Goal: Task Accomplishment & Management: Manage account settings

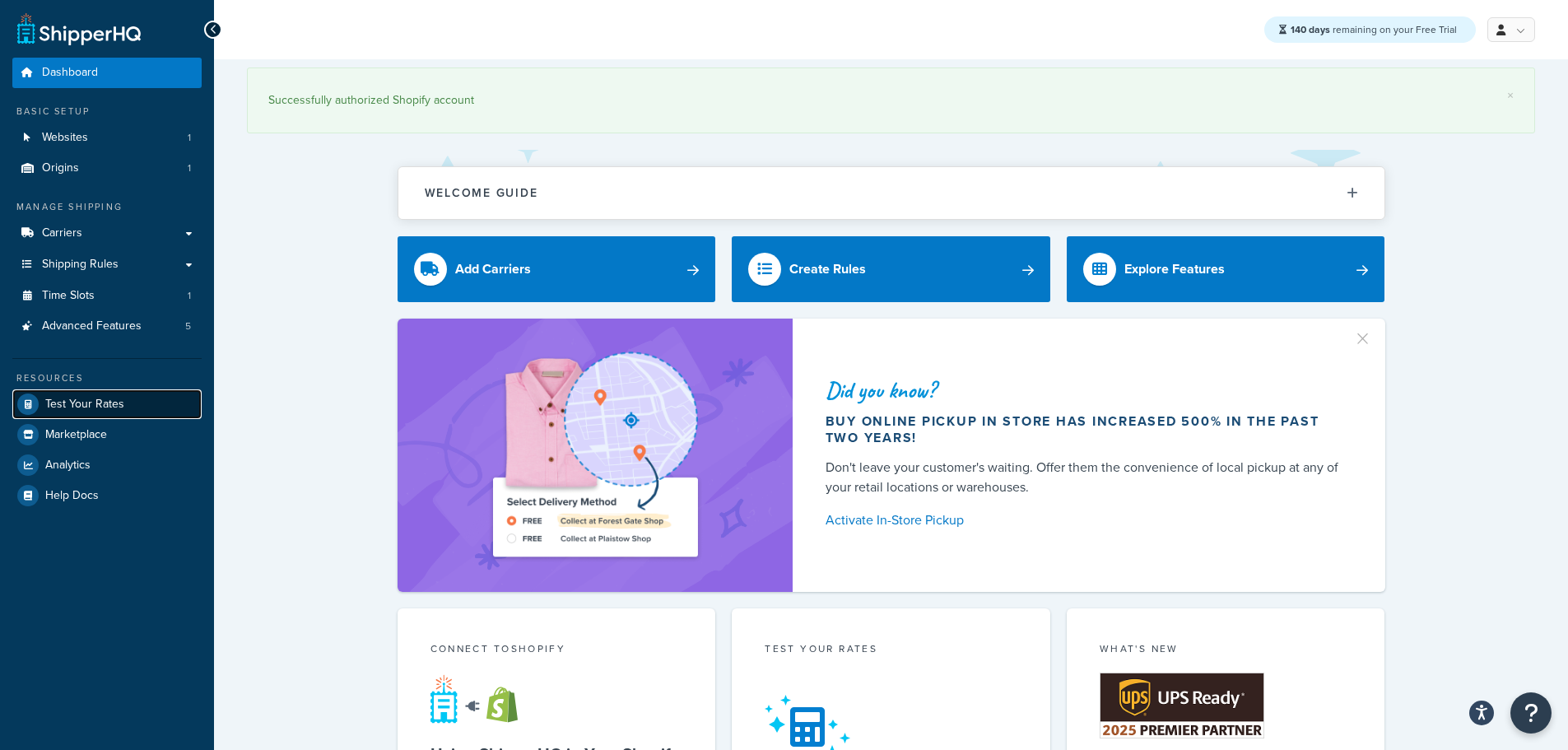
click at [99, 393] on link "Test Your Rates" at bounding box center [106, 404] width 190 height 30
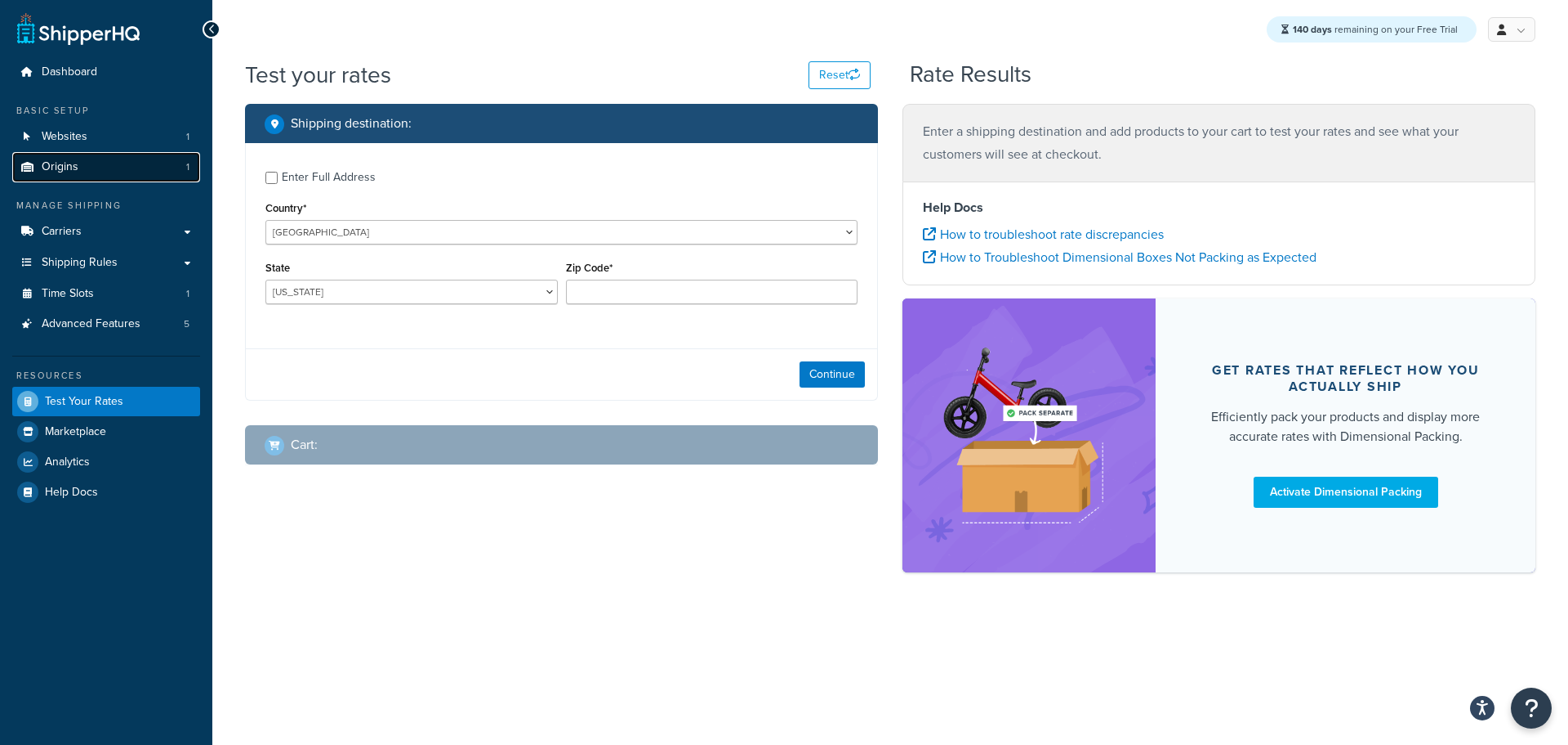
click at [75, 166] on span "Origins" at bounding box center [59, 167] width 36 height 14
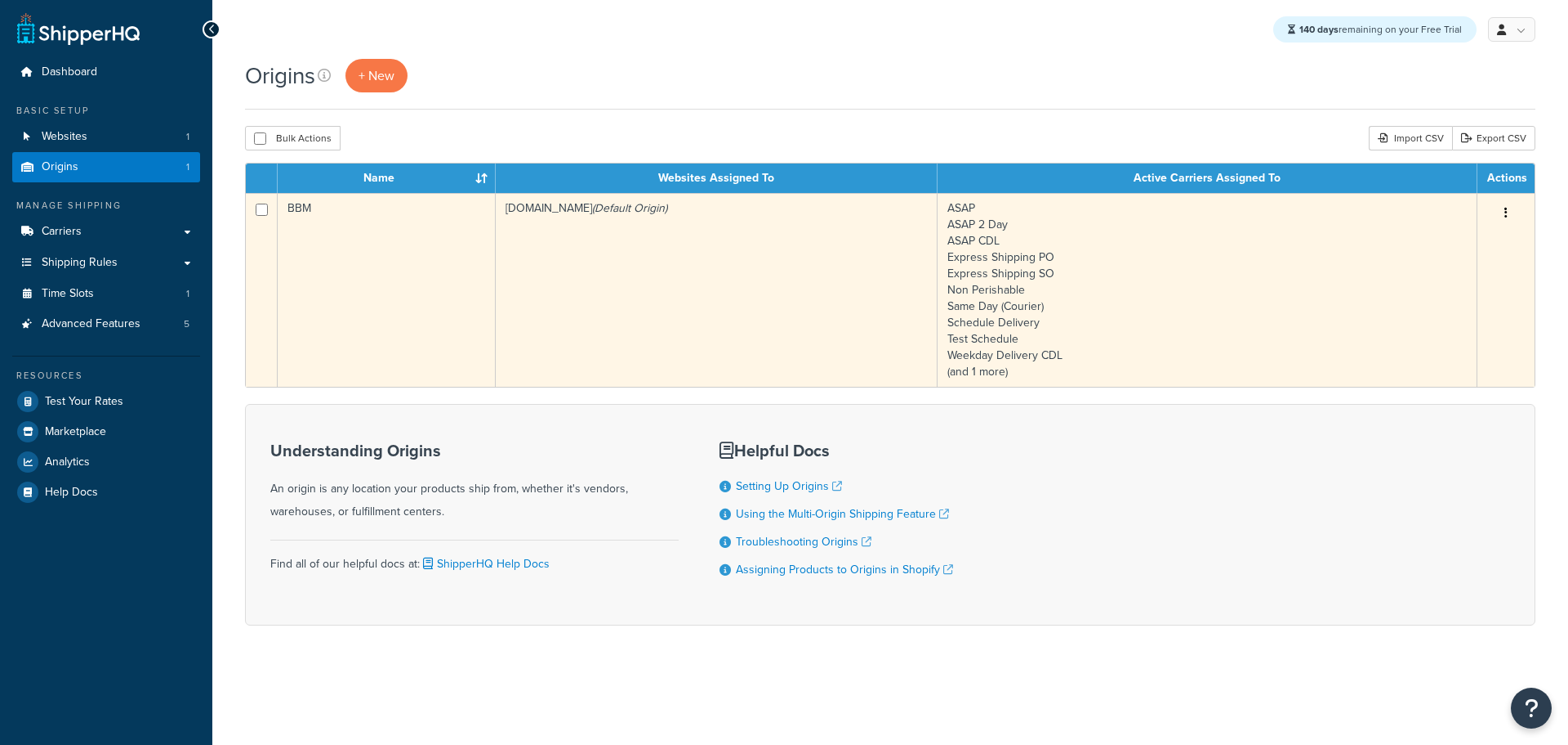
click at [548, 288] on td "bbym-develop-2.myshopify.com (Default Origin)" at bounding box center [717, 289] width 442 height 193
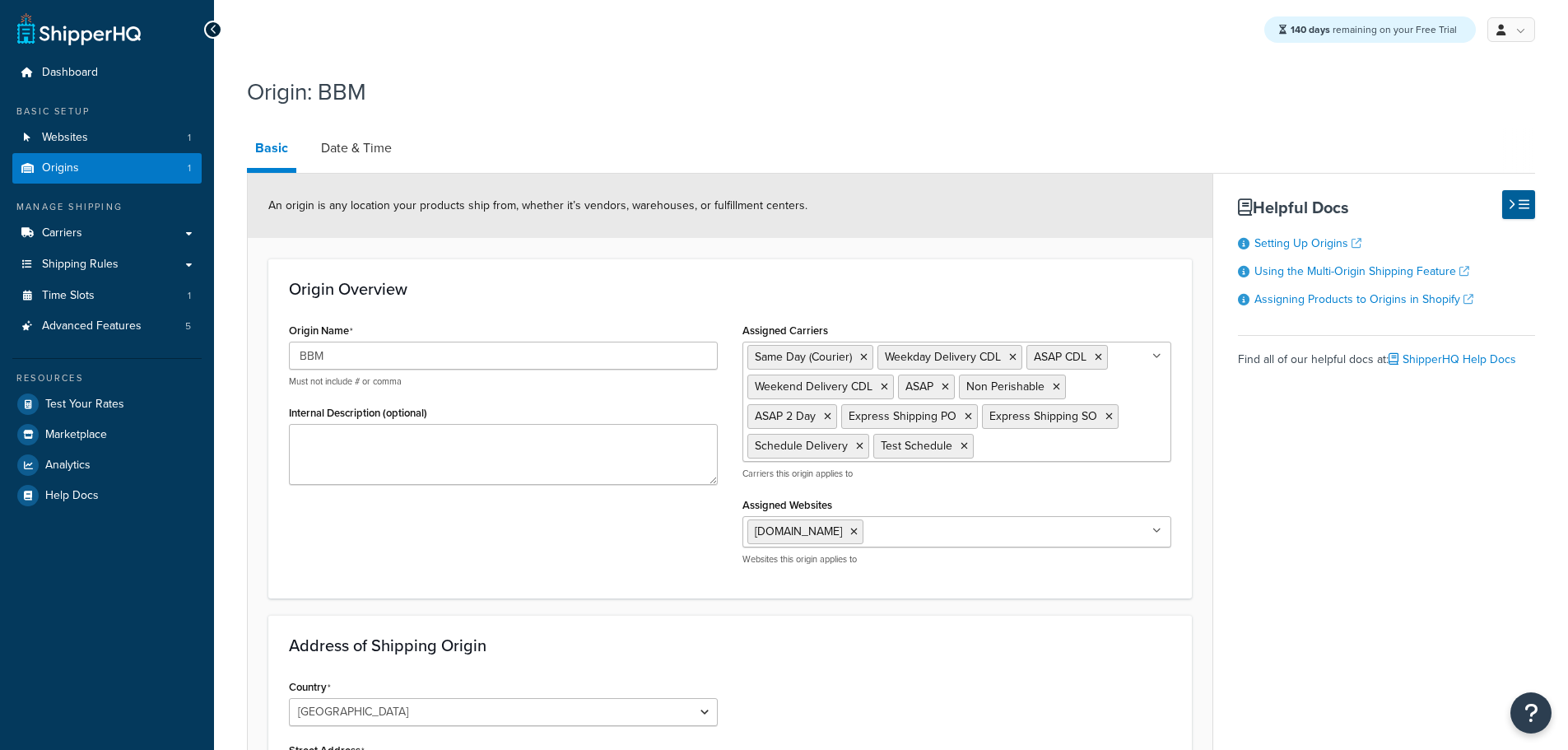
select select "30"
click at [382, 149] on link "Date & Time" at bounding box center [357, 148] width 87 height 40
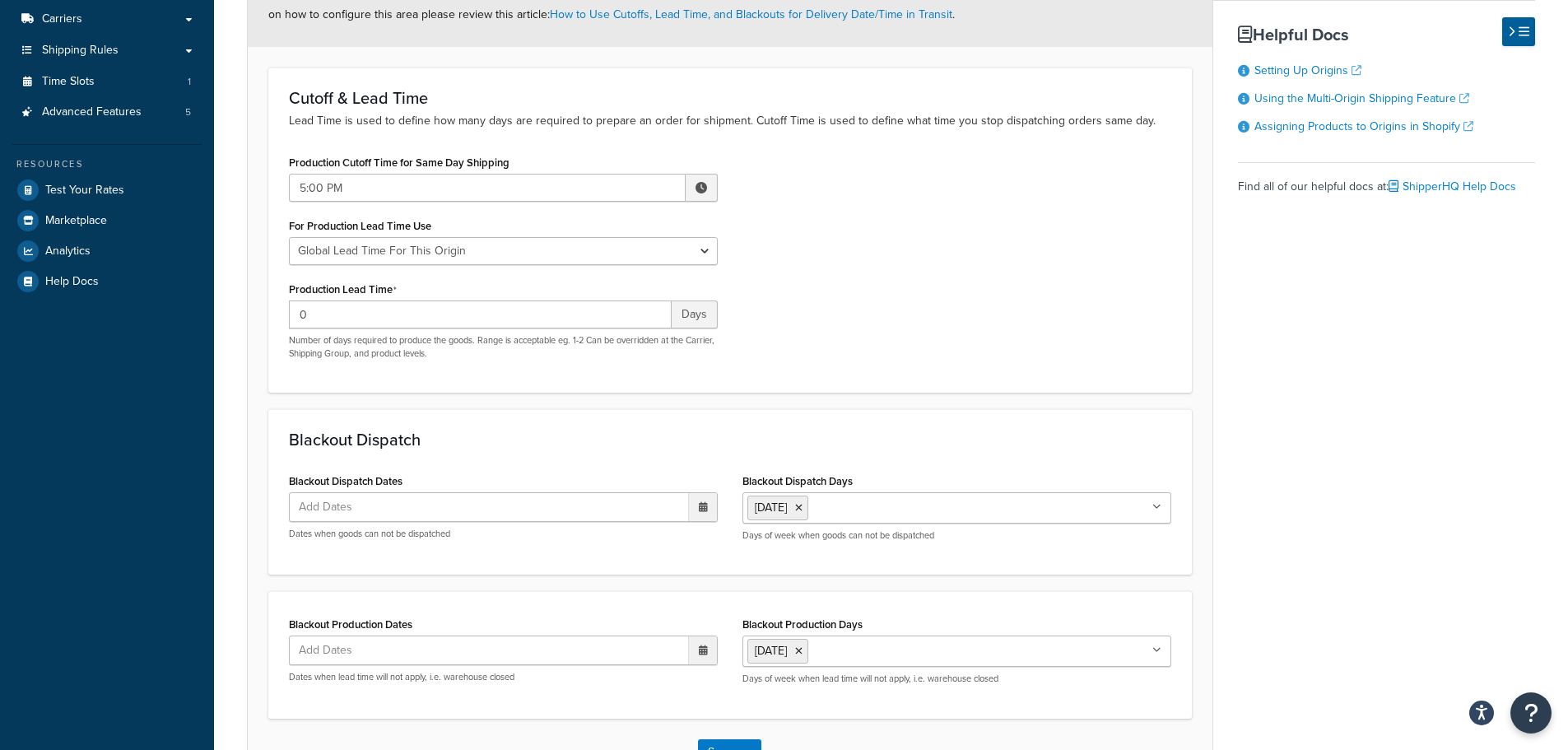
scroll to position [246, 0]
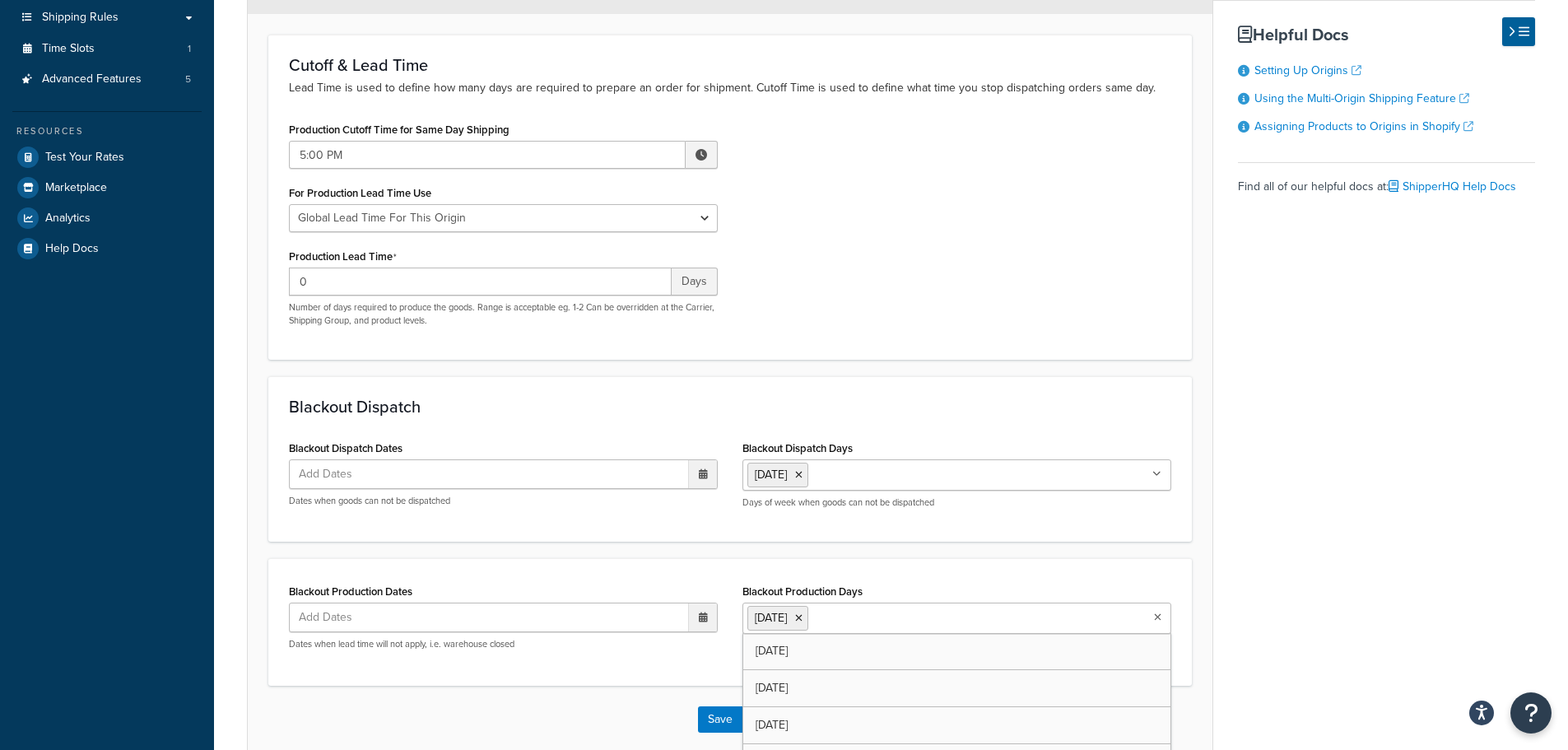
click at [912, 614] on input "Blackout Production Days" at bounding box center [885, 617] width 146 height 18
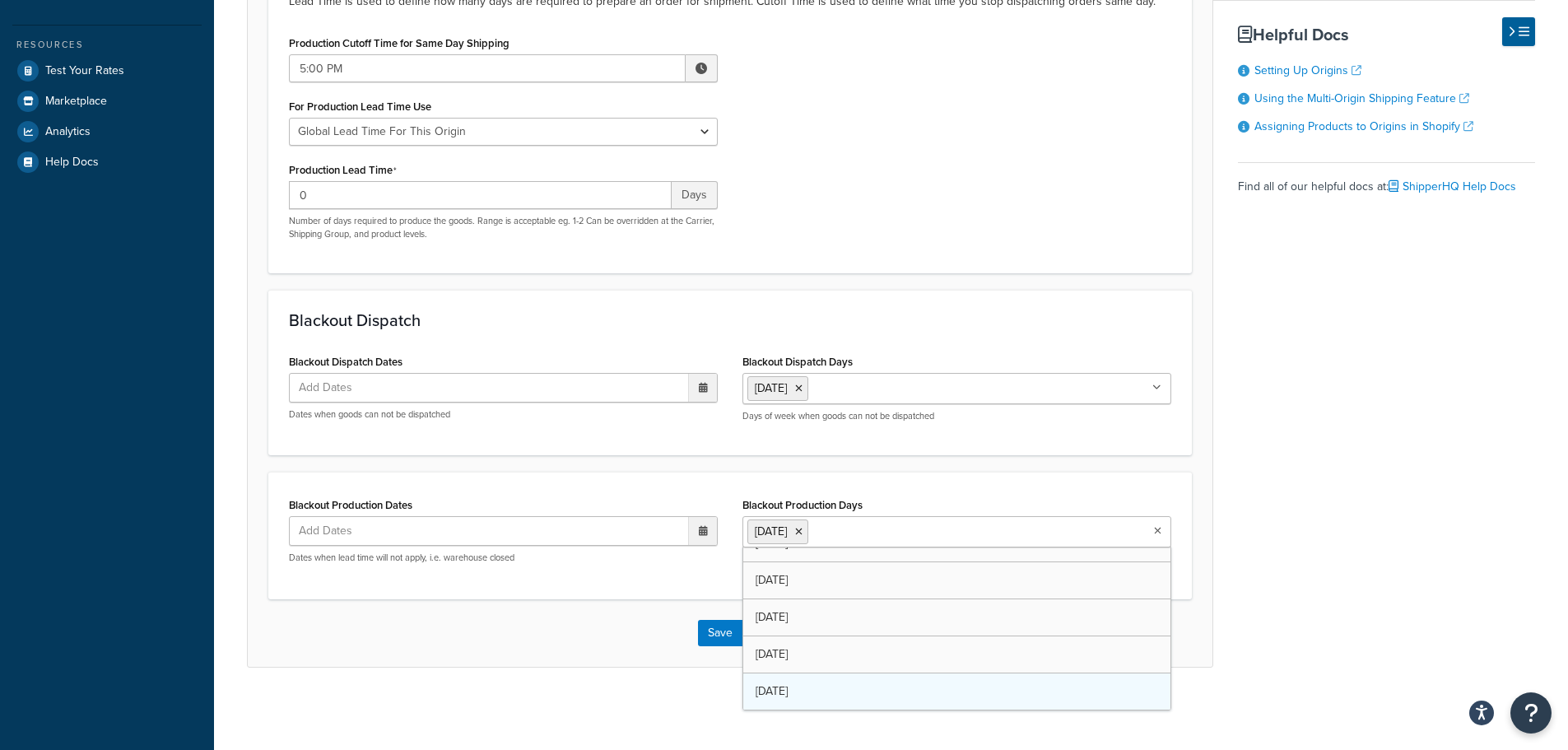
scroll to position [22, 0]
click at [710, 634] on button "Save" at bounding box center [719, 633] width 45 height 27
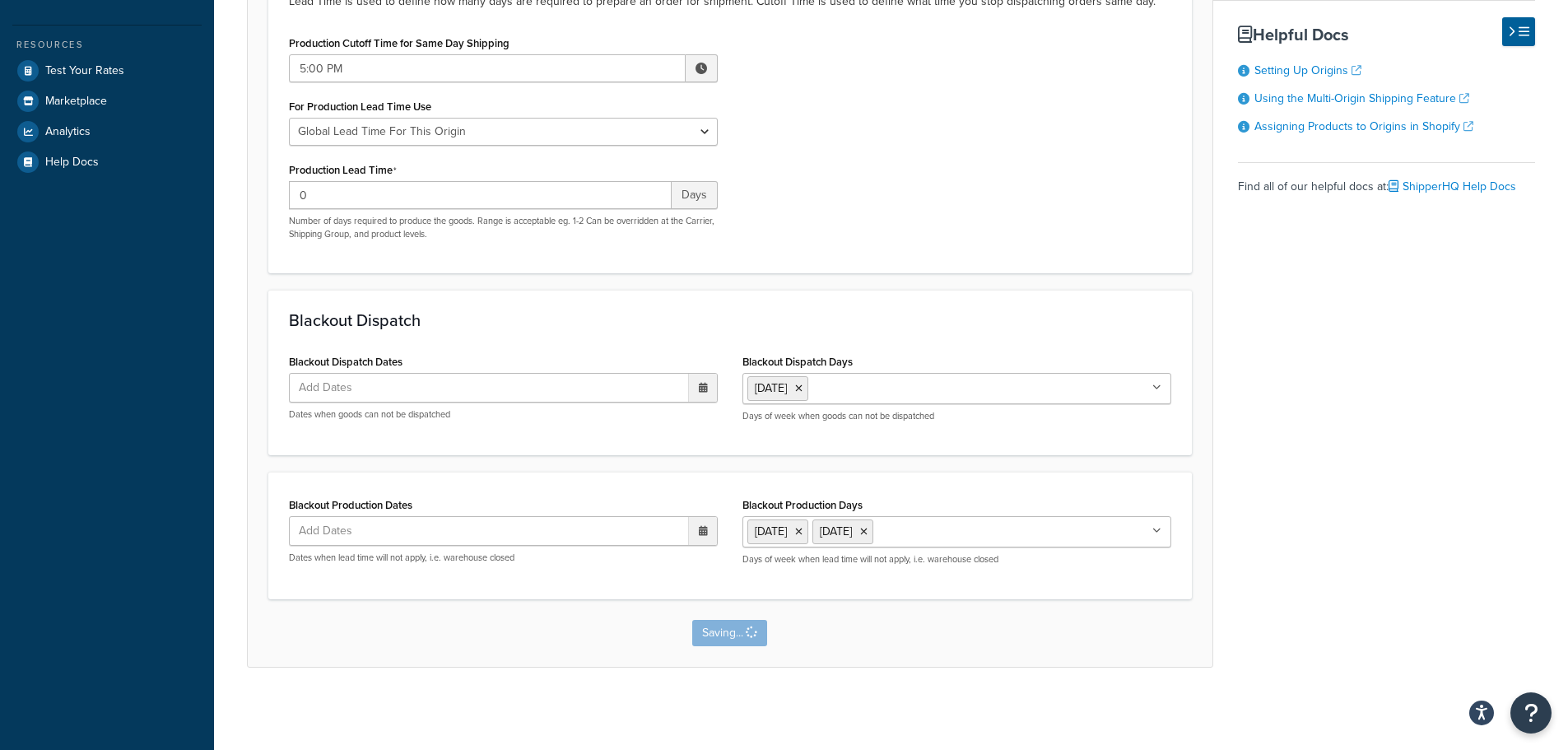
scroll to position [0, 0]
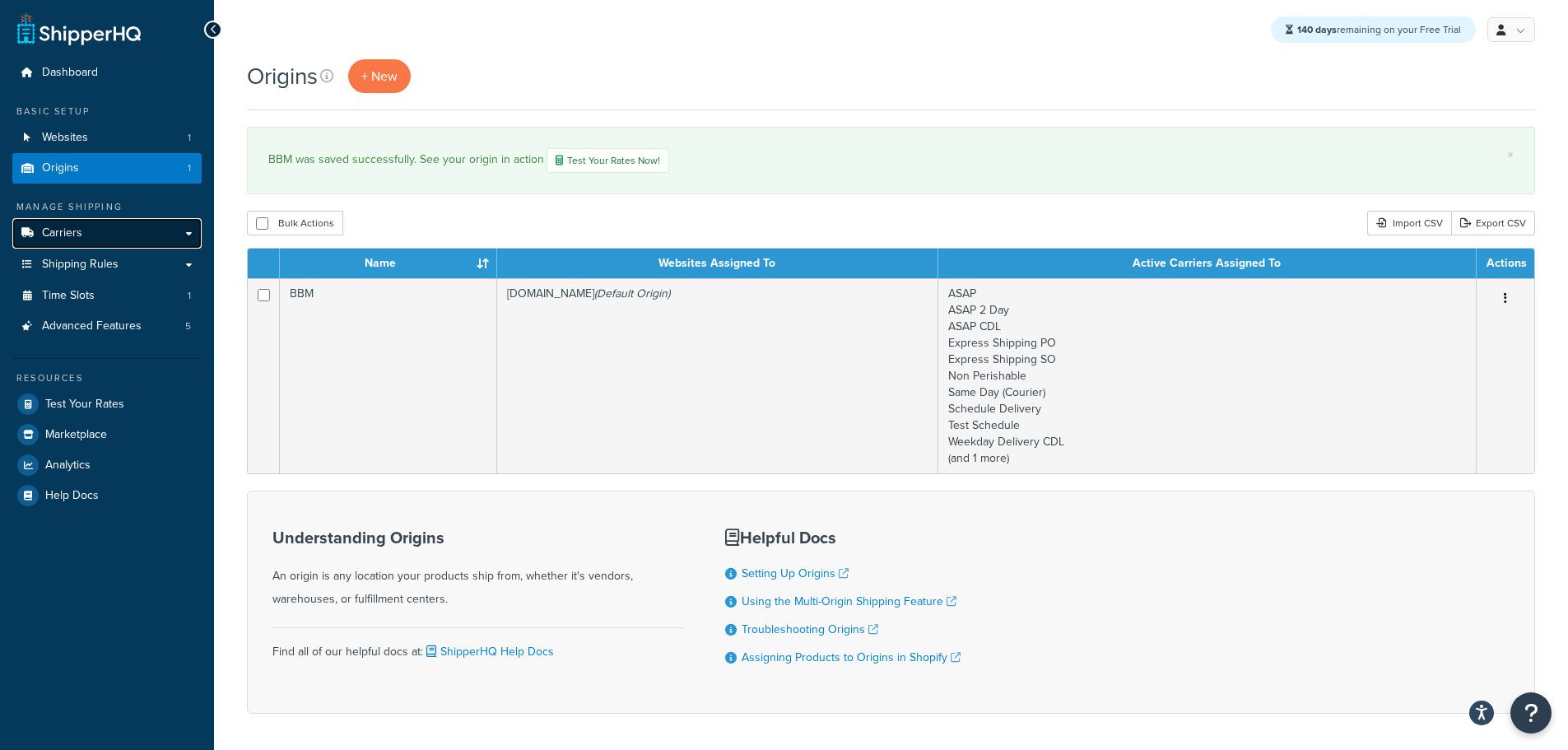
click at [88, 219] on link "Carriers" at bounding box center [106, 233] width 190 height 31
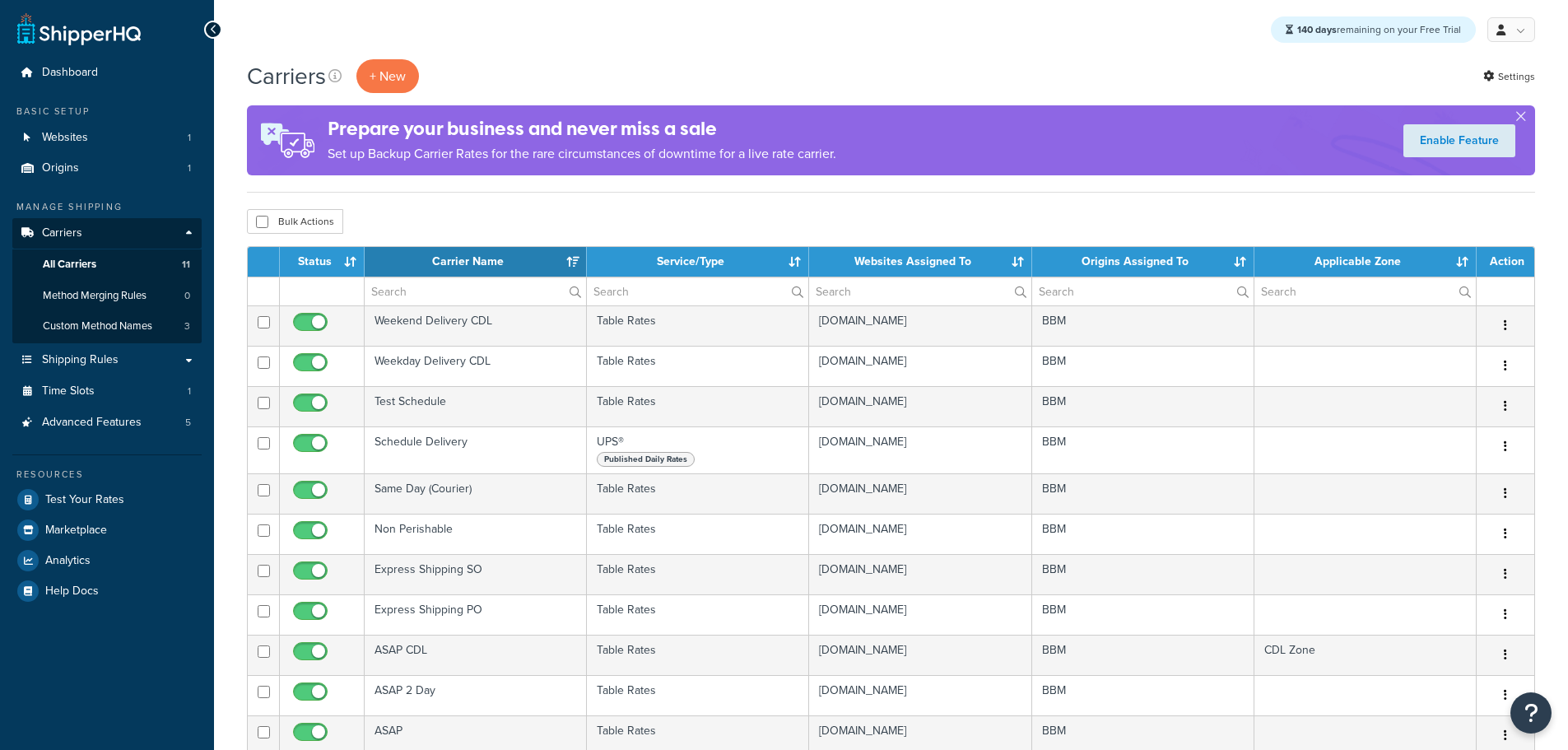
select select "15"
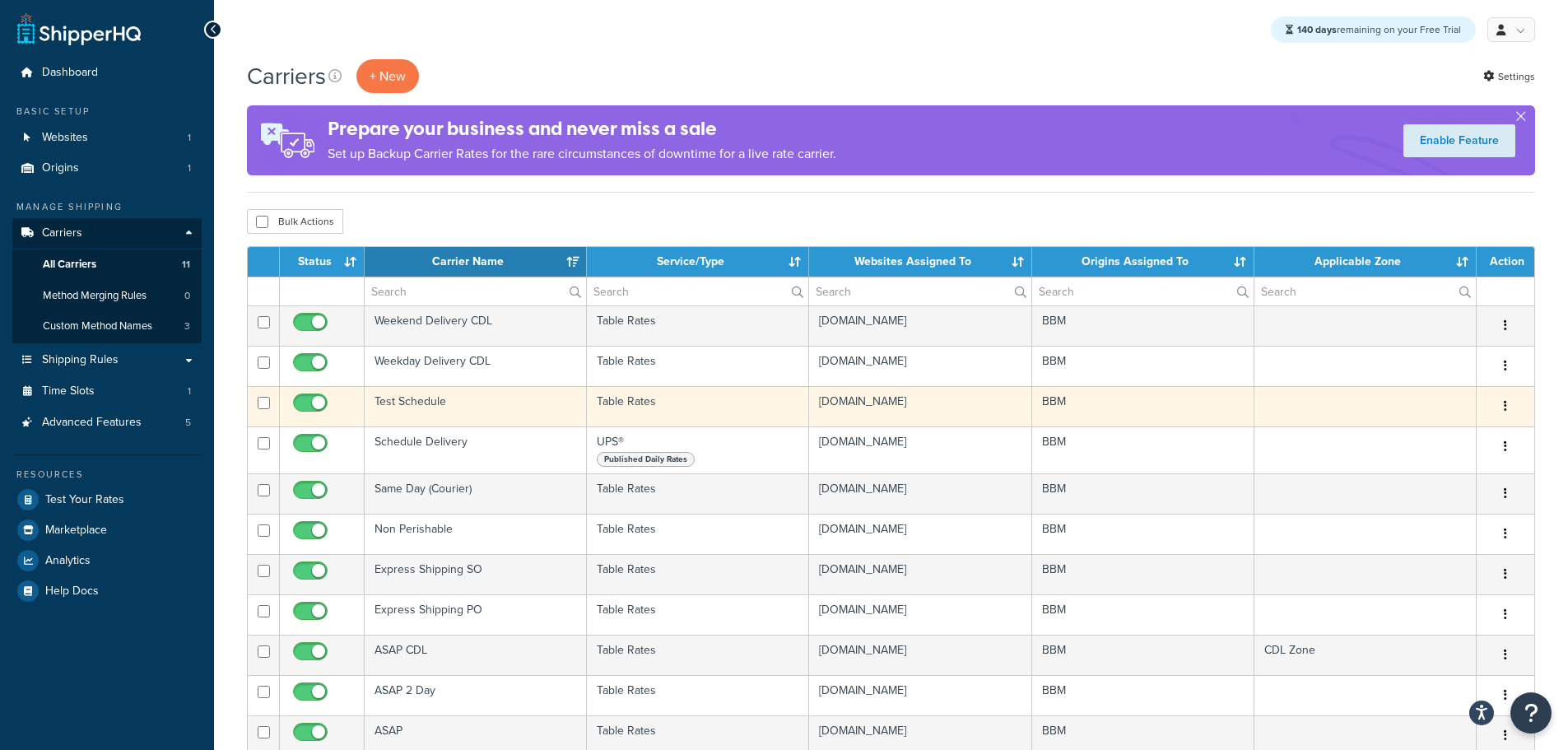
click at [405, 400] on td "Test Schedule" at bounding box center [476, 405] width 223 height 41
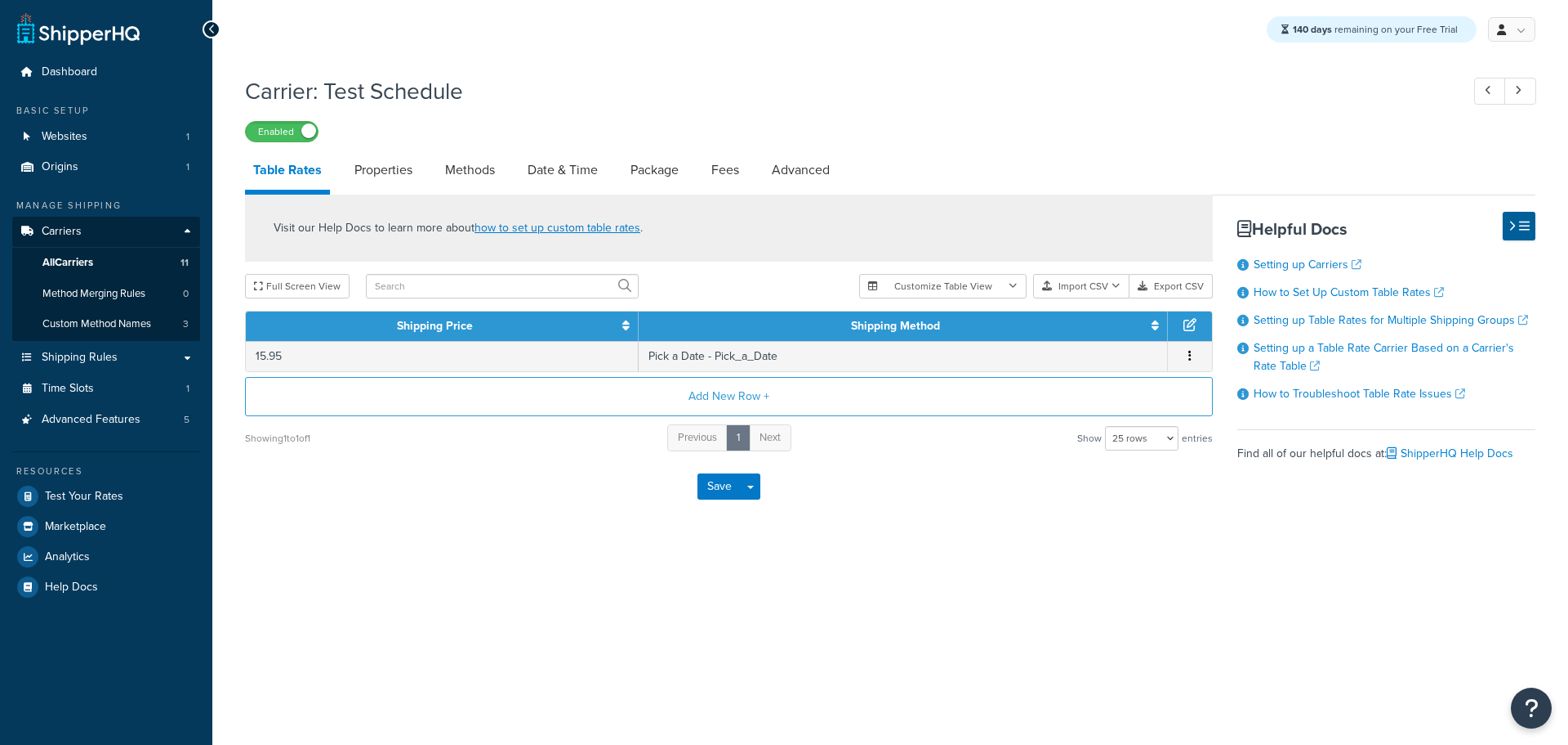
select select "25"
click at [464, 169] on link "Methods" at bounding box center [469, 170] width 66 height 39
select select "25"
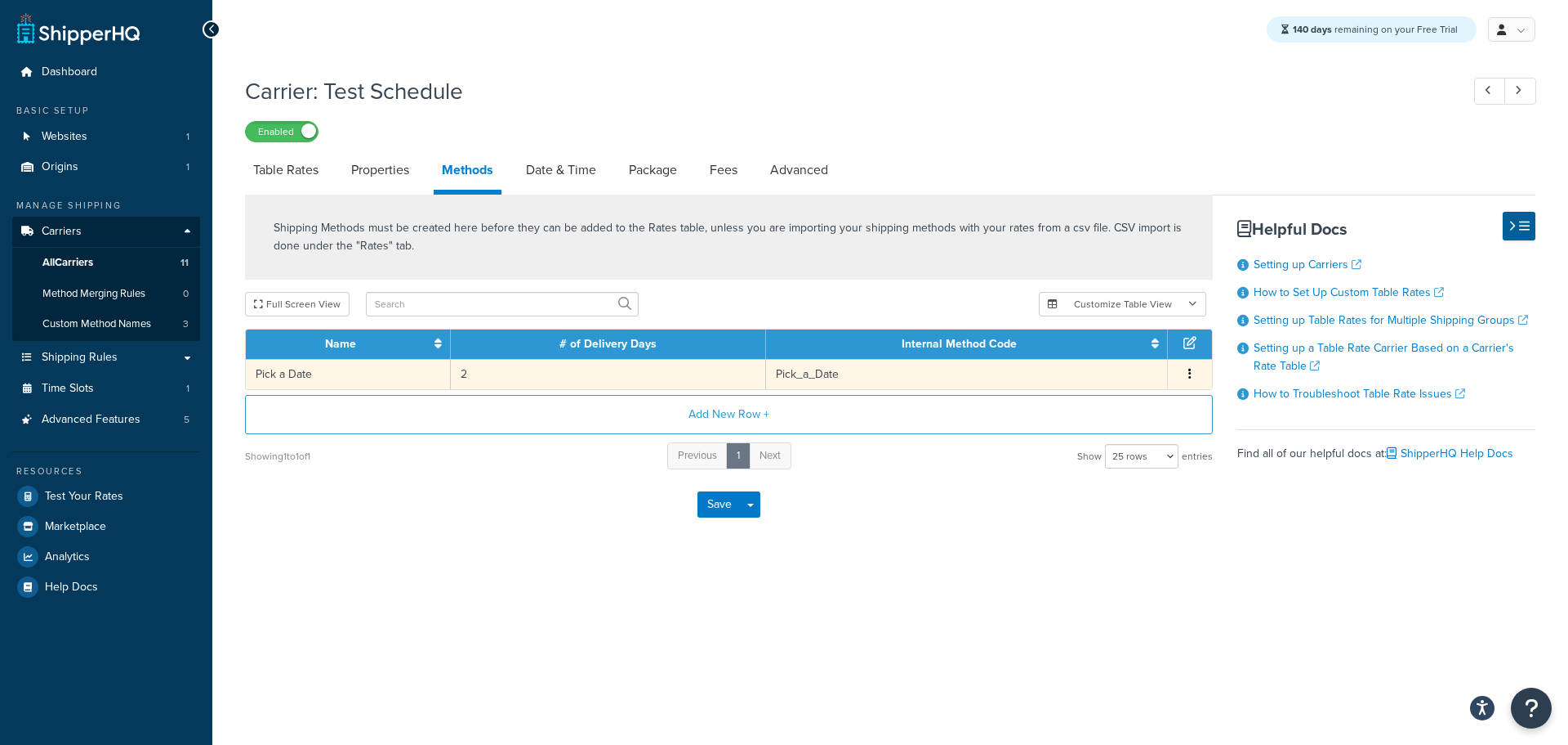
click at [471, 378] on td "2" at bounding box center [607, 374] width 315 height 31
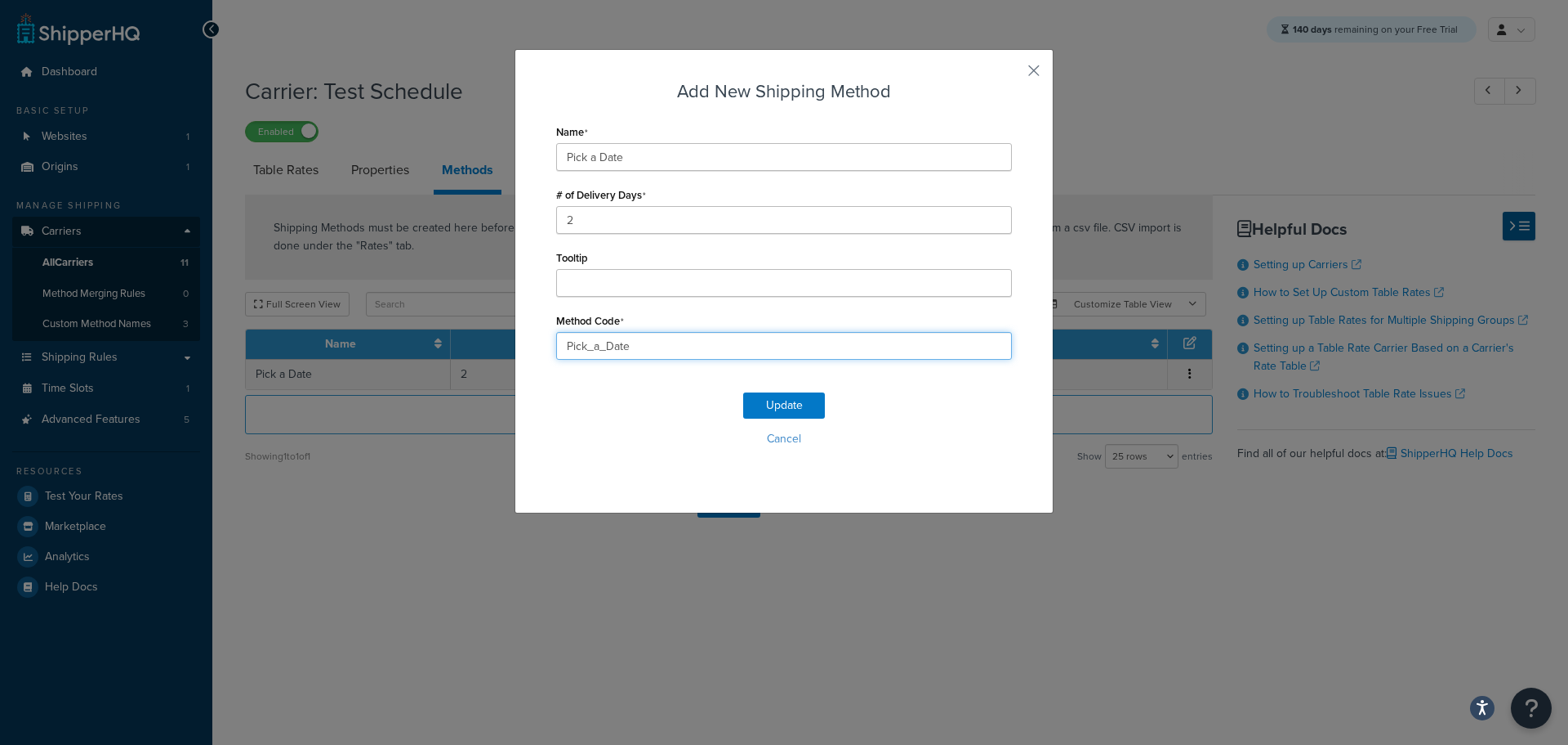
click at [653, 350] on input "Pick_a_Date" at bounding box center [784, 345] width 456 height 28
type input "Pick_a_Date2day"
click at [756, 400] on button "Update" at bounding box center [784, 406] width 82 height 27
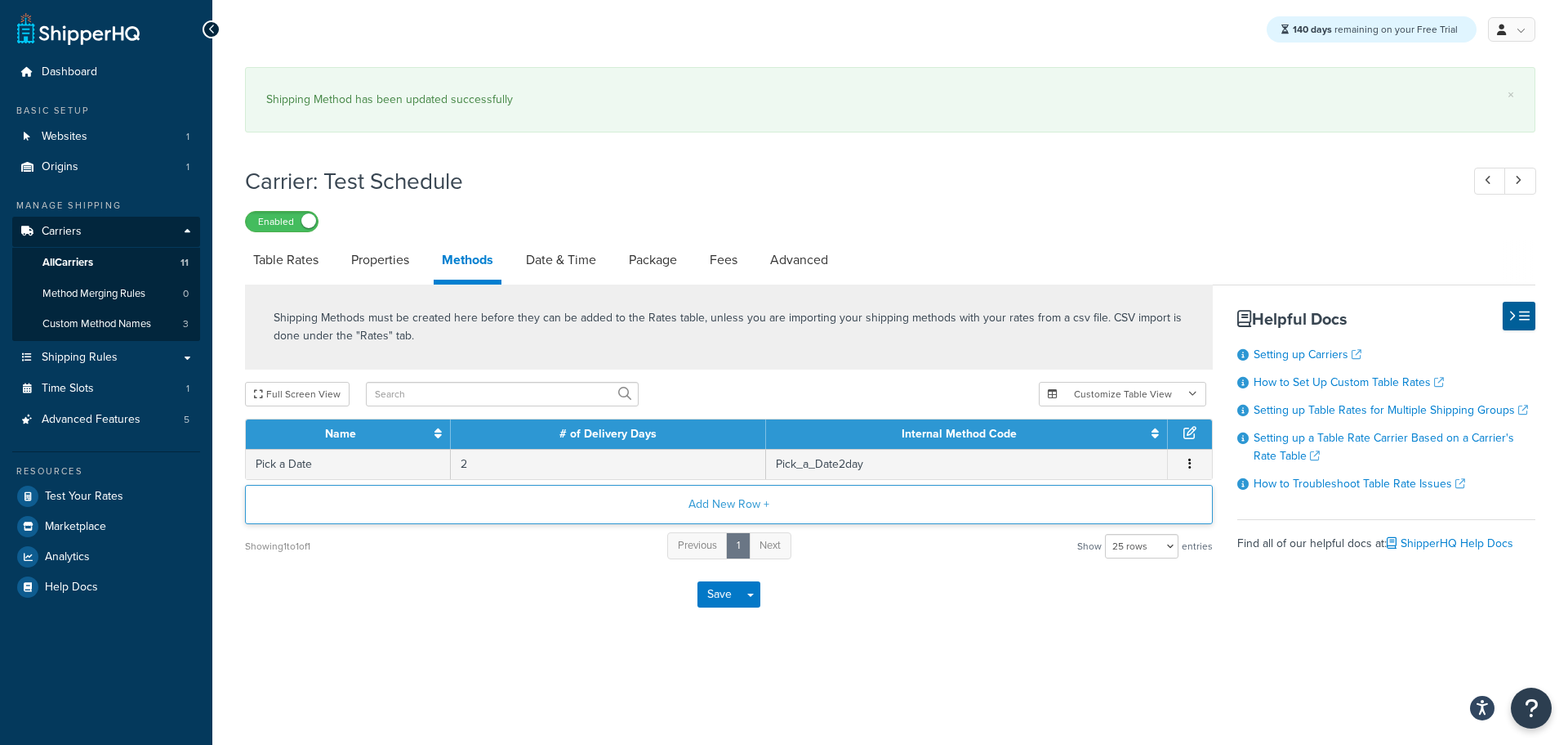
click at [735, 512] on button "Add New Row +" at bounding box center [729, 504] width 968 height 39
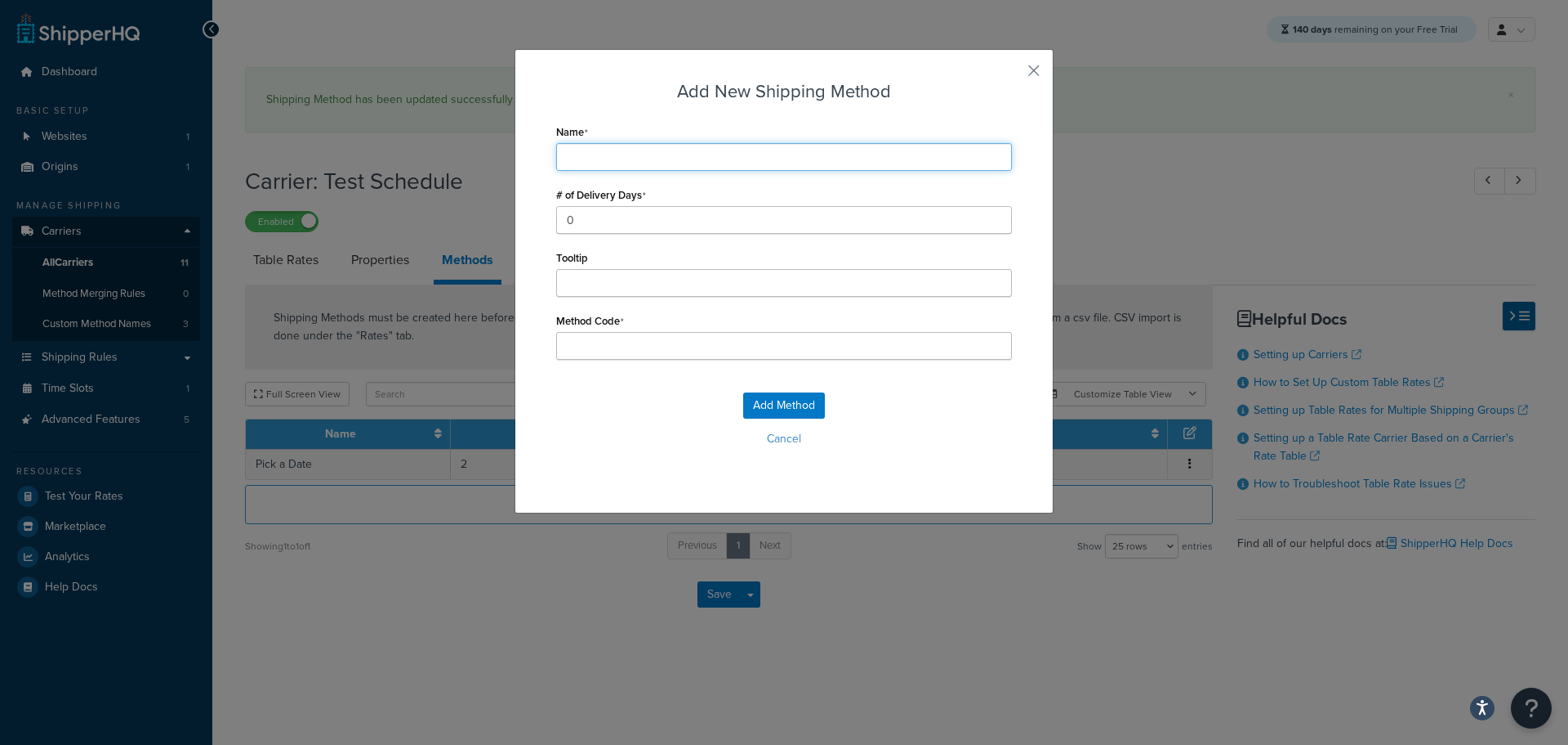
click at [643, 155] on input "Name" at bounding box center [784, 157] width 456 height 28
type input "P"
type input "Pi"
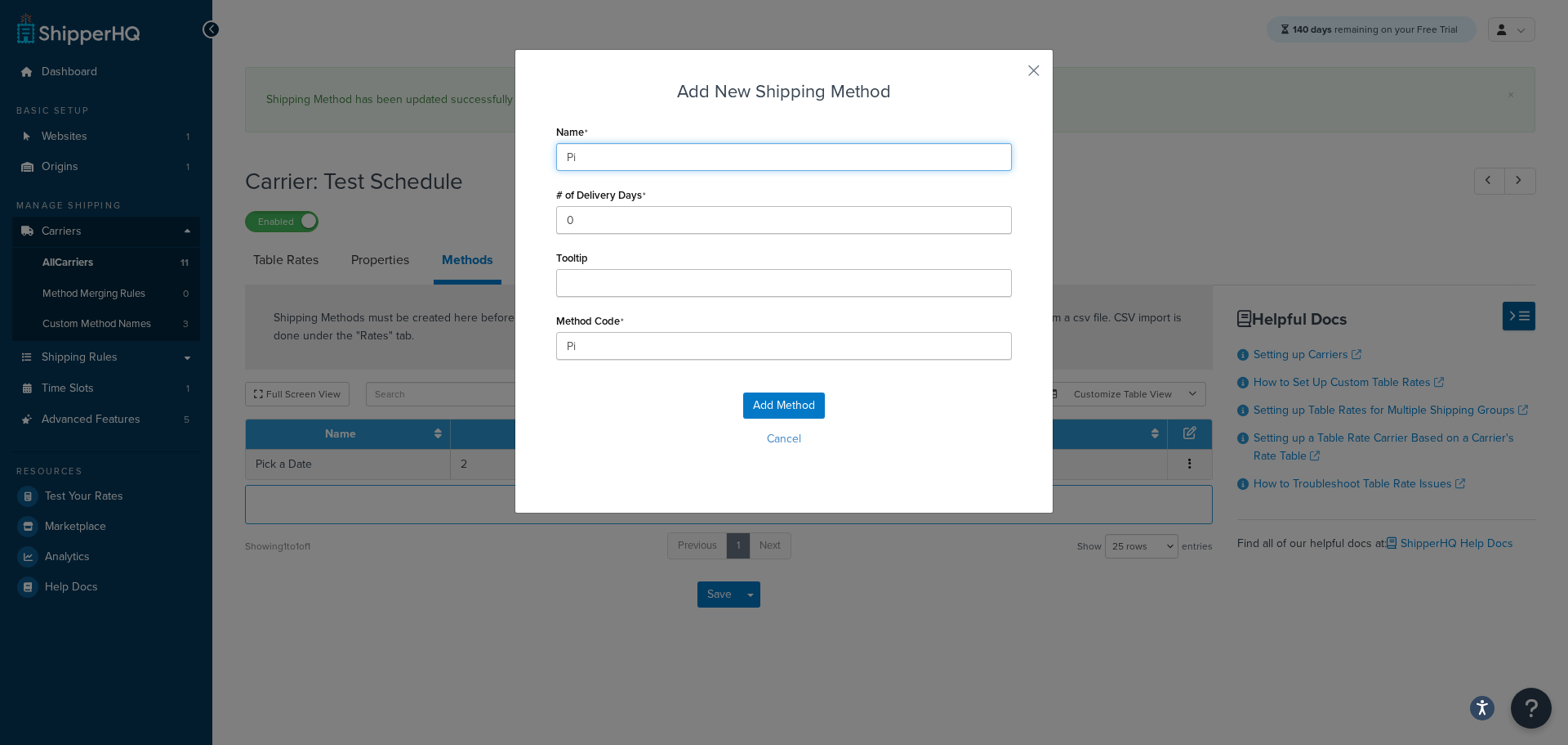
type input "Pic"
type input "Pick"
type input "Pick a Date"
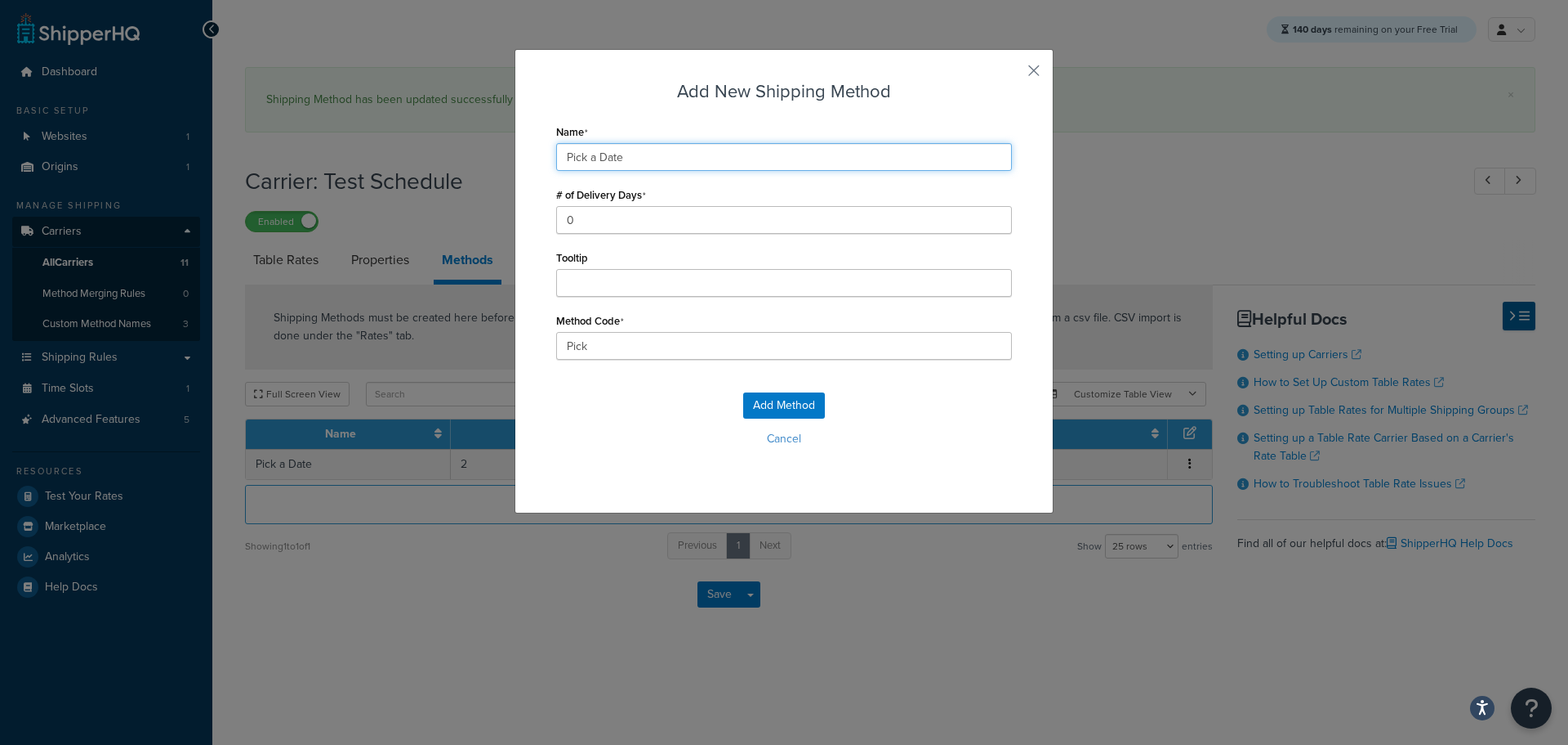
type input "Pick_a_Date"
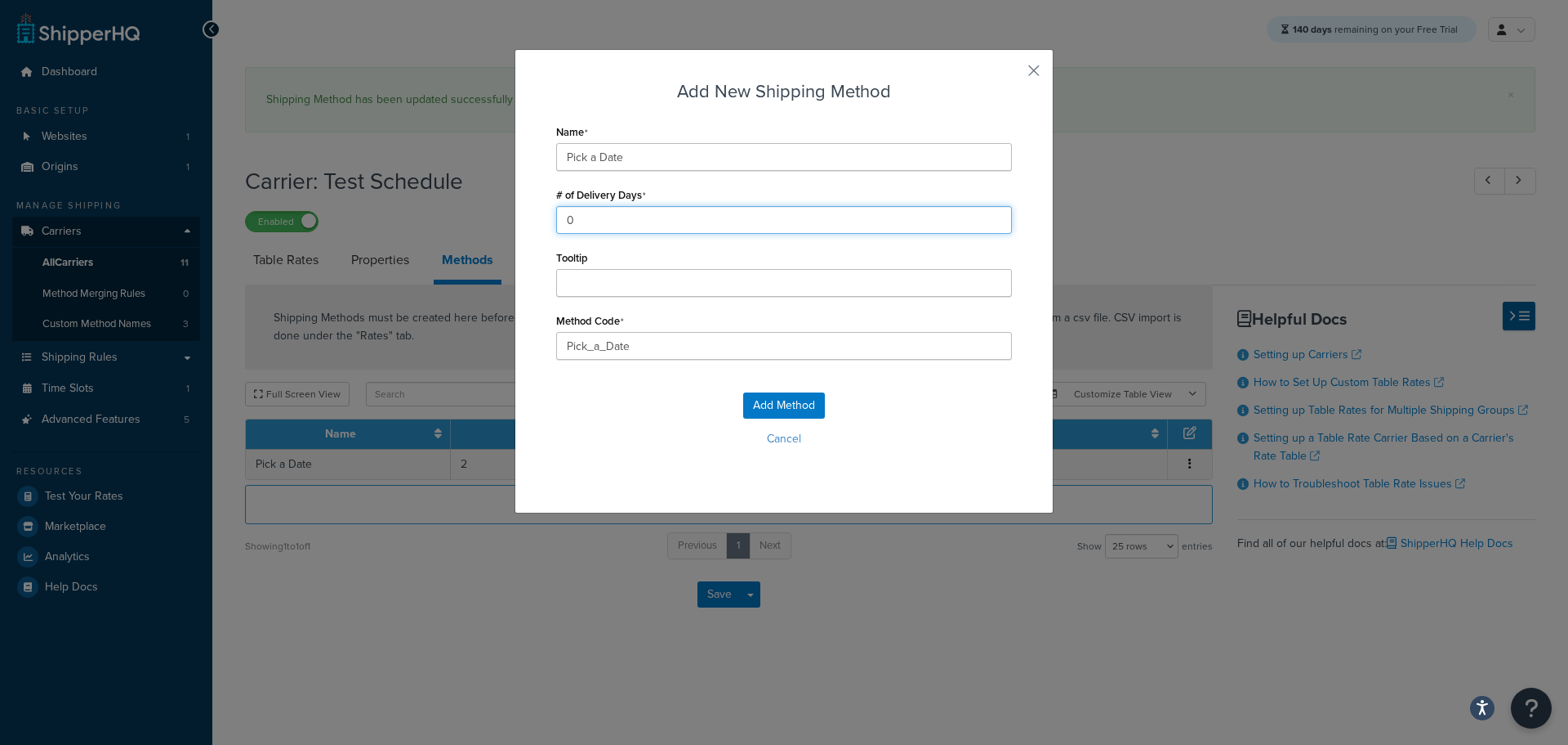
drag, startPoint x: 607, startPoint y: 224, endPoint x: 527, endPoint y: 224, distance: 80.0
click at [527, 224] on div "Add New Shipping Method Name Pick a Date # of Delivery Days 0 Tooltip Method Co…" at bounding box center [784, 281] width 539 height 464
type input "1"
click at [640, 348] on input "Pick_a_Date" at bounding box center [784, 345] width 456 height 28
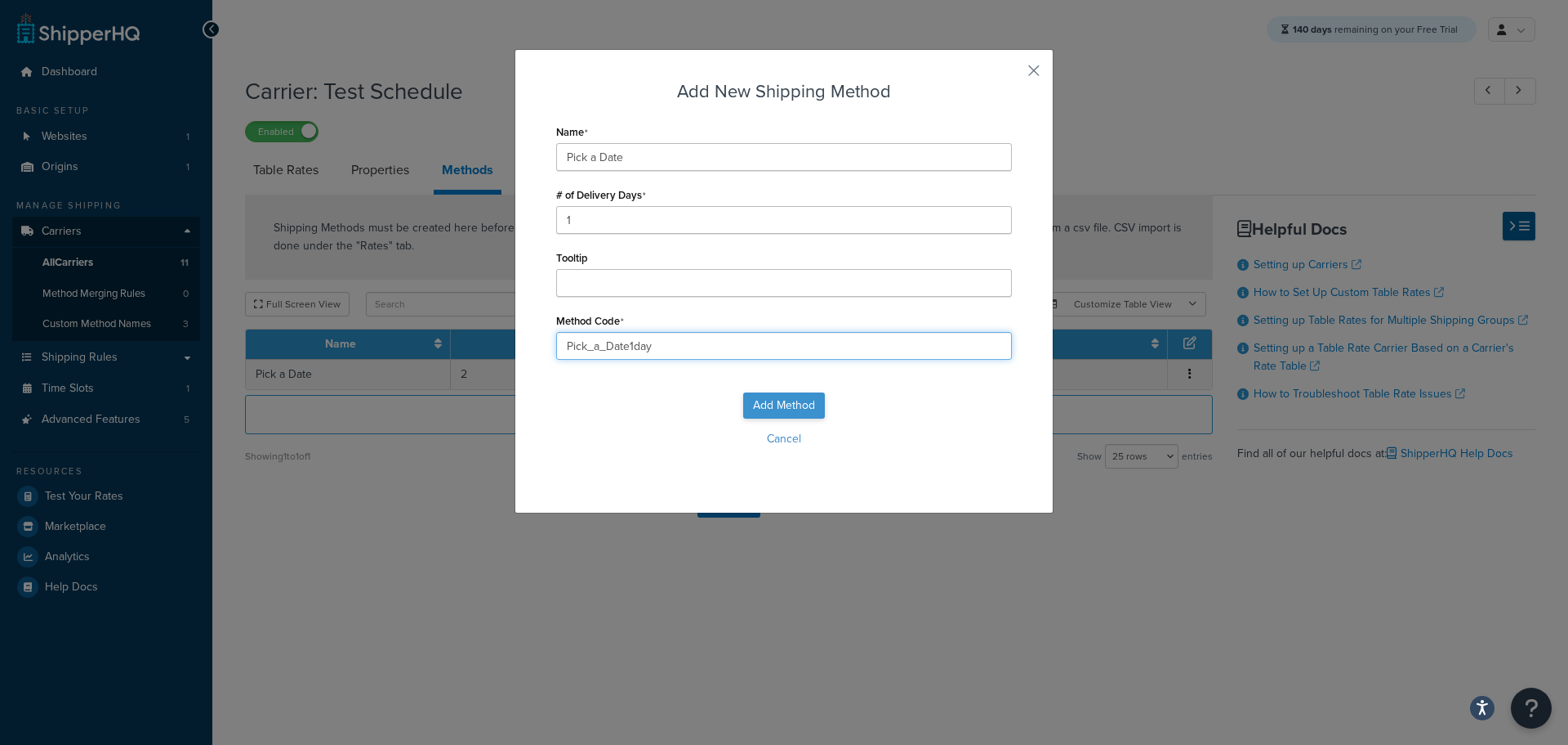
type input "Pick_a_Date1day"
click at [759, 400] on button "Add Method" at bounding box center [784, 406] width 82 height 27
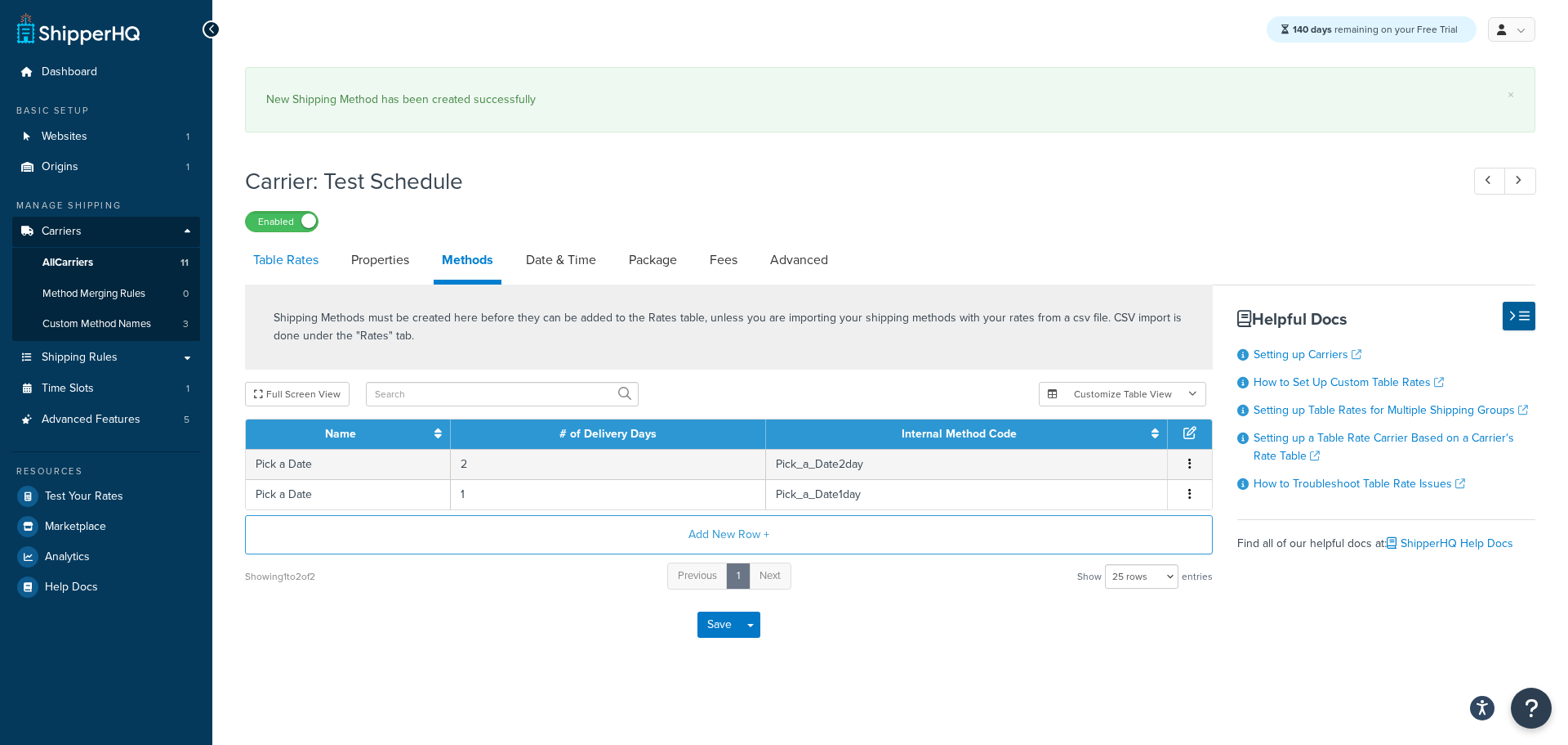
click at [293, 261] on link "Table Rates" at bounding box center [285, 261] width 82 height 39
select select "25"
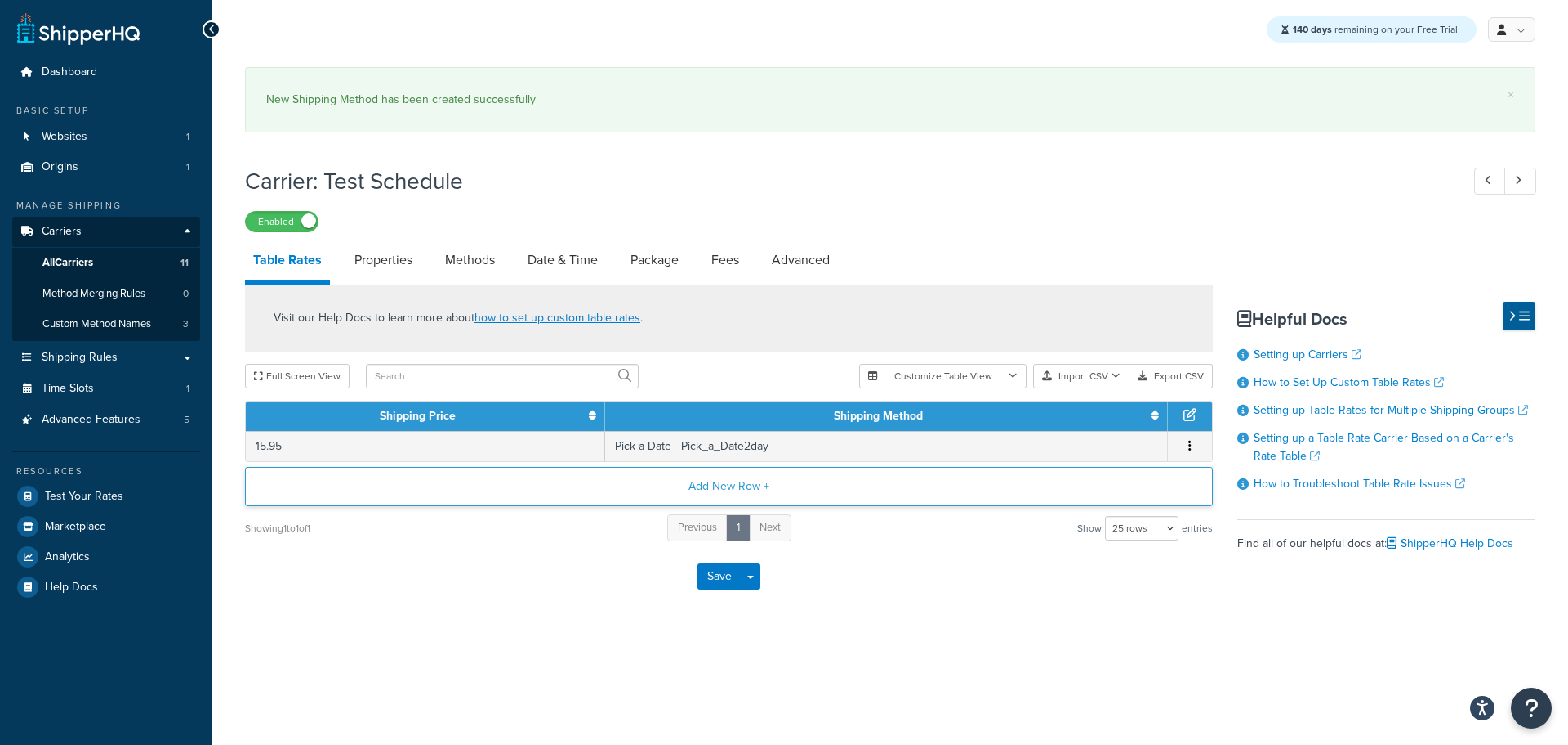
click at [739, 488] on button "Add New Row +" at bounding box center [729, 486] width 968 height 39
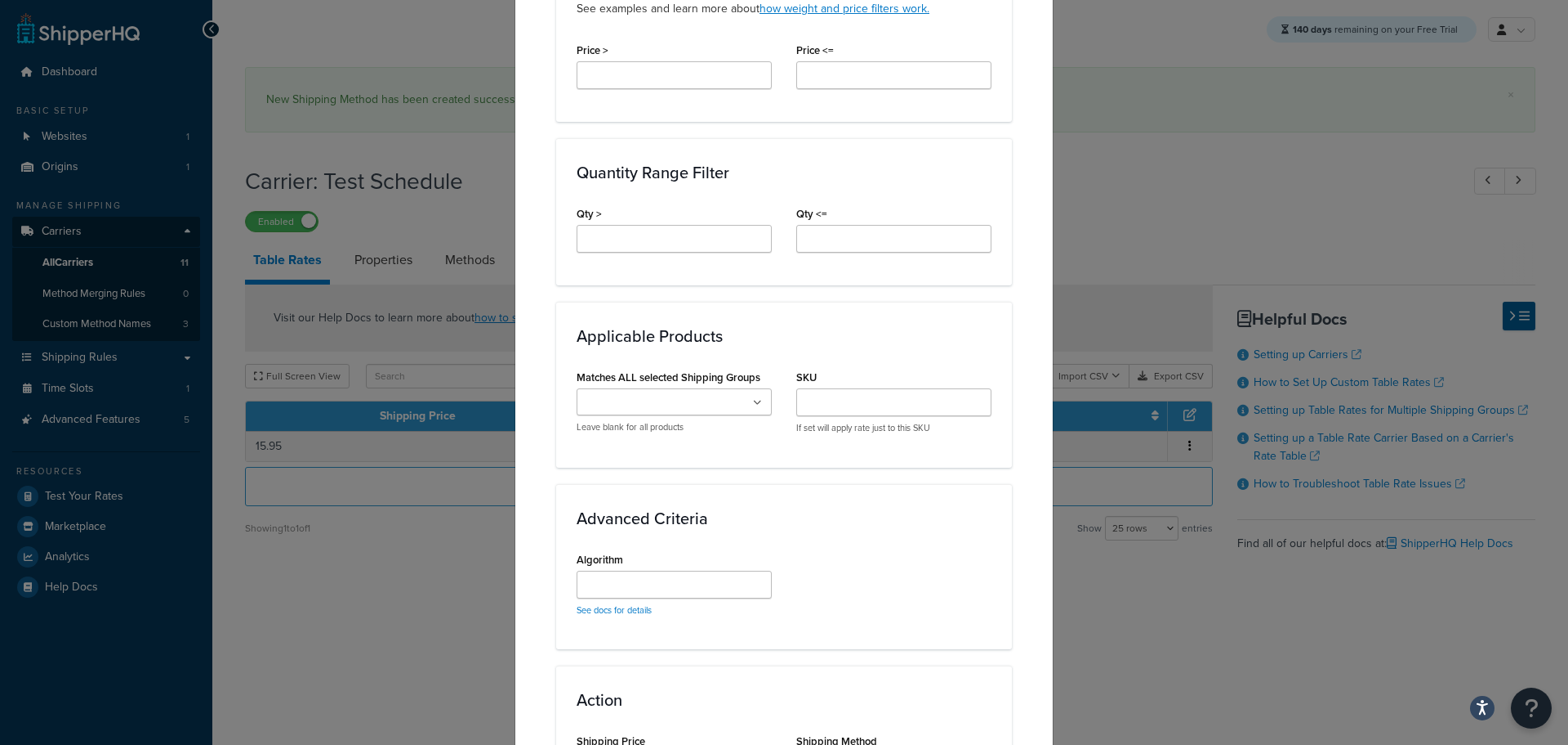
scroll to position [860, 0]
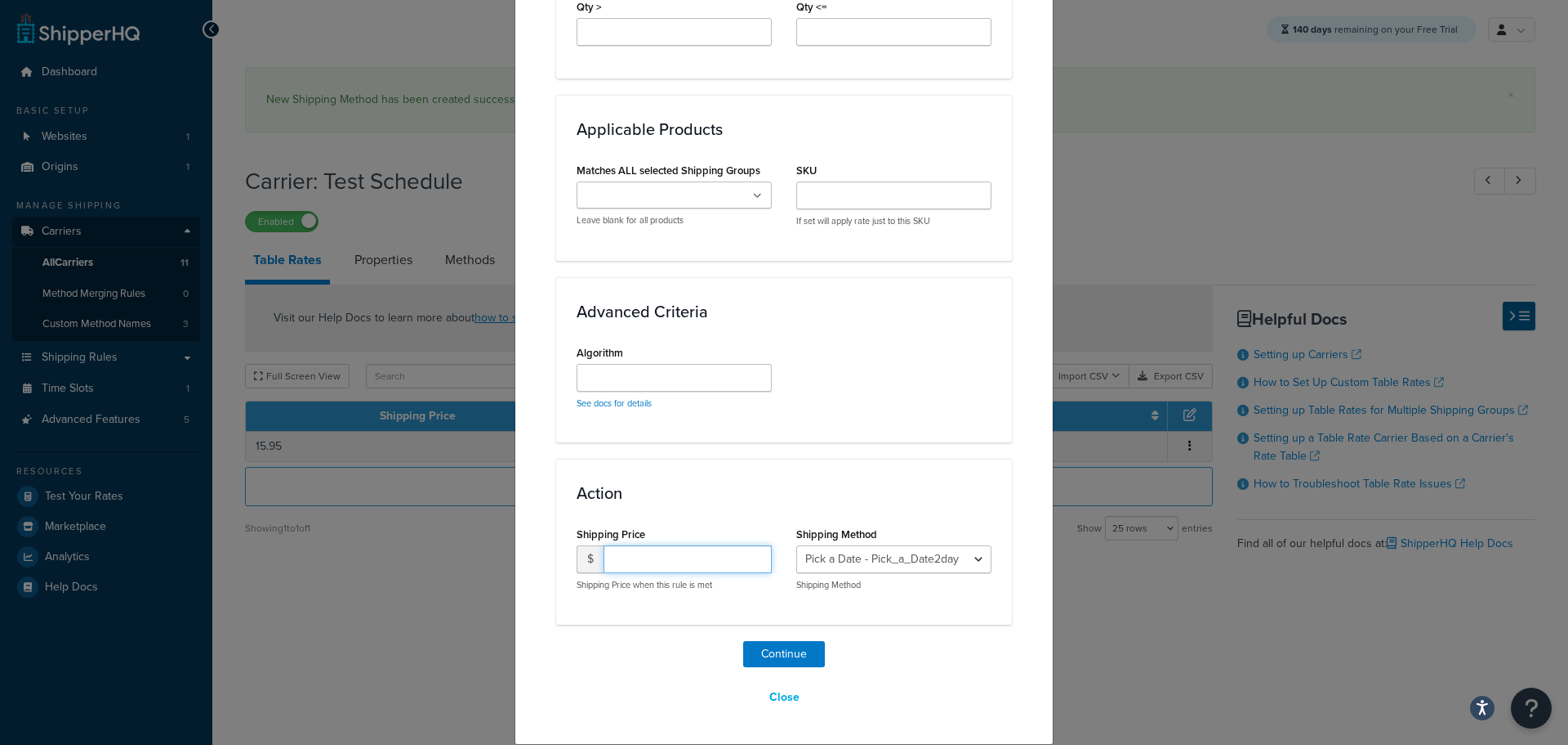
click at [658, 569] on input "number" at bounding box center [687, 559] width 169 height 28
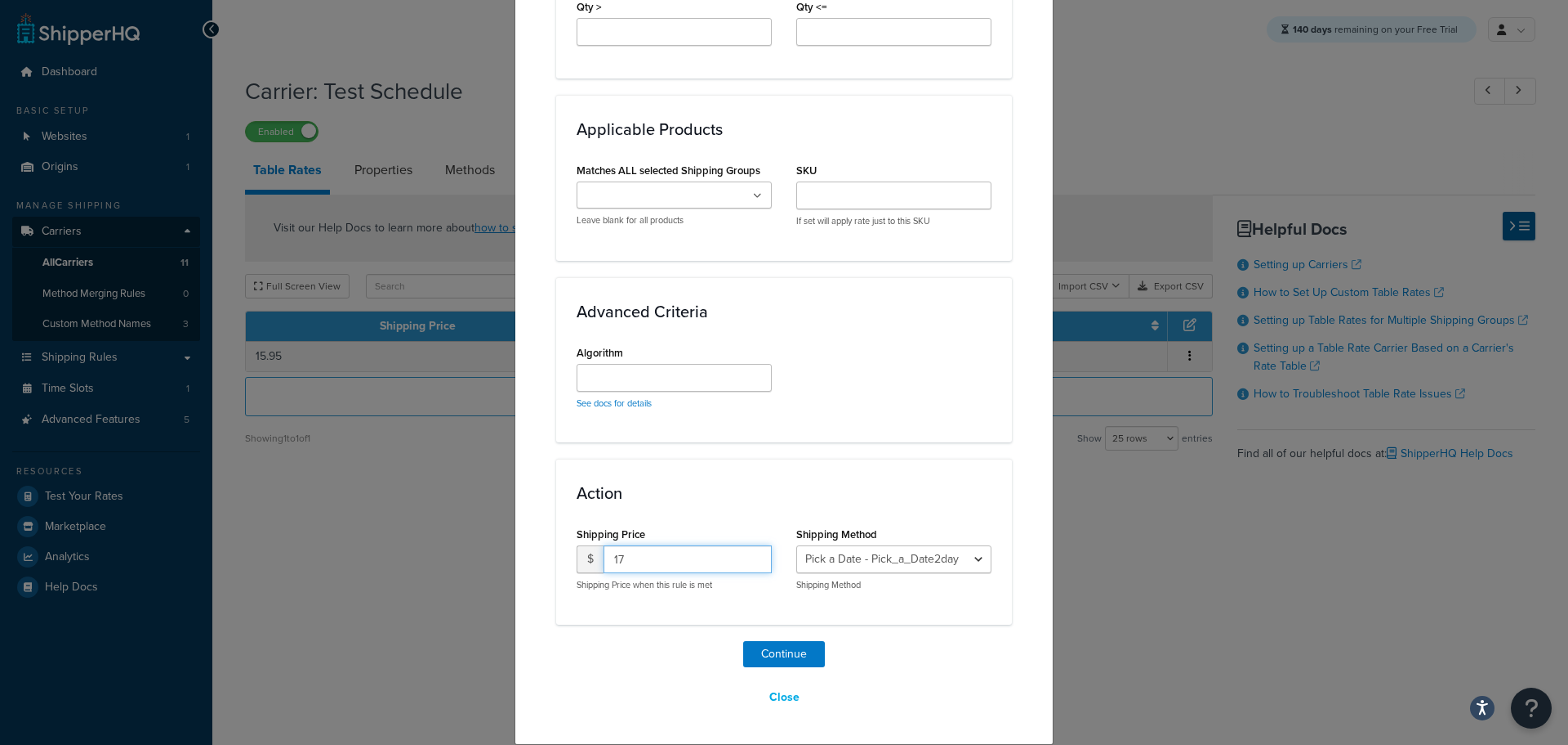
type input "17"
click at [894, 554] on select "Pick a Date - Pick_a_Date2day Pick a Date - Pick_a_Date1day" at bounding box center [894, 559] width 195 height 28
select select "181496"
click at [797, 545] on select "Pick a Date - Pick_a_Date2day Pick a Date - Pick_a_Date1day" at bounding box center [894, 559] width 195 height 28
click at [795, 650] on button "Continue" at bounding box center [784, 653] width 82 height 27
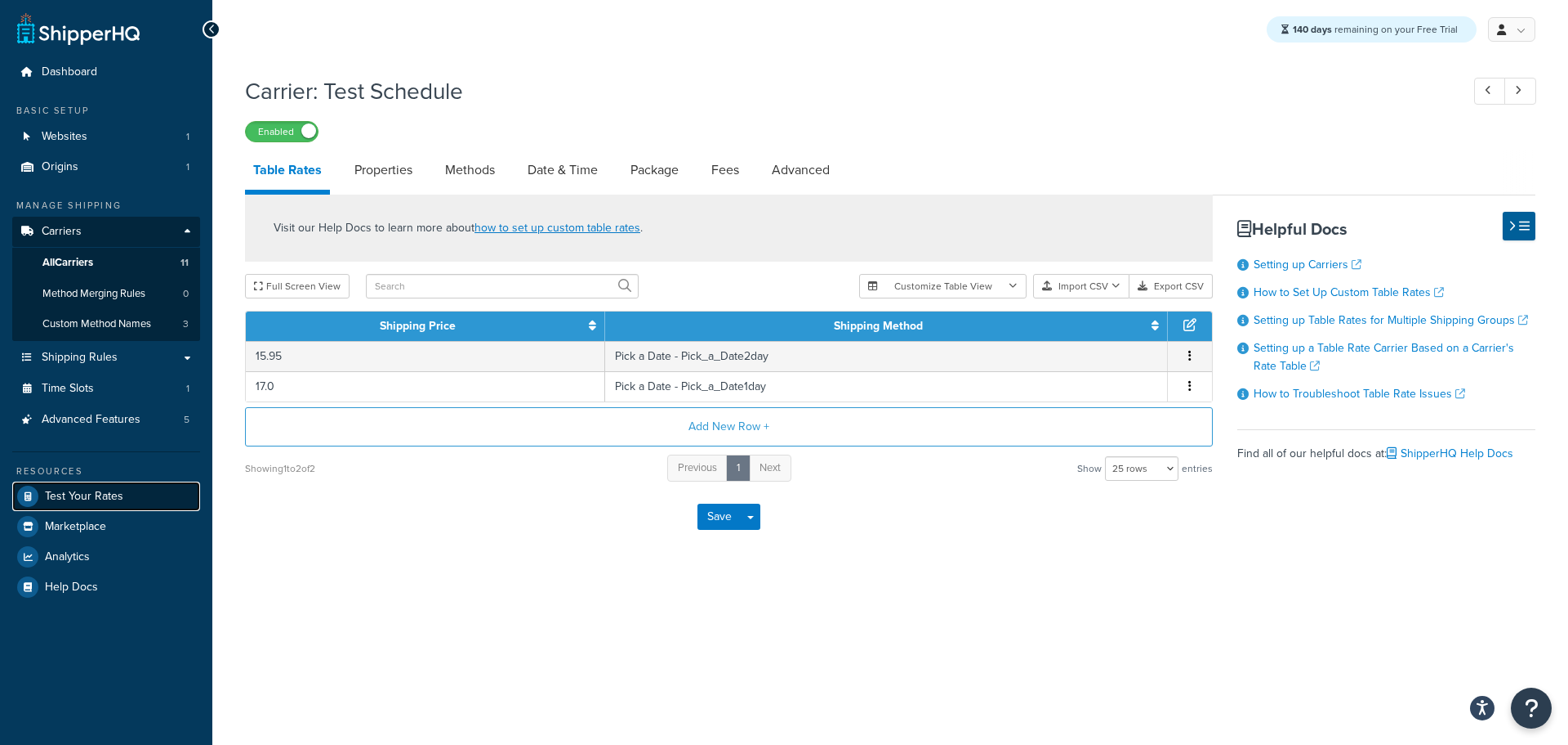
click at [89, 495] on span "Test Your Rates" at bounding box center [85, 496] width 79 height 14
click at [716, 519] on button "Save" at bounding box center [719, 516] width 44 height 27
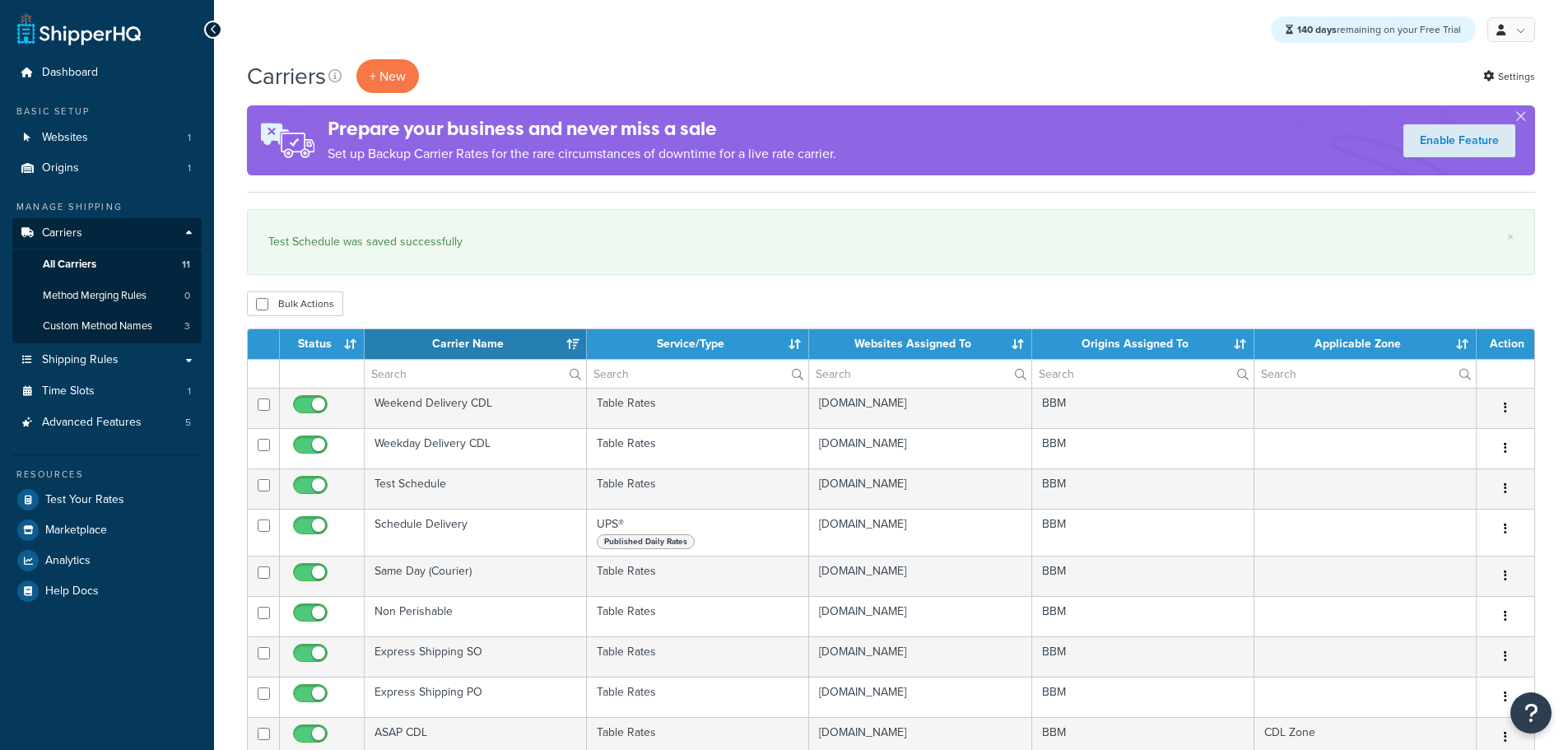
select select "15"
click at [97, 494] on span "Test Your Rates" at bounding box center [85, 500] width 79 height 14
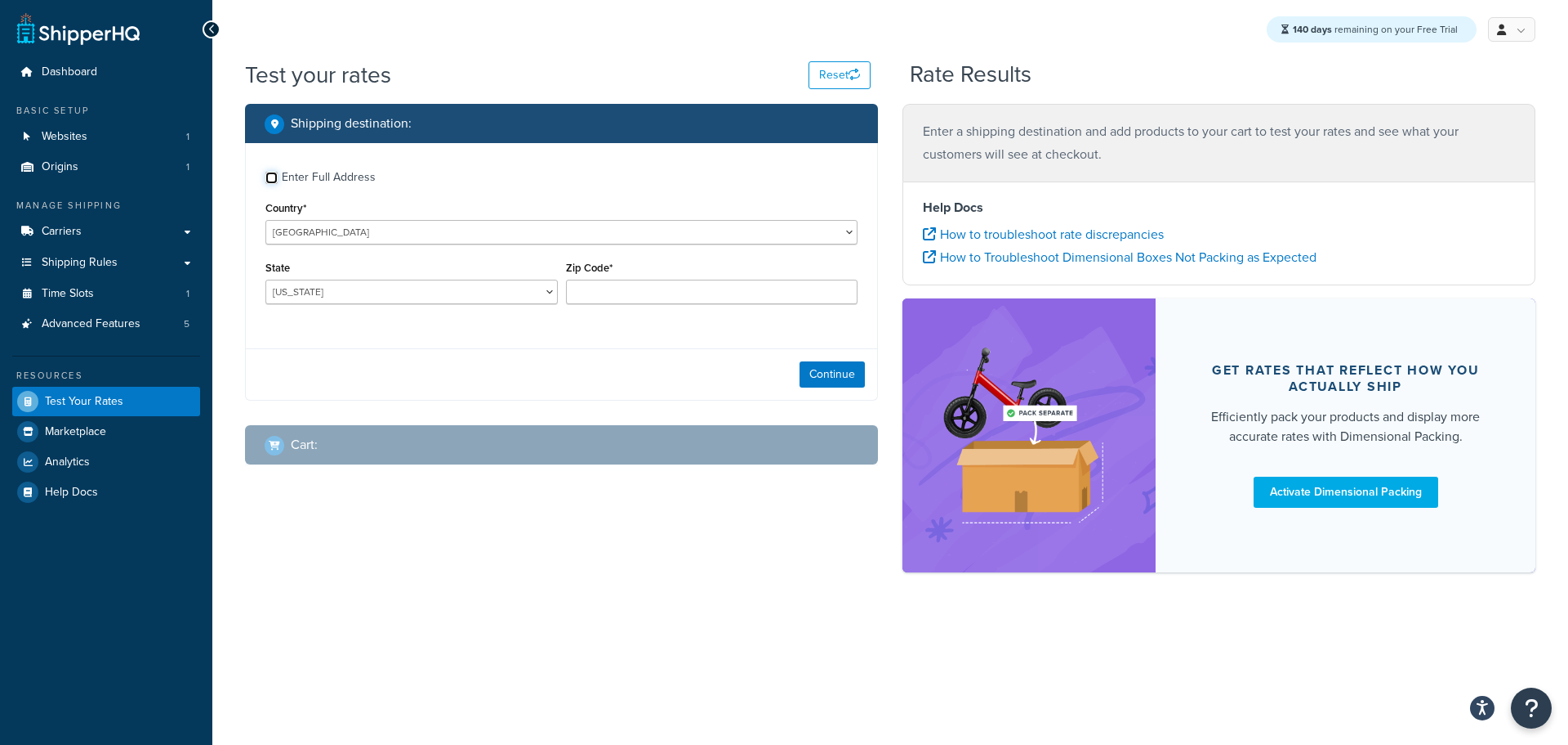
click at [274, 178] on input "Enter Full Address" at bounding box center [271, 178] width 12 height 12
checkbox input "true"
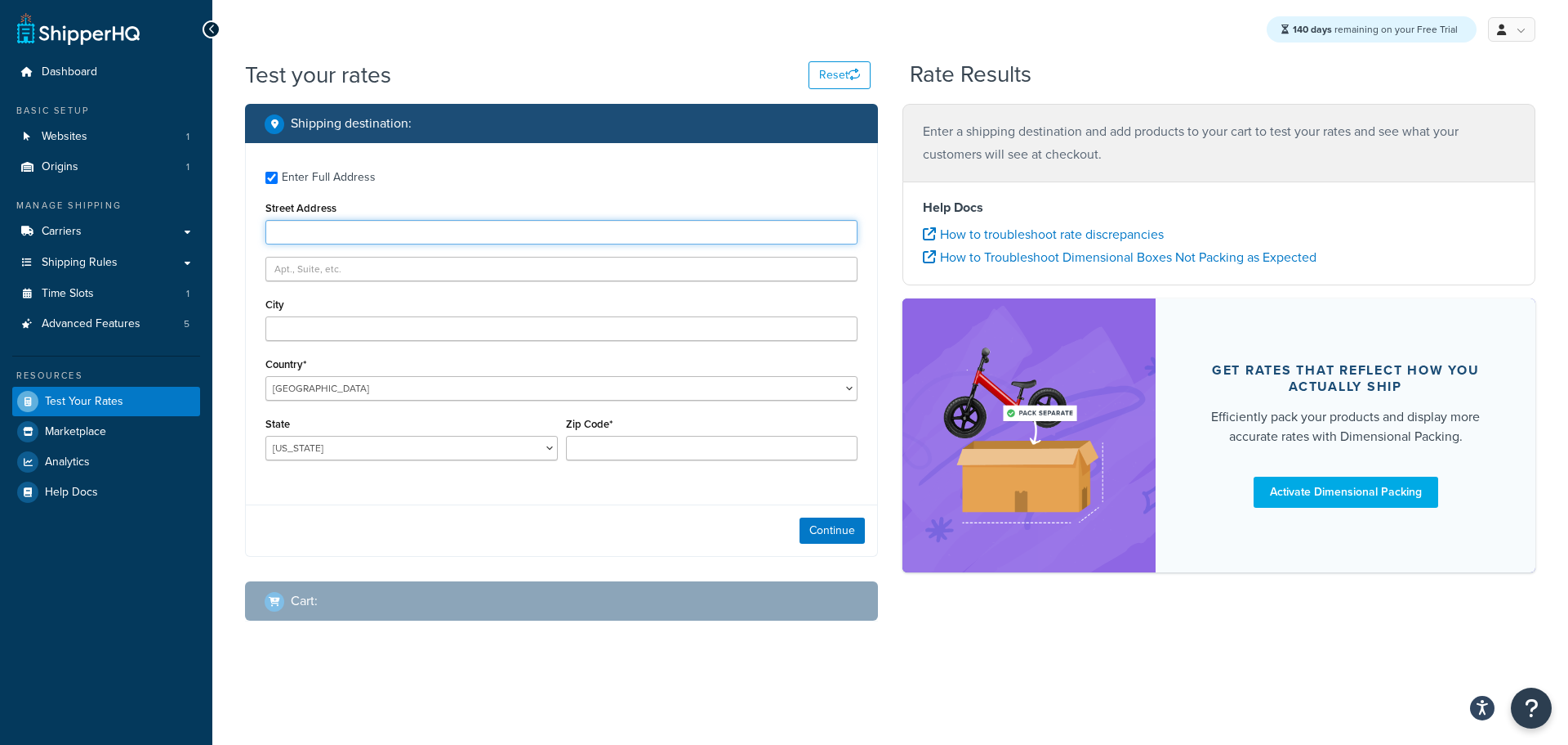
drag, startPoint x: 306, startPoint y: 228, endPoint x: 321, endPoint y: 232, distance: 15.5
click at [318, 232] on input "Street Address" at bounding box center [561, 232] width 593 height 25
type input "103 Coachmans Trail"
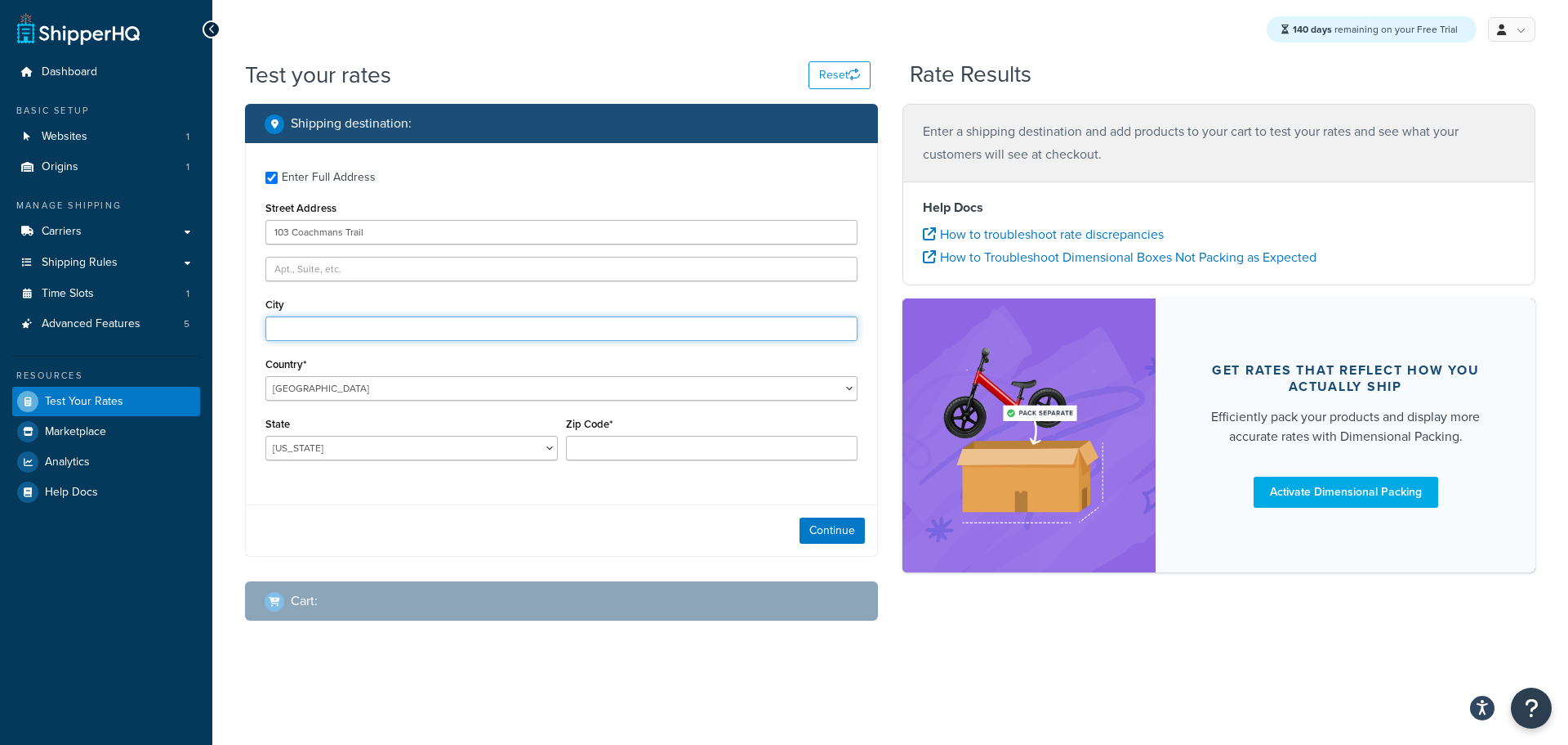
type input "Asheville"
select select "NC"
type input "28803"
click at [840, 528] on button "Continue" at bounding box center [832, 530] width 65 height 27
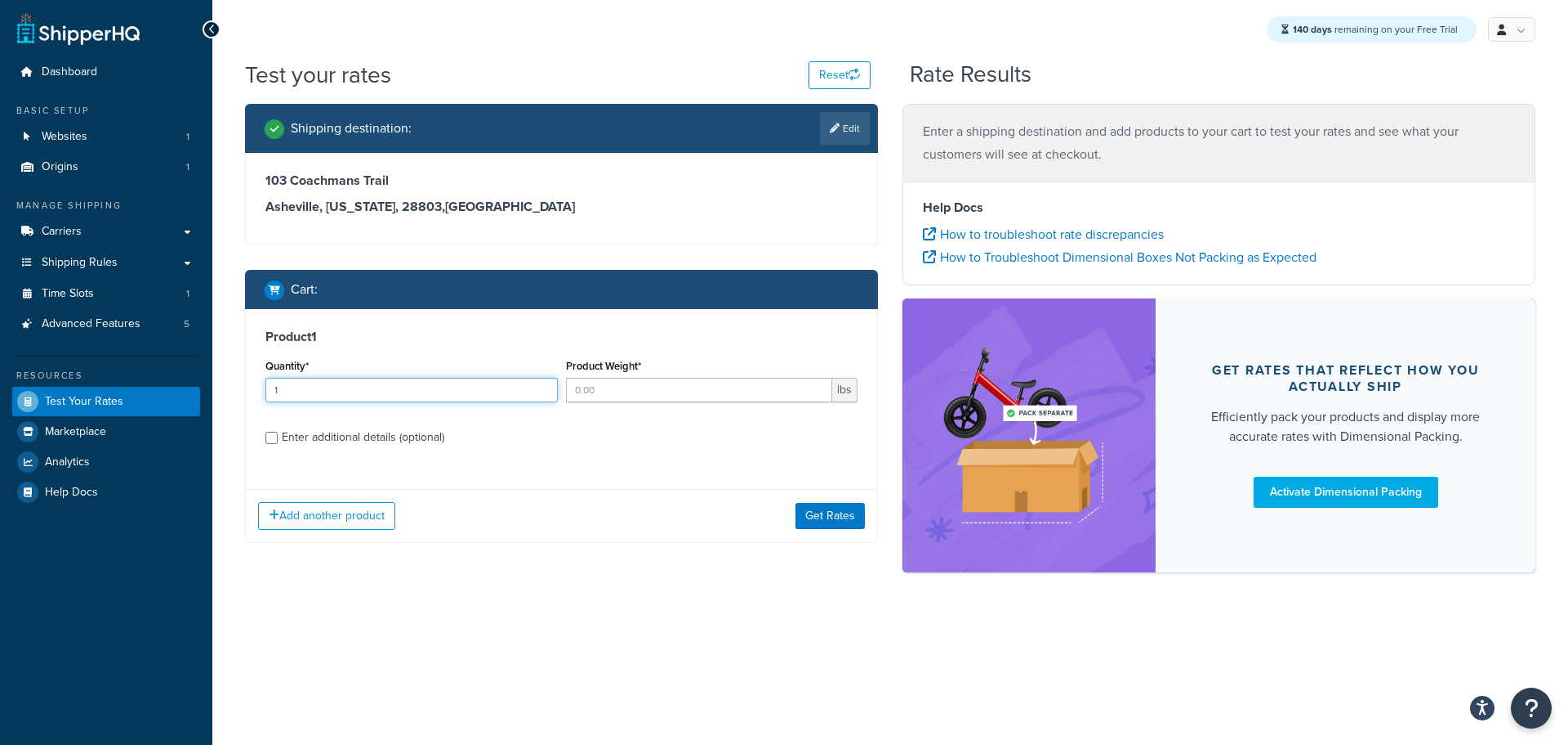
type input "1"
click at [540, 385] on input "1" at bounding box center [411, 390] width 293 height 25
type input "1"
click at [815, 386] on input "1" at bounding box center [699, 390] width 267 height 25
click at [835, 509] on button "Get Rates" at bounding box center [830, 515] width 69 height 27
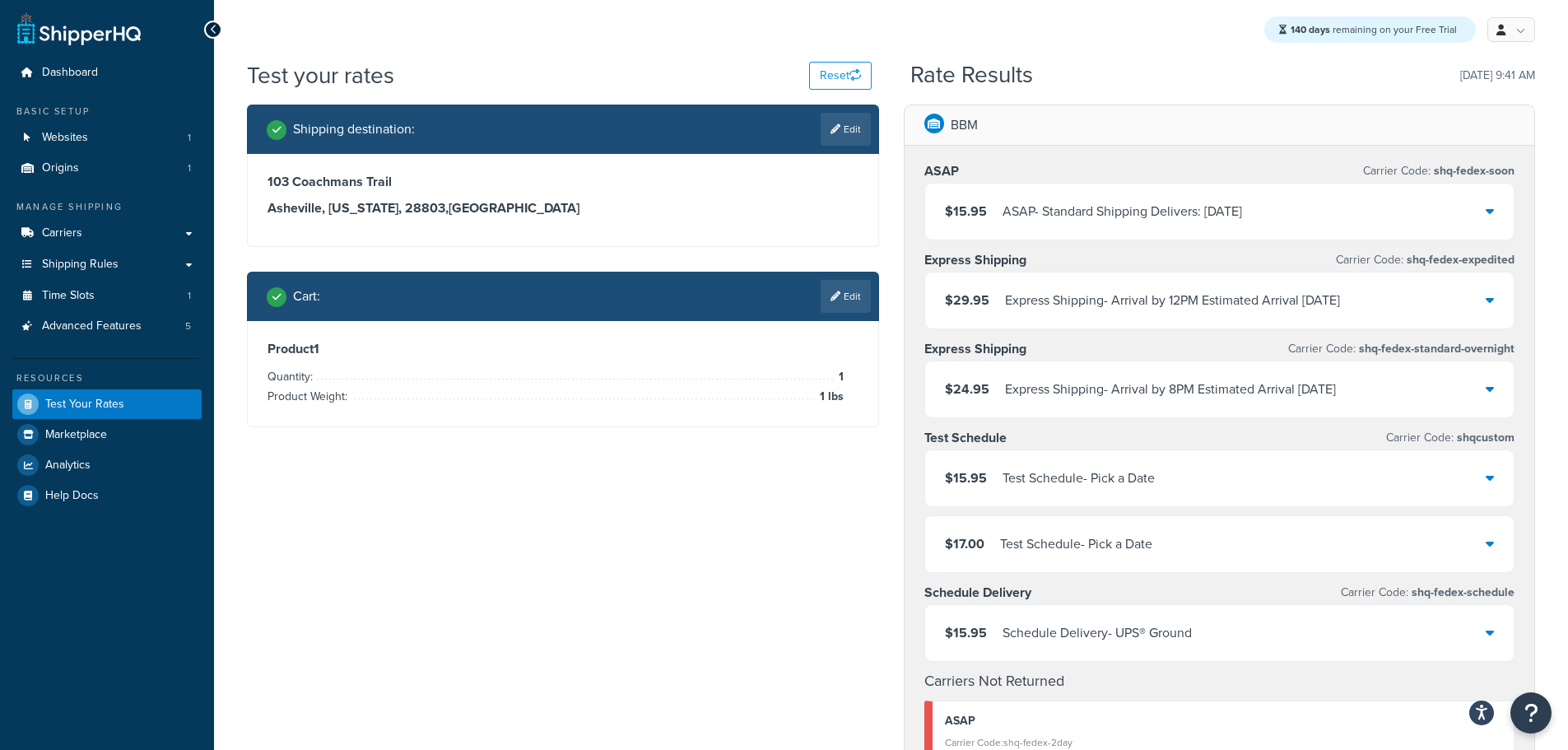
click at [1489, 546] on icon at bounding box center [1490, 542] width 8 height 13
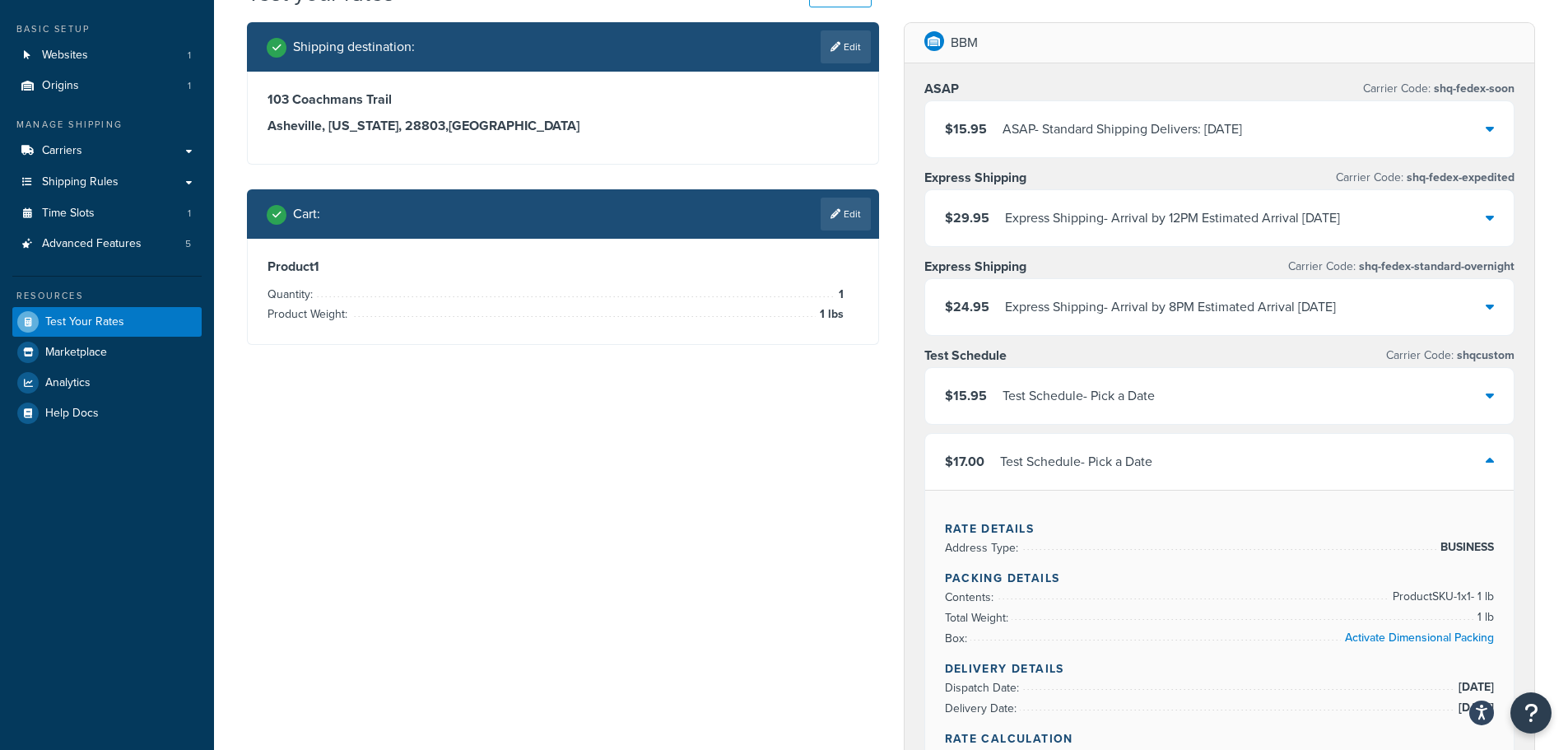
scroll to position [165, 0]
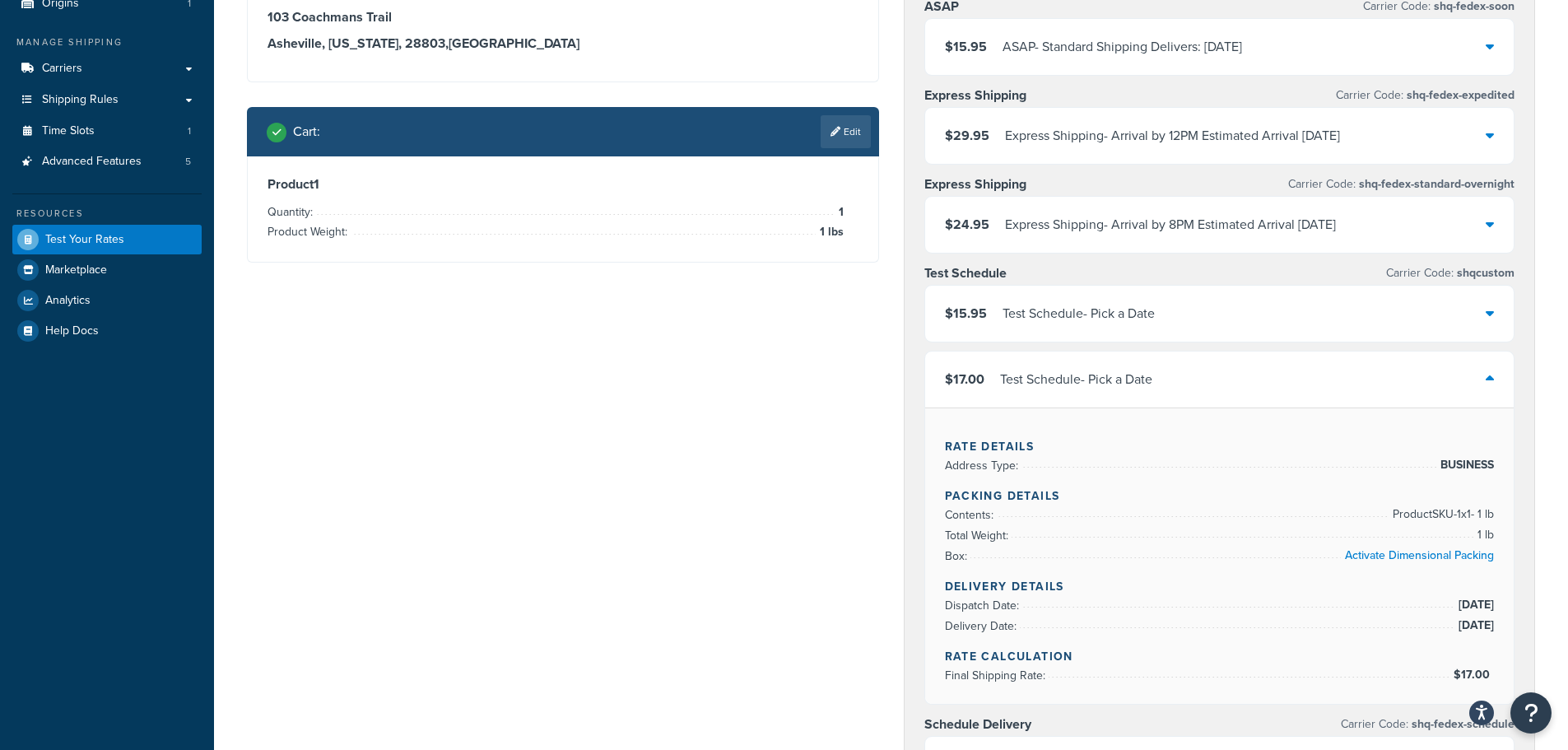
click at [1493, 313] on icon at bounding box center [1490, 312] width 8 height 13
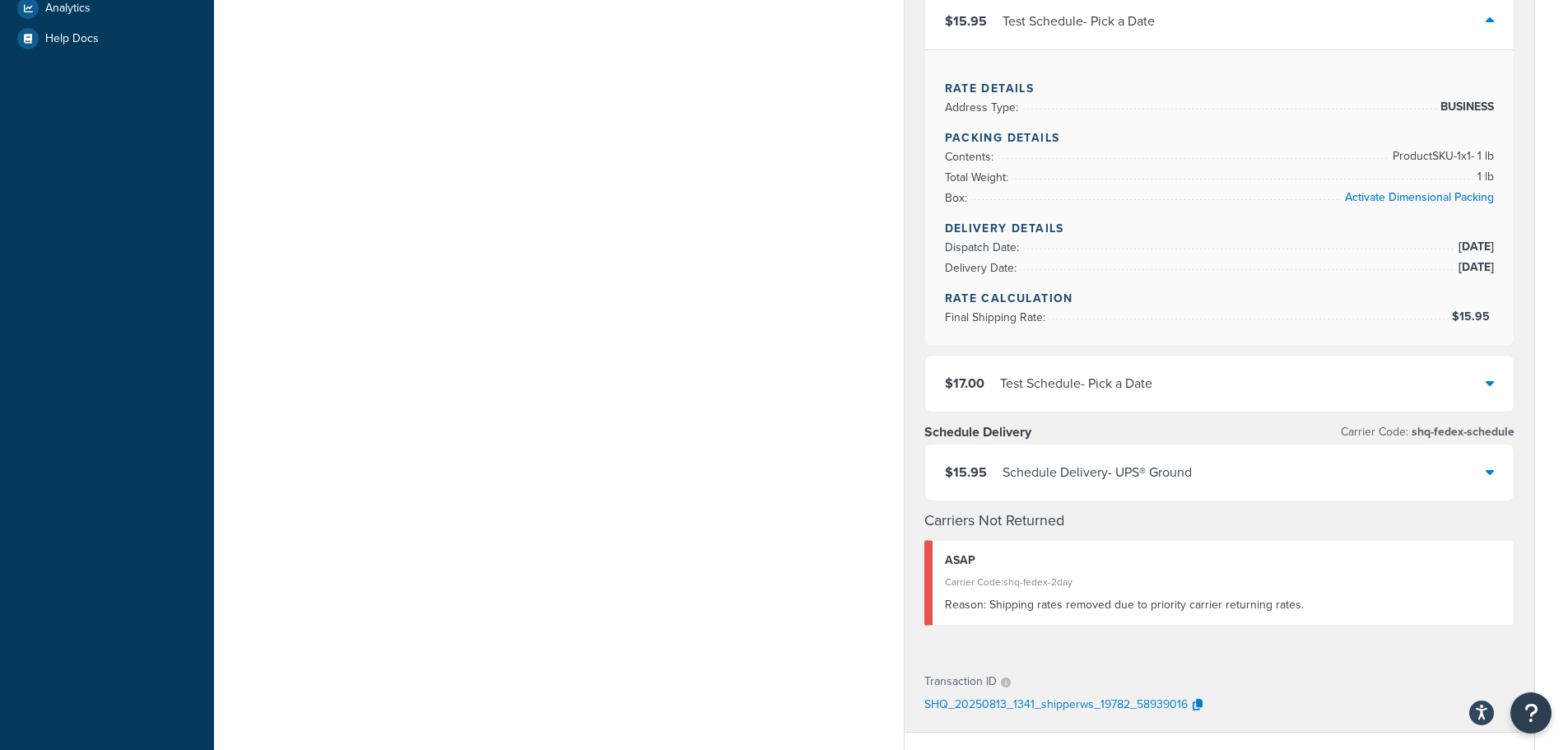
scroll to position [494, 0]
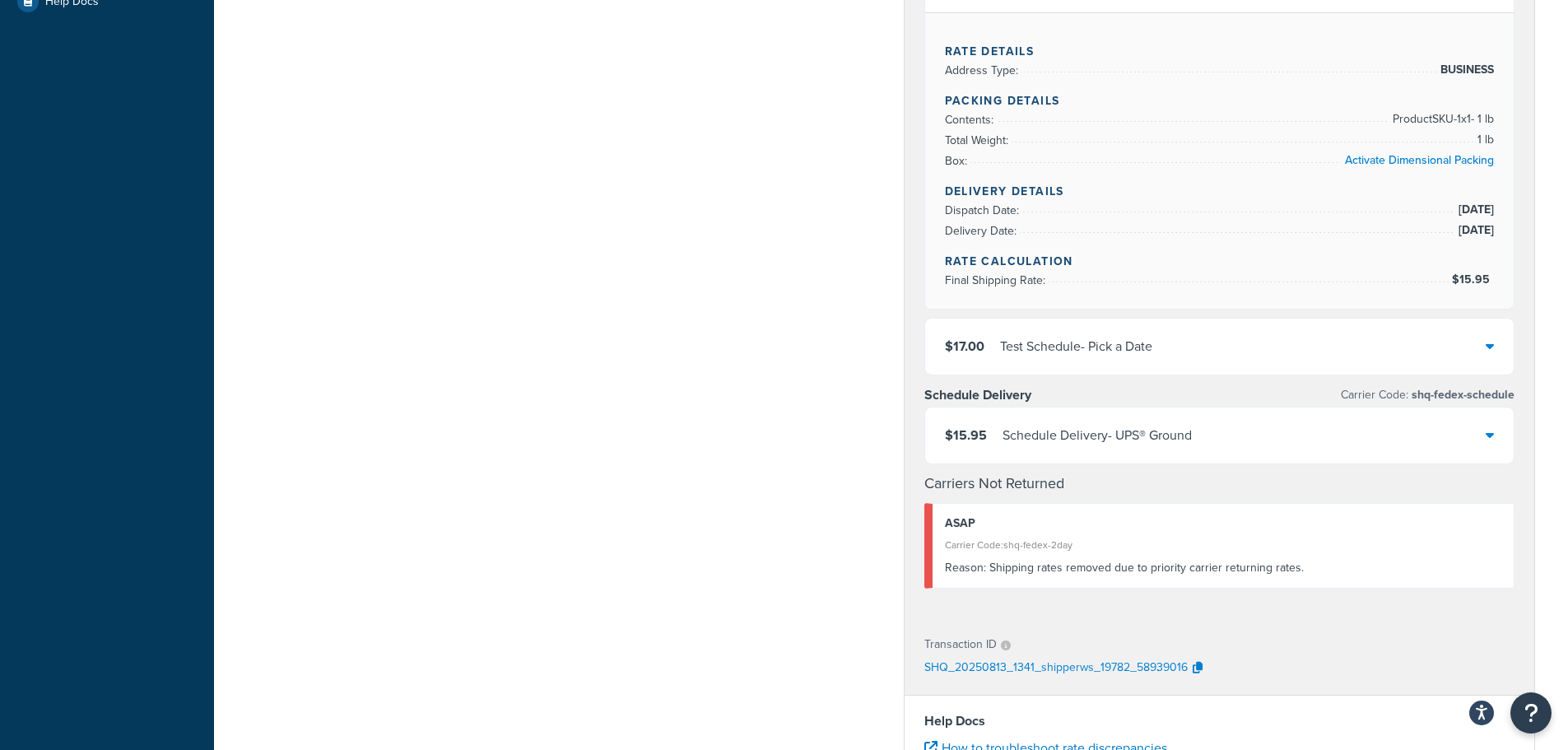
click at [1496, 344] on div "$17.00 Test Schedule - Pick a Date" at bounding box center [1219, 347] width 589 height 56
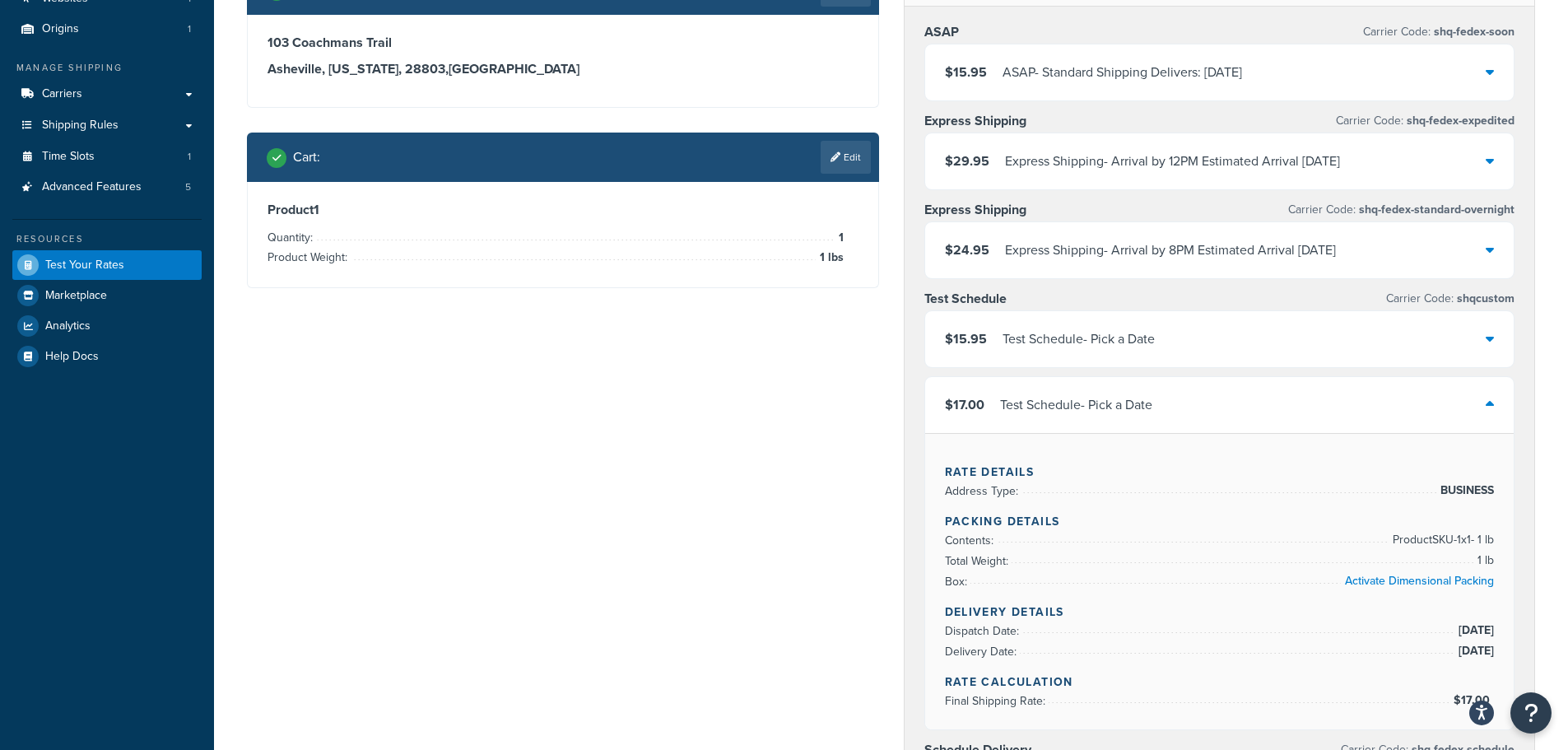
scroll to position [82, 0]
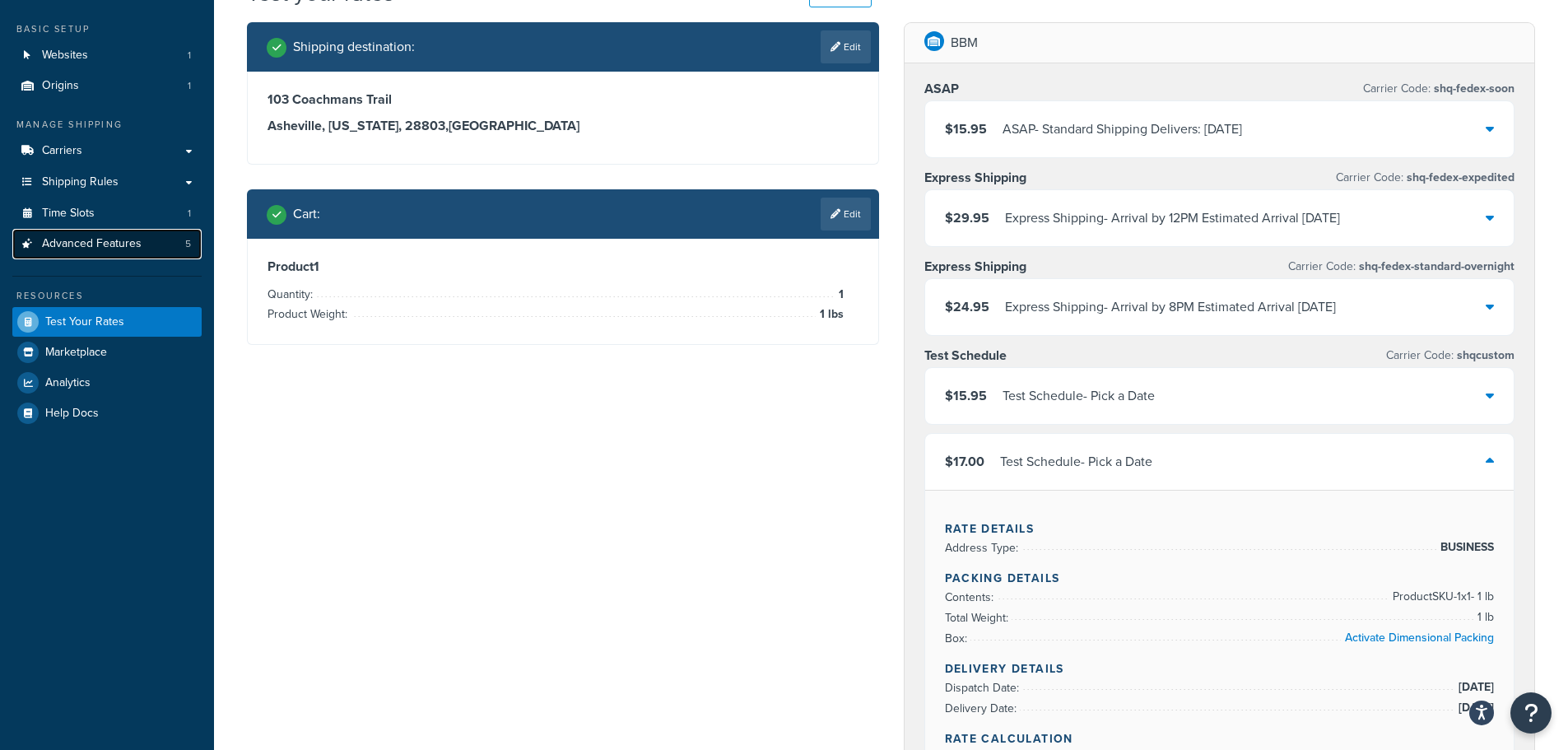
click at [108, 248] on span "Advanced Features" at bounding box center [91, 244] width 99 height 14
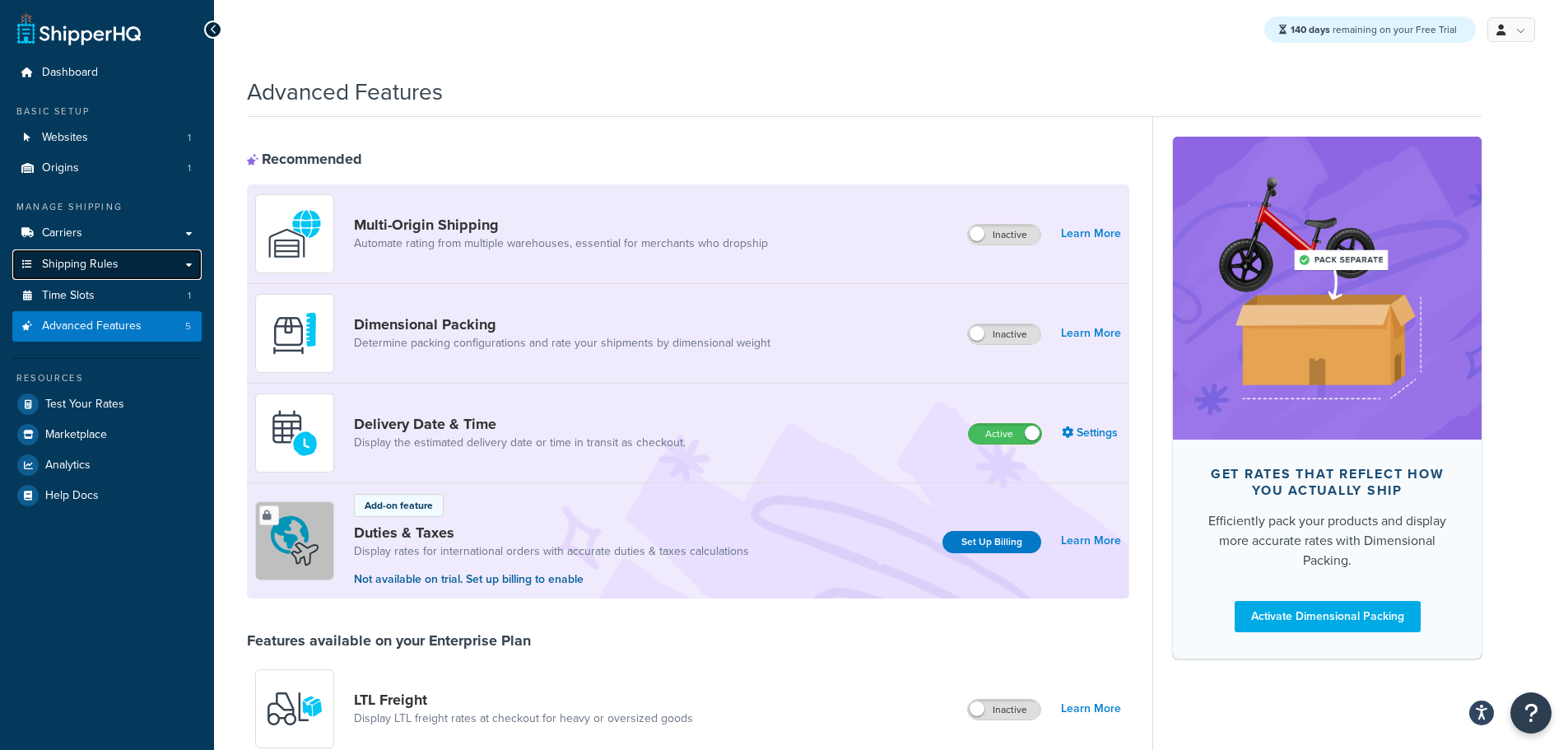
click at [103, 261] on span "Shipping Rules" at bounding box center [79, 264] width 77 height 14
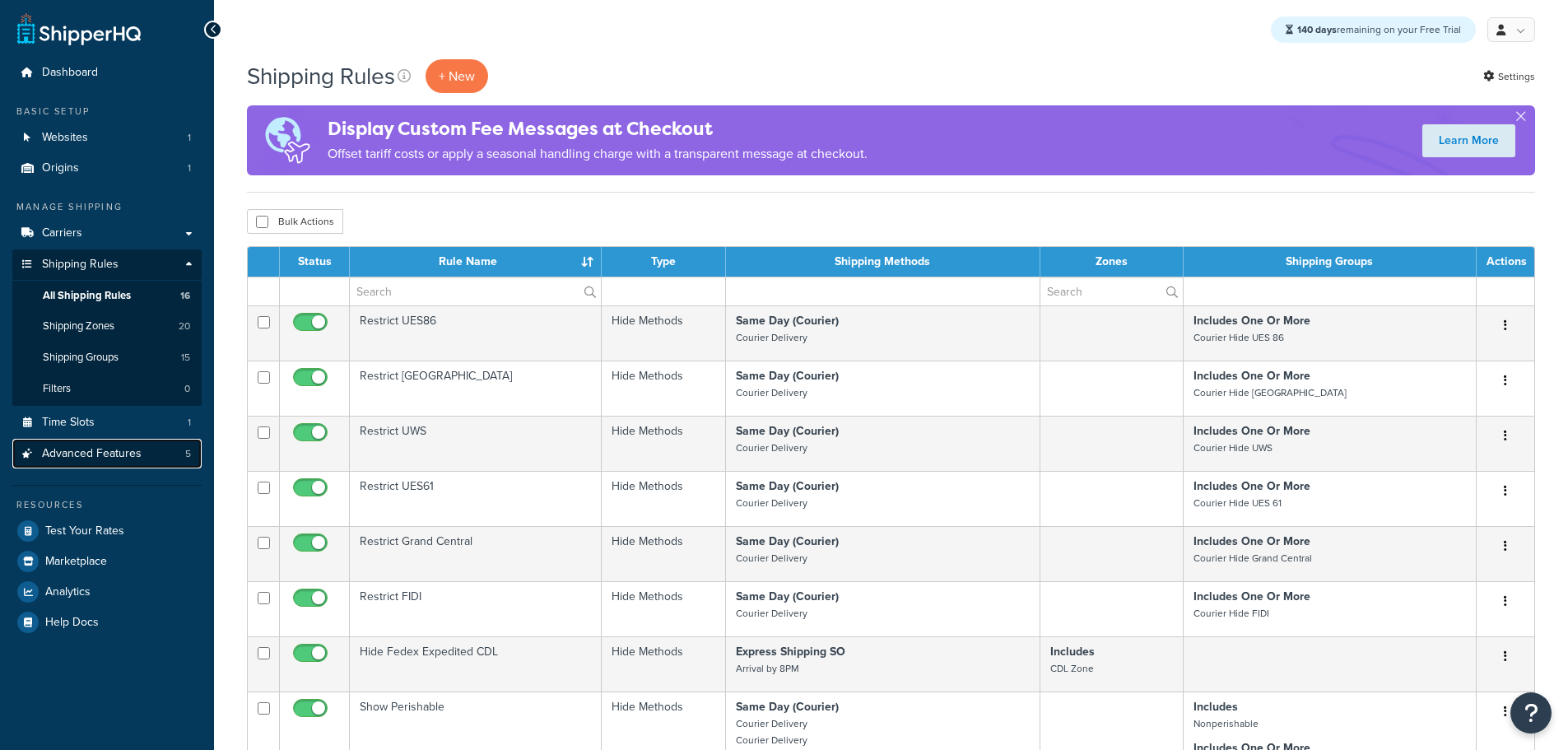
click at [113, 447] on span "Advanced Features" at bounding box center [91, 454] width 99 height 14
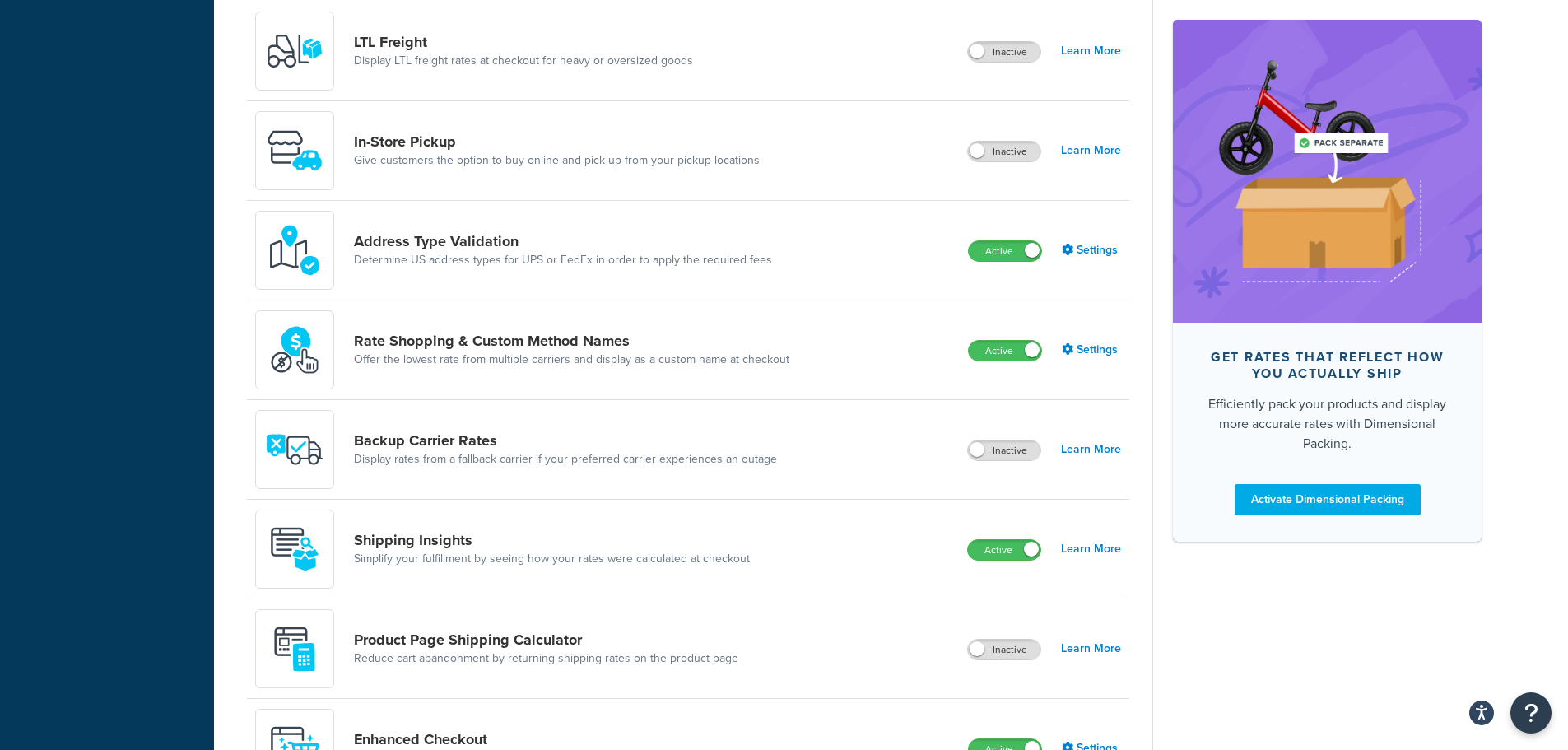
scroll to position [986, 0]
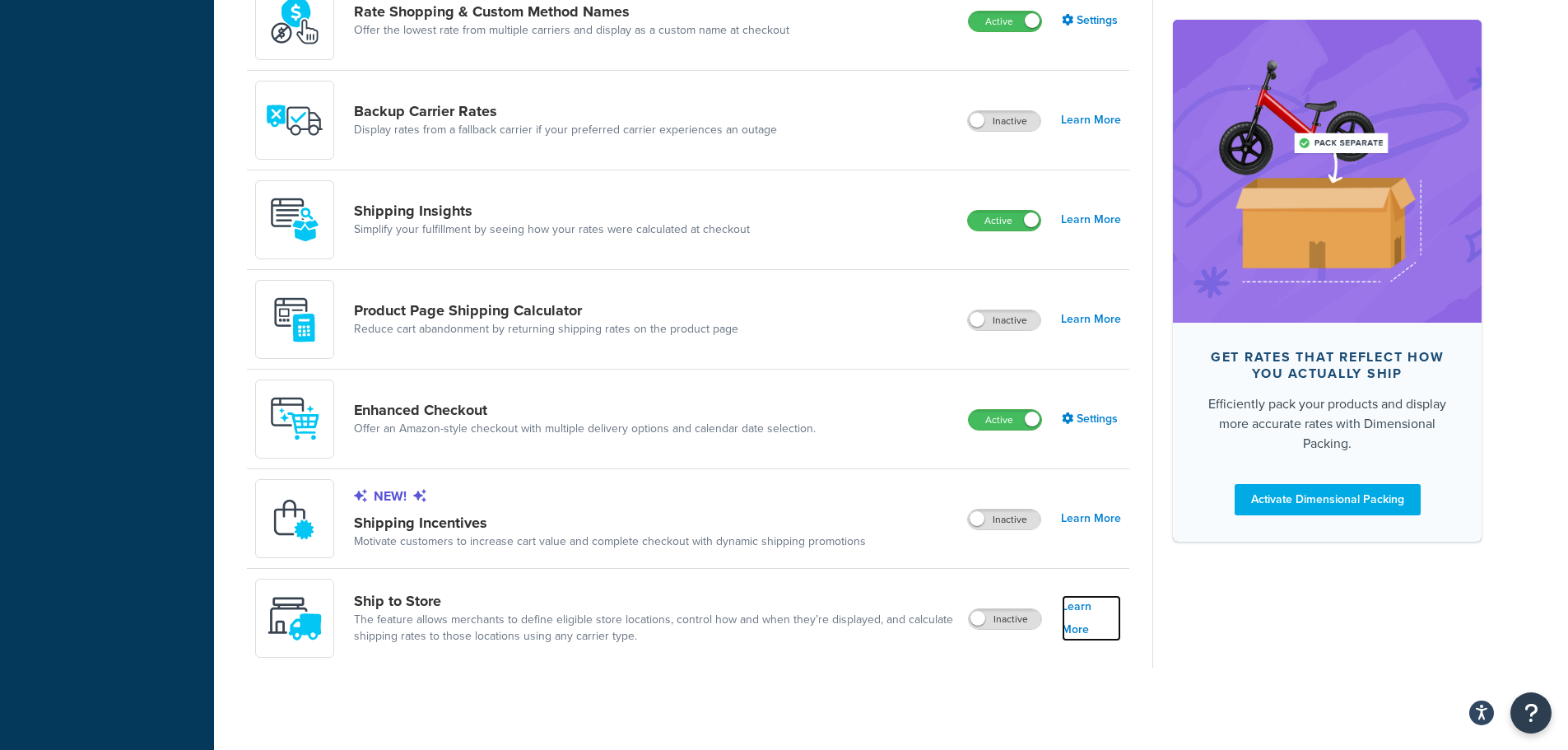
click at [1094, 618] on link "Learn More" at bounding box center [1092, 618] width 60 height 46
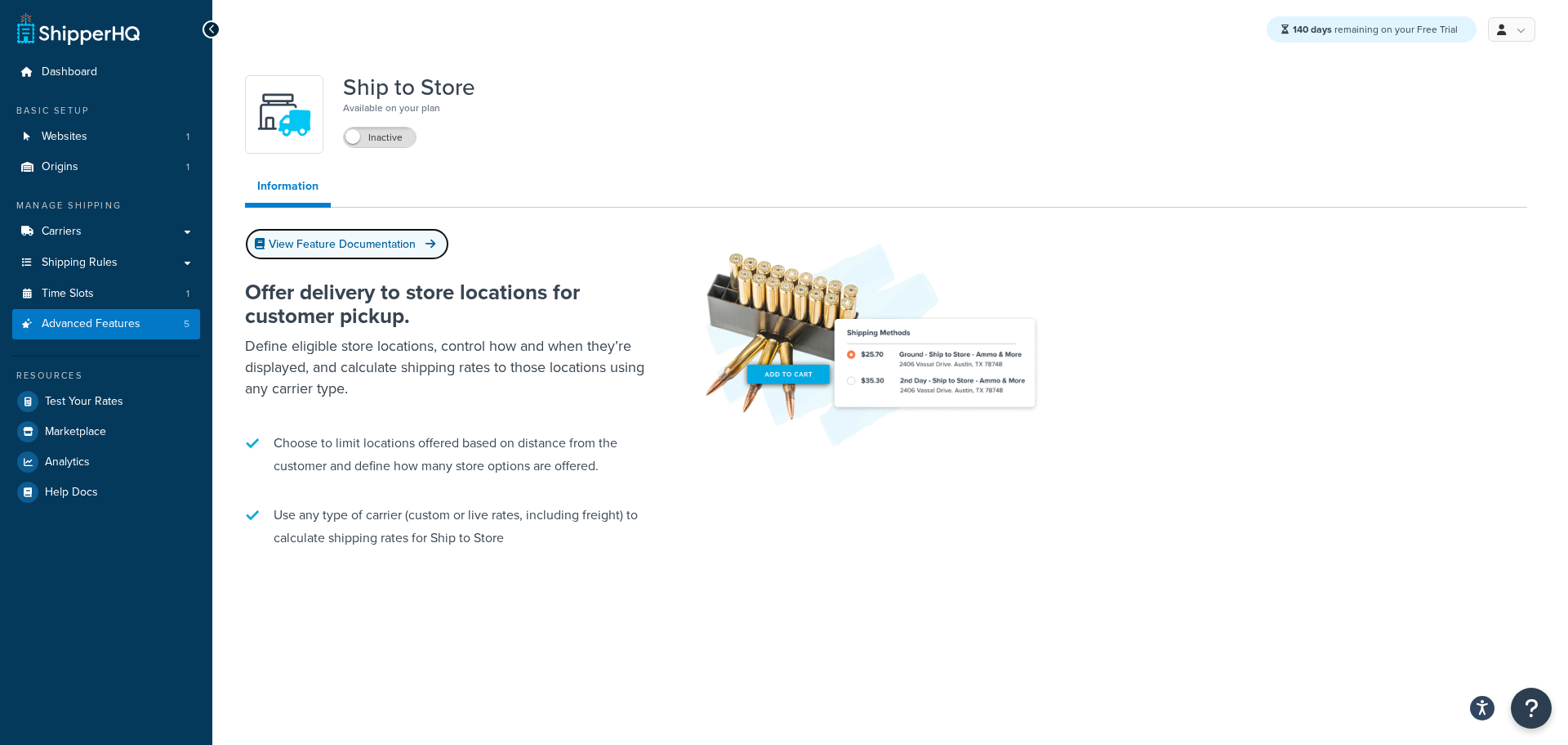
click at [369, 247] on link "View Feature Documentation" at bounding box center [346, 244] width 204 height 32
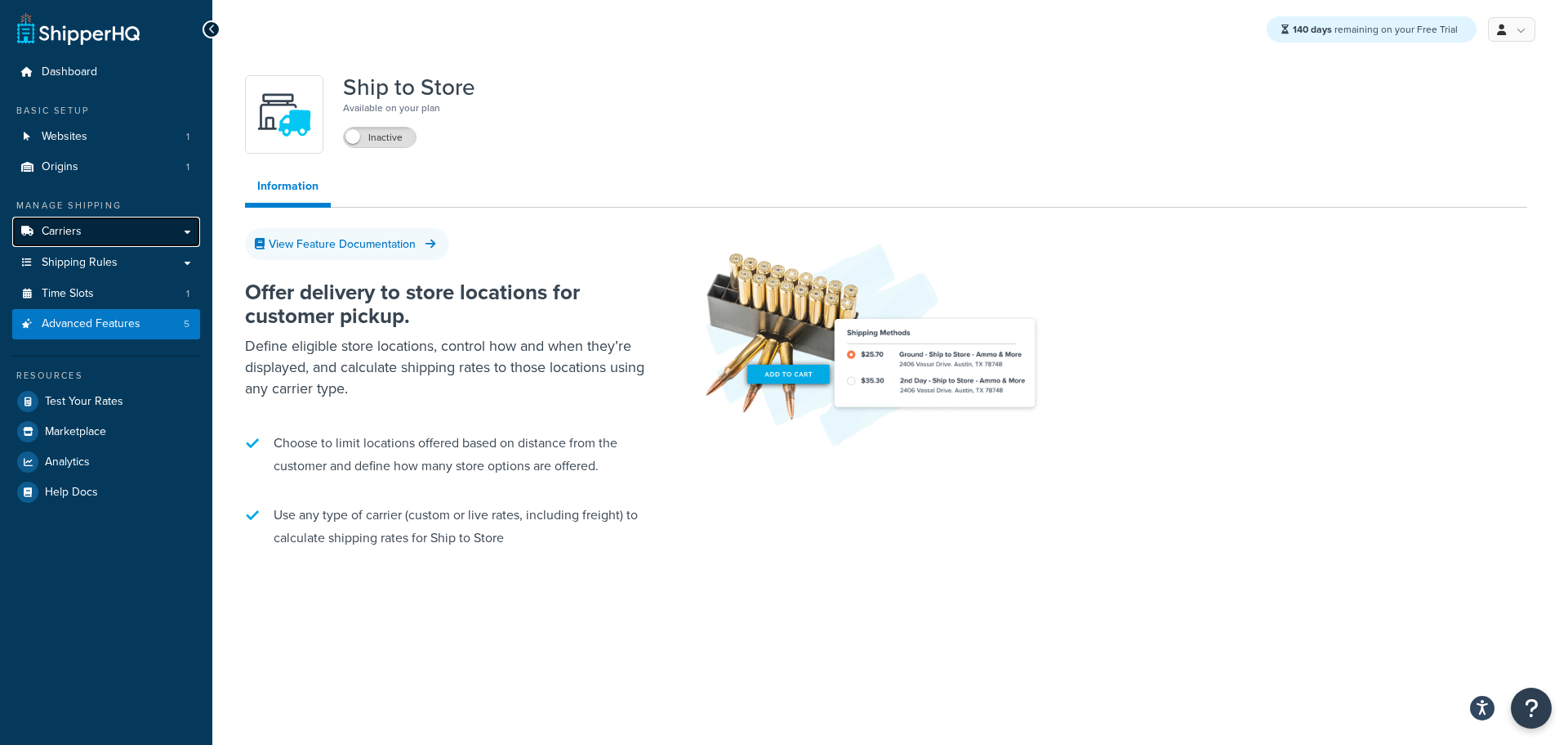
click at [144, 231] on link "Carriers" at bounding box center [106, 232] width 188 height 31
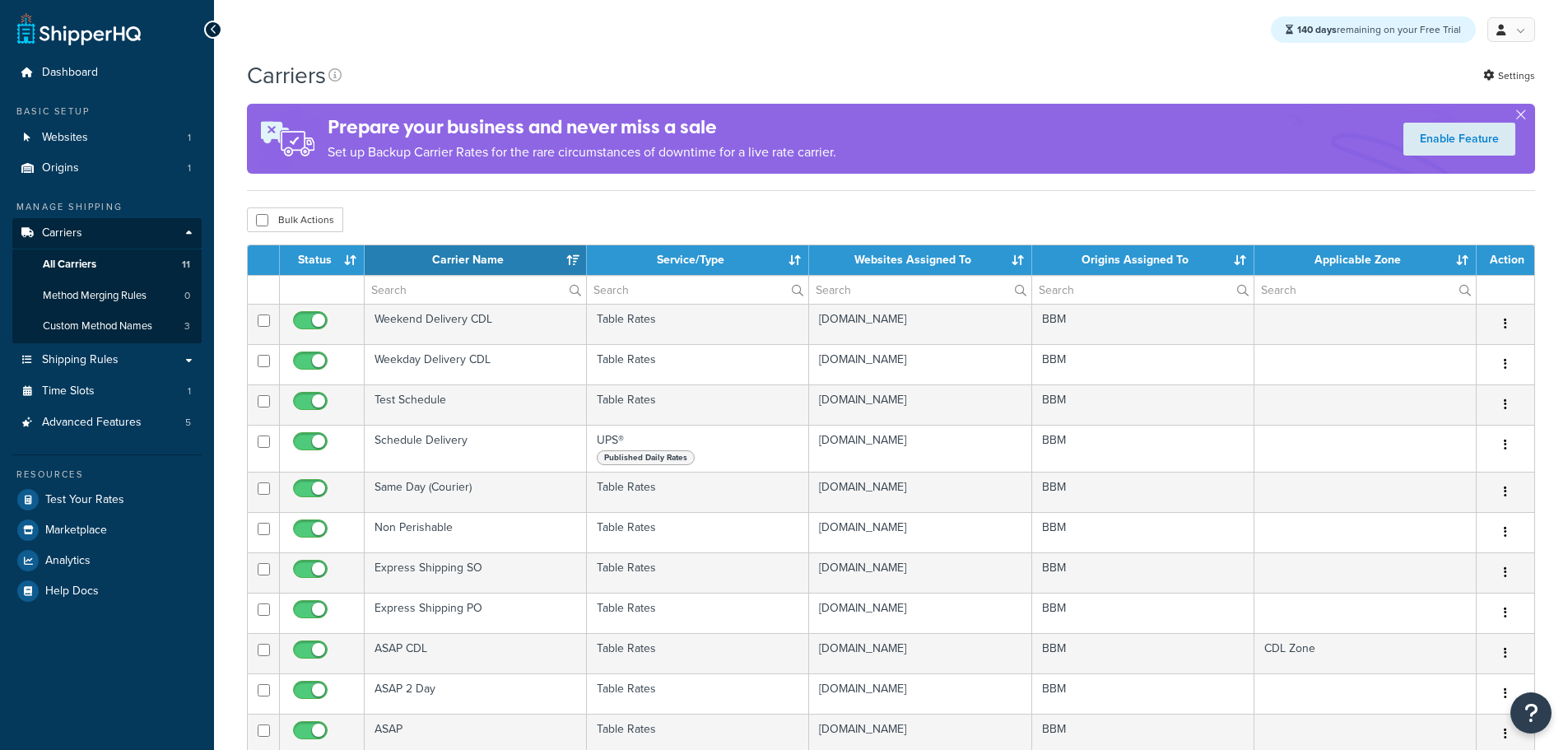
select select "15"
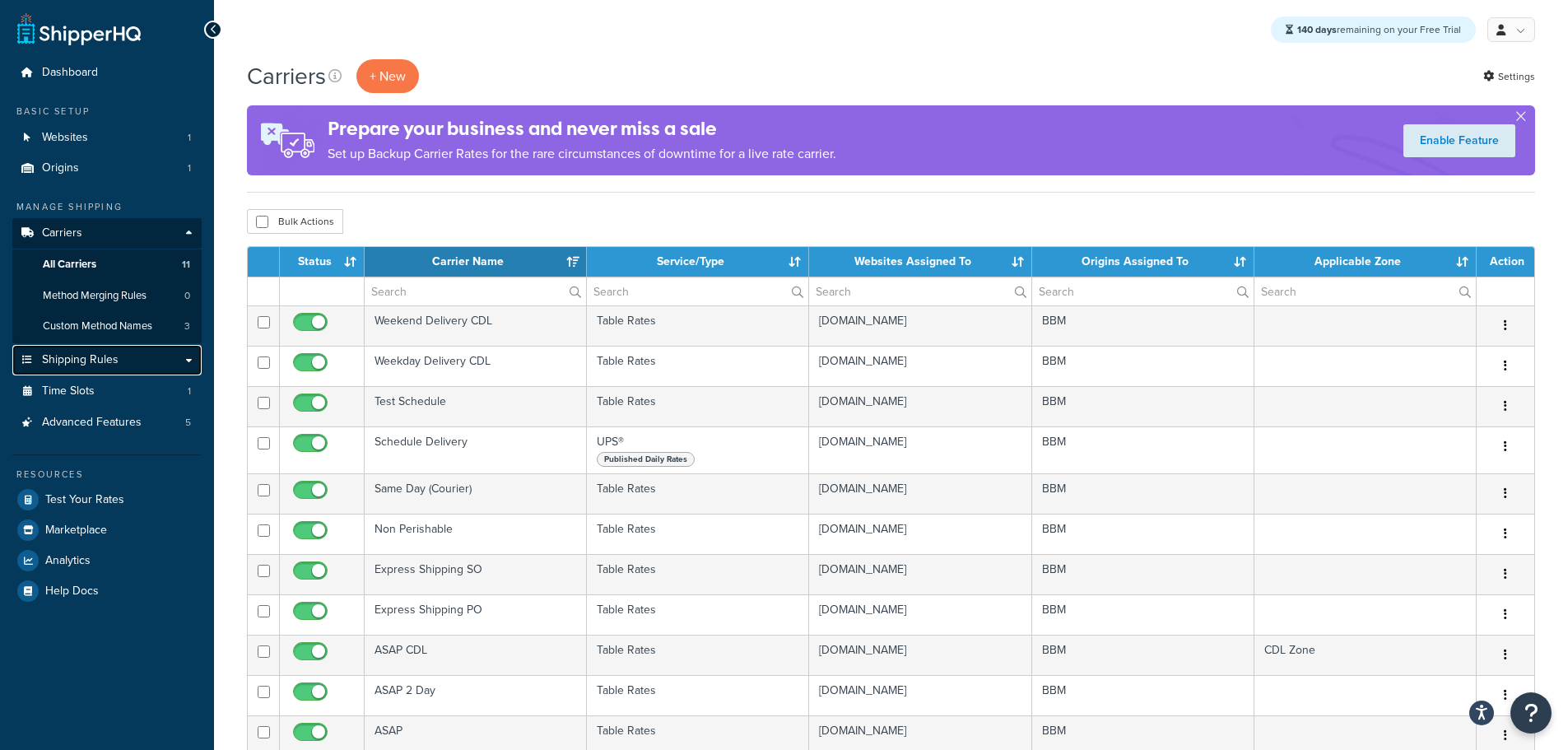
click at [111, 353] on span "Shipping Rules" at bounding box center [79, 360] width 77 height 14
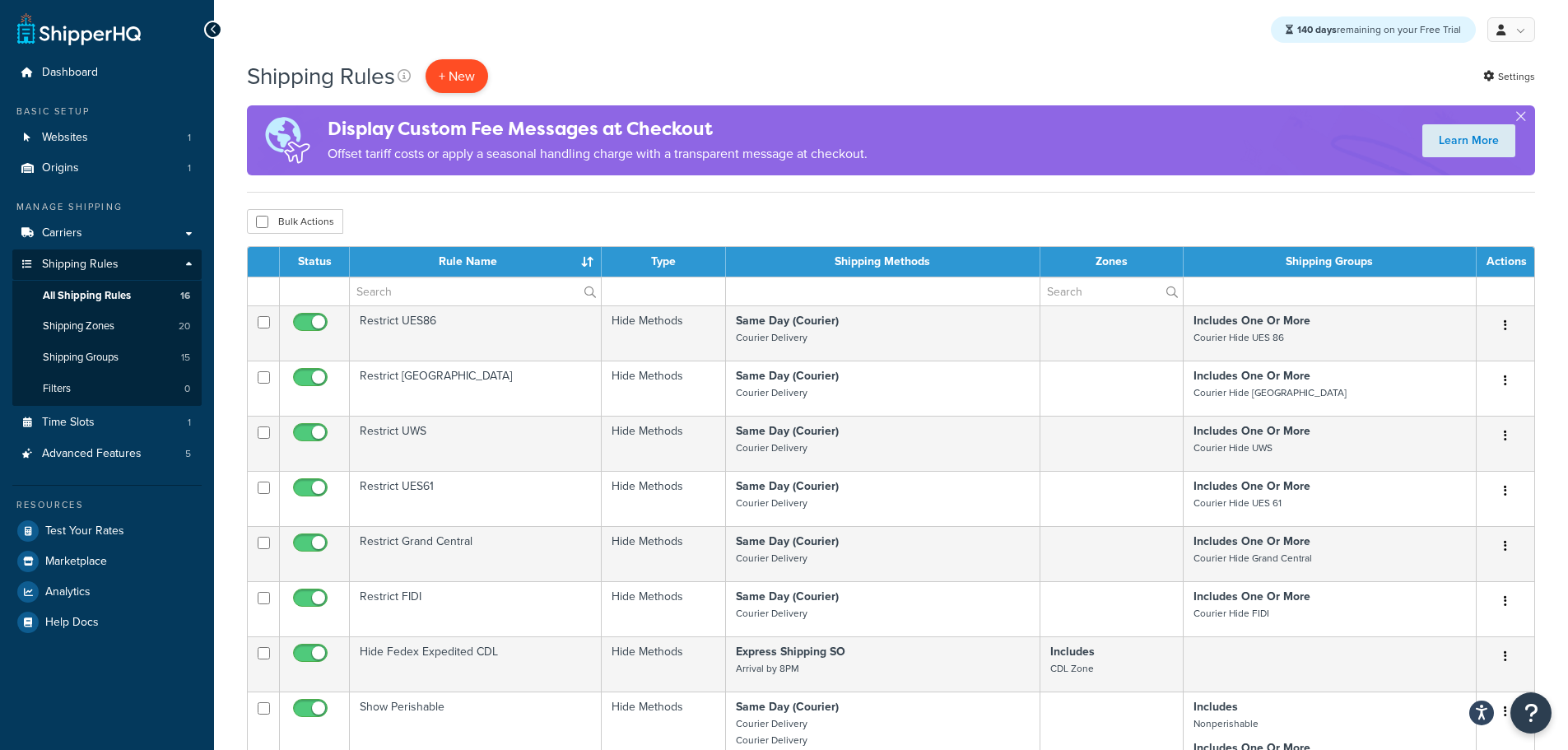
click at [472, 68] on p "+ New" at bounding box center [456, 76] width 63 height 34
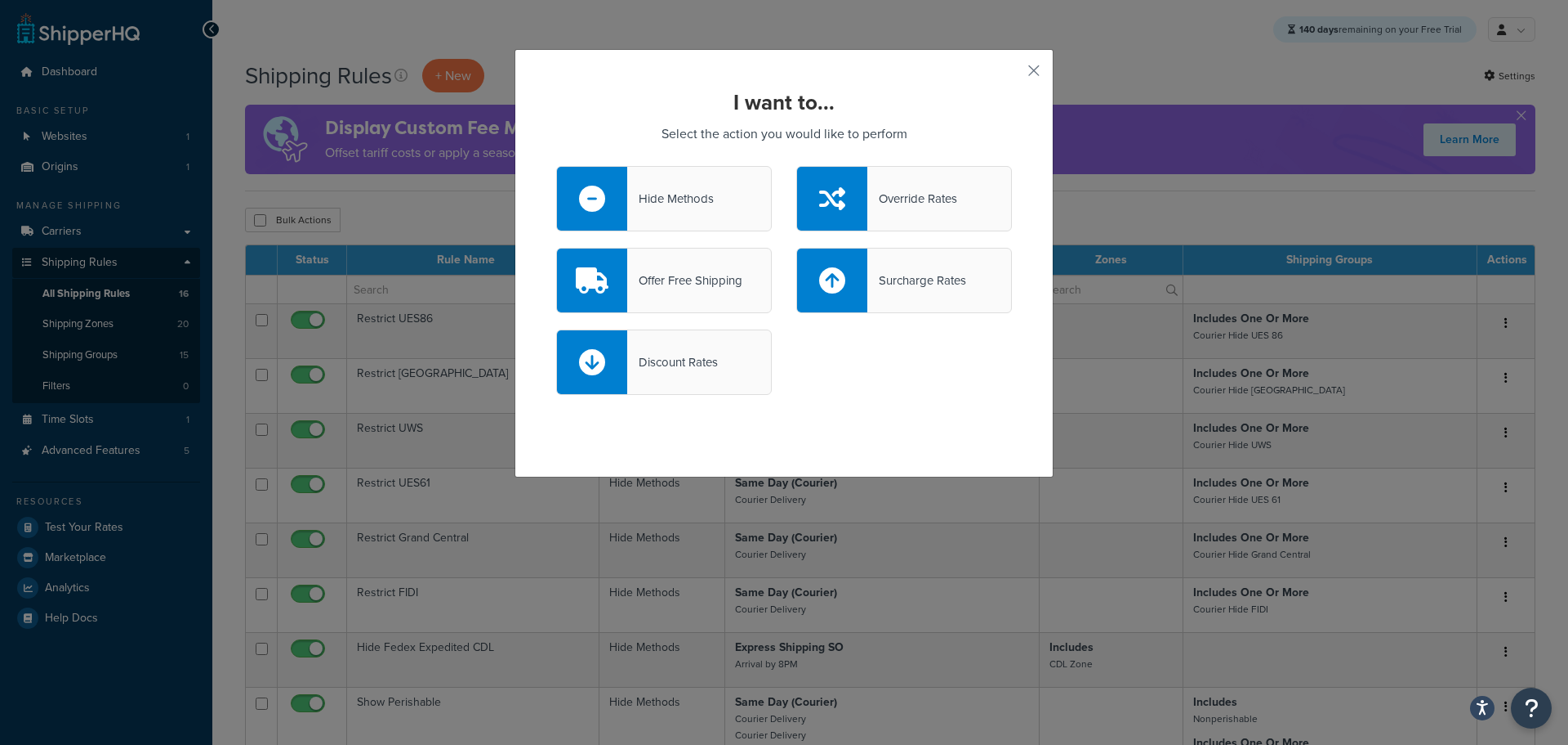
click at [647, 183] on div "Hide Methods" at bounding box center [664, 198] width 216 height 65
click at [0, 0] on input "Hide Methods" at bounding box center [0, 0] width 0 height 0
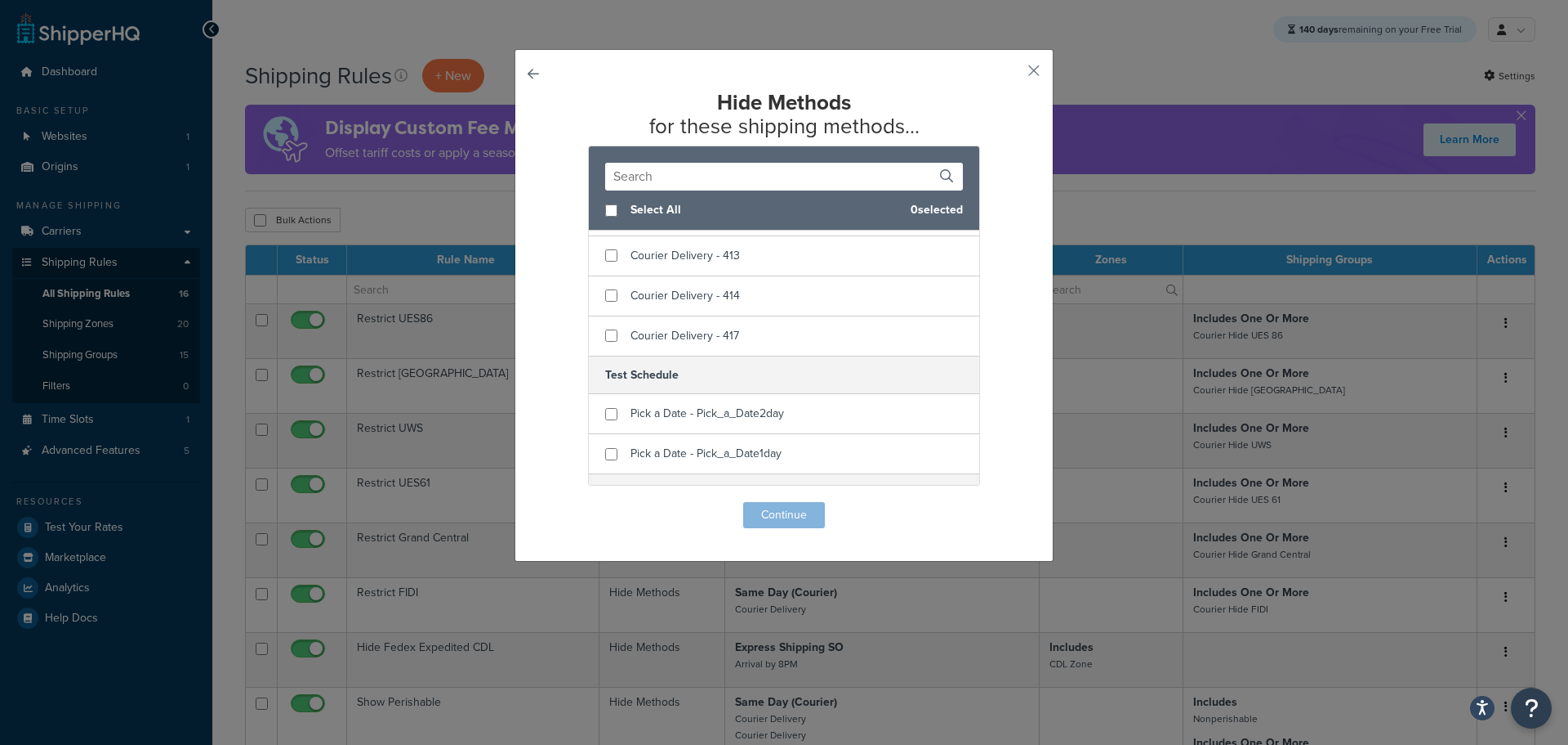
scroll to position [1226, 0]
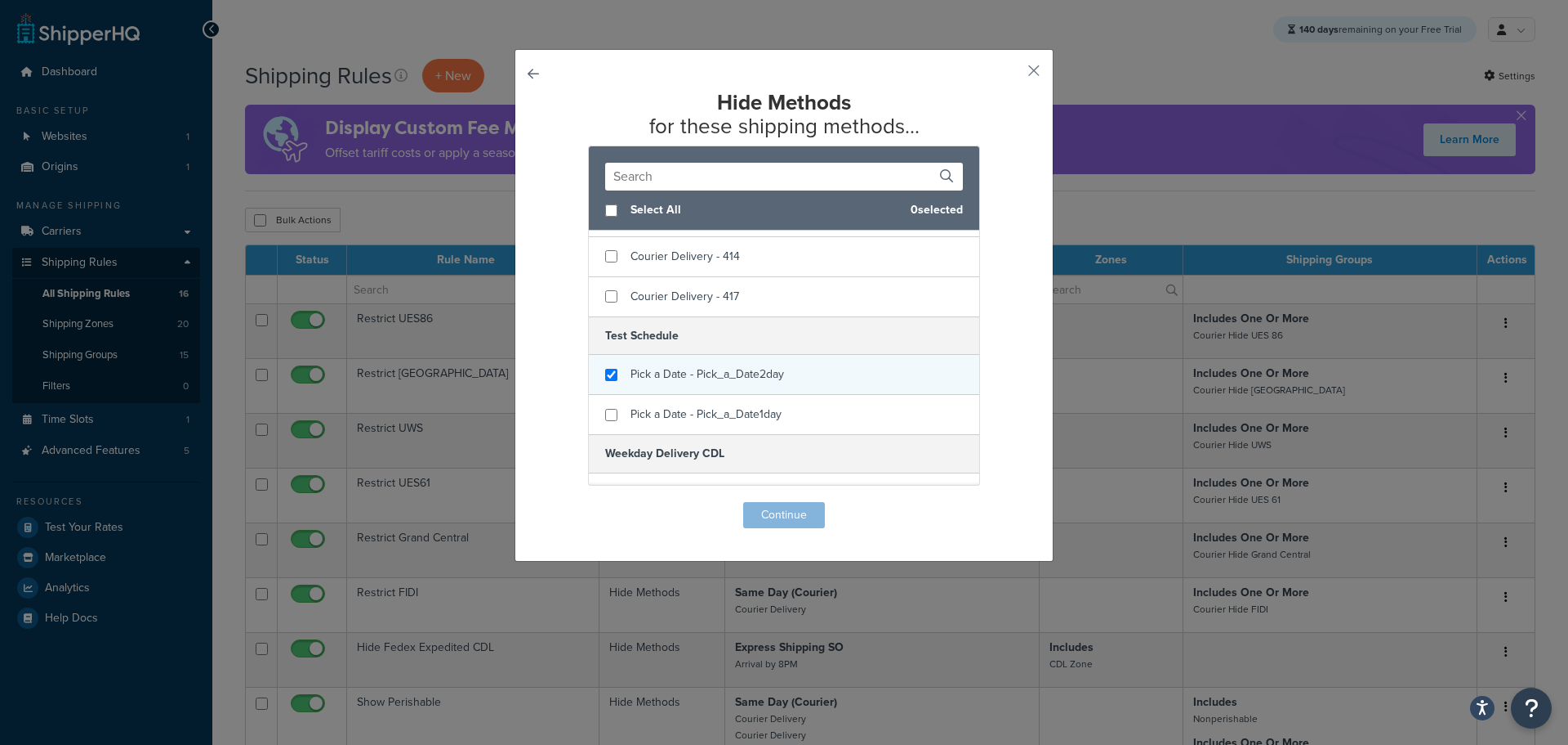
checkbox input "true"
click at [804, 371] on div "Pick a Date - Pick_a_Date2day" at bounding box center [784, 374] width 391 height 40
click at [787, 517] on button "Continue" at bounding box center [784, 515] width 82 height 27
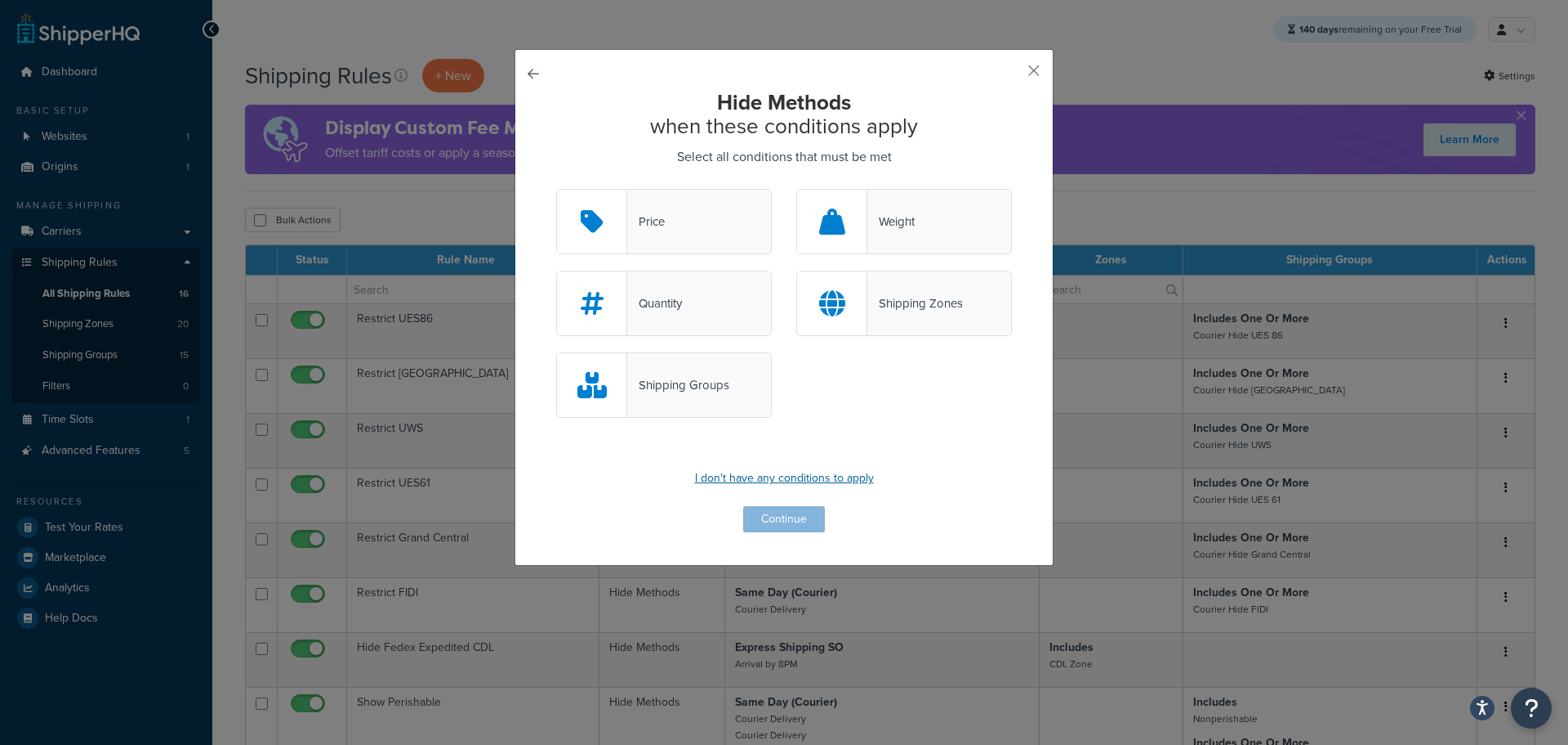
click at [788, 480] on p "I don't have any conditions to apply" at bounding box center [784, 478] width 456 height 23
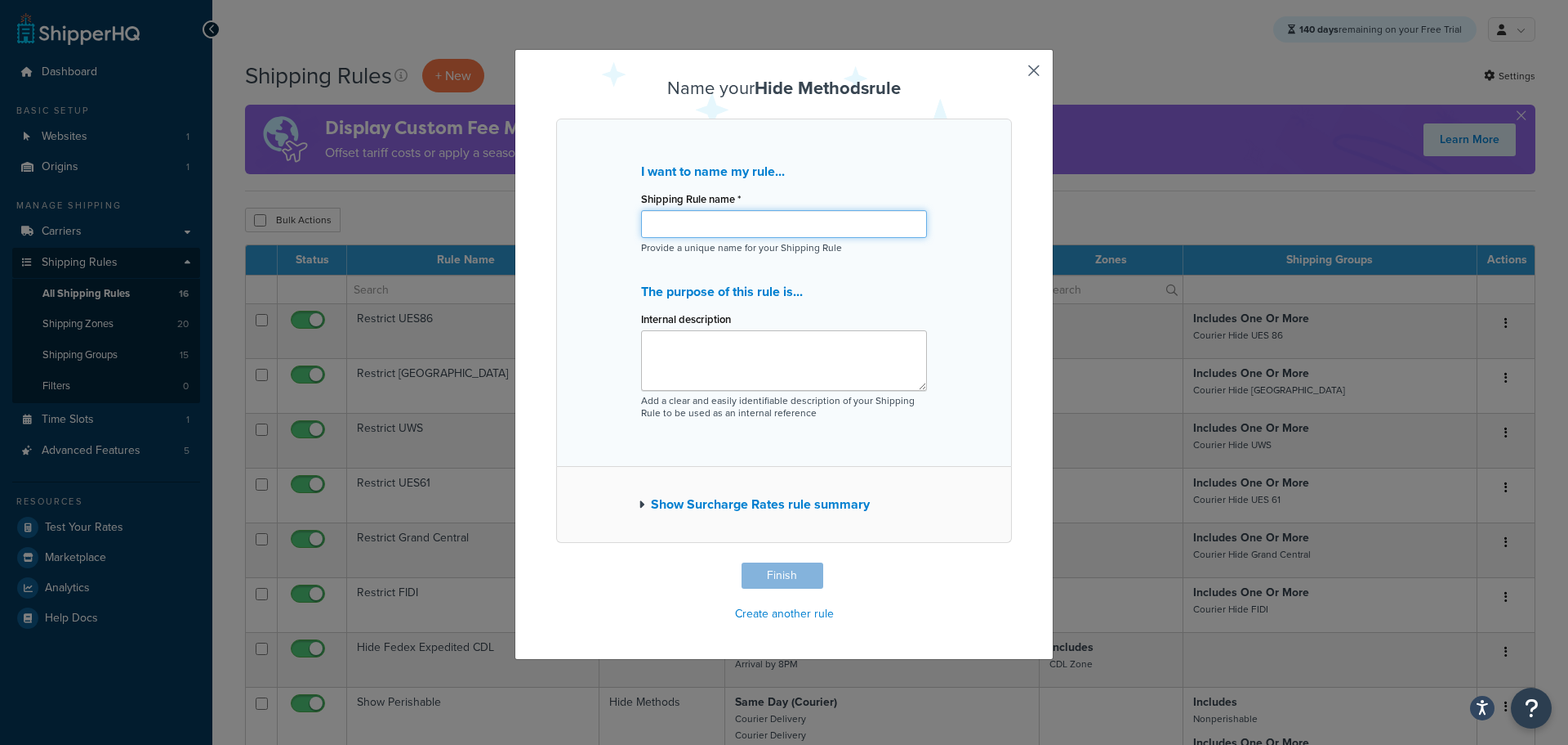
click at [702, 217] on input "Shipping Rule name *" at bounding box center [784, 224] width 286 height 28
type input "Test Carrier Hide 2 Day"
click at [784, 573] on button "Finish" at bounding box center [782, 575] width 82 height 27
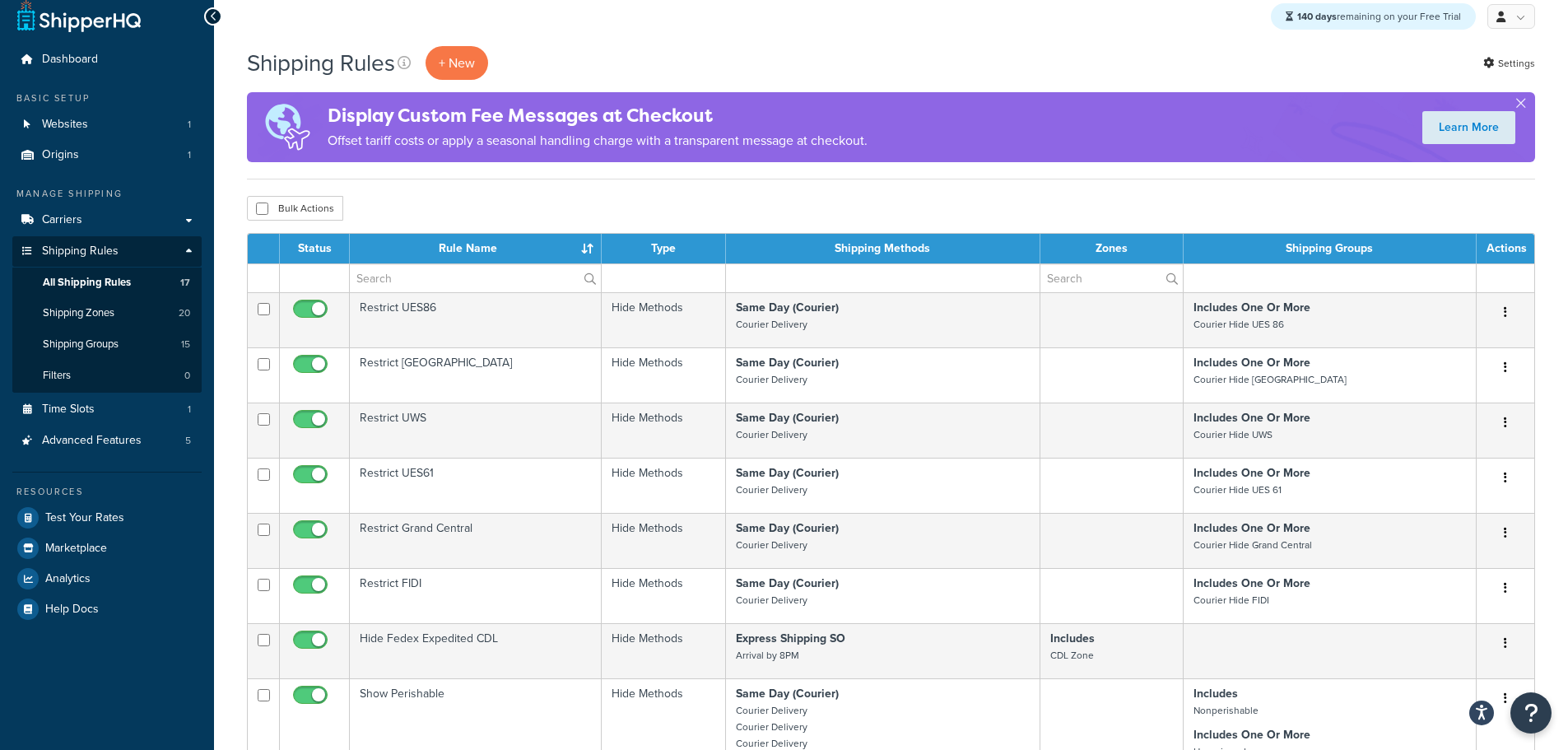
scroll to position [576, 0]
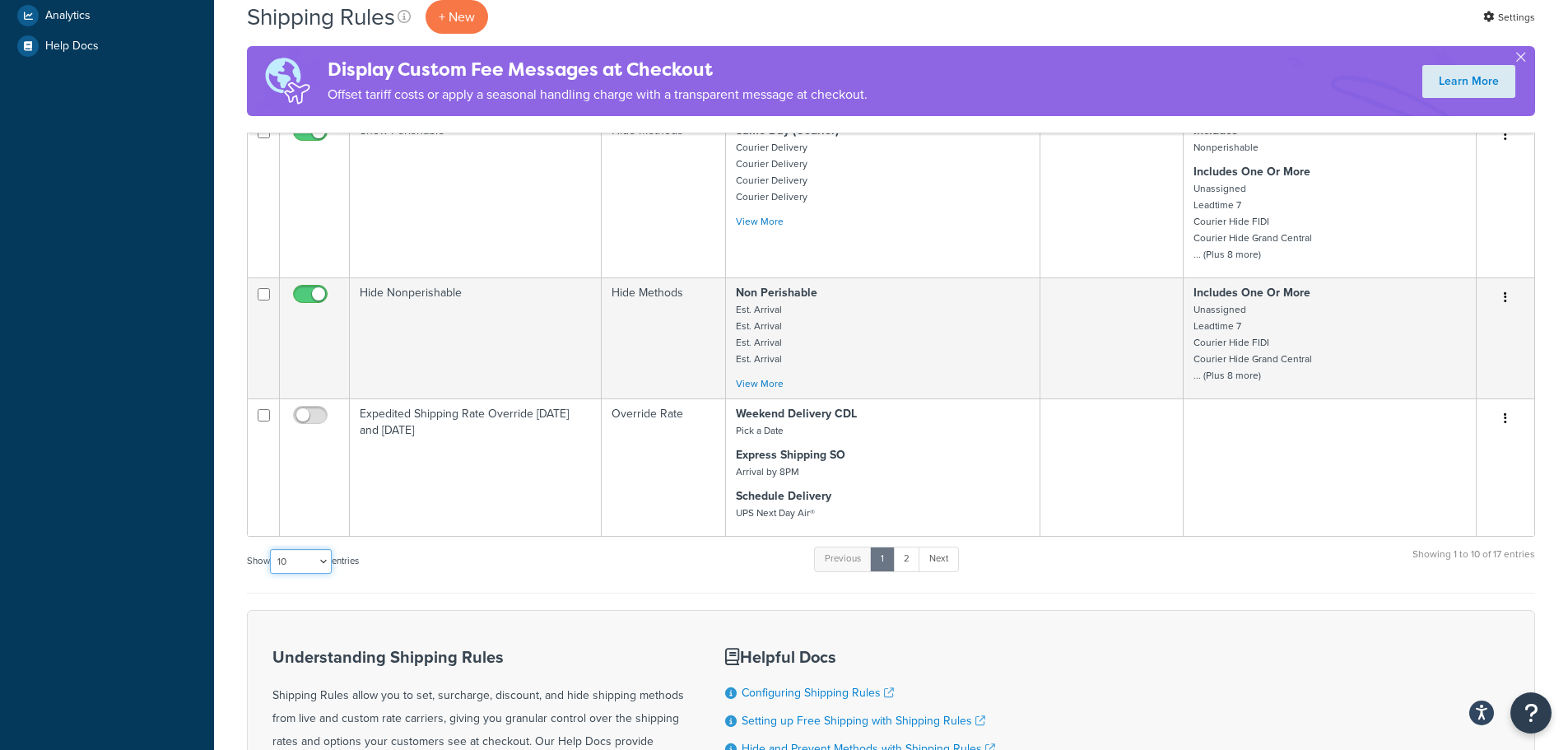
click at [324, 567] on select "10 15 25 50 100 1000" at bounding box center [301, 560] width 62 height 25
select select "25"
click at [271, 549] on select "10 15 25 50 100 1000" at bounding box center [301, 560] width 62 height 25
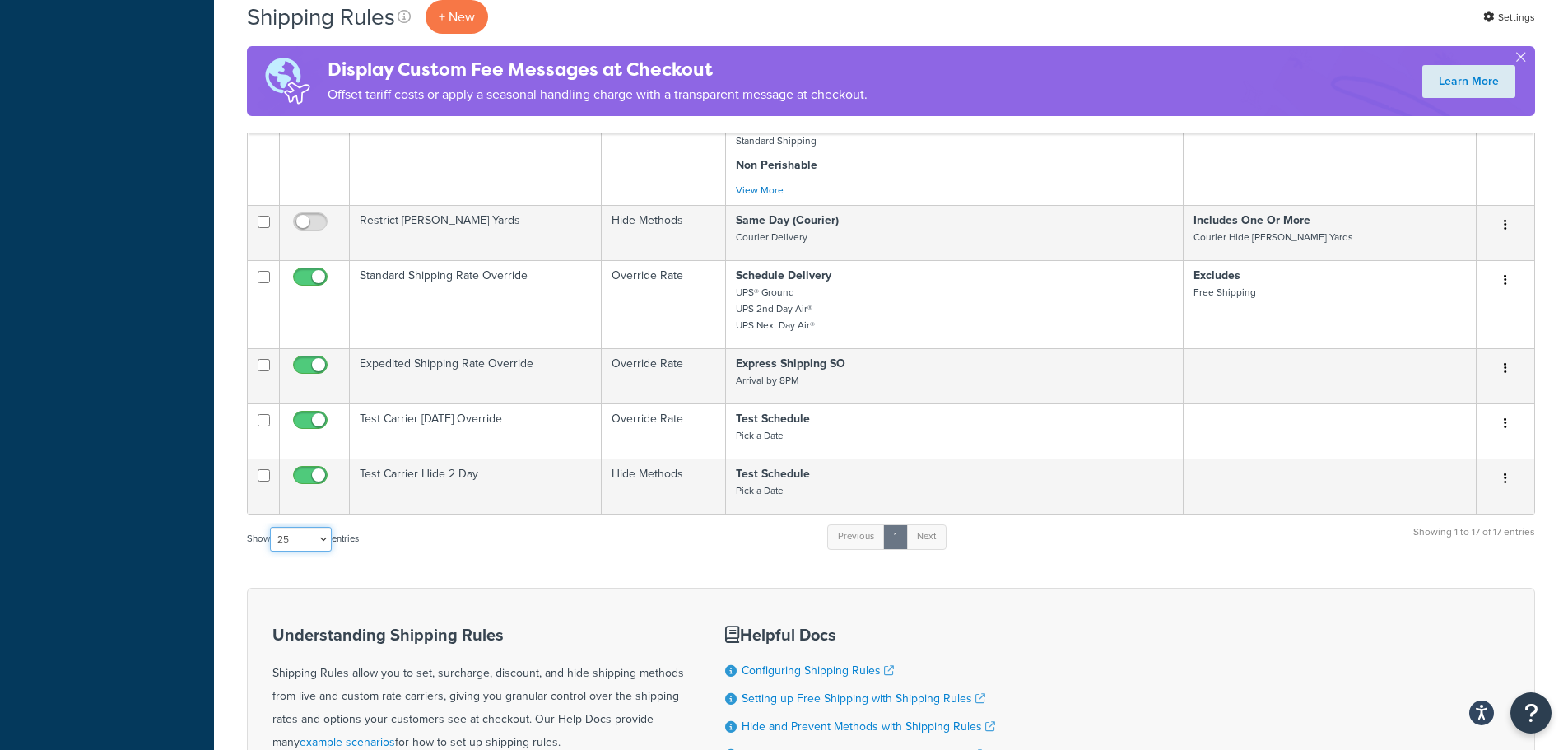
scroll to position [1214, 0]
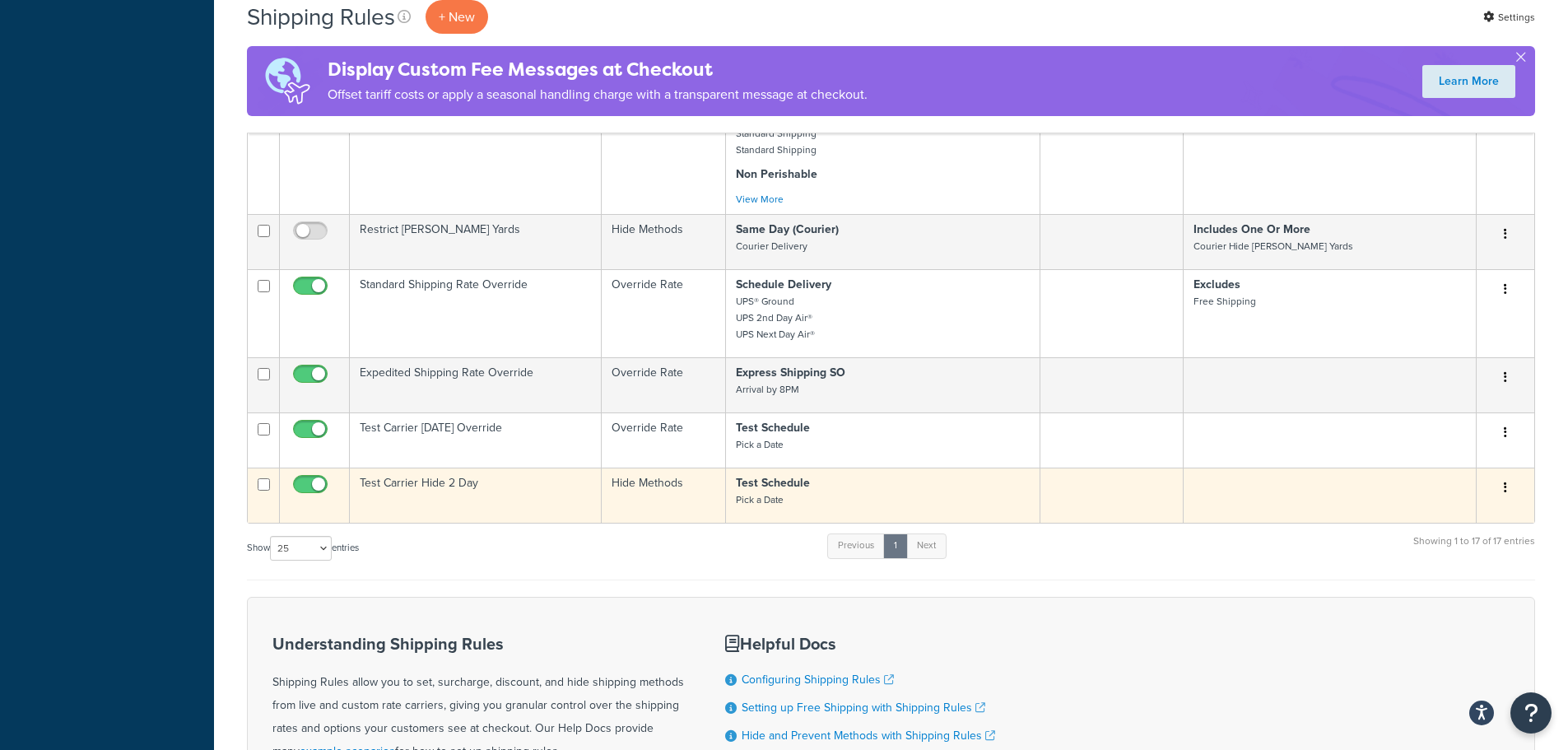
click at [419, 487] on td "Test Carrier Hide 2 Day" at bounding box center [475, 494] width 251 height 55
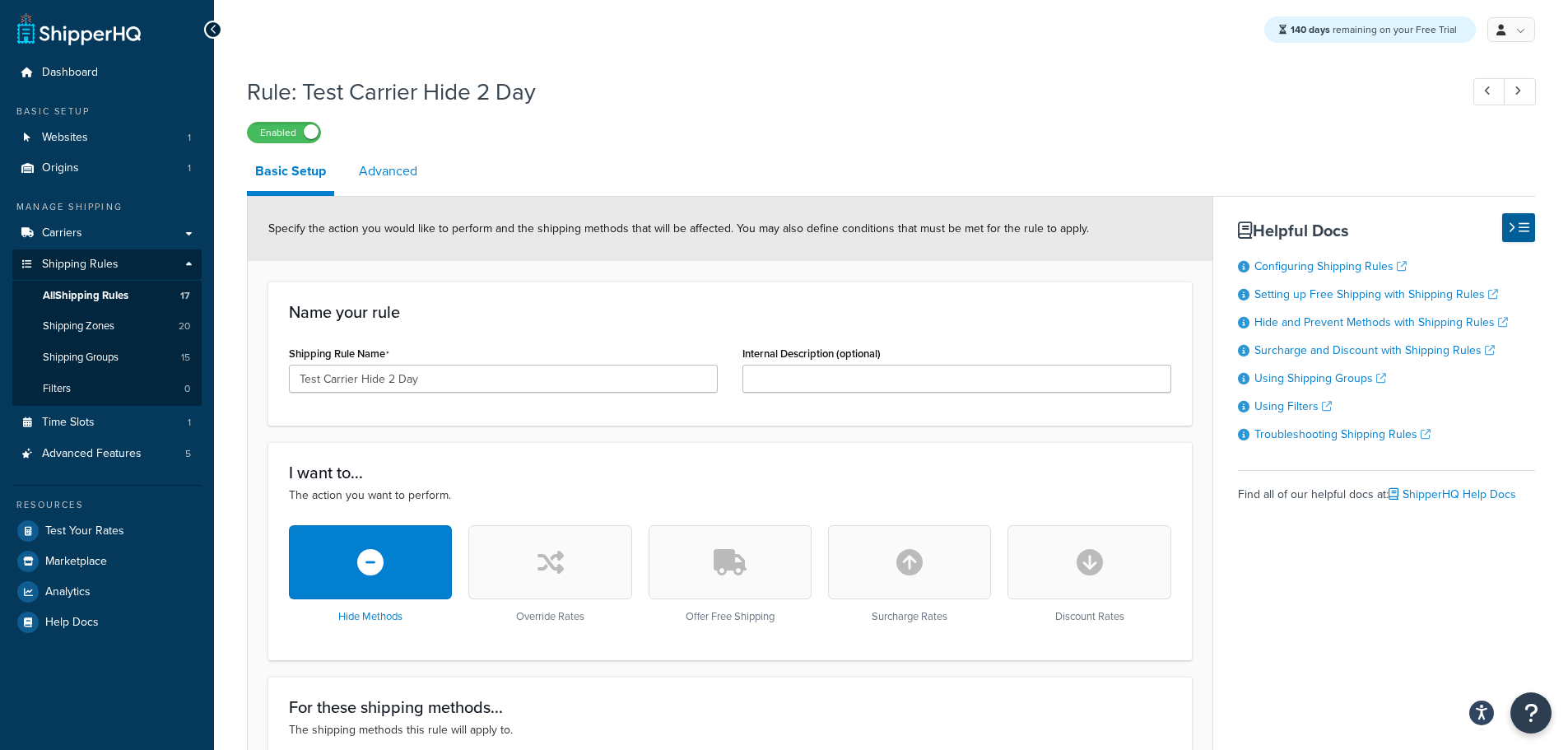
click at [378, 171] on link "Advanced" at bounding box center [388, 171] width 75 height 40
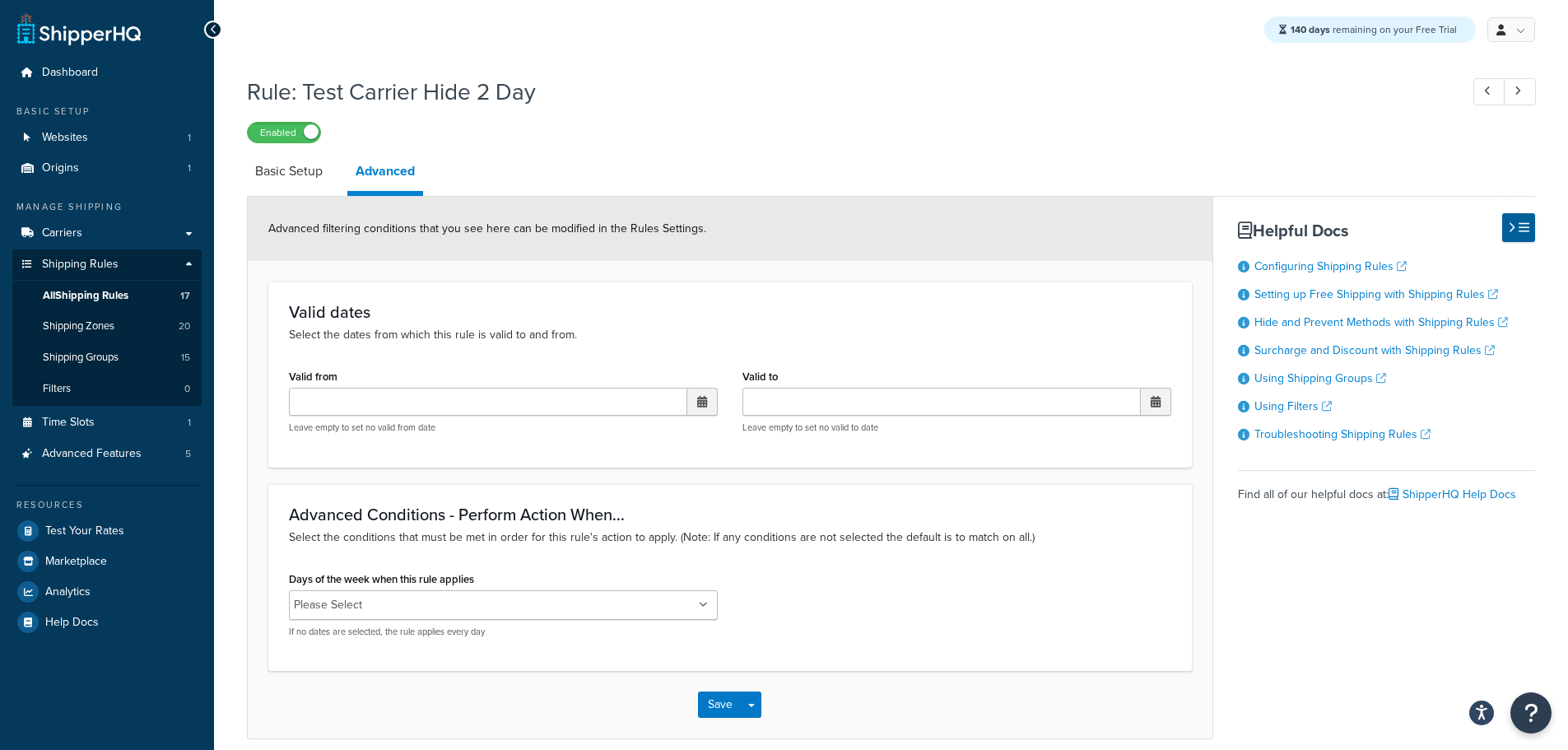
click at [687, 602] on ul "Please Select" at bounding box center [504, 605] width 429 height 30
click at [766, 540] on p "Select the conditions that must be met in order for this rule's action to apply…" at bounding box center [730, 537] width 882 height 18
click at [718, 704] on button "Save" at bounding box center [719, 705] width 45 height 27
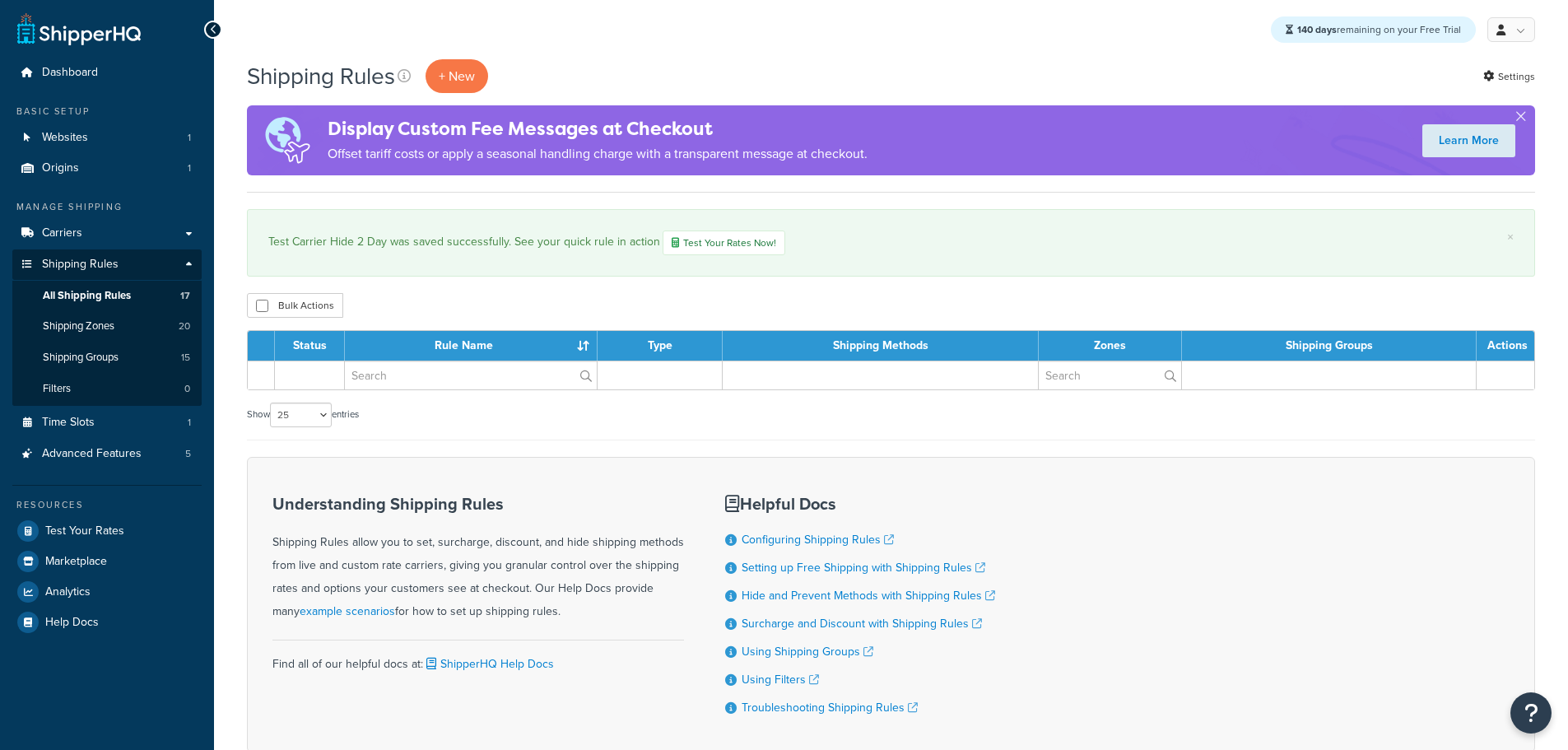
select select "25"
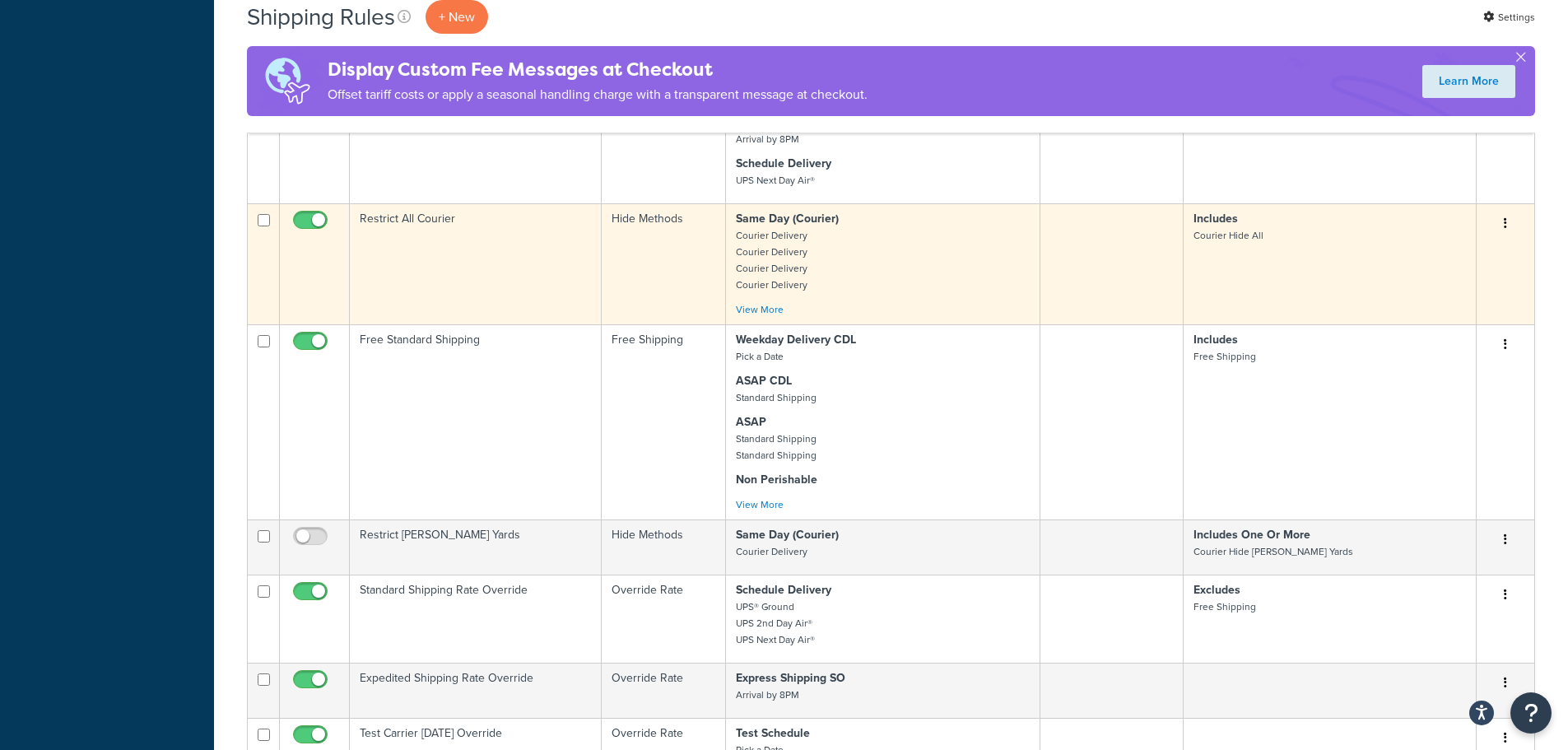
scroll to position [1152, 0]
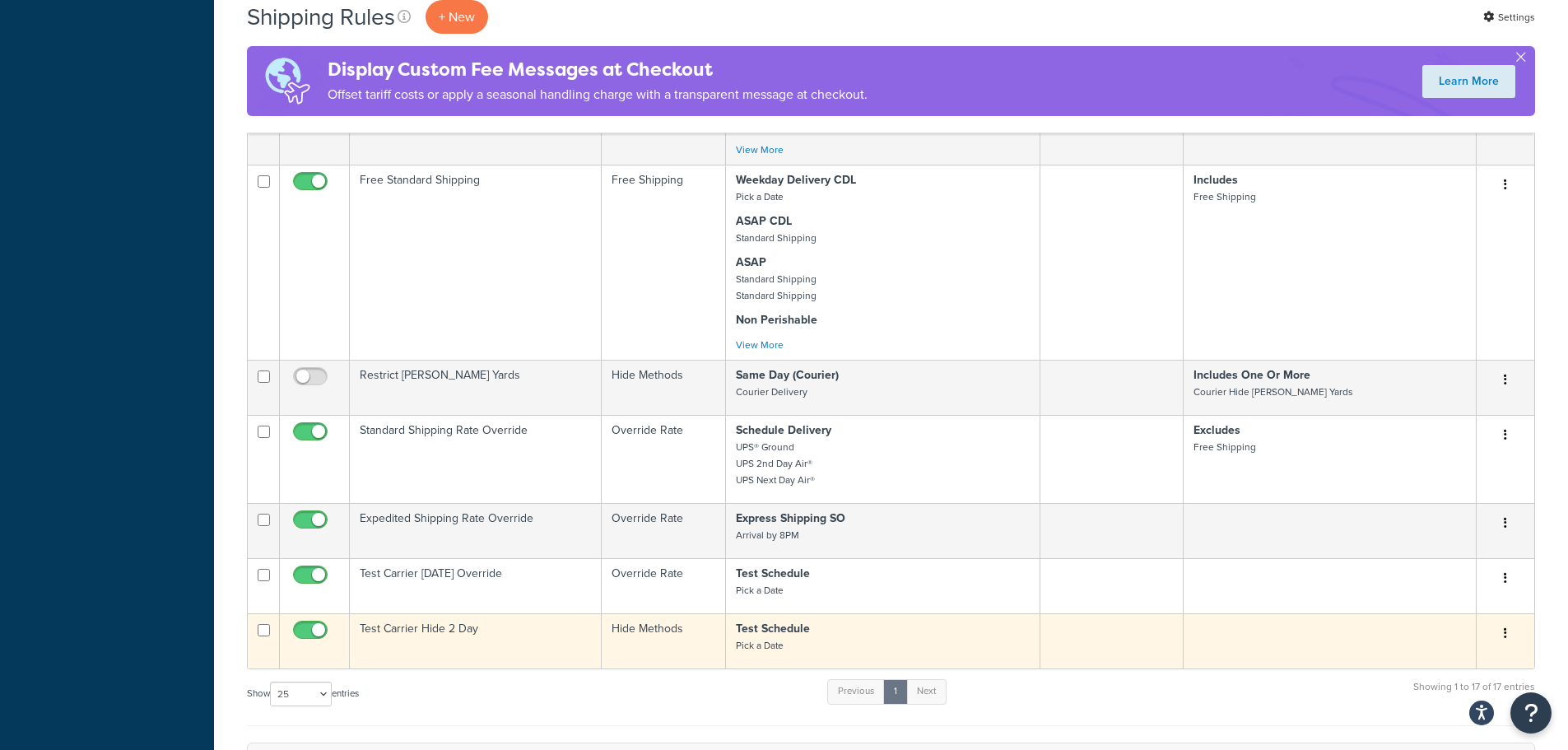
click at [1503, 637] on icon "button" at bounding box center [1504, 633] width 3 height 12
click at [1444, 698] on link "Duplicate" at bounding box center [1451, 698] width 130 height 34
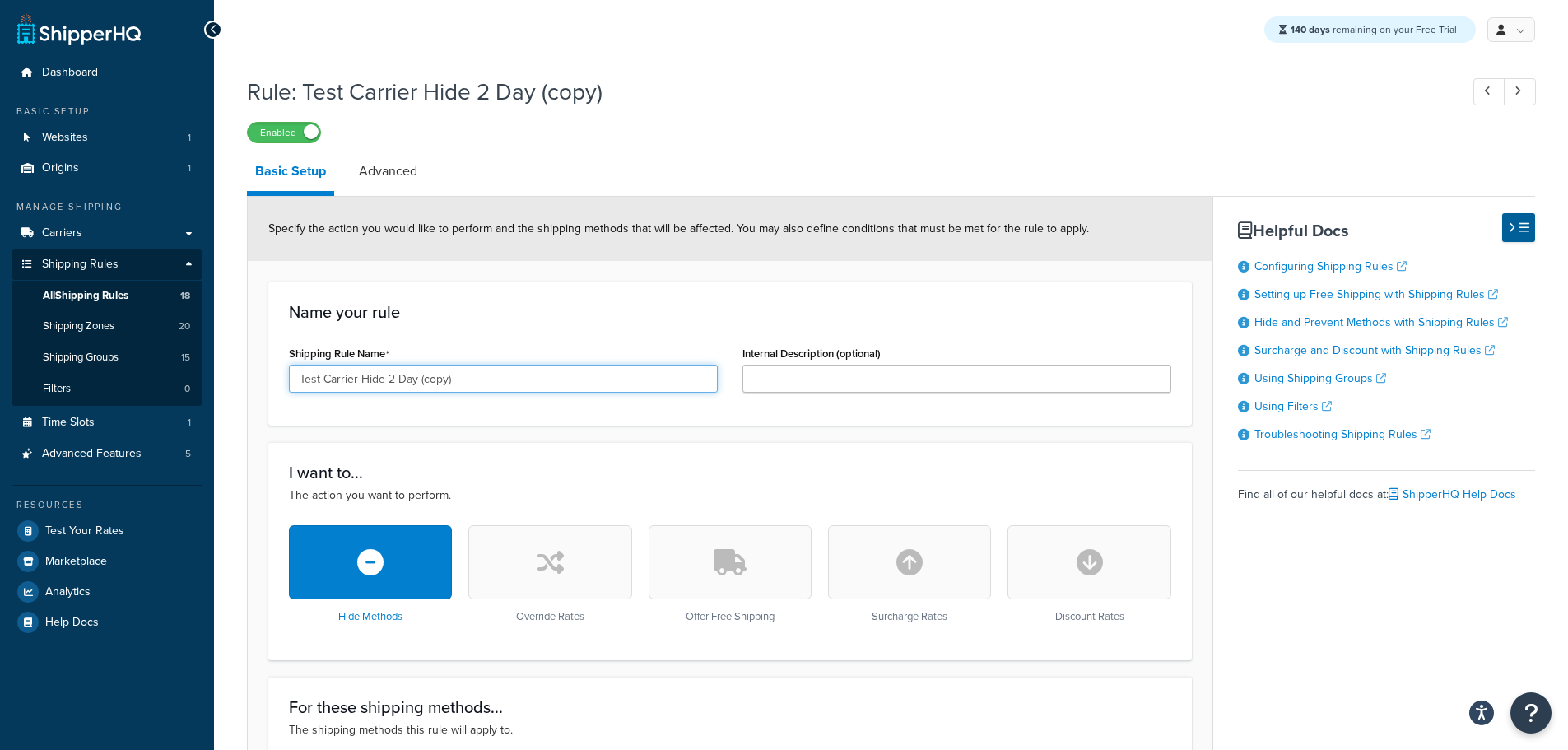
click at [391, 383] on input "Test Carrier Hide 2 Day (copy)" at bounding box center [504, 378] width 429 height 28
drag, startPoint x: 418, startPoint y: 382, endPoint x: 579, endPoint y: 382, distance: 161.0
click at [579, 382] on input "Test Carrier Hide 1 Day (copy)" at bounding box center [504, 378] width 429 height 28
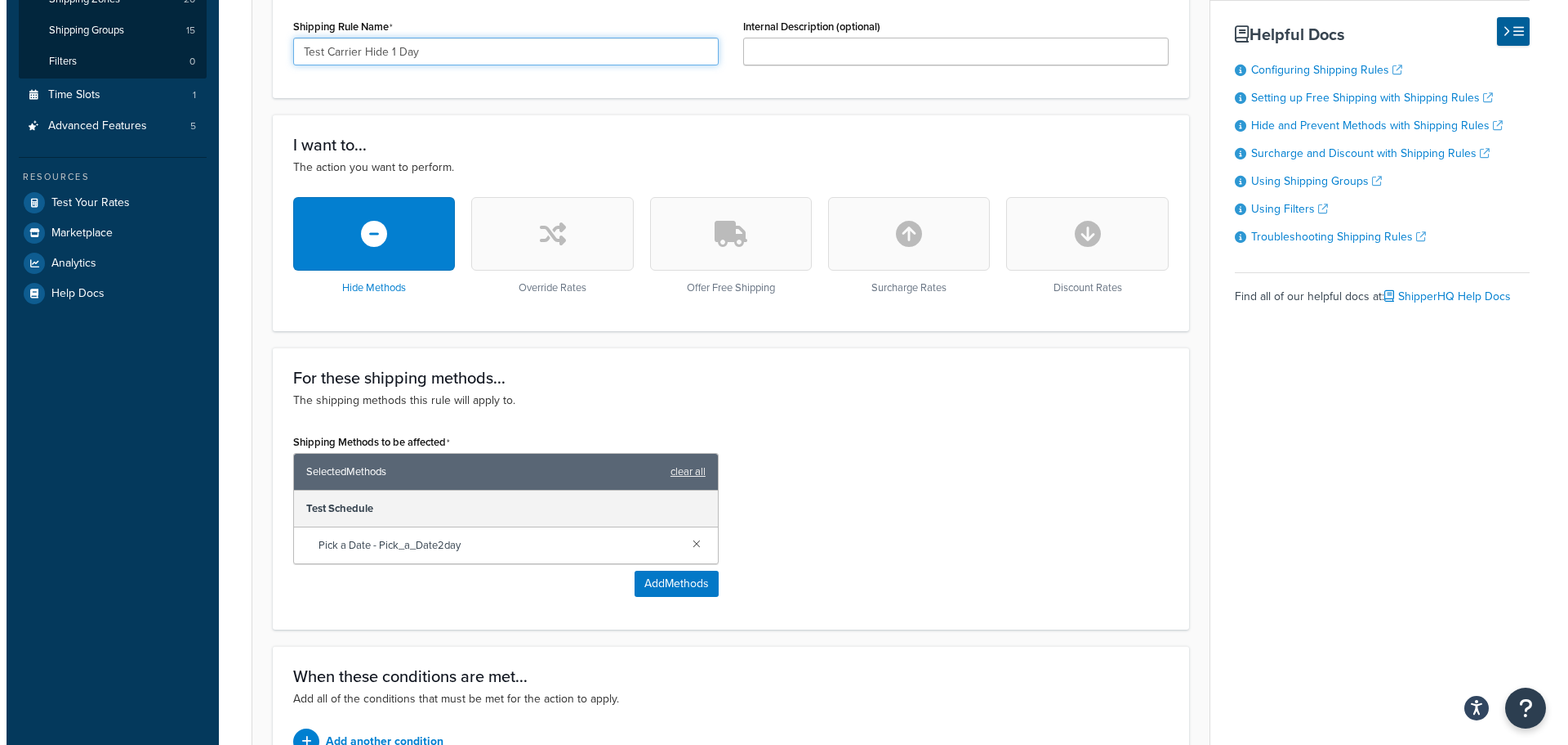
scroll to position [327, 0]
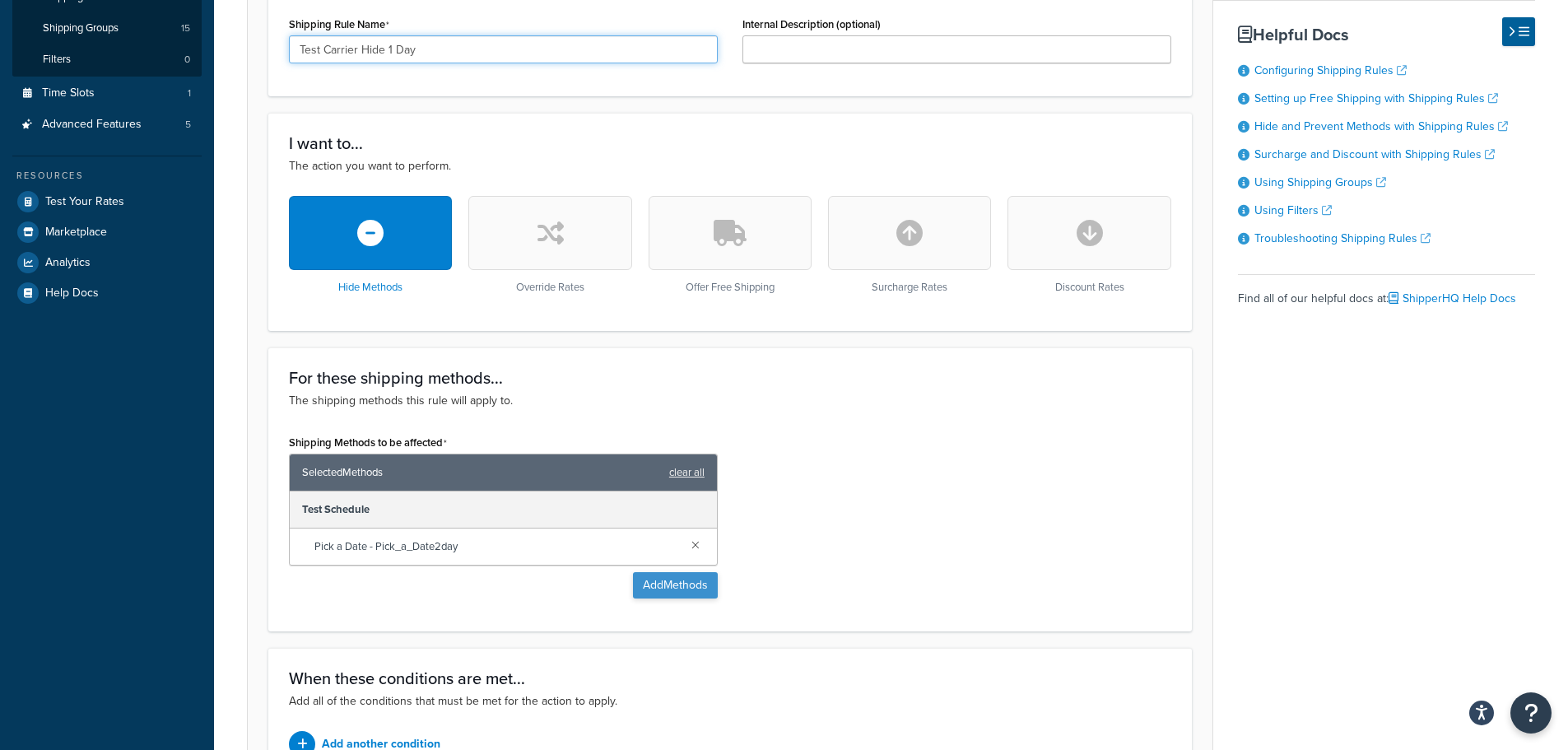
type input "Test Carrier Hide 1 Day"
click at [675, 578] on button "Add Methods" at bounding box center [675, 585] width 84 height 27
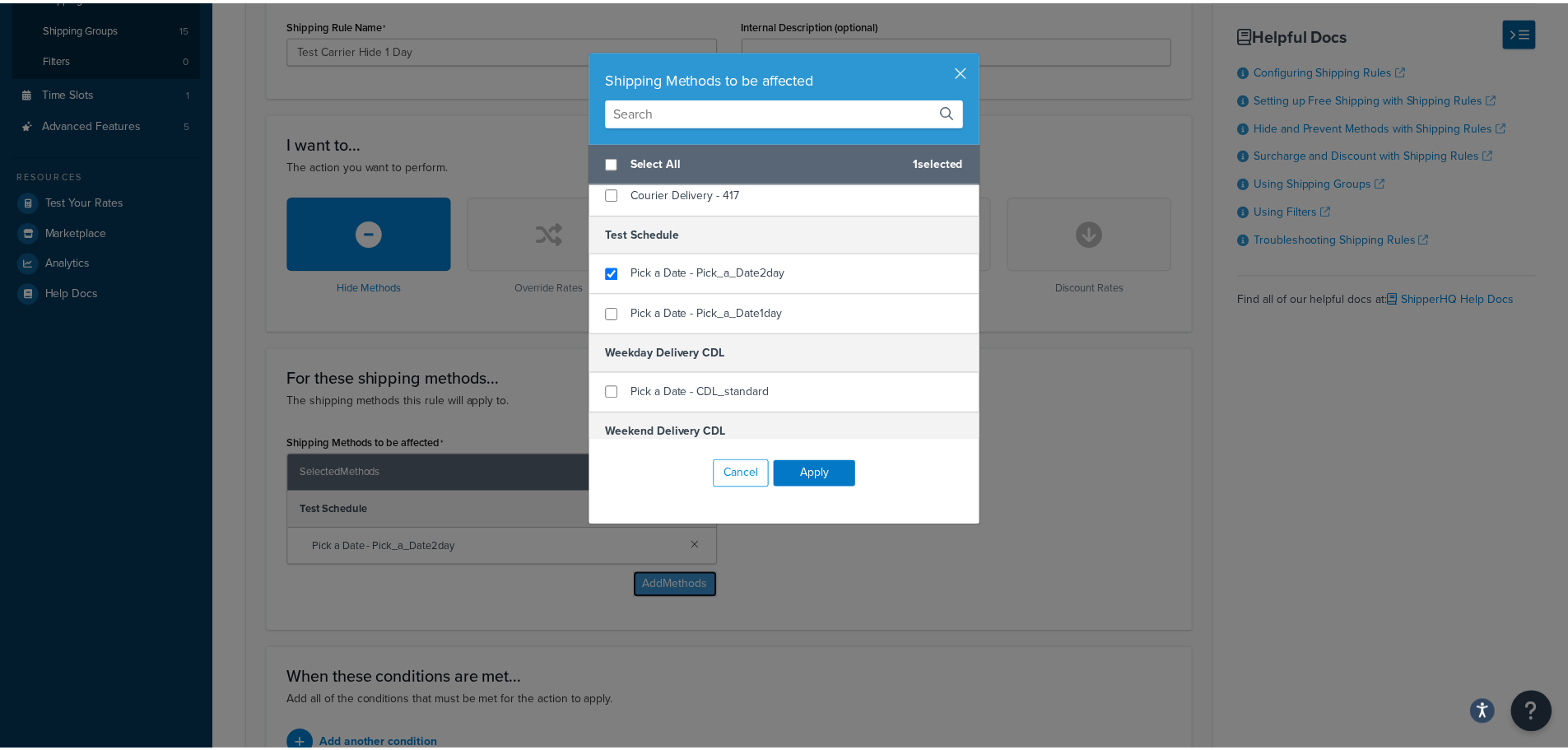
scroll to position [1253, 0]
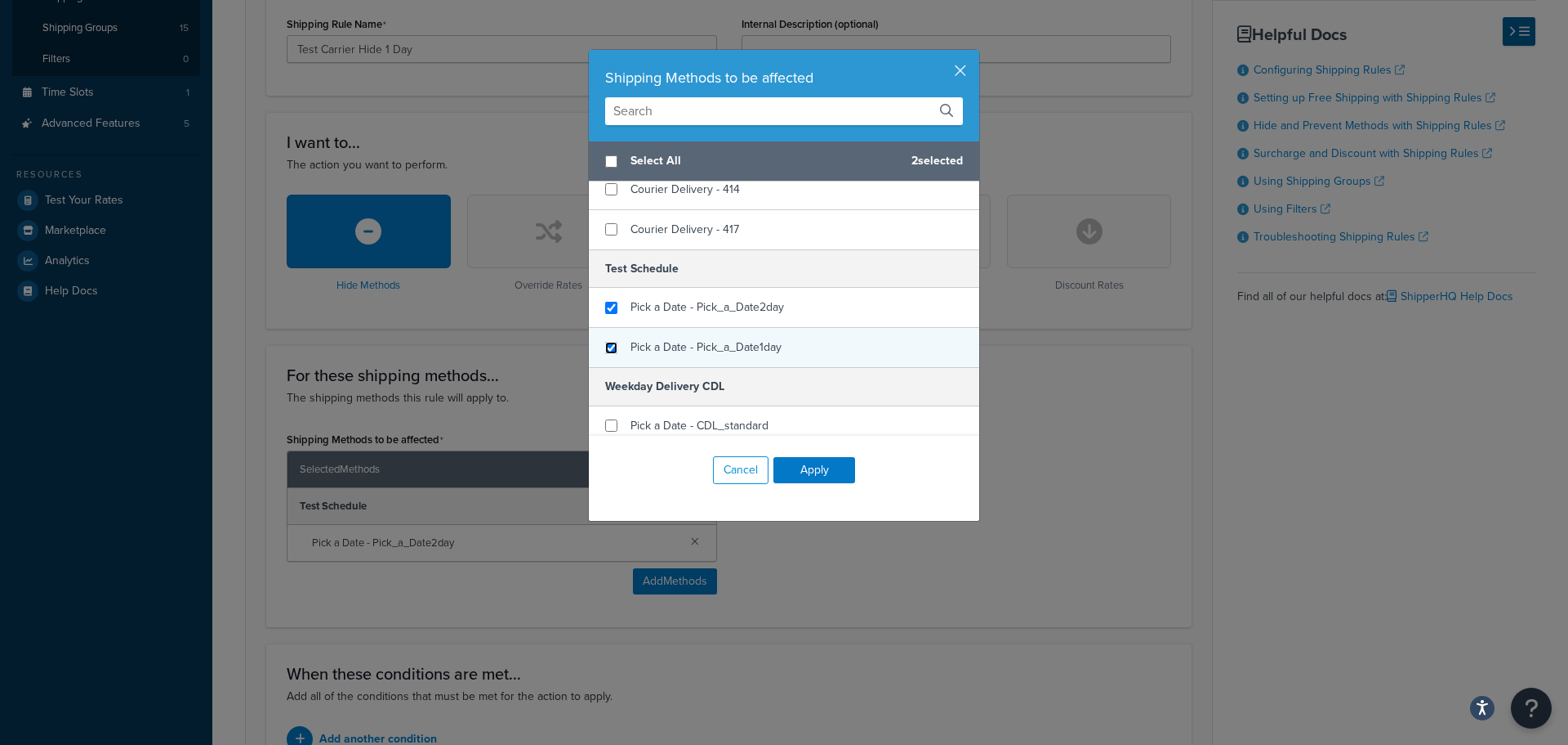
drag, startPoint x: 604, startPoint y: 345, endPoint x: 604, endPoint y: 327, distance: 18.0
click at [606, 344] on input "checkbox" at bounding box center [611, 347] width 12 height 12
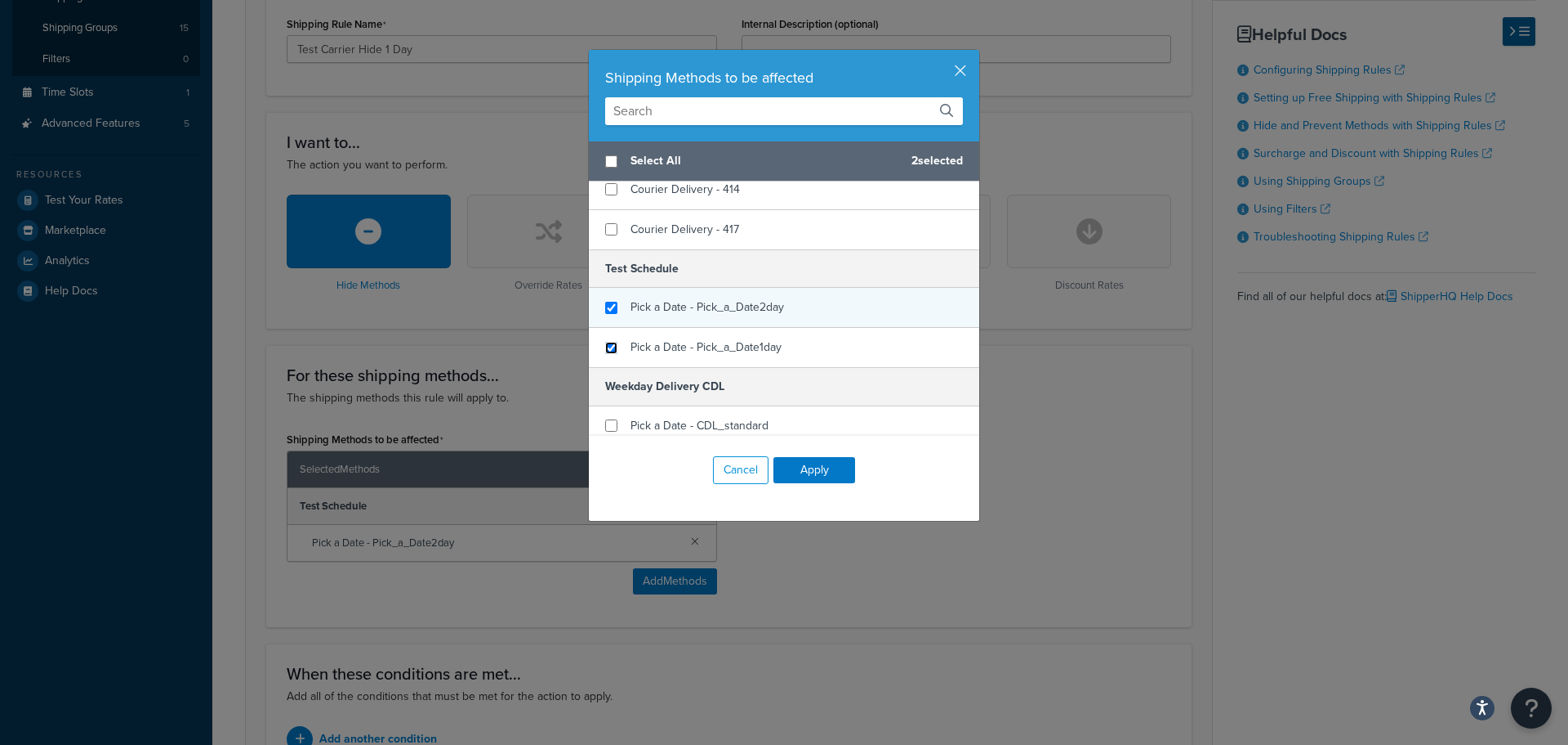
checkbox input "true"
click at [606, 311] on input "checkbox" at bounding box center [611, 308] width 12 height 12
checkbox input "false"
click at [830, 478] on button "Apply" at bounding box center [814, 470] width 82 height 27
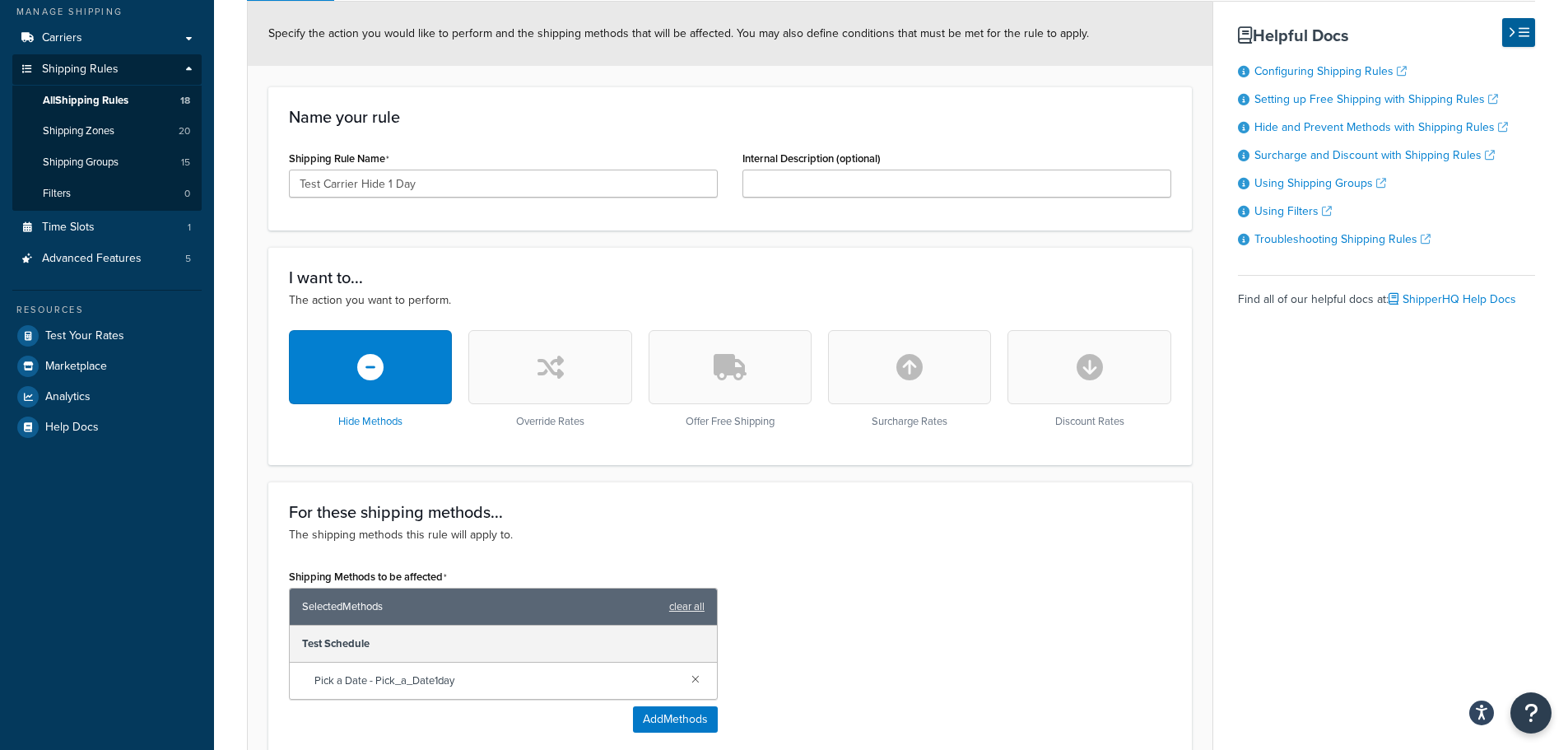
scroll to position [0, 0]
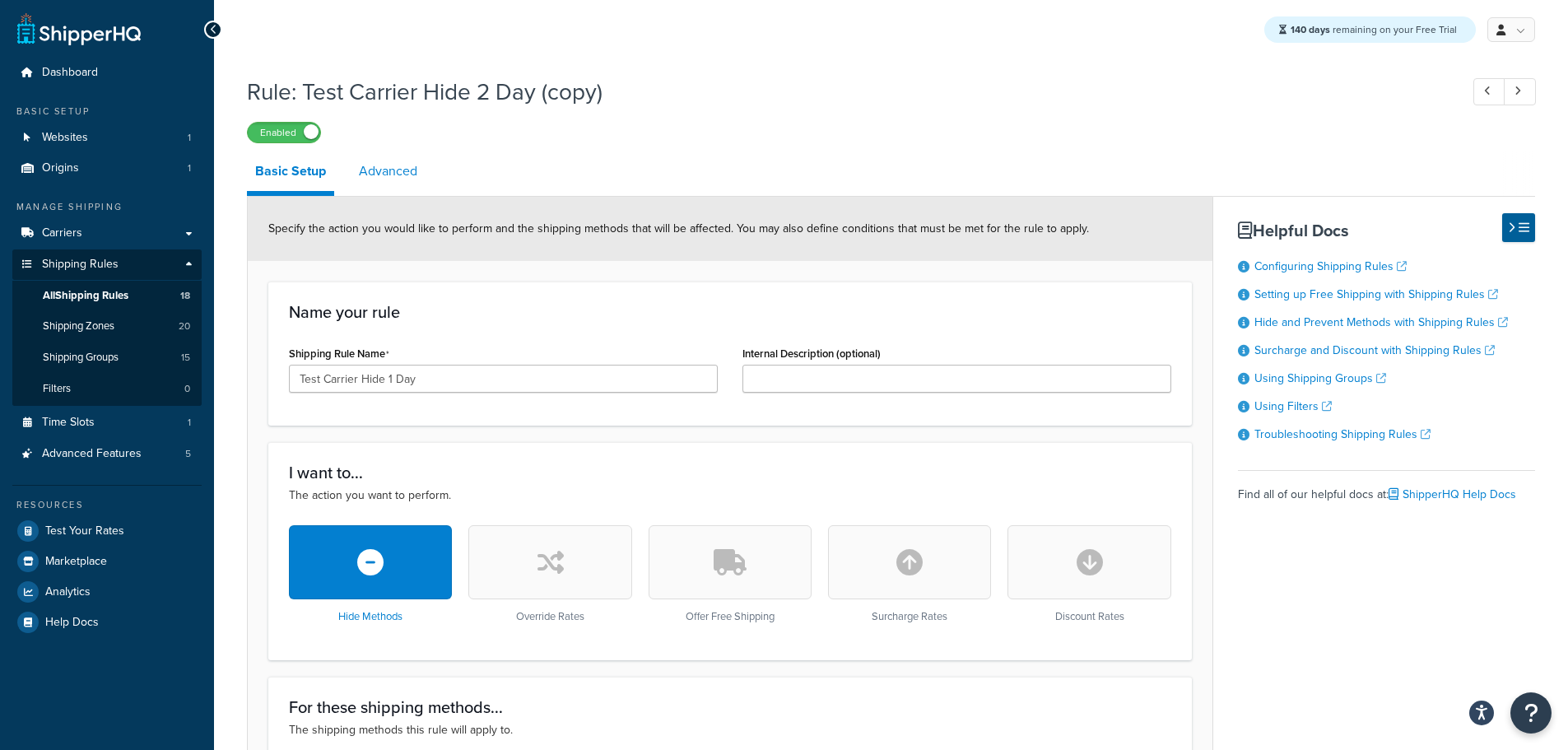
click at [405, 166] on link "Advanced" at bounding box center [388, 171] width 75 height 40
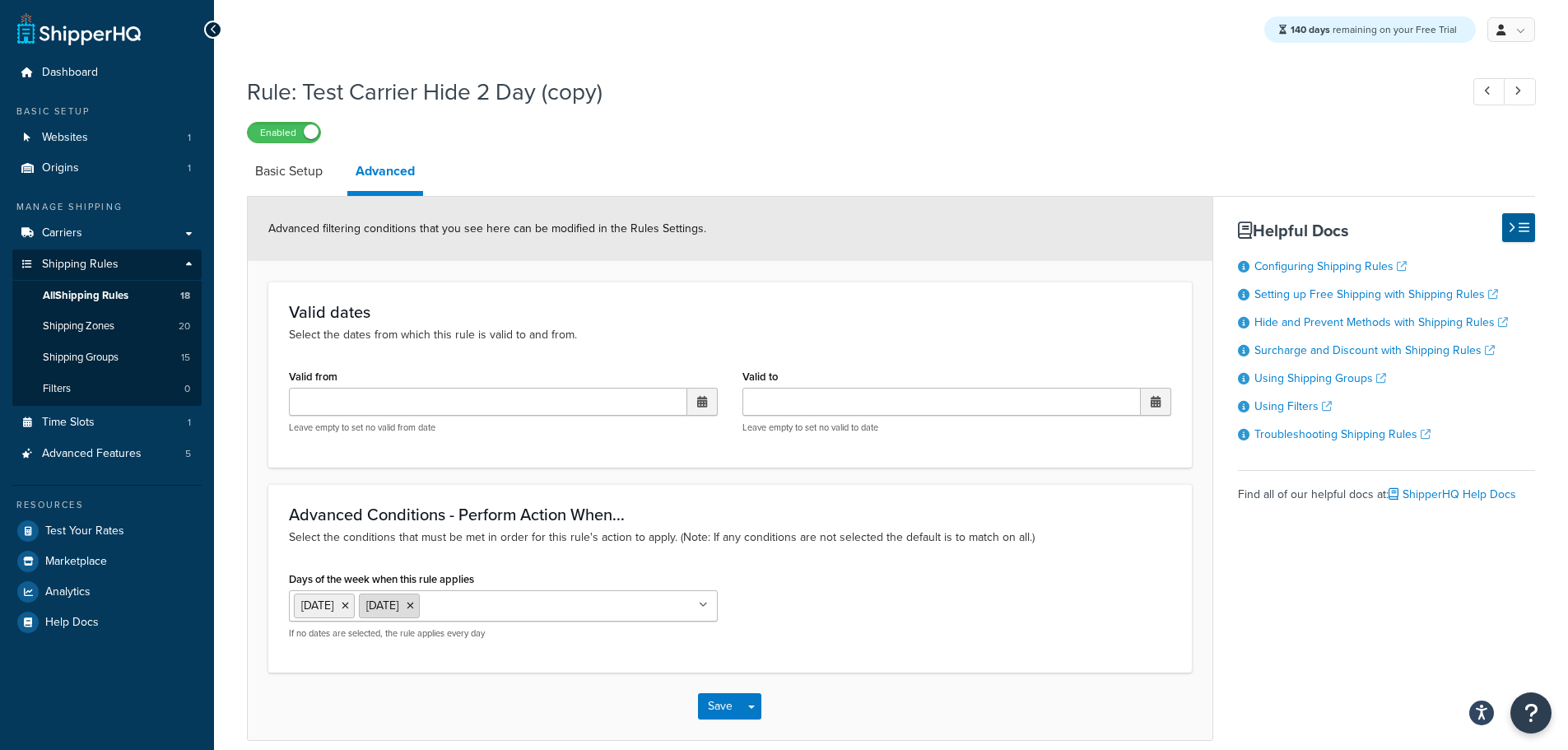
click at [414, 611] on icon at bounding box center [409, 606] width 7 height 10
click at [349, 605] on icon at bounding box center [345, 606] width 7 height 10
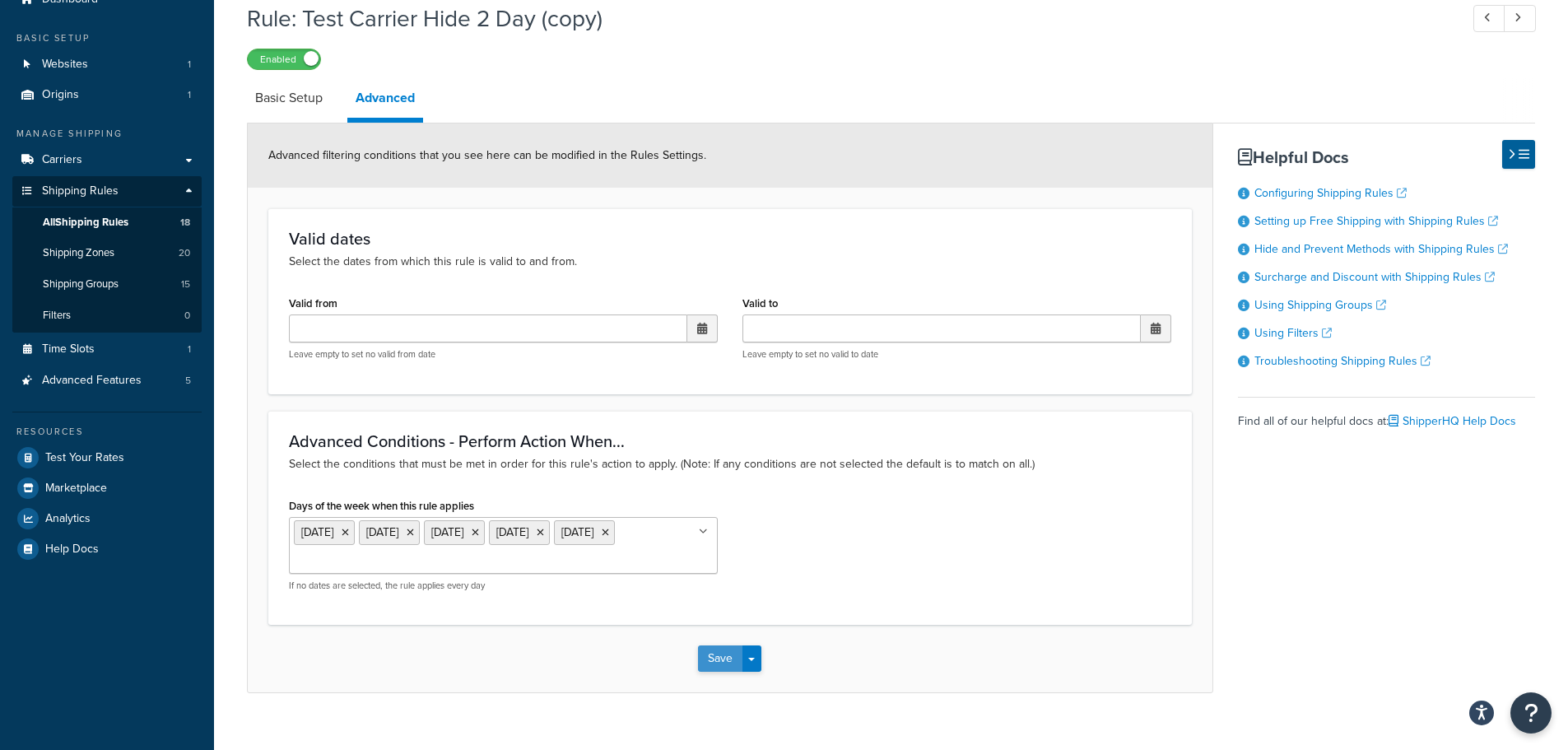
click at [721, 674] on div "Save Save Dropdown Save and Edit Save and Duplicate Save and Create New" at bounding box center [729, 659] width 965 height 68
click at [718, 669] on button "Save" at bounding box center [719, 658] width 45 height 27
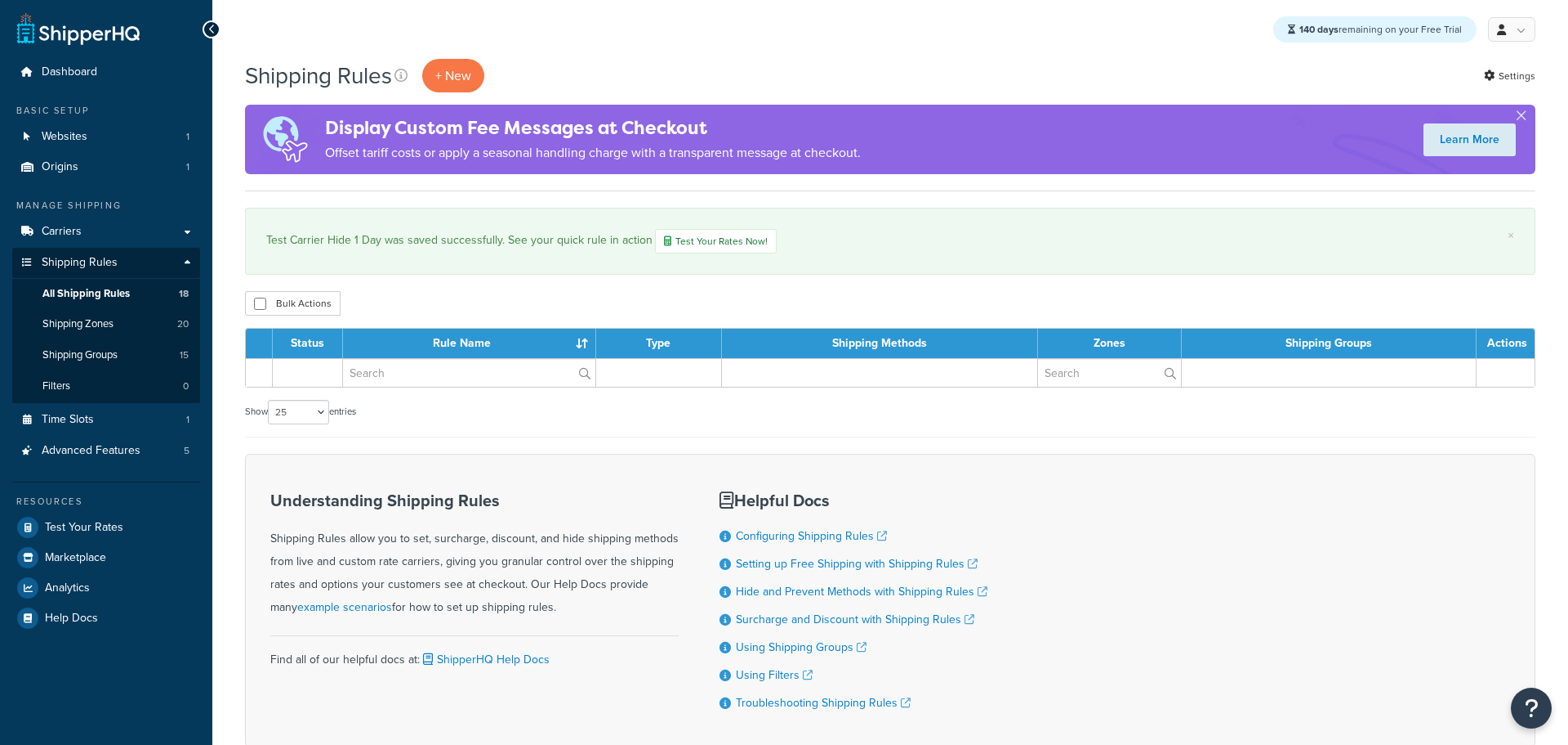
select select "25"
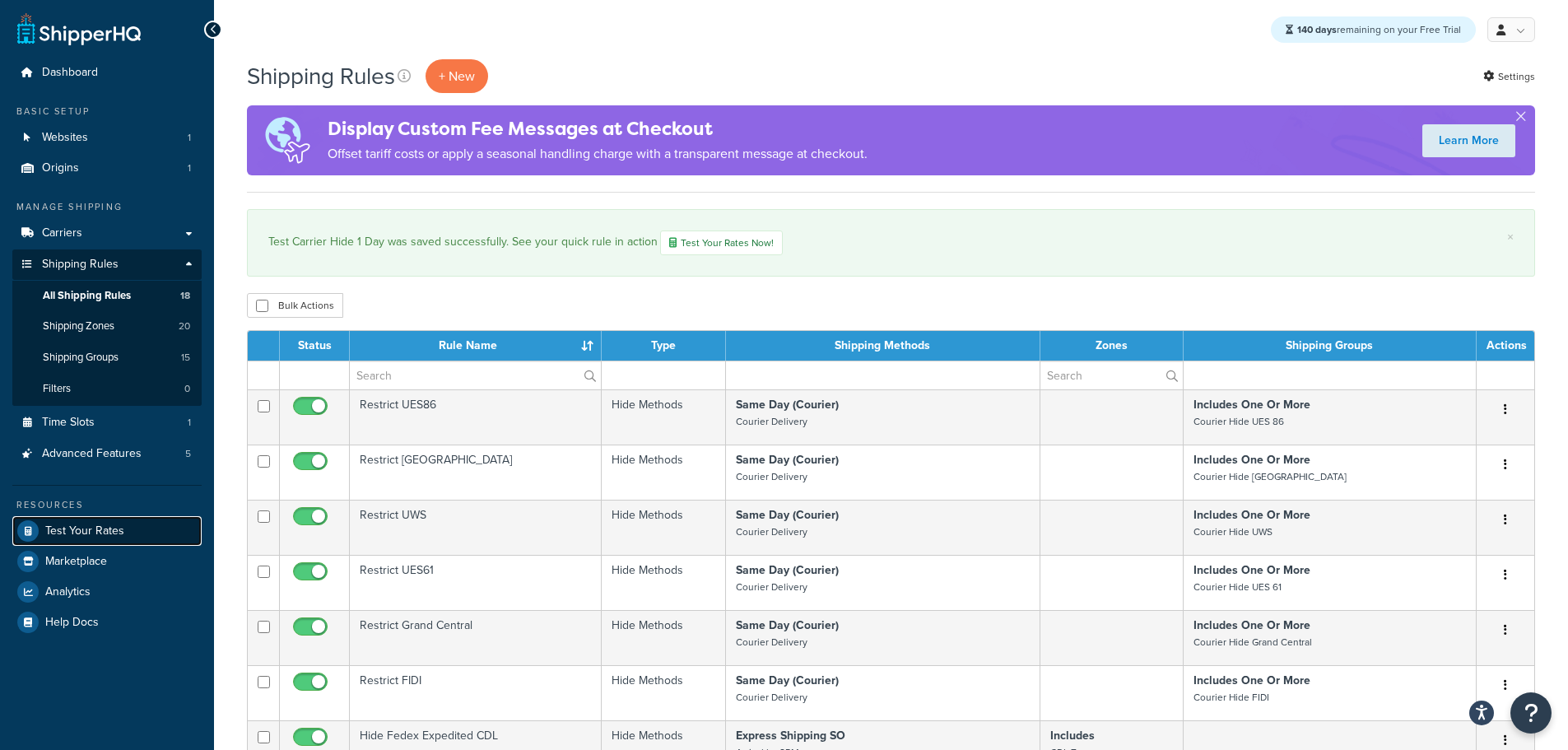
click at [110, 521] on link "Test Your Rates" at bounding box center [106, 530] width 190 height 30
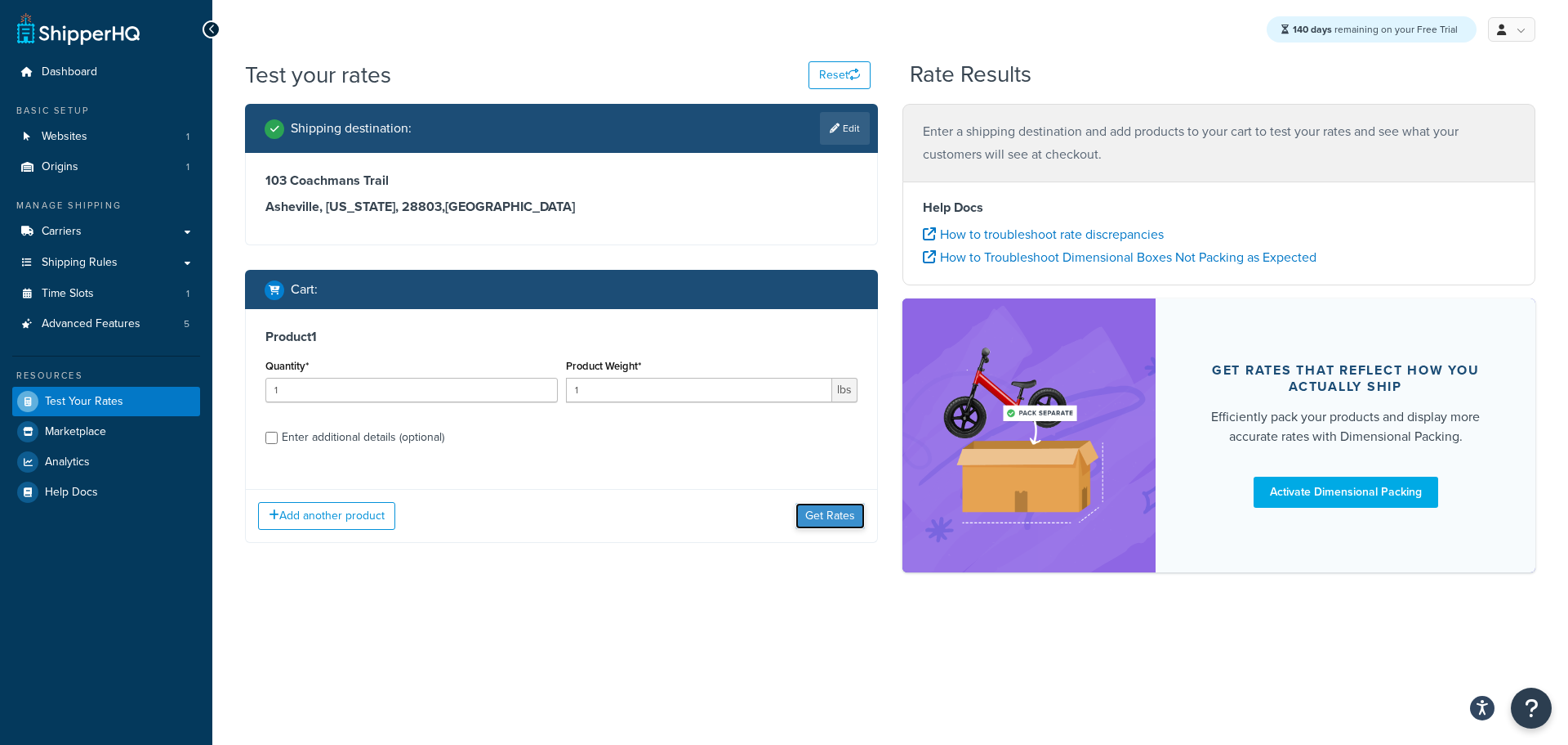
click at [802, 511] on button "Get Rates" at bounding box center [830, 515] width 69 height 27
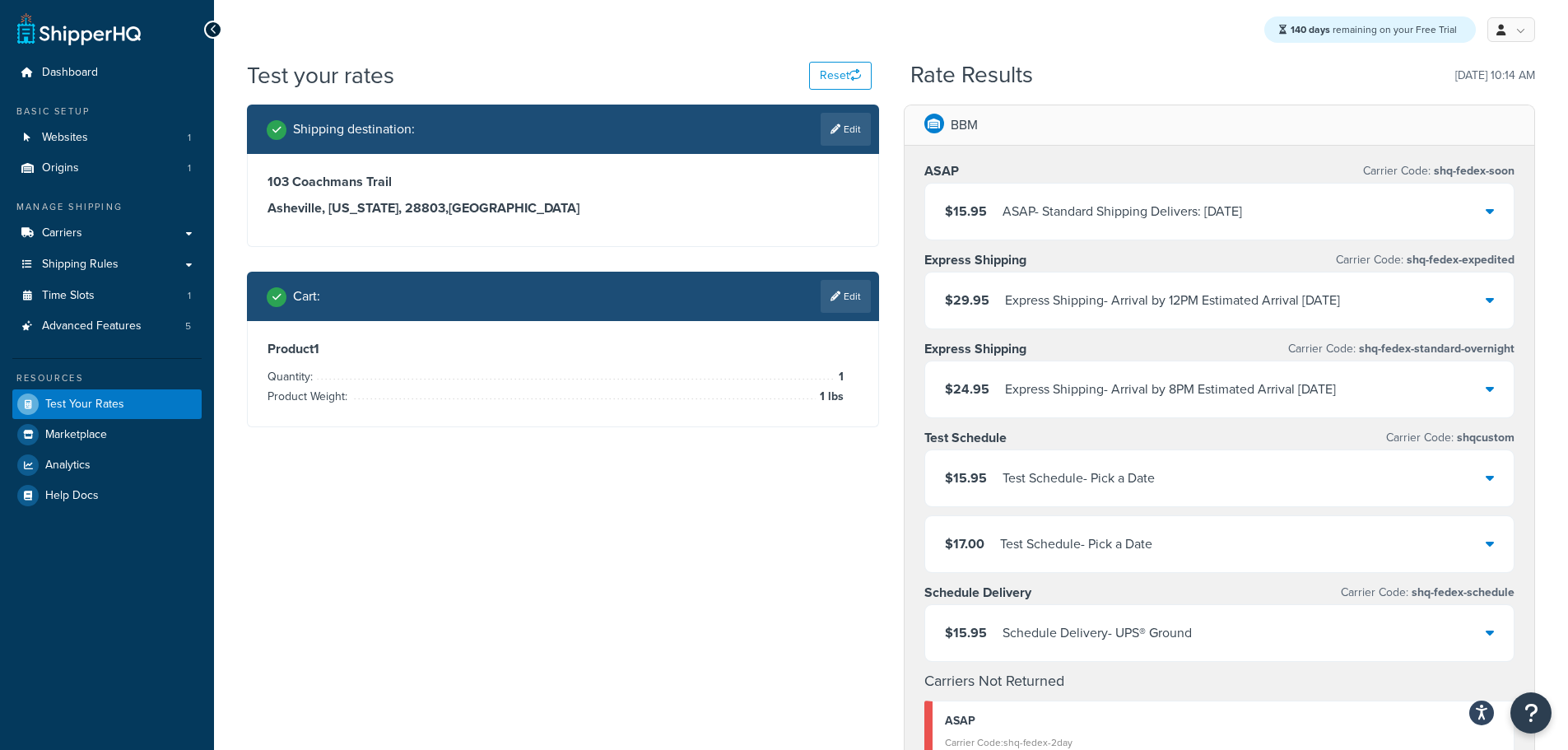
click at [1493, 541] on icon at bounding box center [1490, 542] width 8 height 13
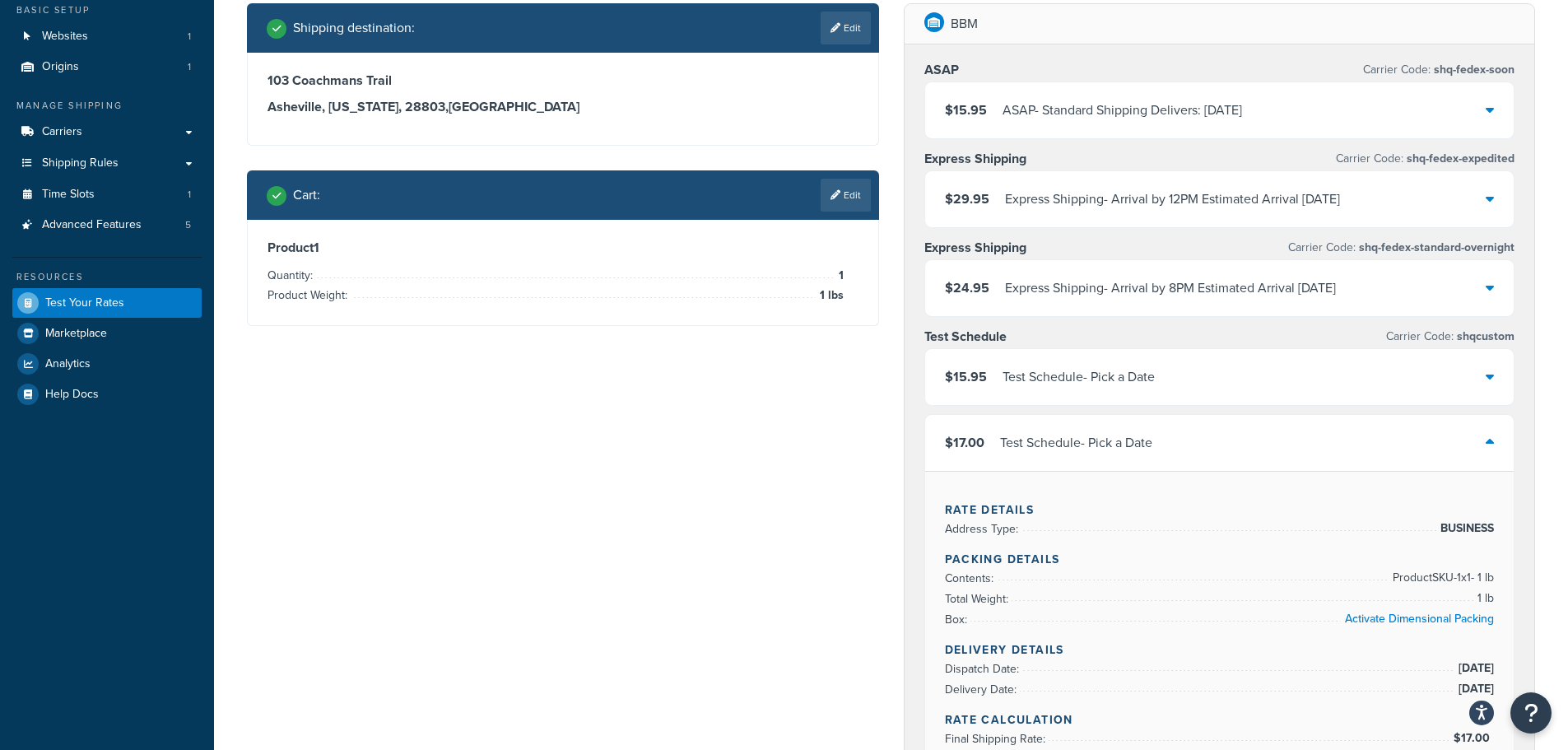
scroll to position [165, 0]
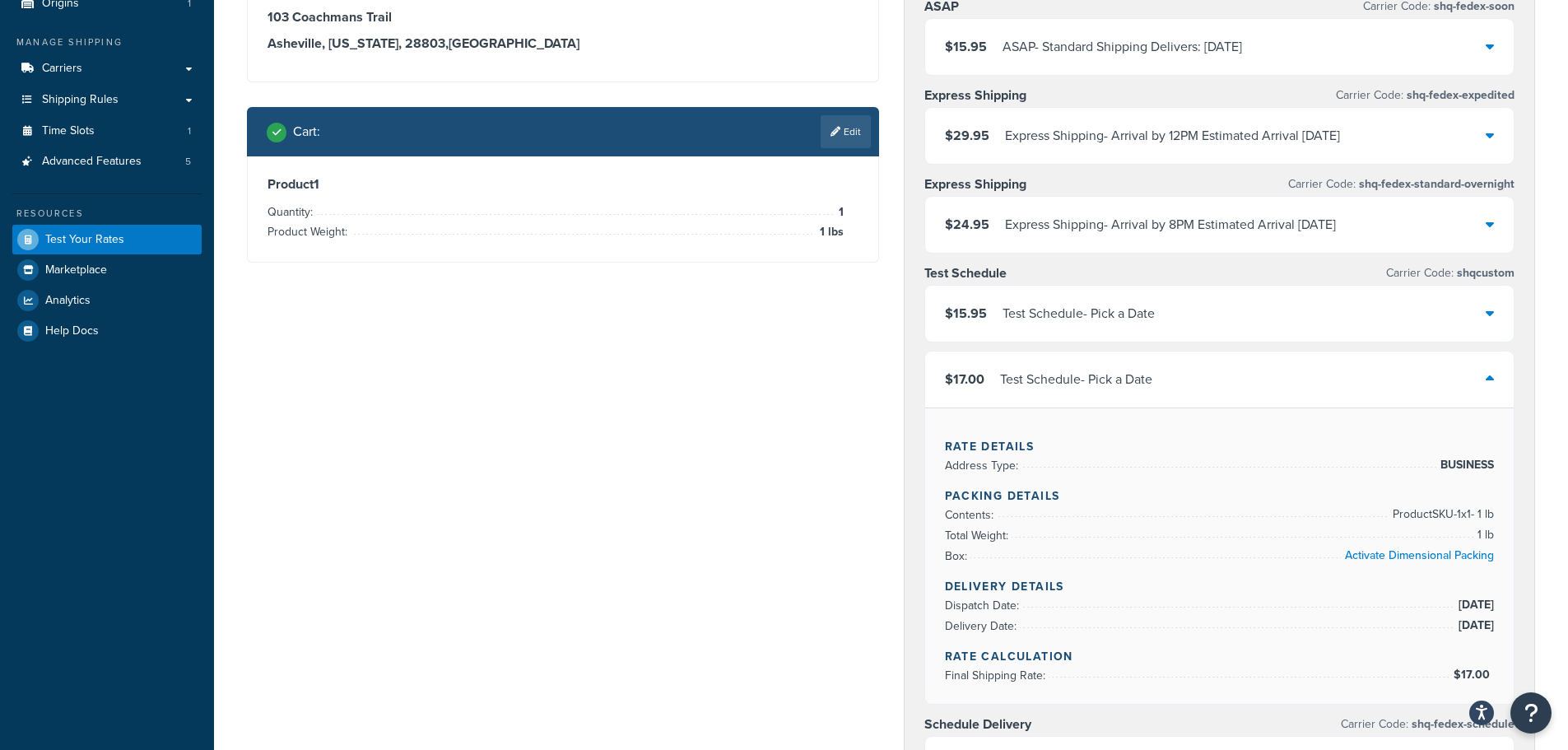
click at [1487, 316] on icon at bounding box center [1490, 312] width 8 height 13
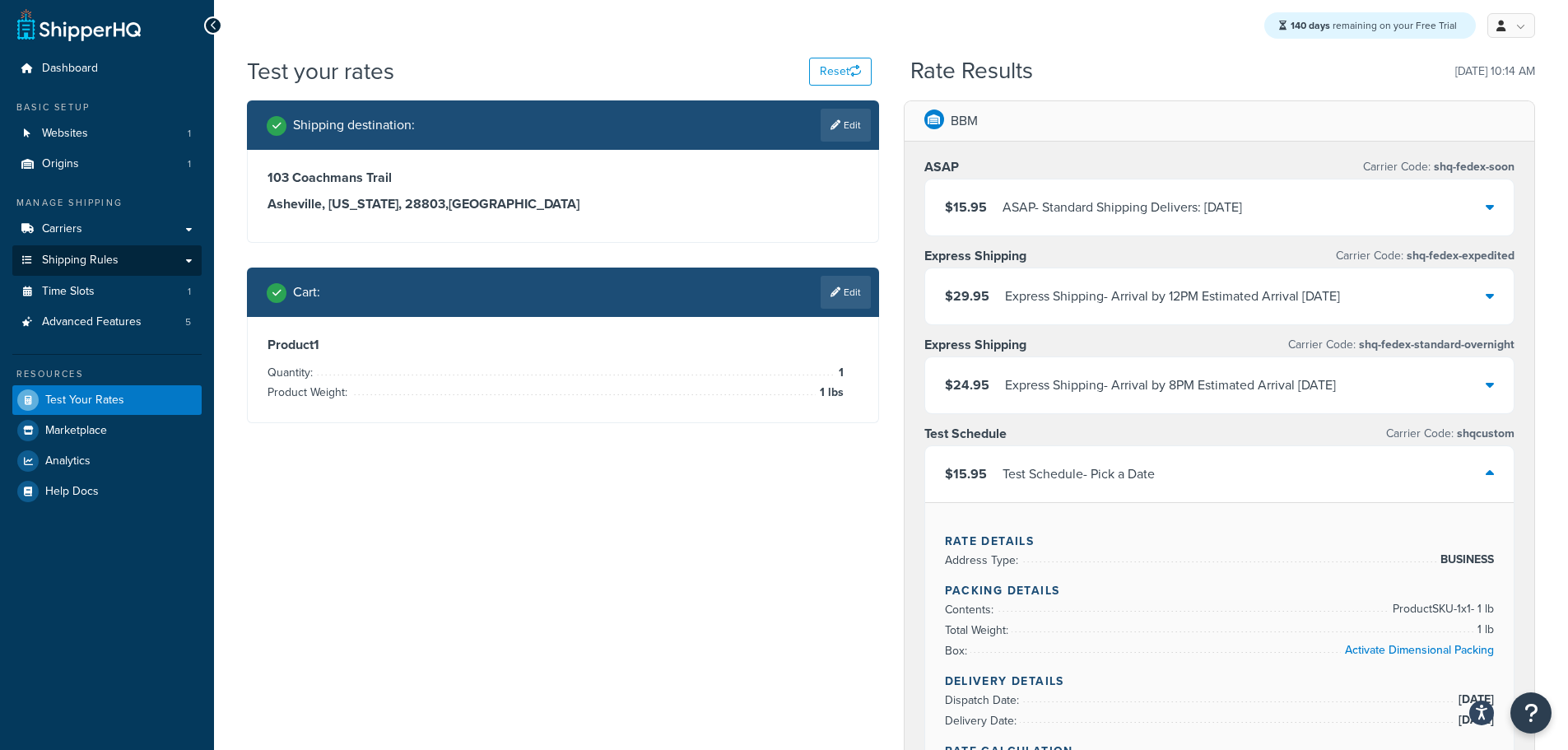
scroll to position [0, 0]
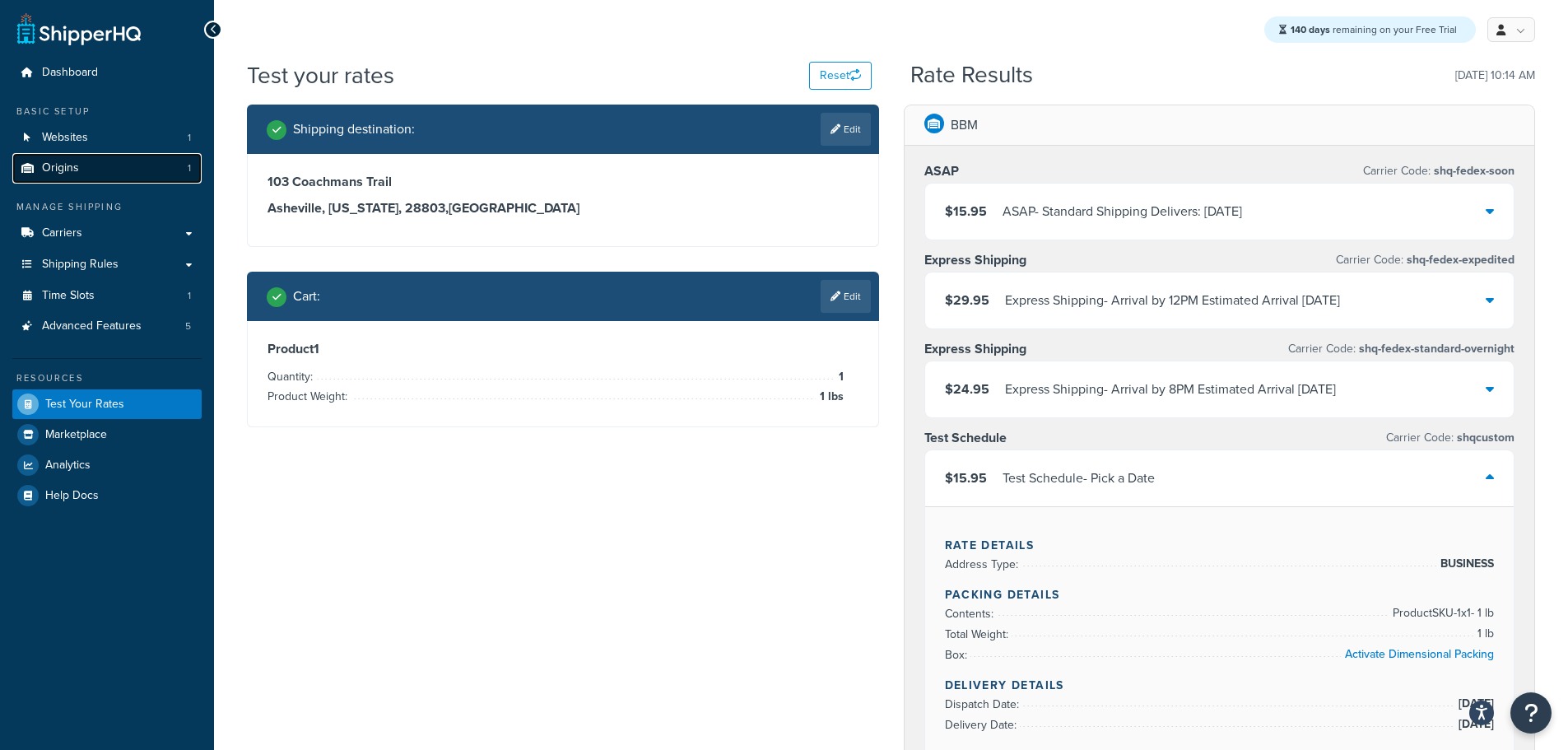
click at [119, 166] on link "Origins 1" at bounding box center [106, 168] width 190 height 31
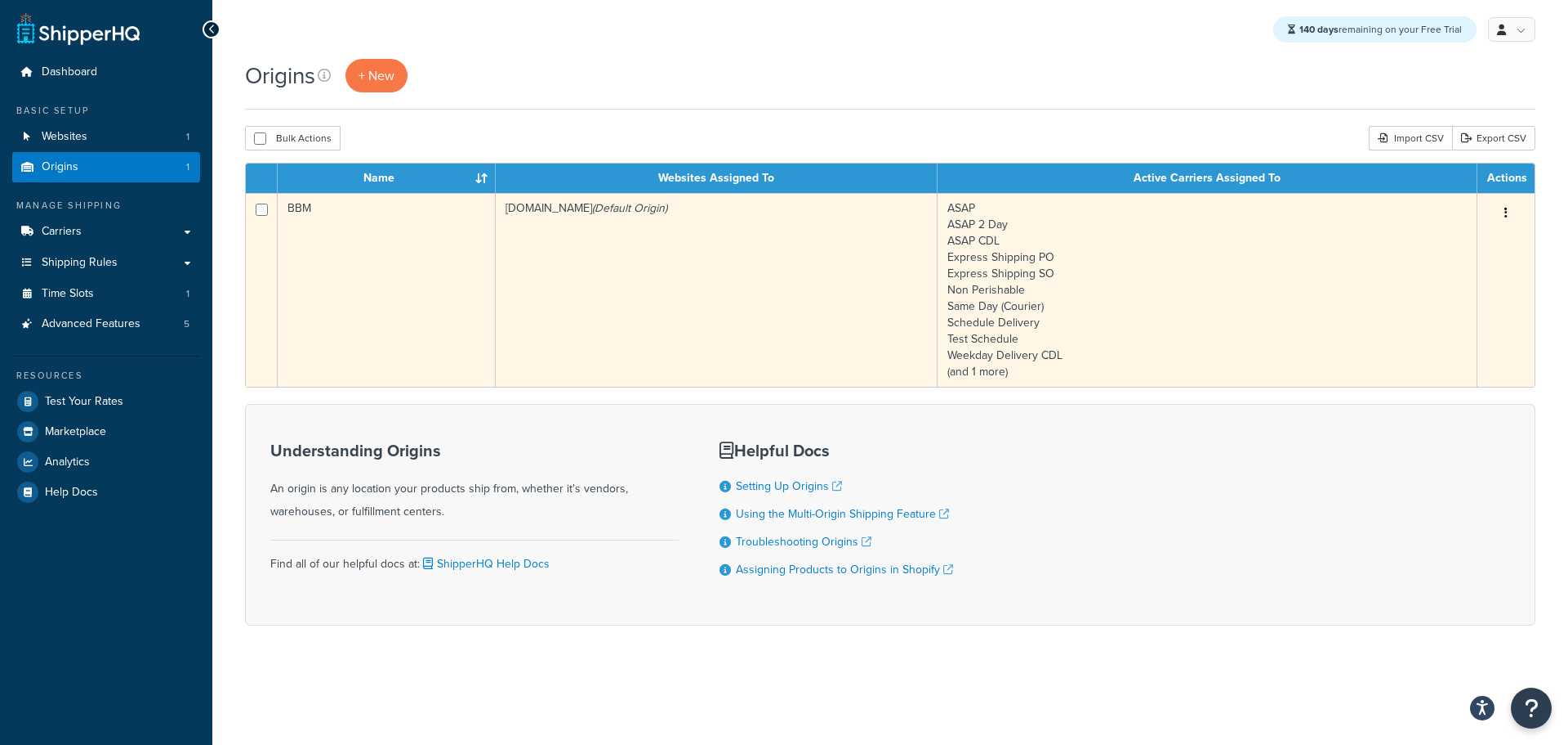
click at [511, 296] on td "[DOMAIN_NAME] (Default Origin)" at bounding box center [717, 289] width 442 height 193
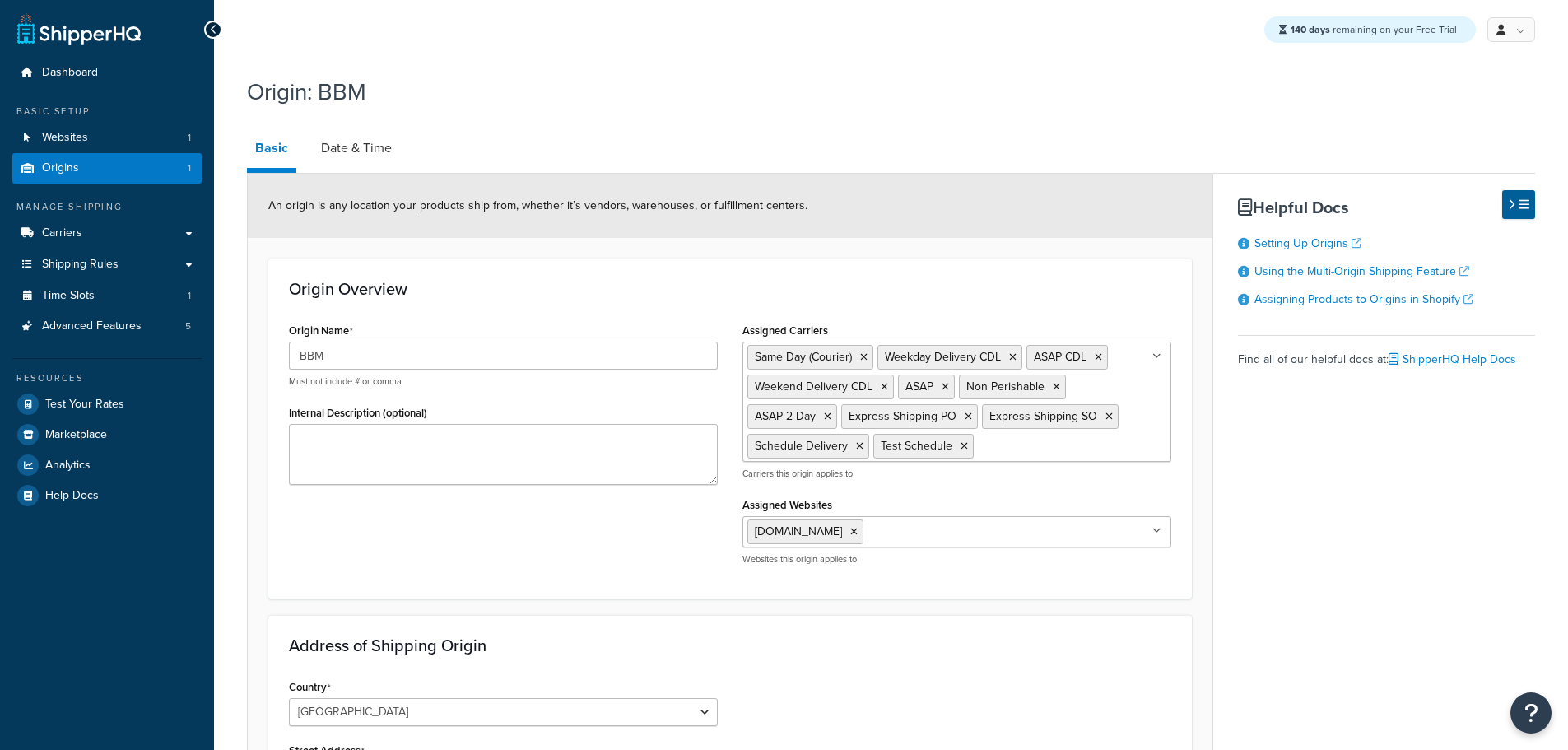
select select "30"
drag, startPoint x: 357, startPoint y: 150, endPoint x: 380, endPoint y: 163, distance: 26.4
click at [357, 150] on link "Date & Time" at bounding box center [357, 148] width 87 height 40
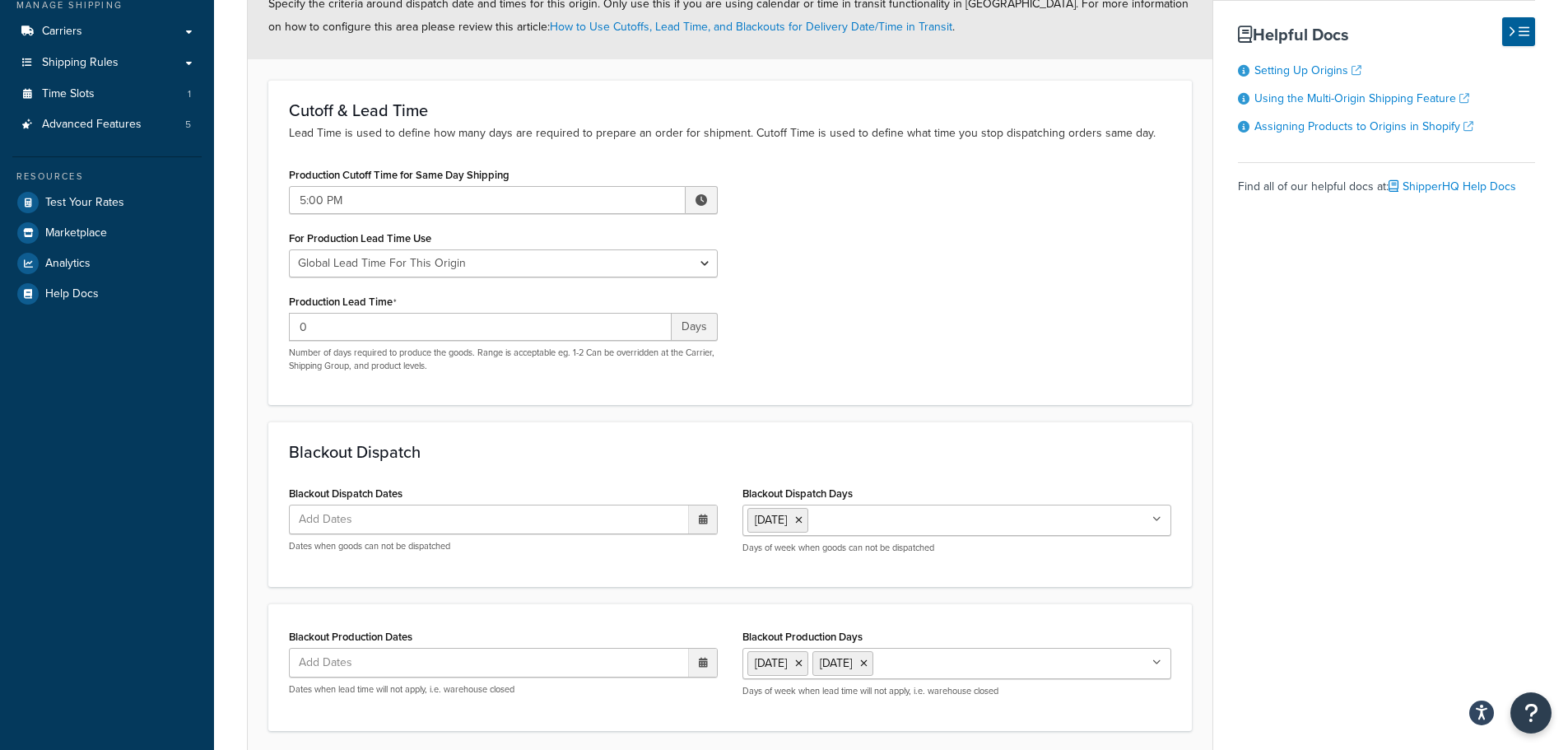
scroll to position [334, 0]
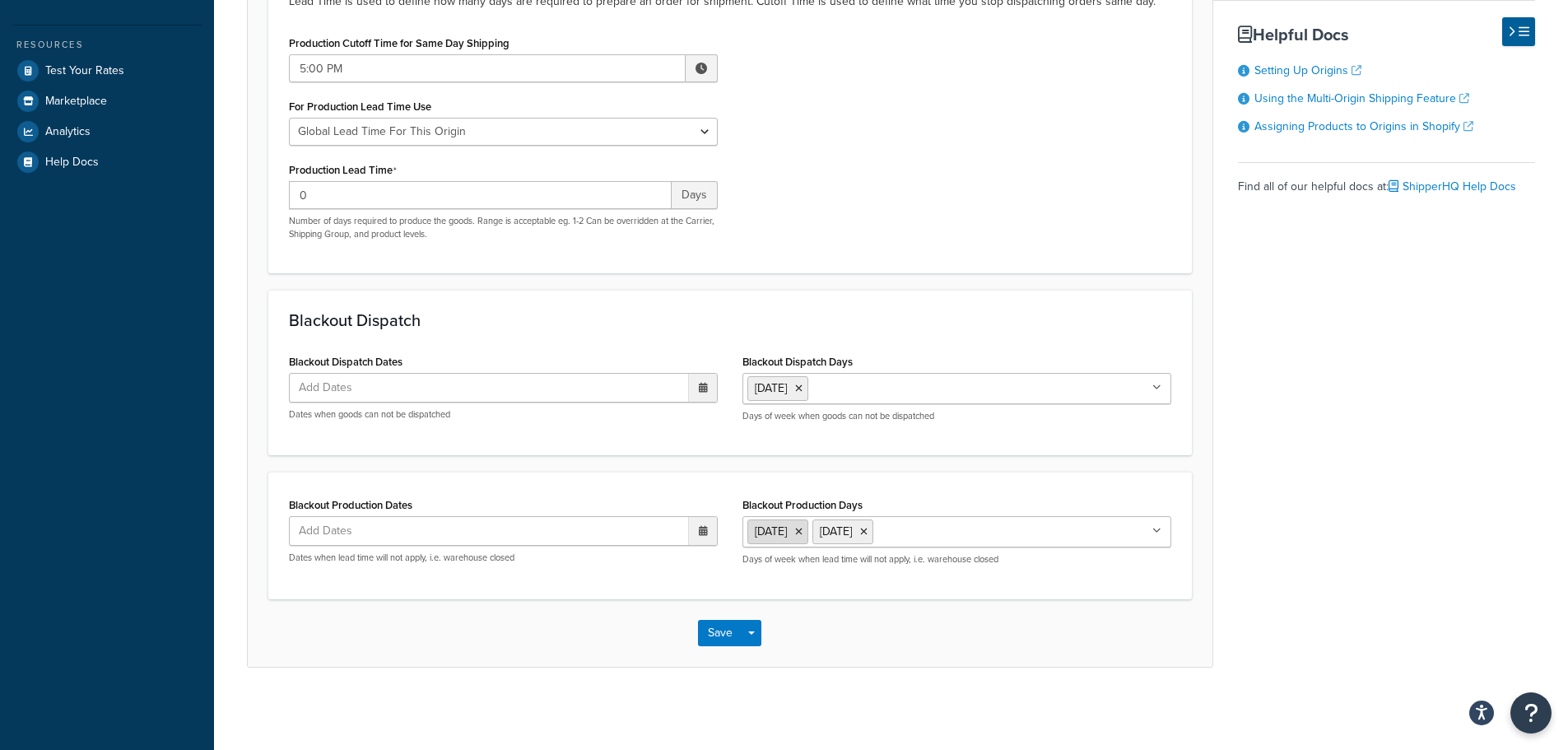
click at [803, 534] on icon at bounding box center [798, 531] width 7 height 10
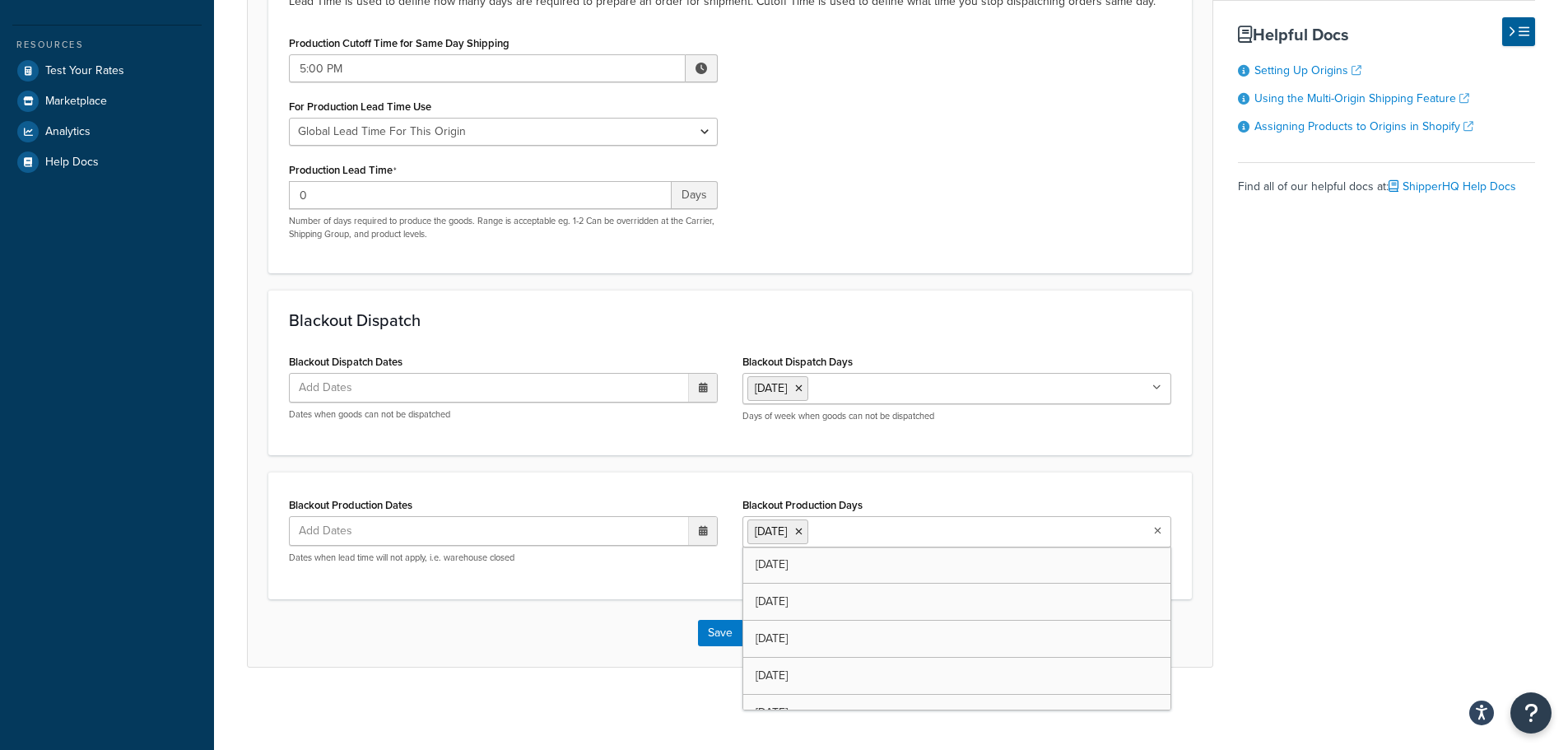
click at [899, 419] on p "Days of week when goods can not be dispatched" at bounding box center [957, 416] width 429 height 12
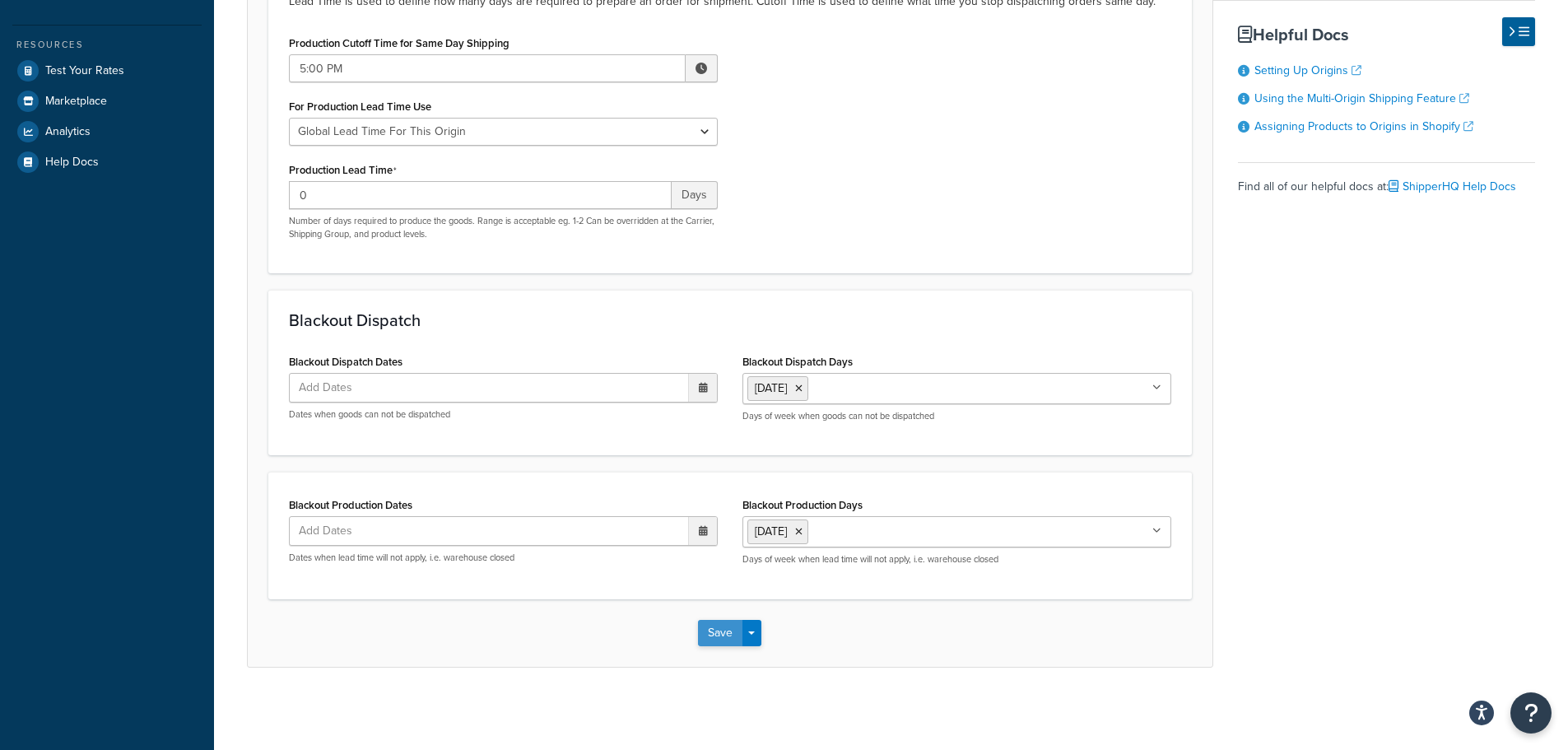
click at [716, 631] on button "Save" at bounding box center [719, 633] width 45 height 27
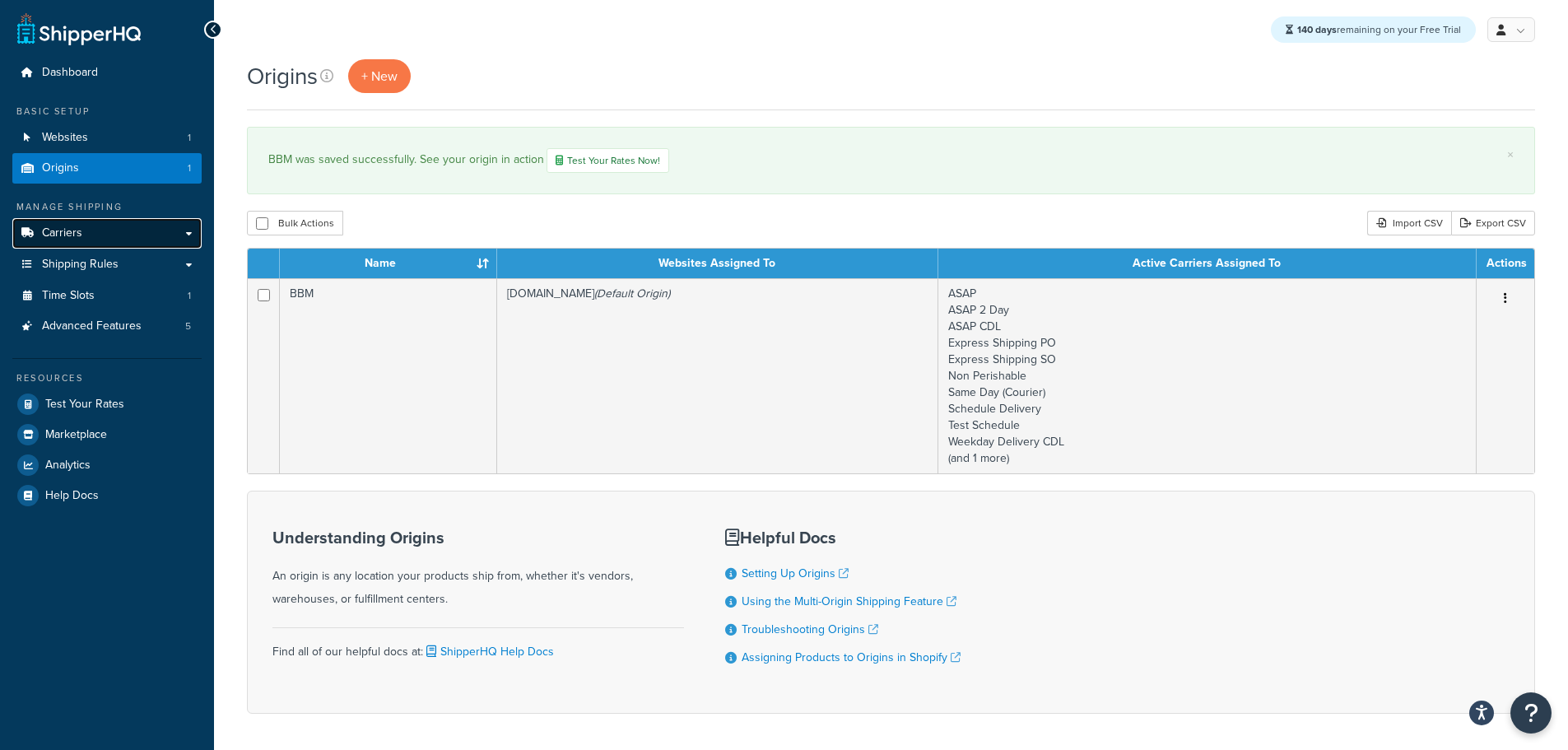
click at [114, 235] on link "Carriers" at bounding box center [106, 233] width 190 height 31
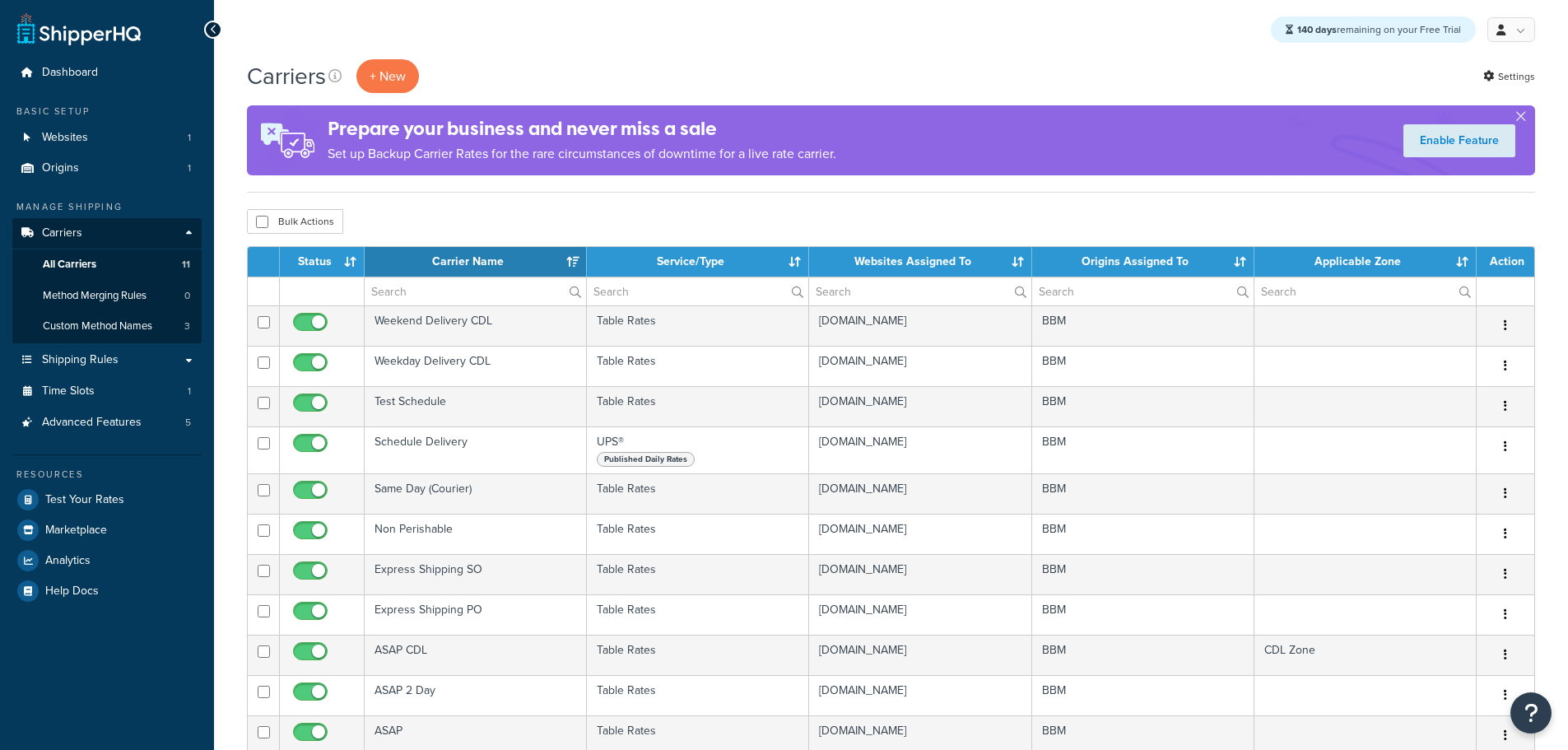
select select "15"
click at [139, 366] on link "Shipping Rules" at bounding box center [106, 360] width 190 height 31
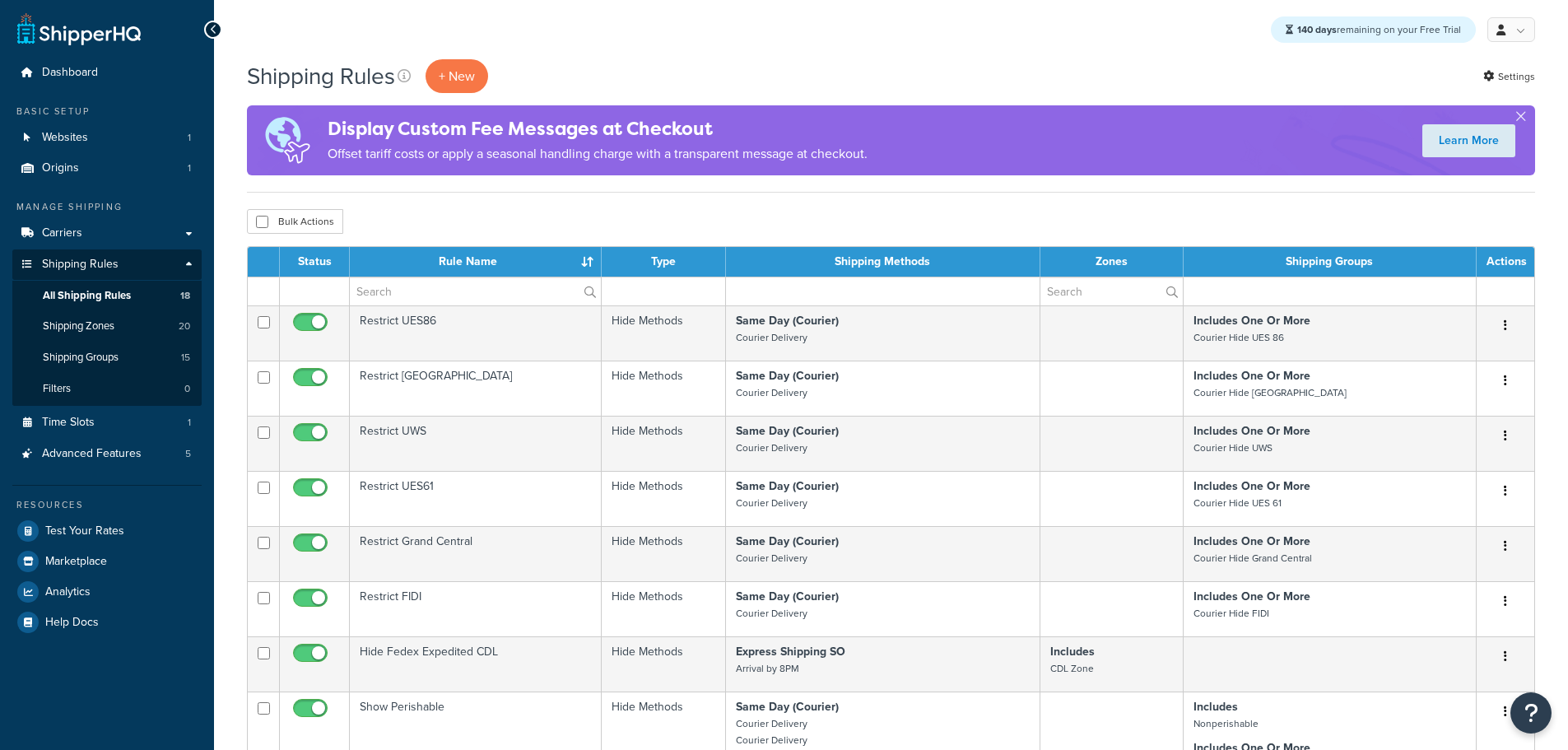
select select "25"
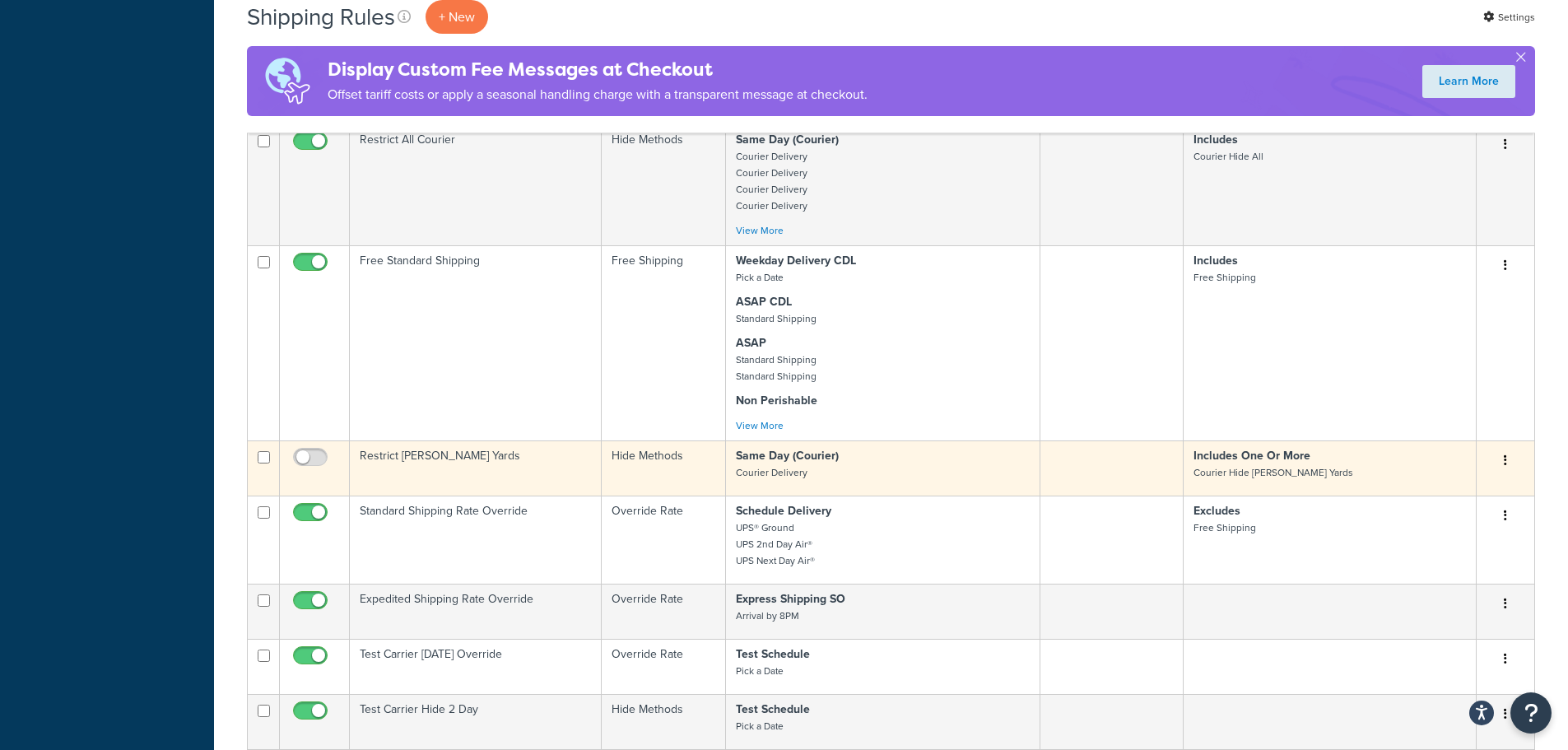
scroll to position [1481, 0]
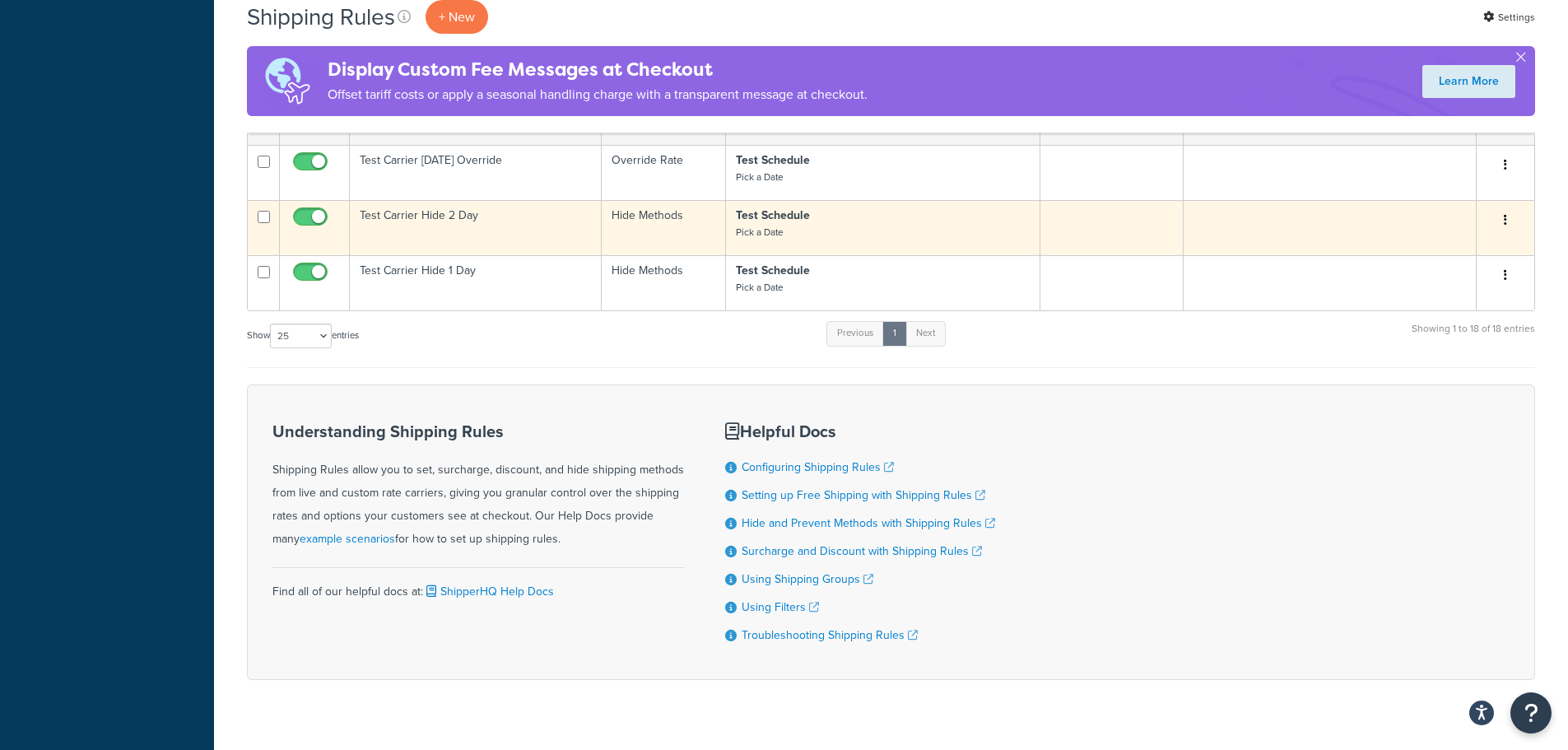
click at [458, 220] on td "Test Carrier Hide 2 Day" at bounding box center [475, 226] width 251 height 55
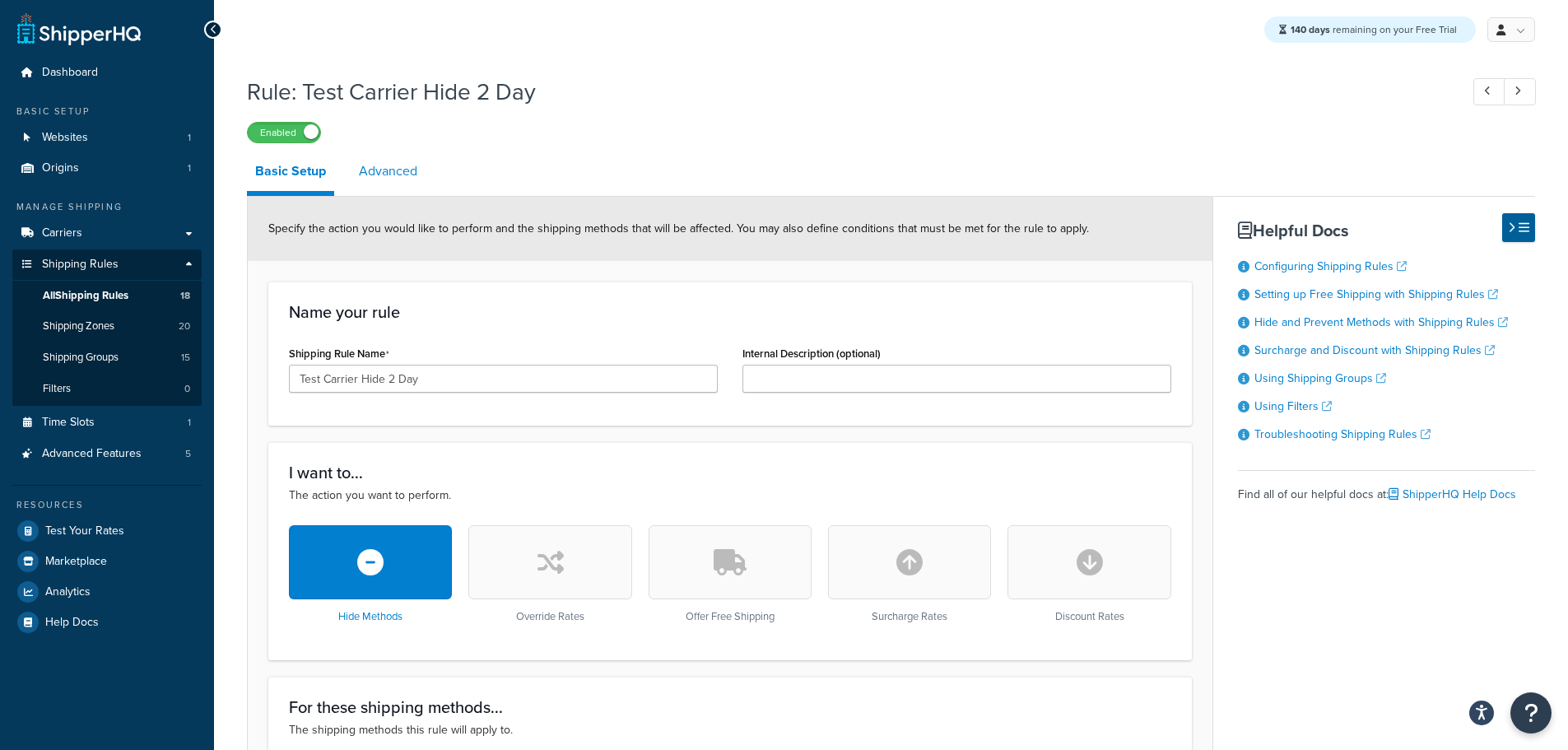
click at [403, 164] on link "Advanced" at bounding box center [388, 171] width 75 height 40
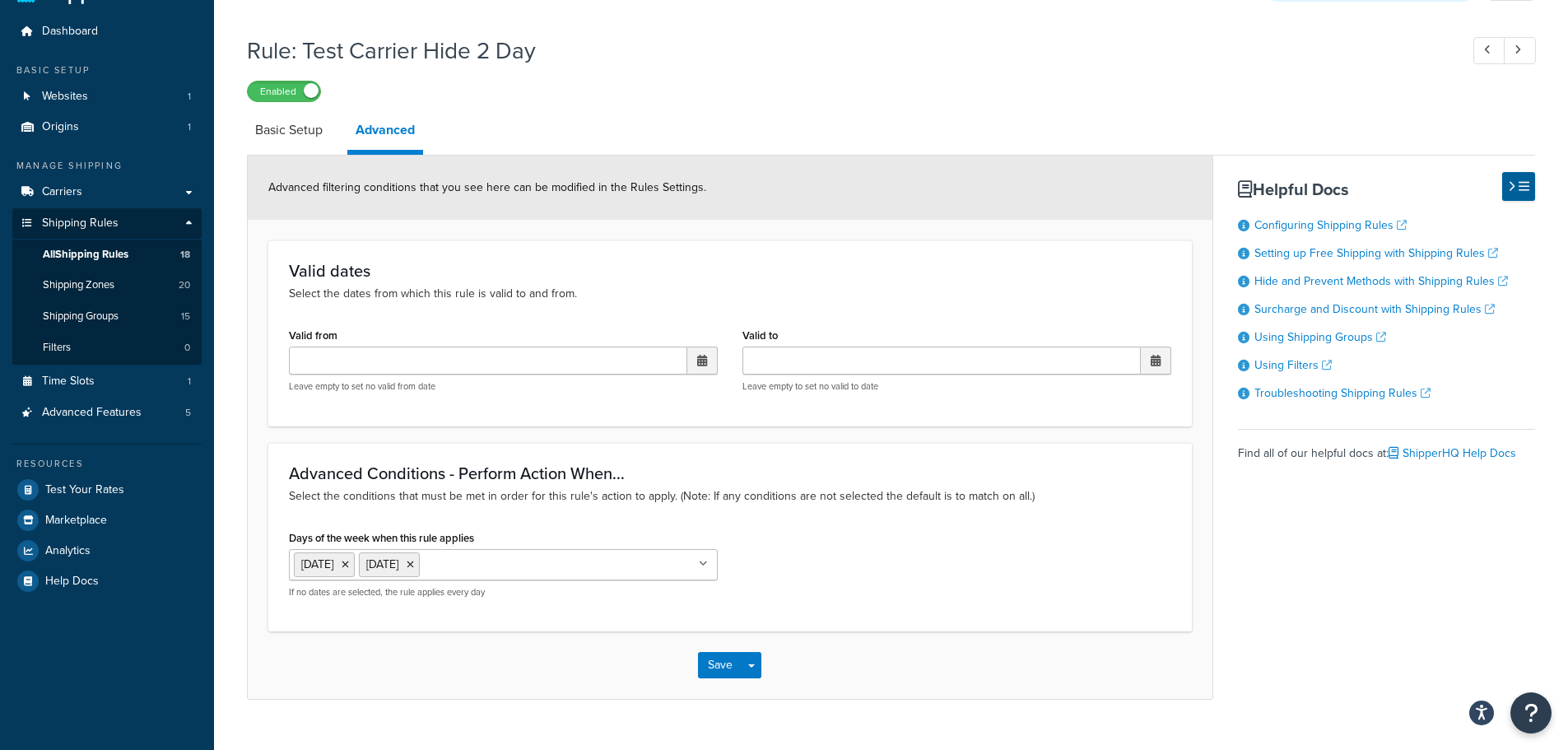
scroll to position [75, 0]
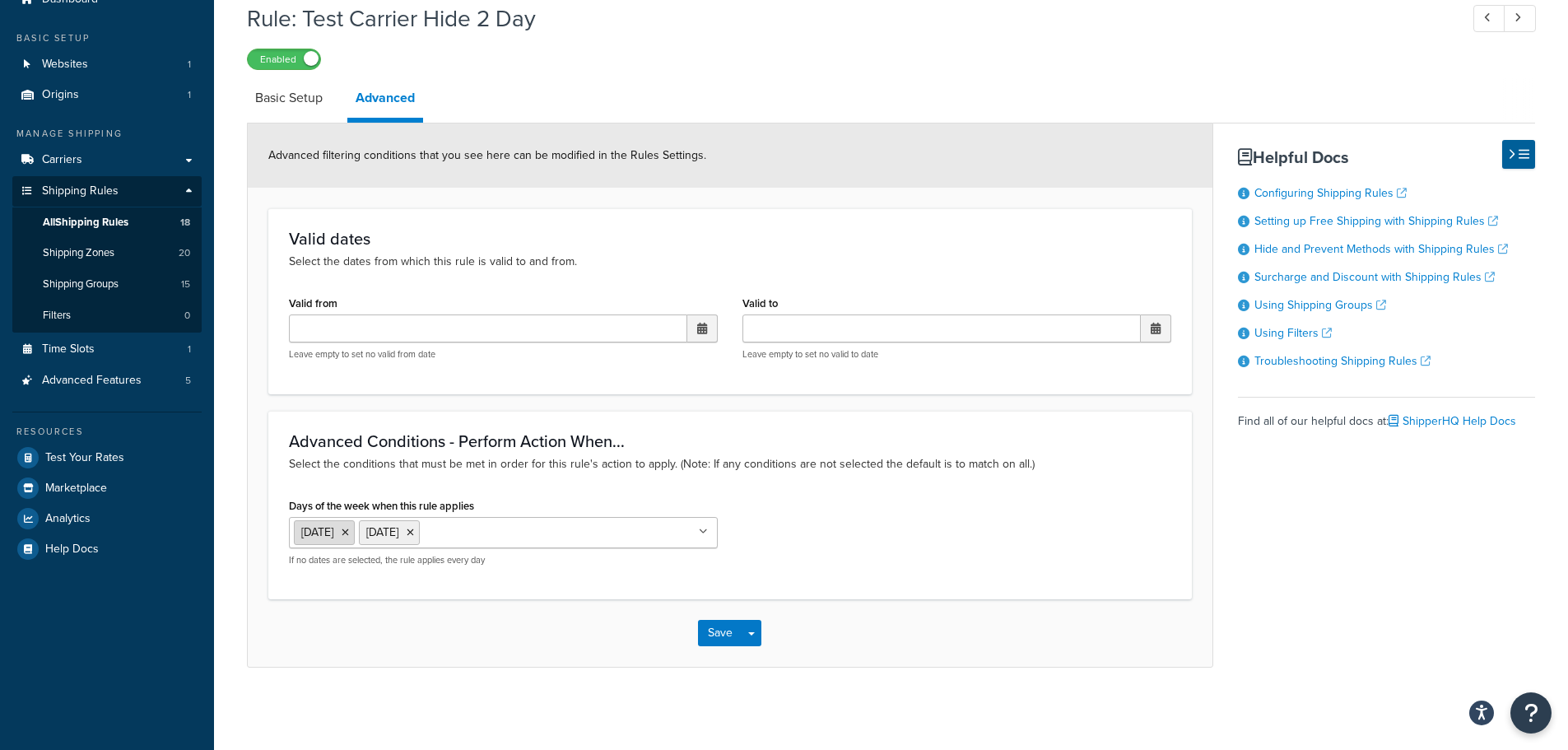
click at [349, 532] on icon at bounding box center [345, 532] width 7 height 10
drag, startPoint x: 827, startPoint y: 664, endPoint x: 787, endPoint y: 662, distance: 40.0
click at [824, 664] on div "Save Save Dropdown Save and Edit Save and Duplicate Save and Create New" at bounding box center [729, 633] width 965 height 68
click at [706, 635] on button "Save" at bounding box center [719, 633] width 45 height 27
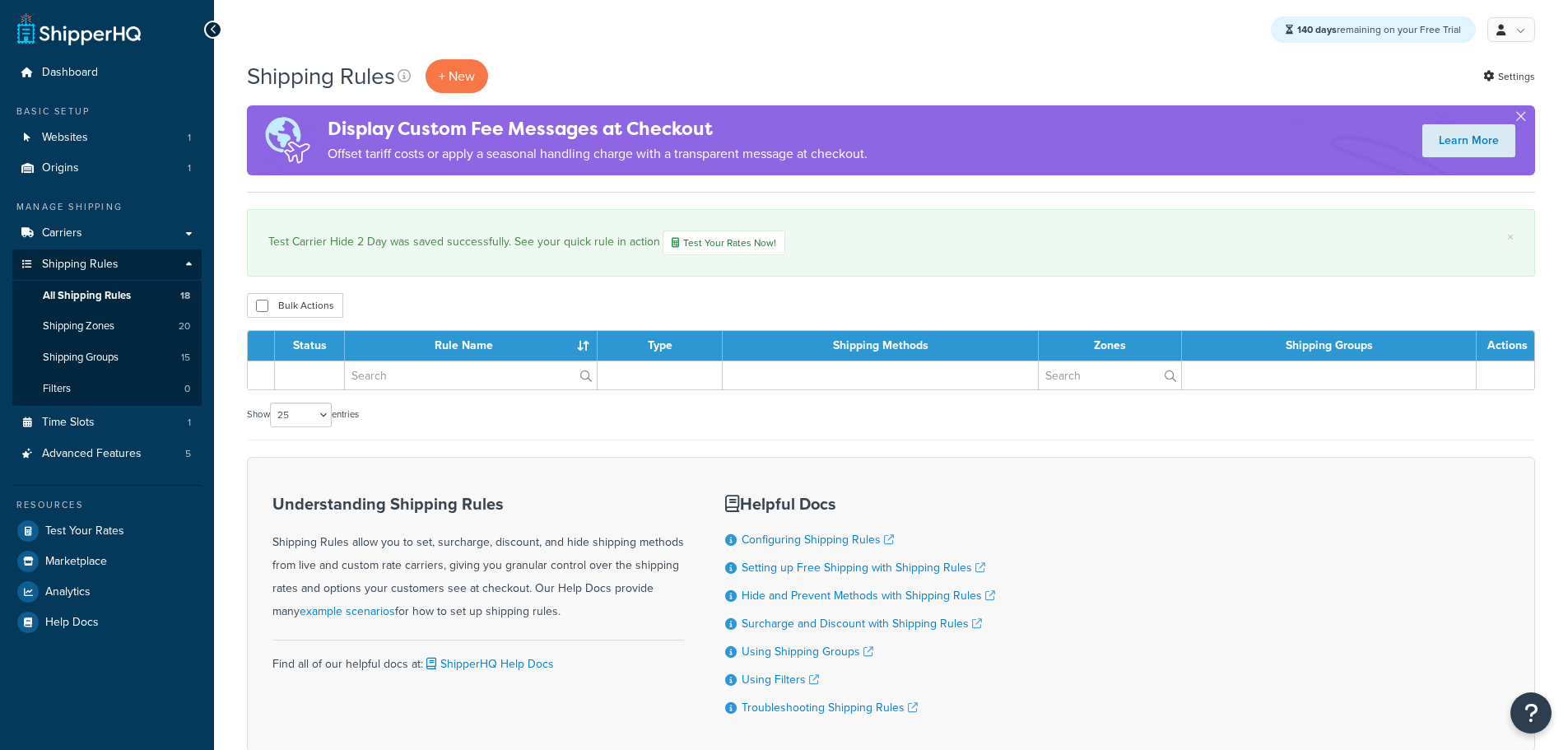
select select "25"
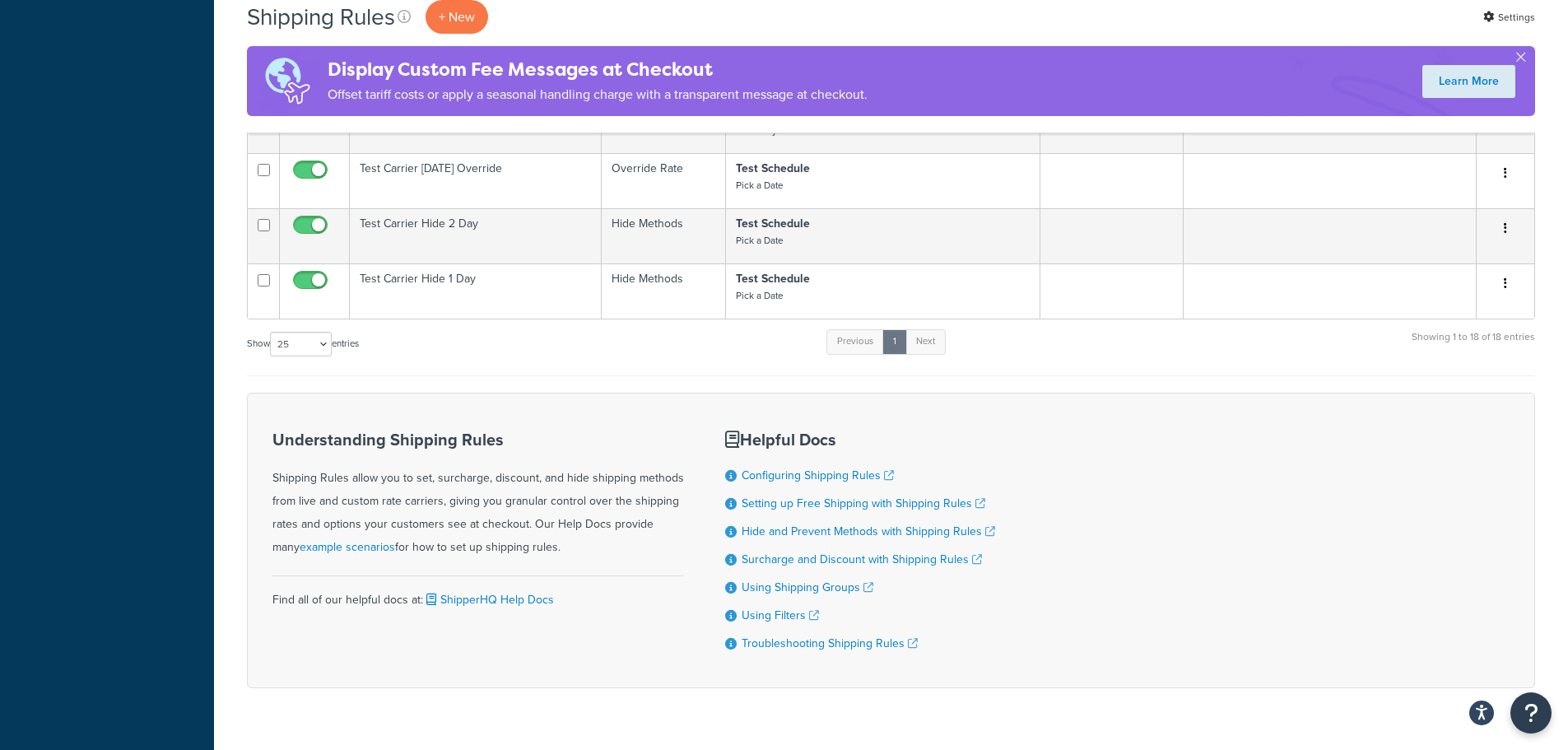
scroll to position [1564, 0]
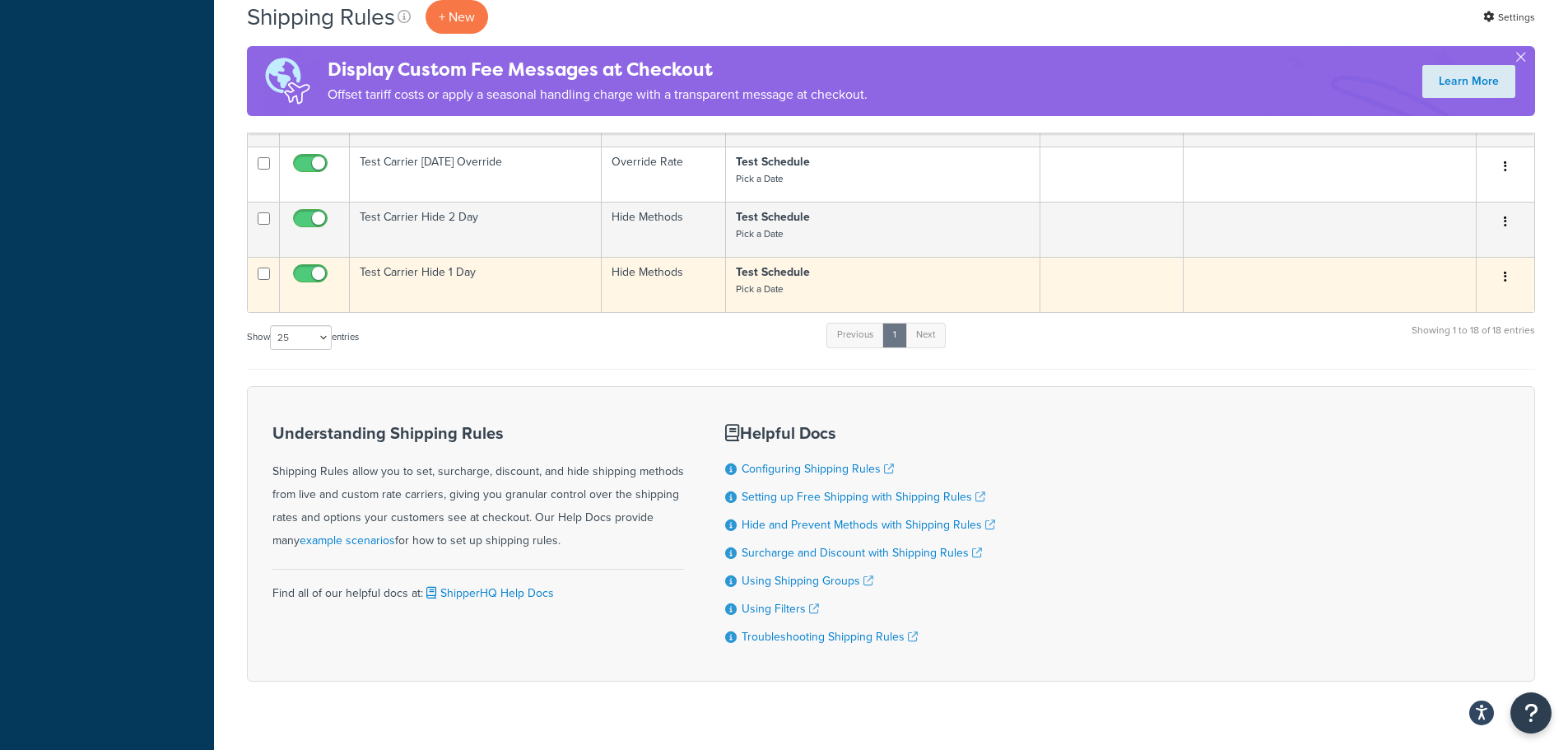
click at [466, 280] on td "Test Carrier Hide 1 Day" at bounding box center [475, 283] width 251 height 55
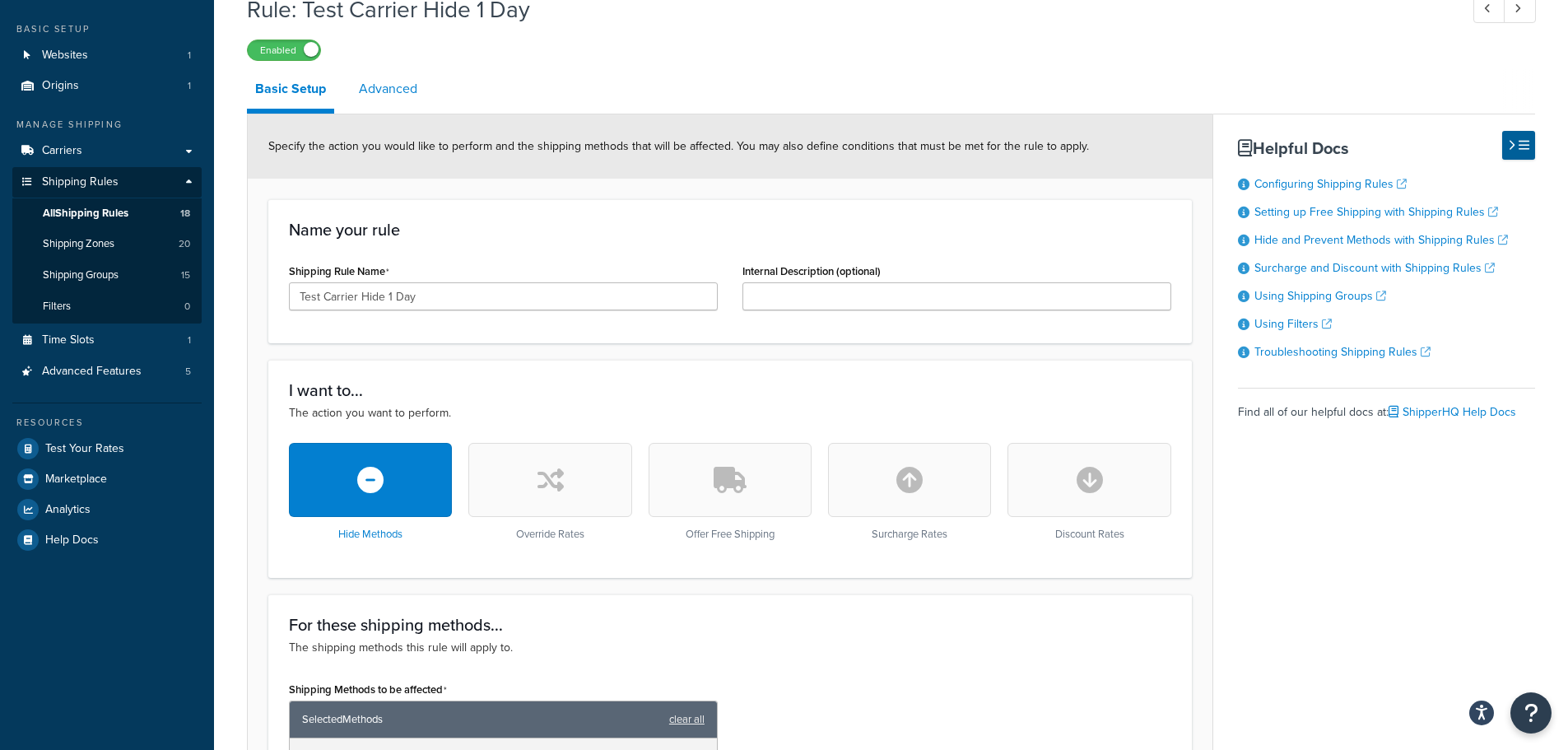
click at [392, 91] on link "Advanced" at bounding box center [388, 89] width 75 height 40
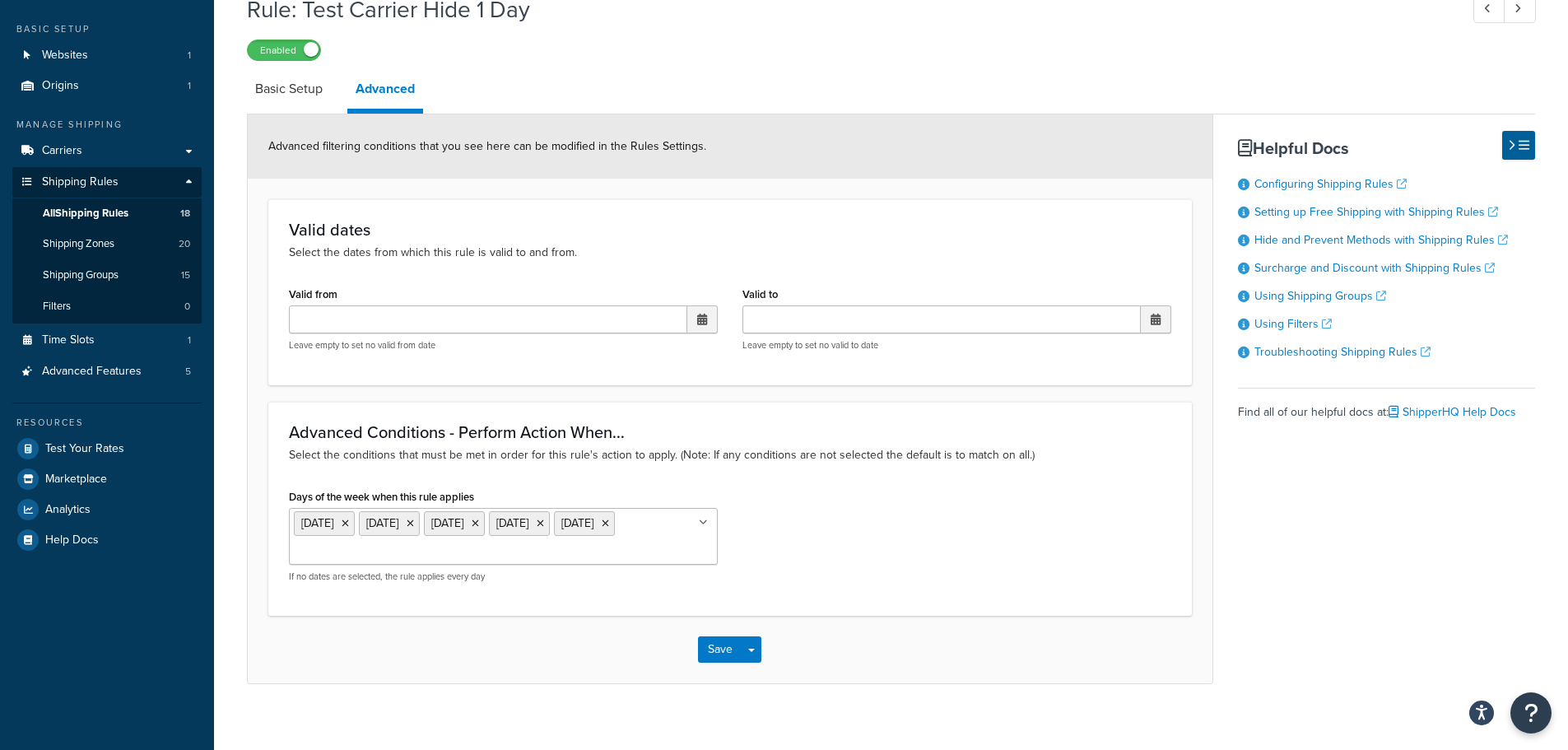
click at [693, 540] on ul "Wednesday Thursday Friday Saturday Sunday" at bounding box center [504, 535] width 429 height 57
click at [714, 657] on button "Save" at bounding box center [719, 649] width 45 height 27
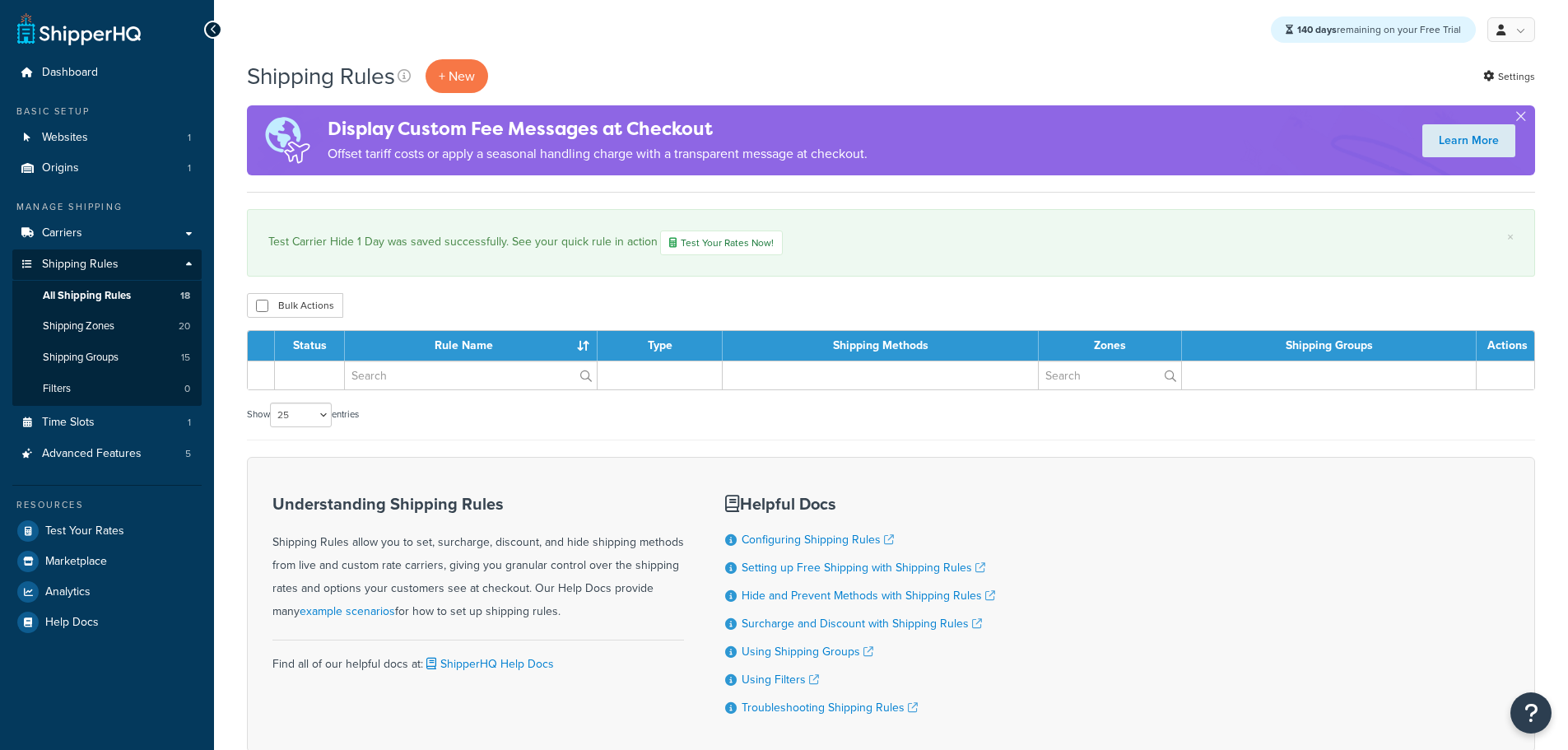
select select "25"
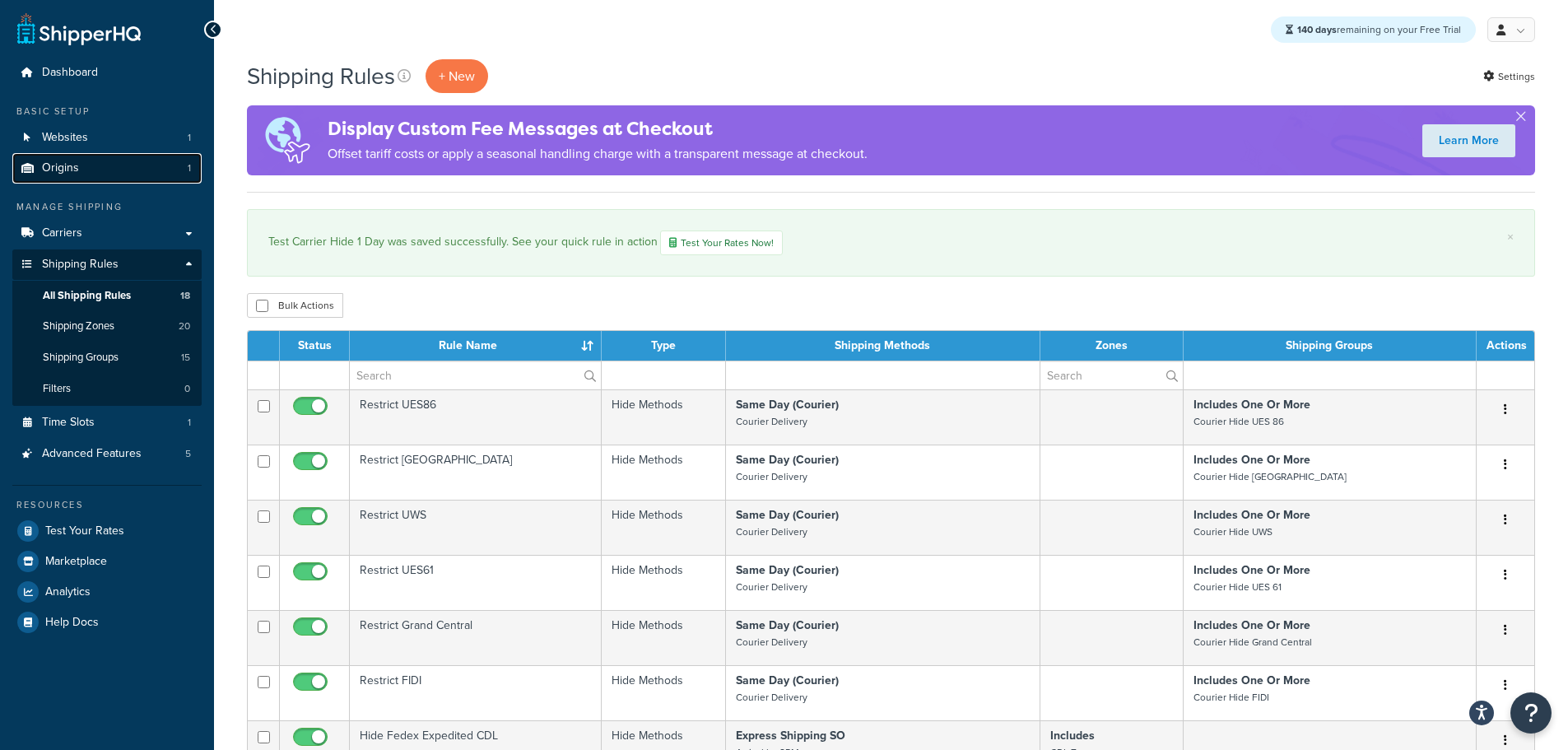
click at [91, 174] on link "Origins 1" at bounding box center [106, 168] width 190 height 31
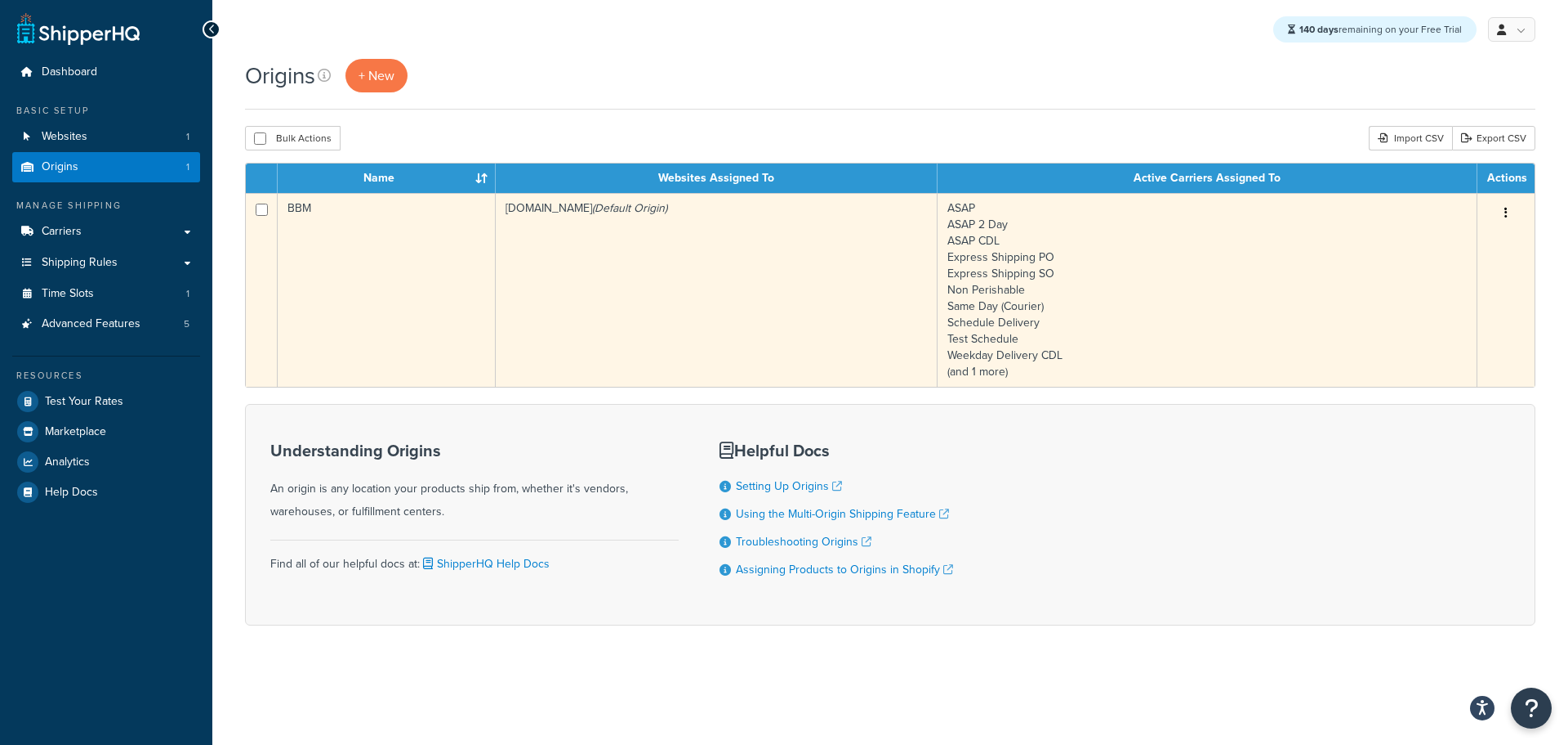
click at [606, 286] on td "[DOMAIN_NAME] (Default Origin)" at bounding box center [717, 289] width 442 height 193
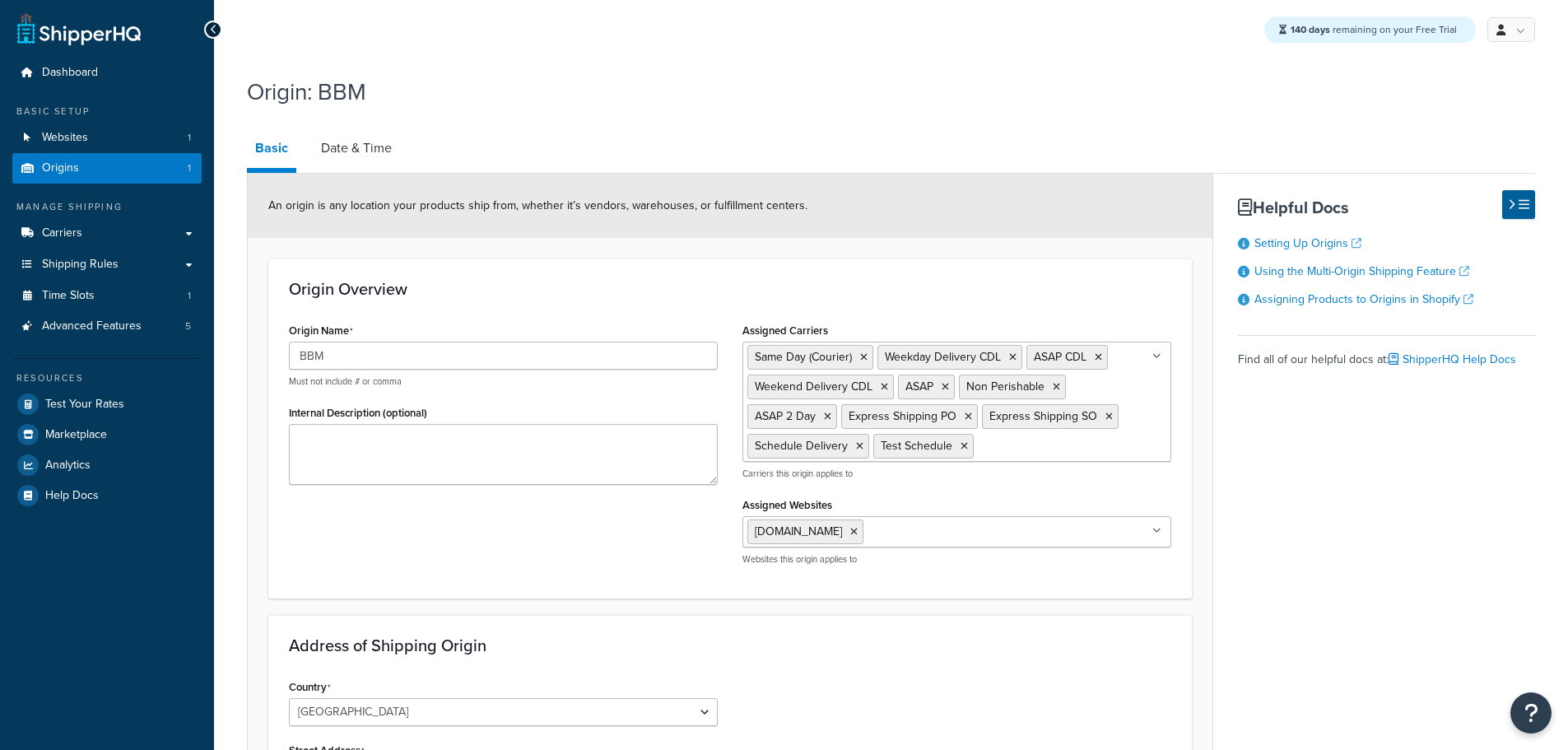
select select "30"
click at [374, 146] on link "Date & Time" at bounding box center [357, 148] width 87 height 40
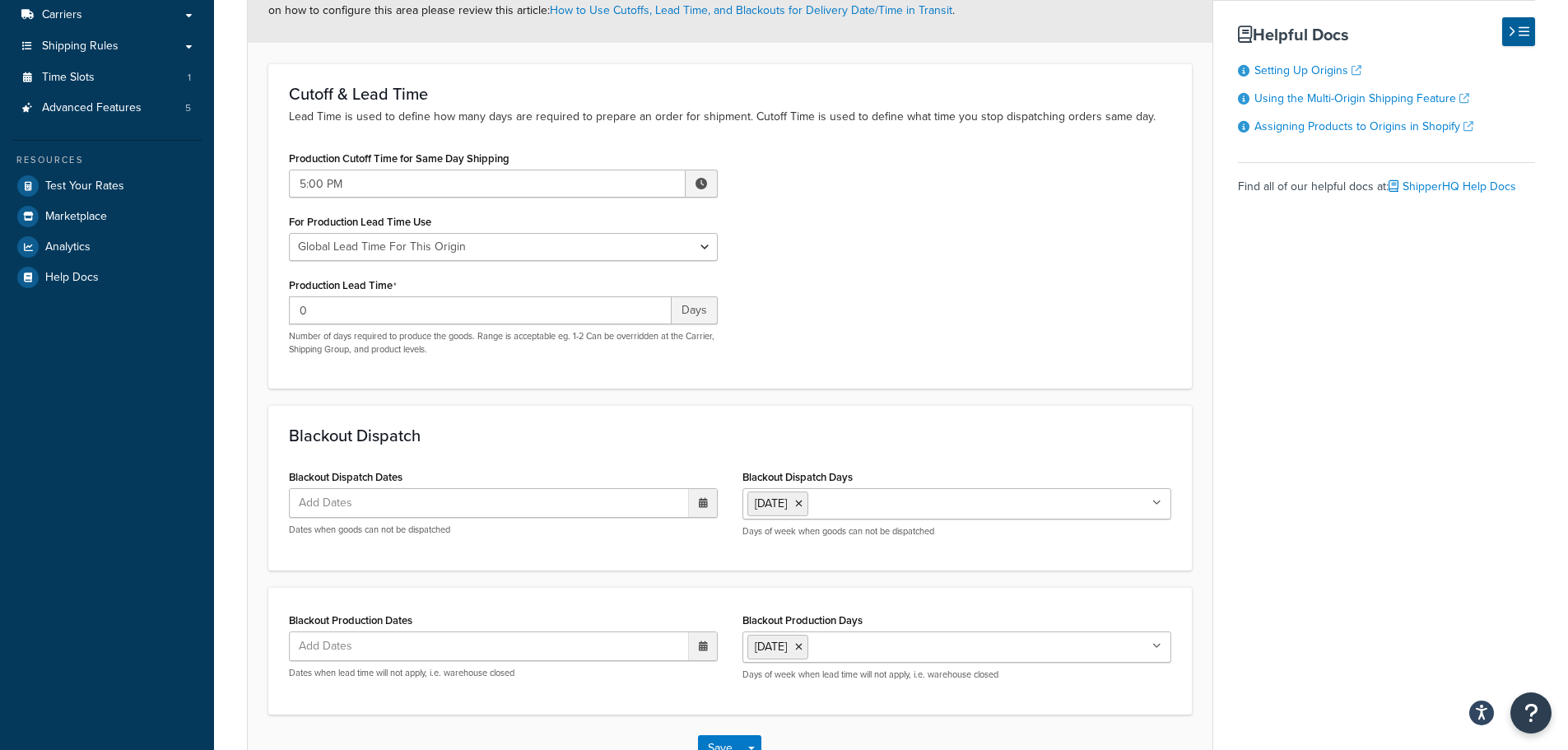
scroll to position [246, 0]
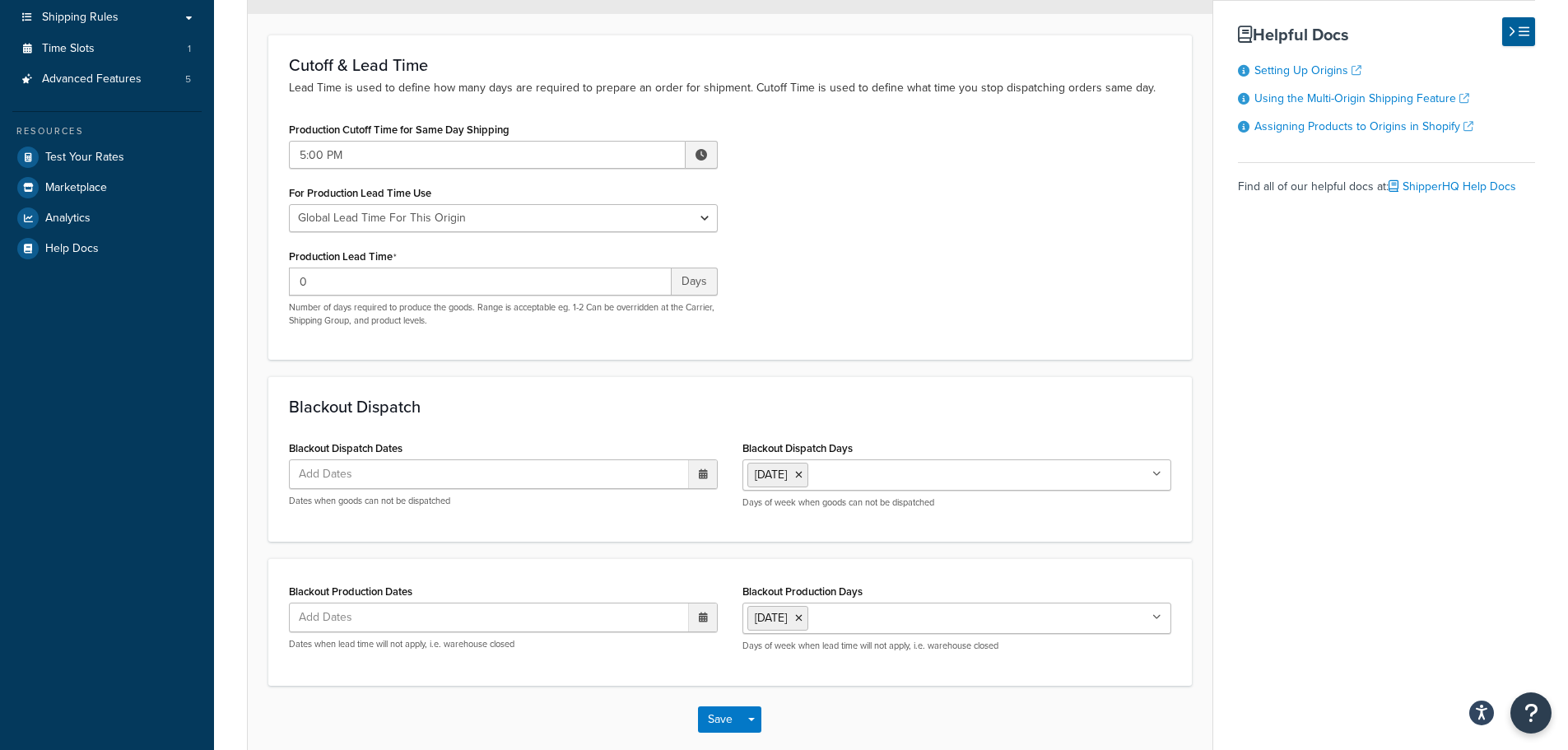
click at [851, 619] on input "Blackout Production Days" at bounding box center [885, 617] width 146 height 18
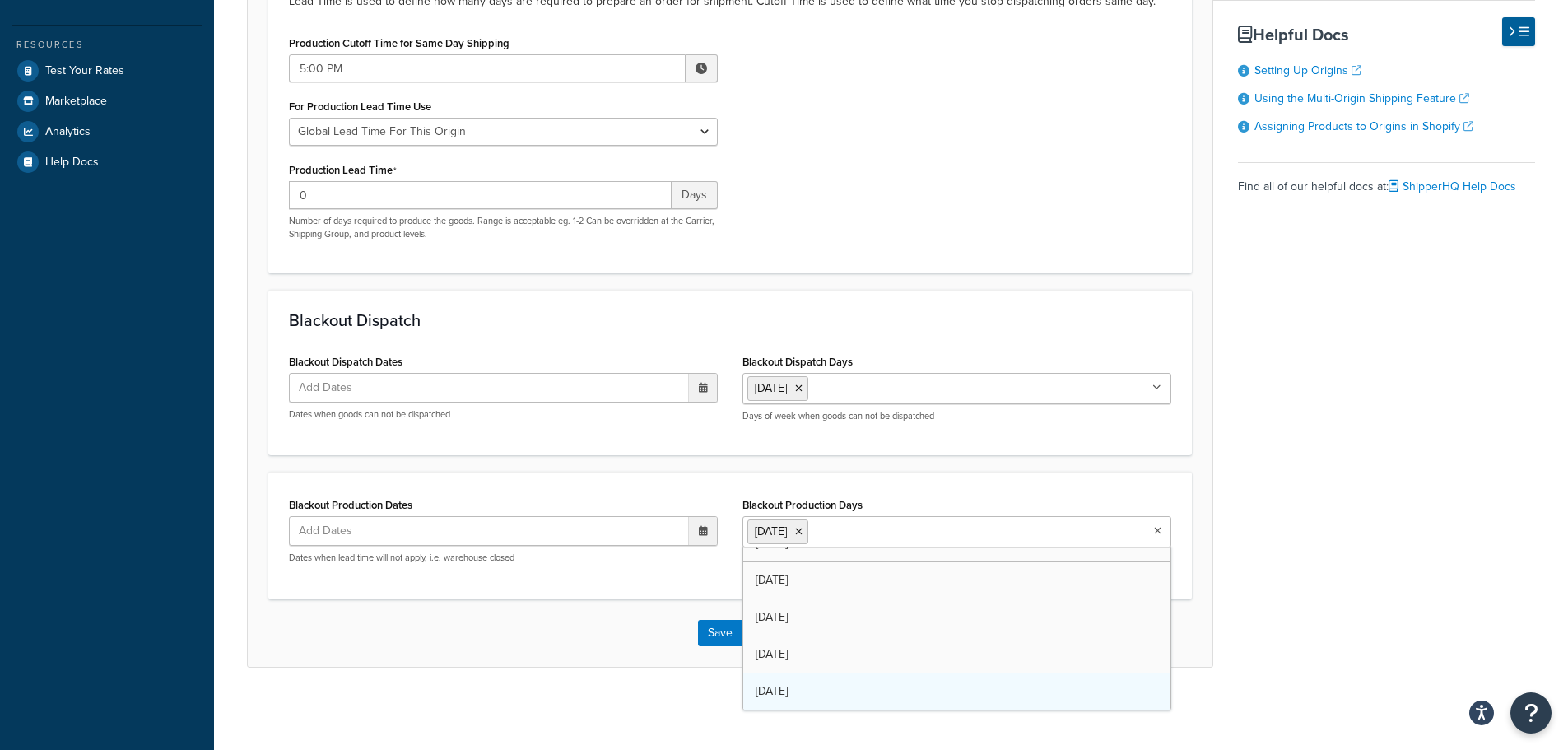
scroll to position [22, 0]
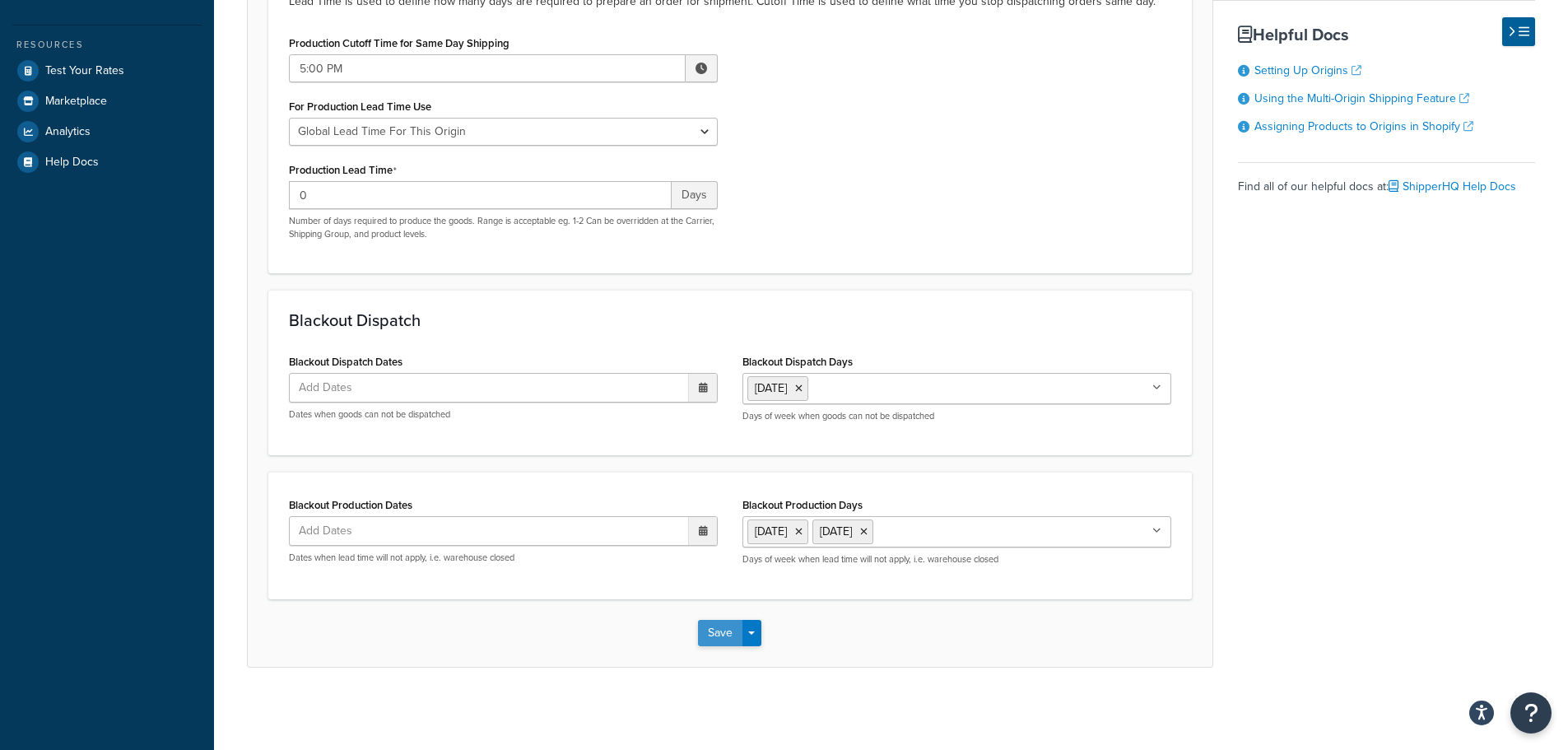
click at [714, 626] on button "Save" at bounding box center [719, 633] width 45 height 27
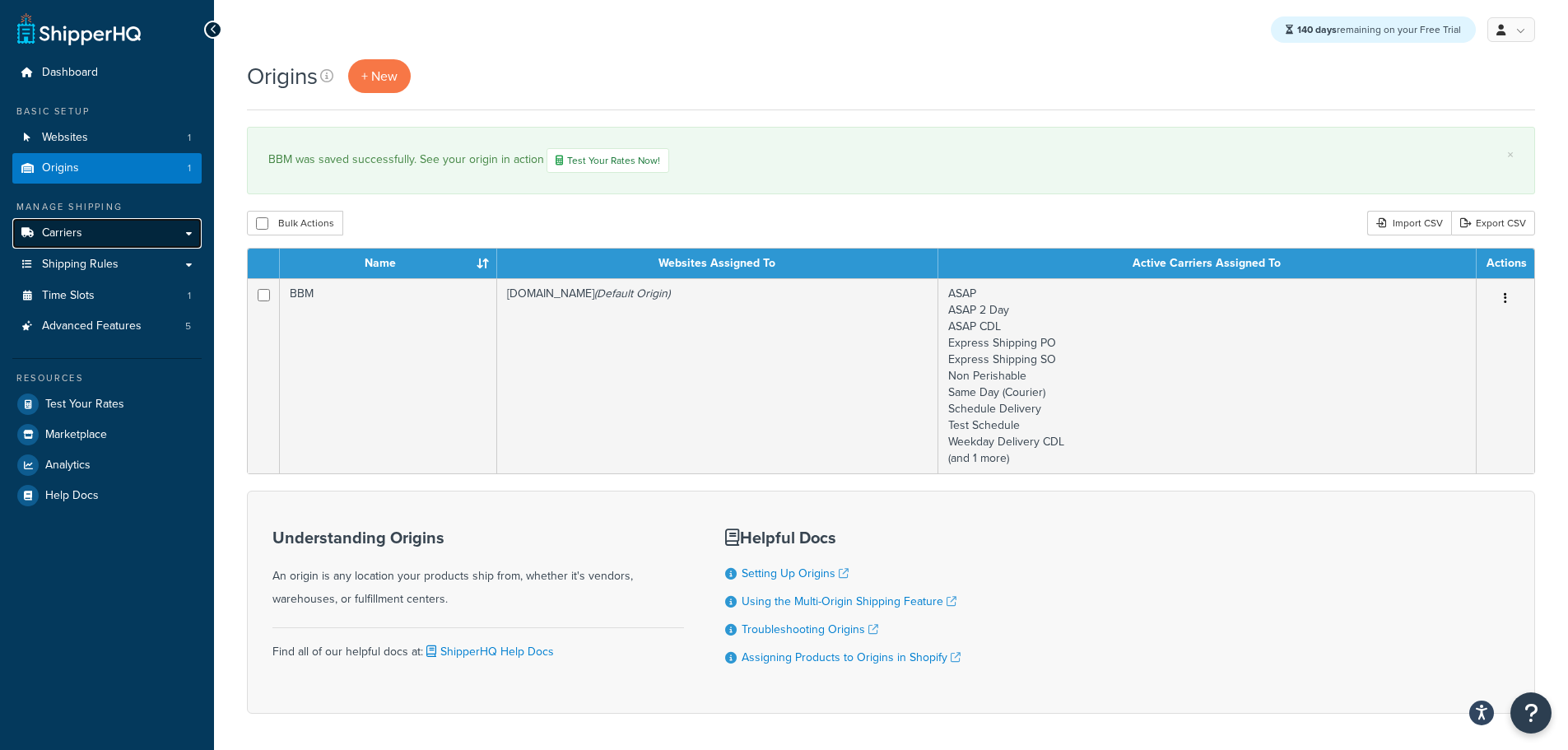
click at [93, 230] on link "Carriers" at bounding box center [106, 233] width 190 height 31
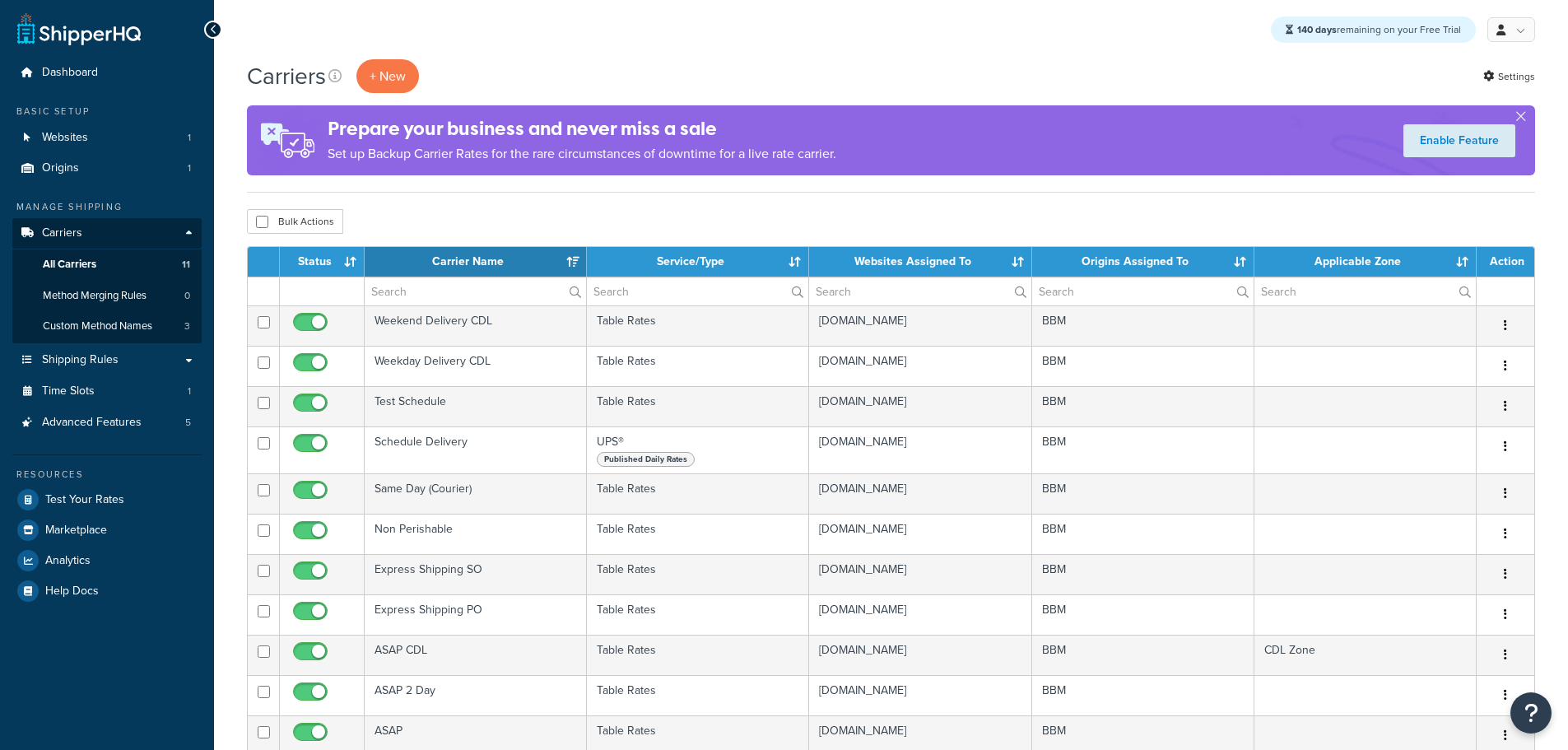
select select "15"
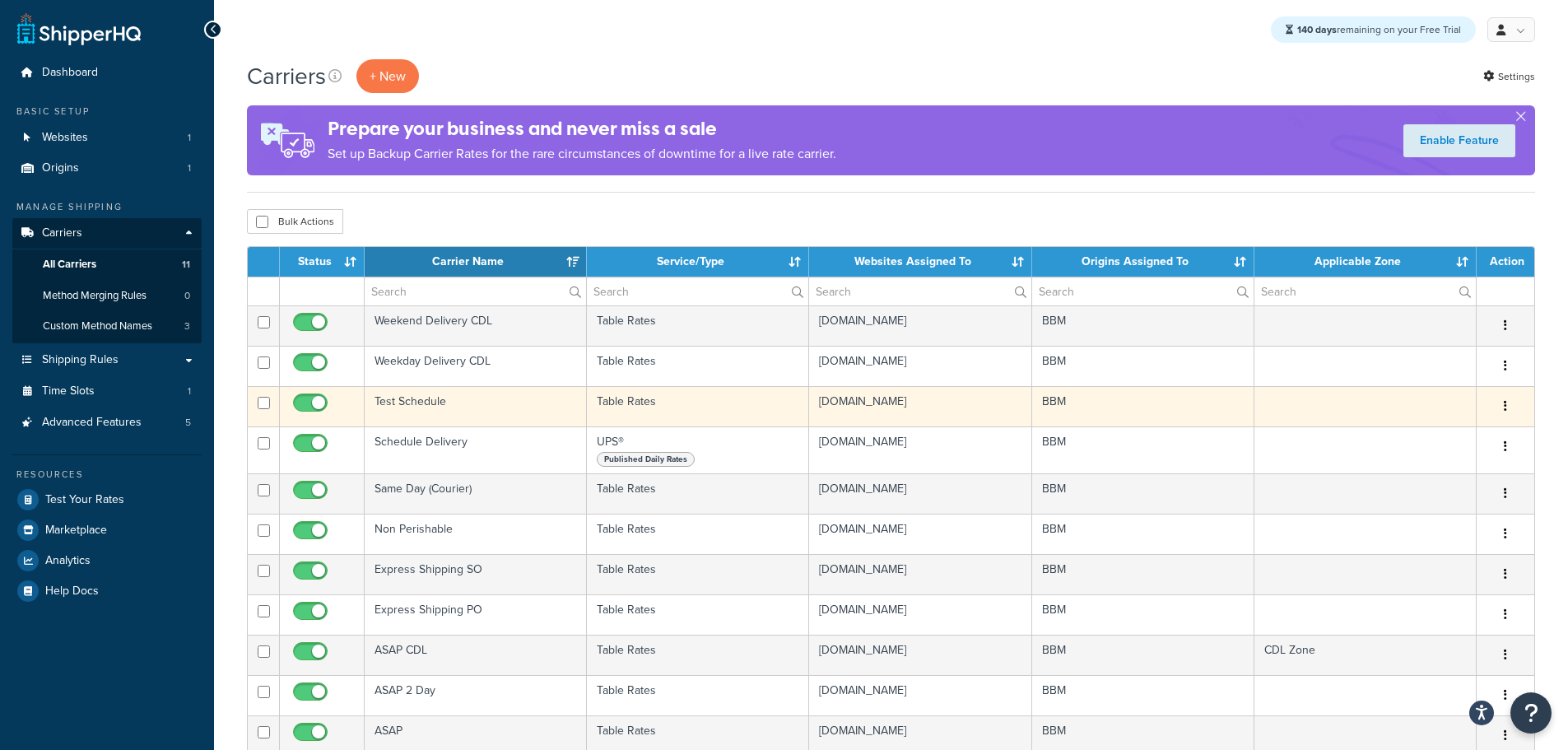
click at [419, 407] on td "Test Schedule" at bounding box center [476, 405] width 223 height 41
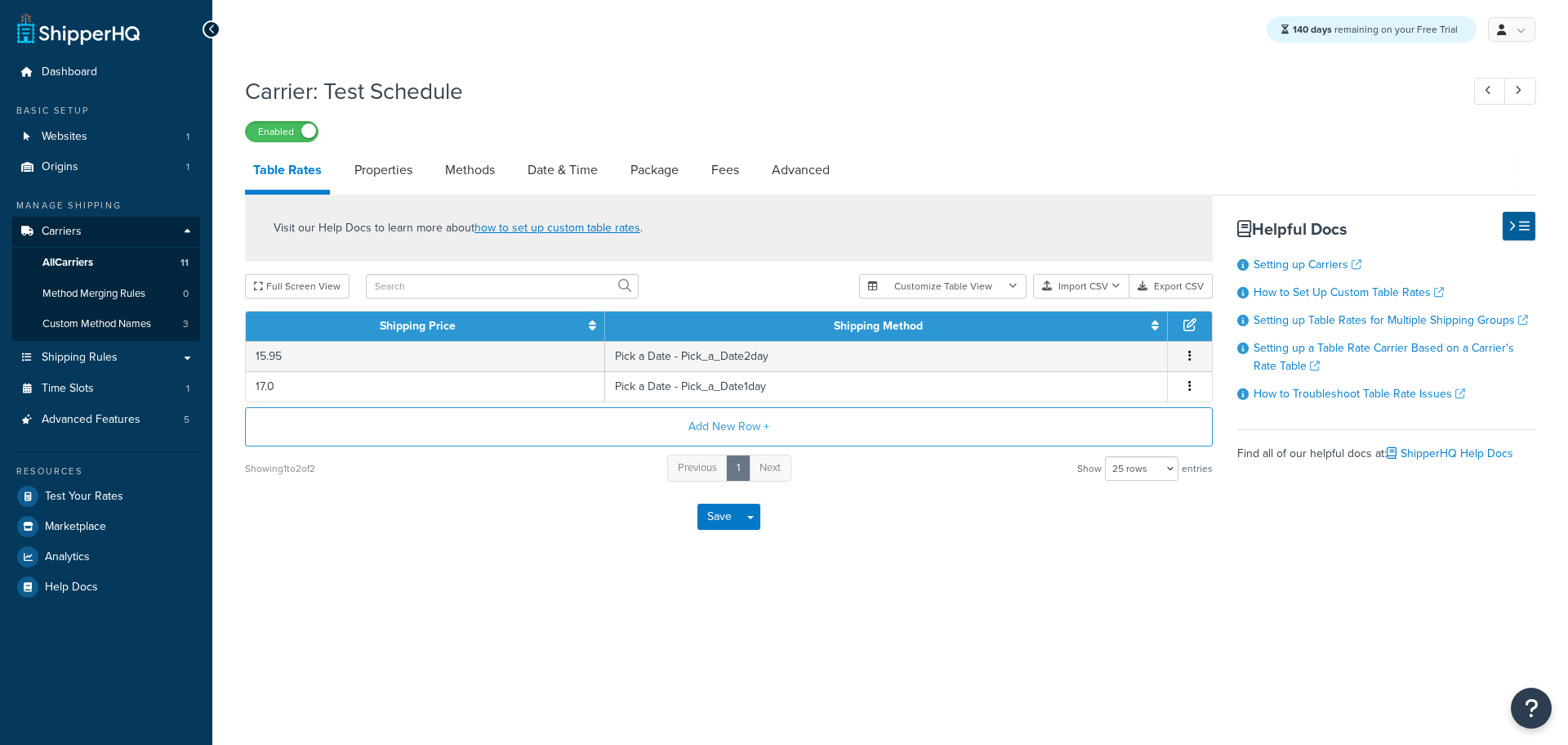
select select "25"
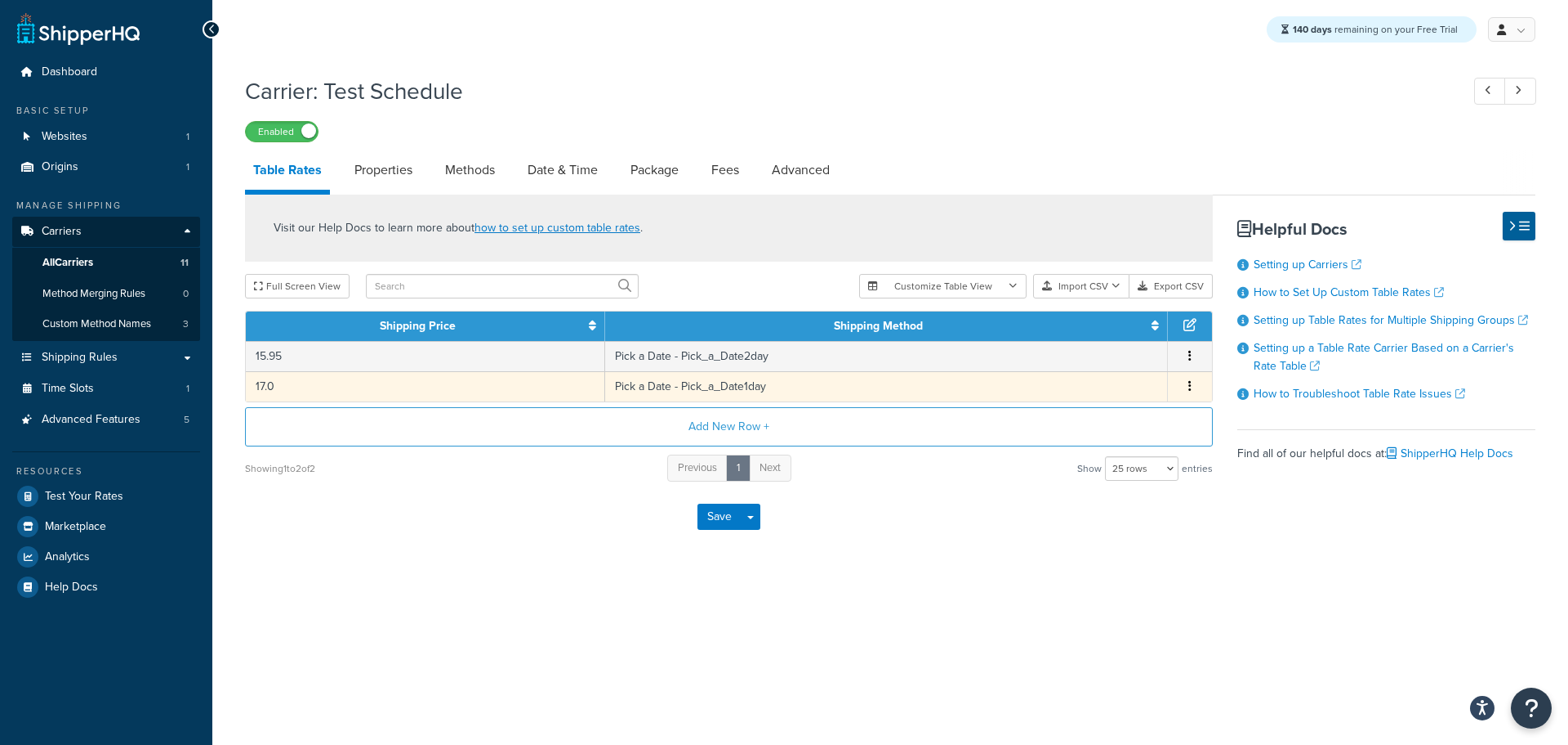
click at [745, 394] on td "Pick a Date - Pick_a_Date1day" at bounding box center [887, 386] width 563 height 31
select select "181496"
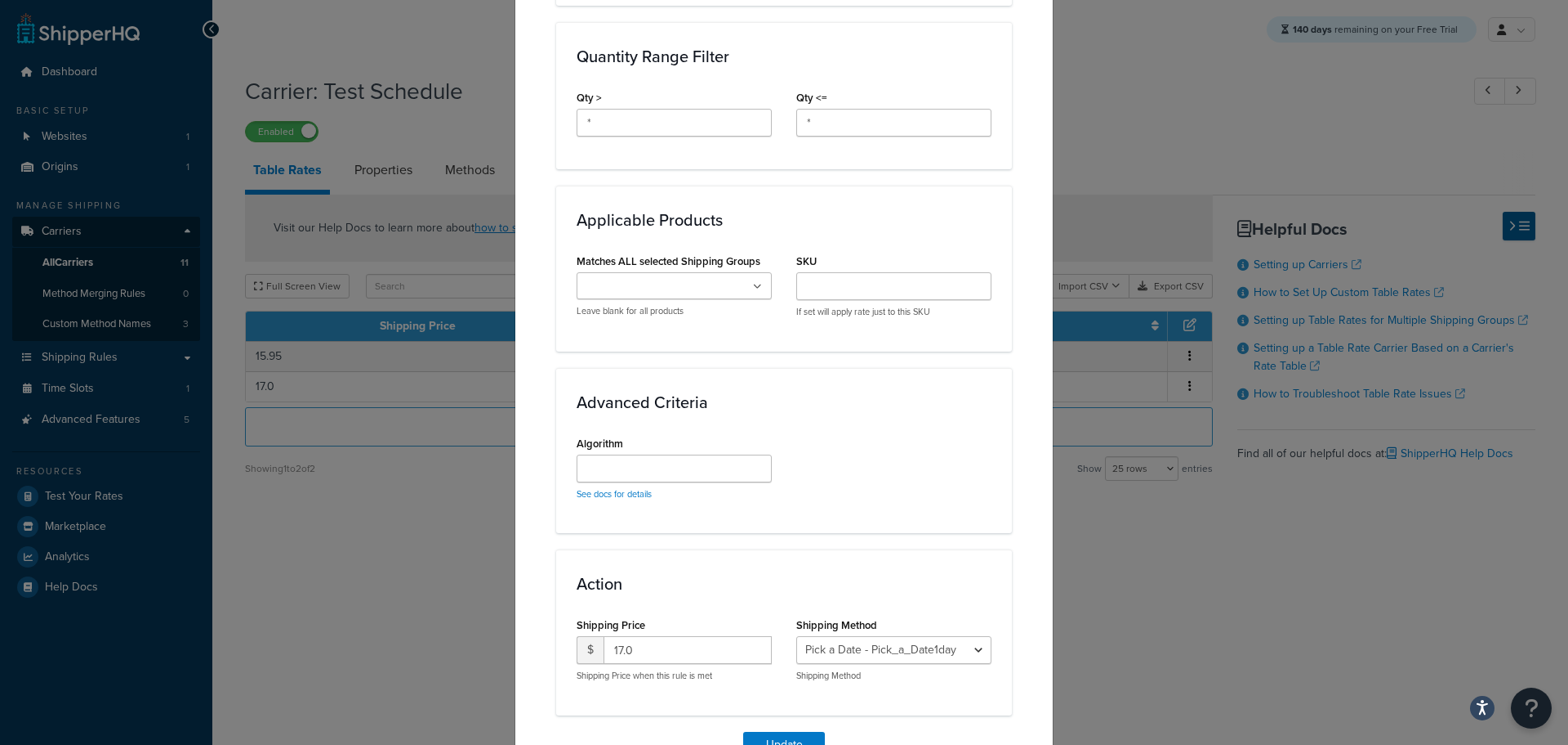
scroll to position [796, 0]
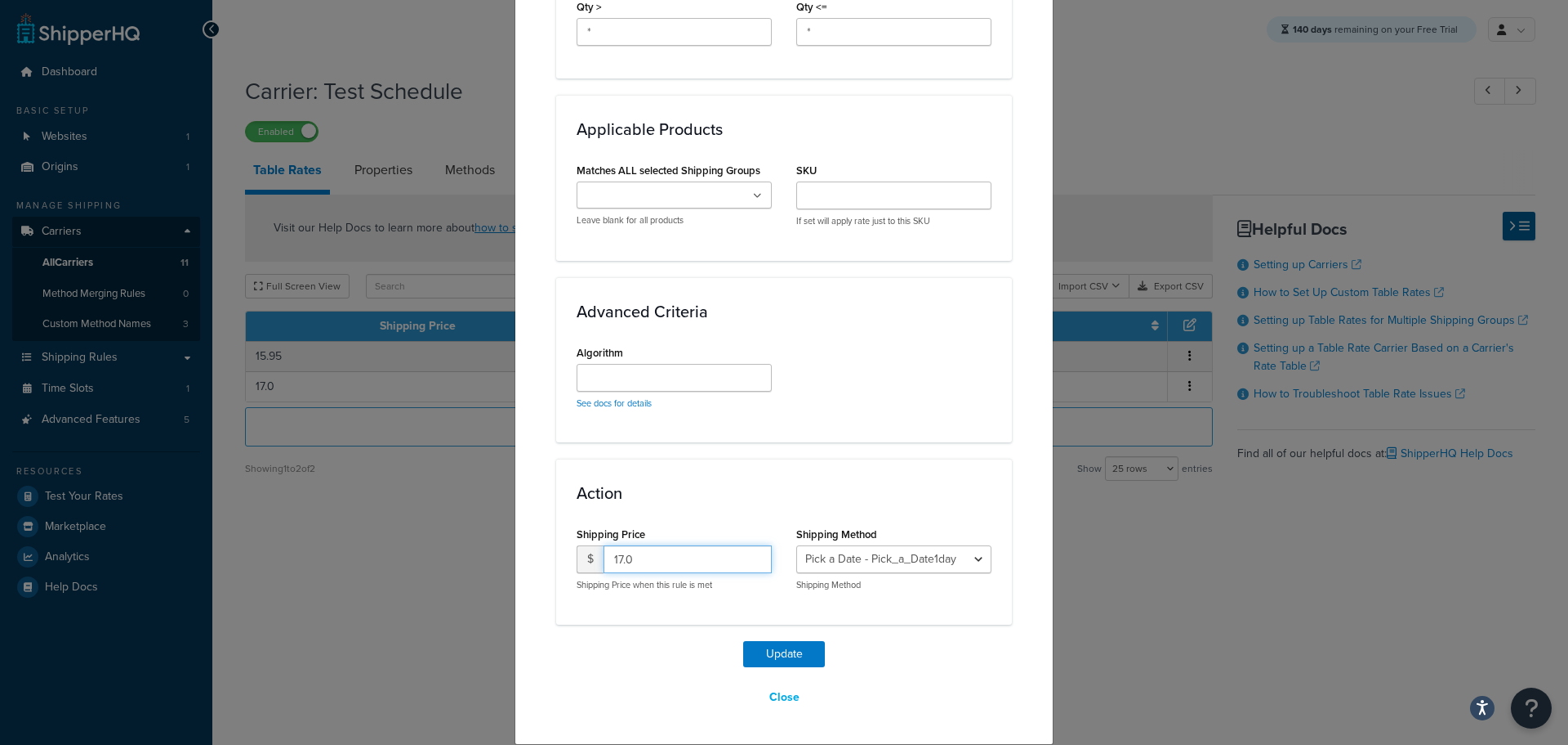
drag, startPoint x: 650, startPoint y: 555, endPoint x: 493, endPoint y: 569, distance: 157.6
click at [495, 569] on div "Update Table Rate Applicable Zones See examples and learn more about how includ…" at bounding box center [784, 372] width 1568 height 745
type input "15.95"
click at [791, 650] on button "Update" at bounding box center [784, 653] width 82 height 27
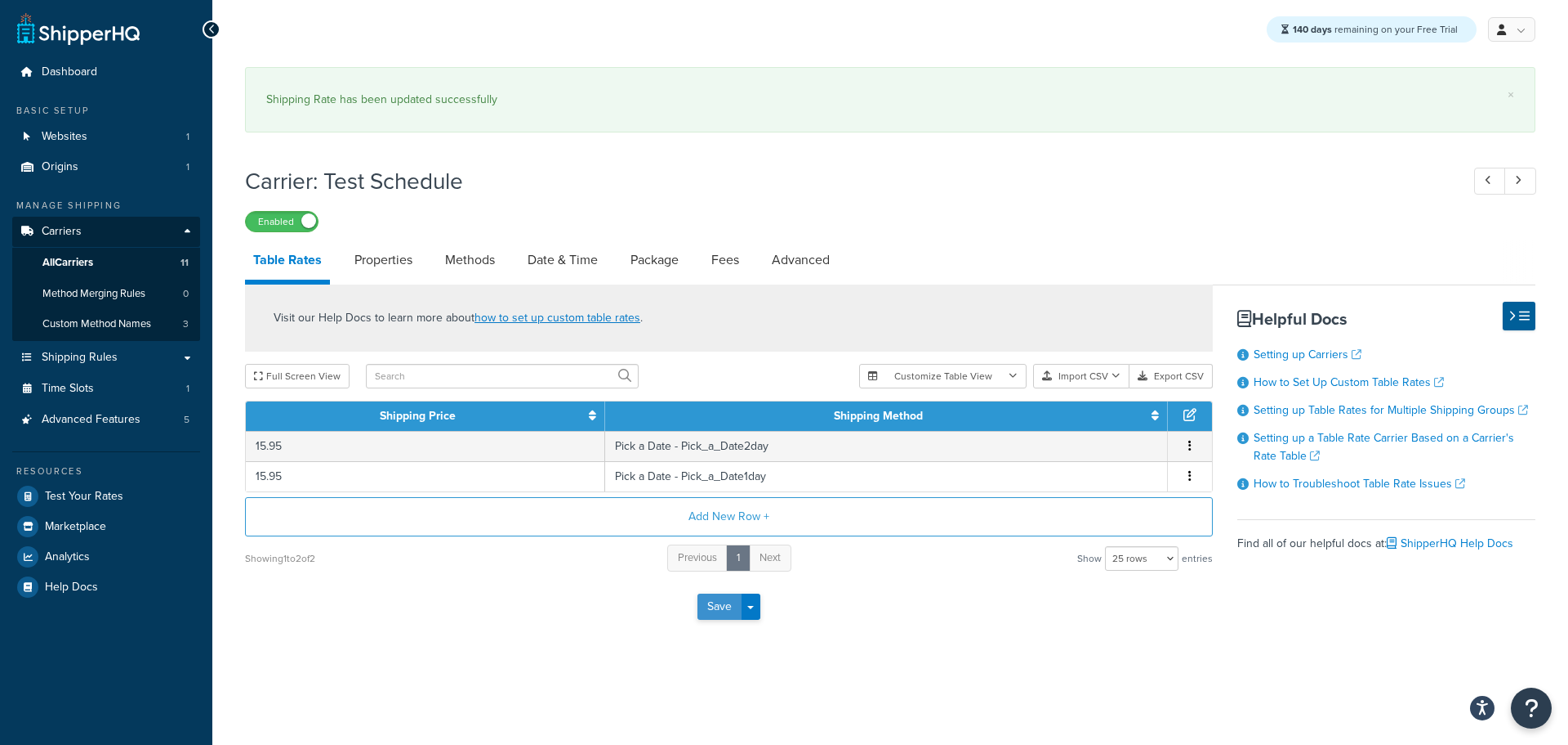
click at [716, 610] on button "Save" at bounding box center [719, 606] width 44 height 27
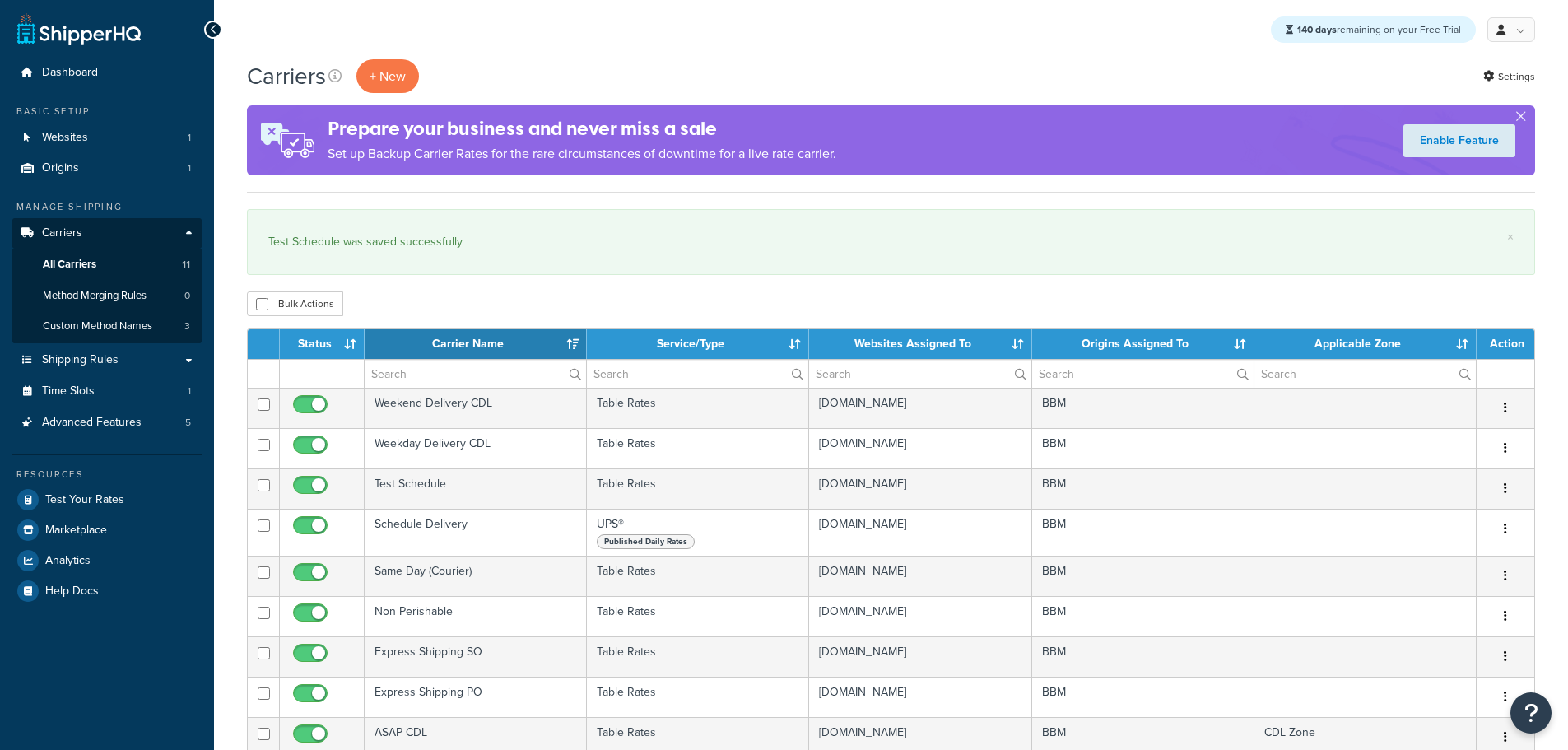
select select "15"
click at [92, 174] on link "Origins 1" at bounding box center [106, 168] width 190 height 31
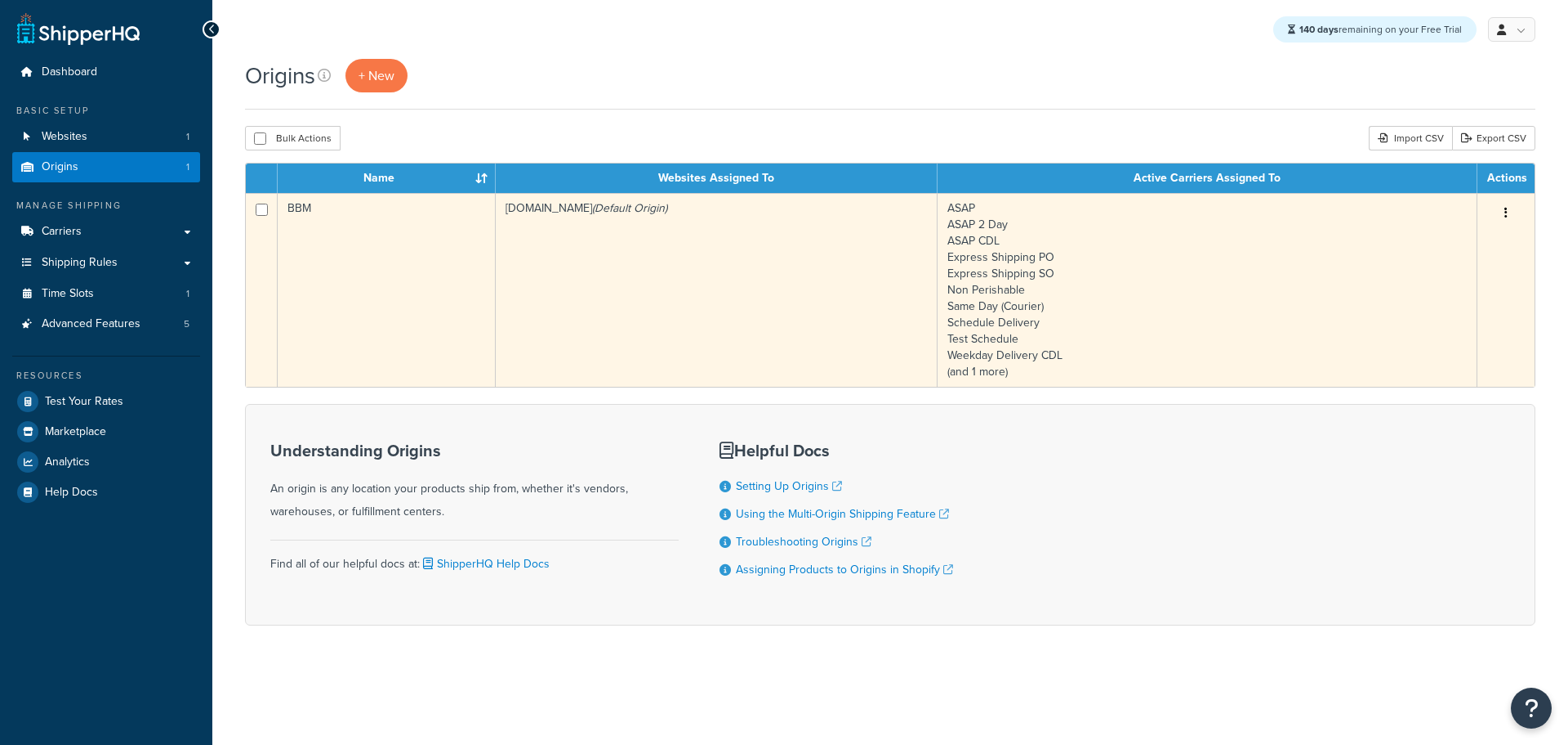
click at [544, 264] on td "[DOMAIN_NAME] (Default Origin)" at bounding box center [717, 289] width 442 height 193
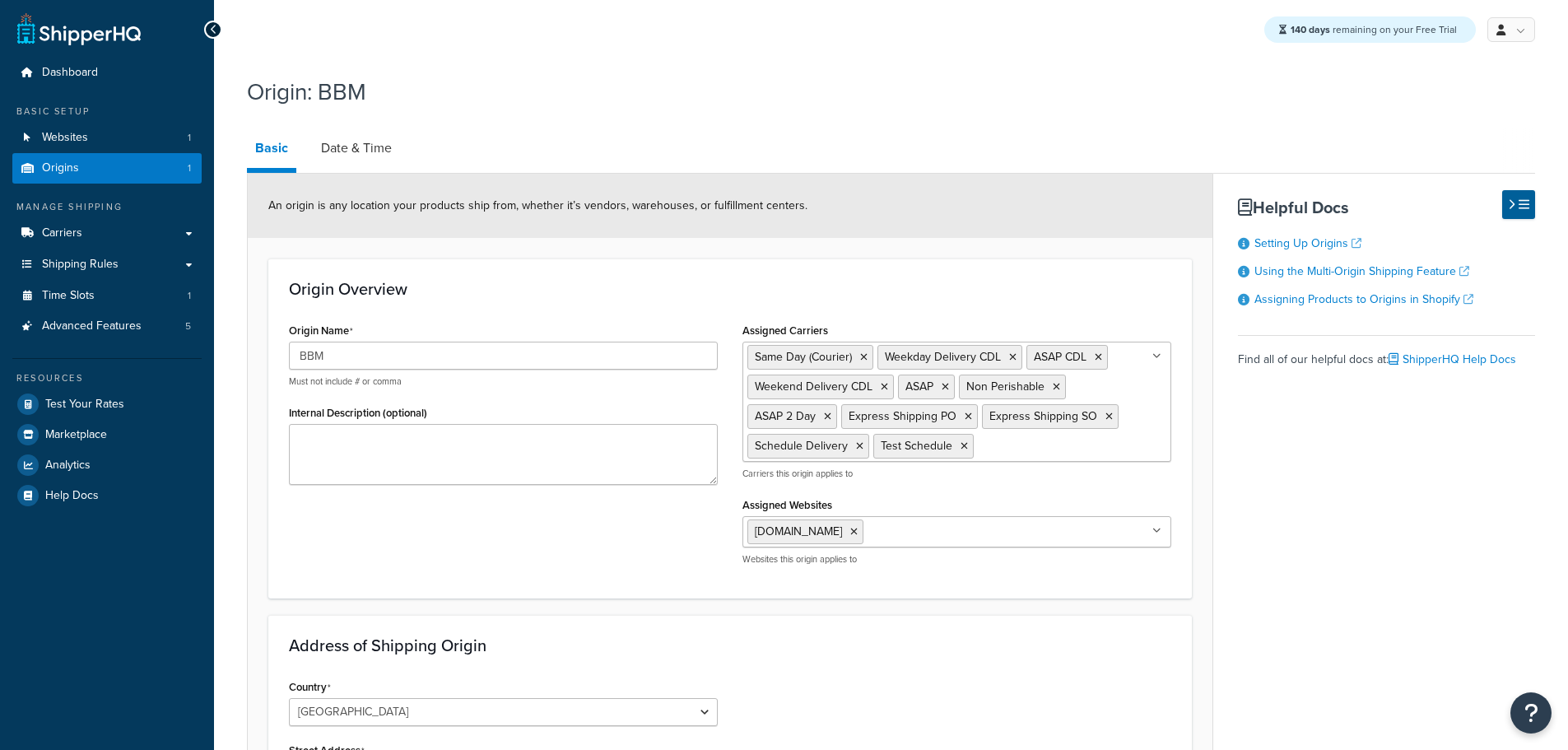
select select "30"
drag, startPoint x: 387, startPoint y: 148, endPoint x: 411, endPoint y: 160, distance: 26.8
click at [386, 148] on link "Date & Time" at bounding box center [357, 148] width 87 height 40
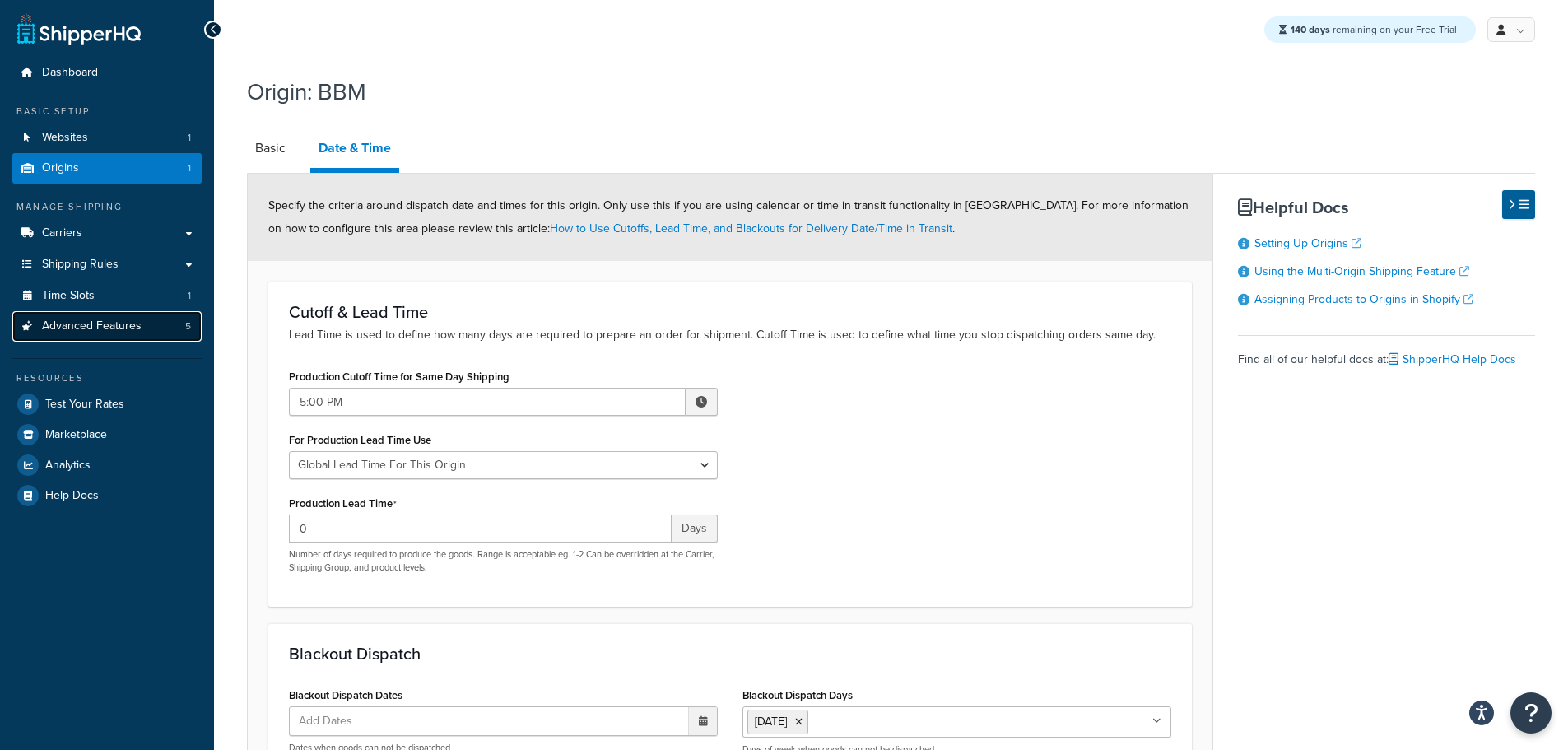
click at [117, 332] on span "Advanced Features" at bounding box center [91, 326] width 99 height 14
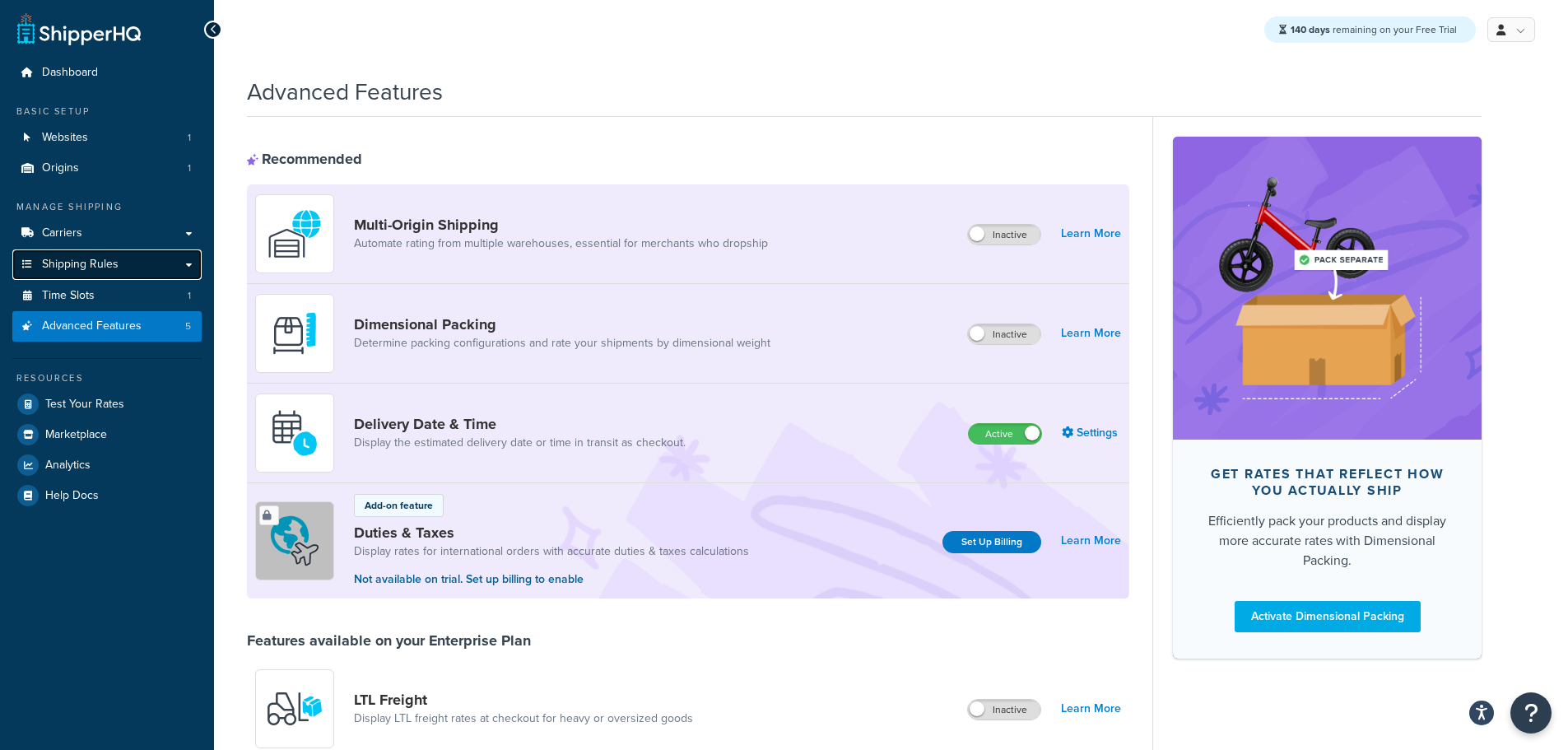
click at [116, 265] on span "Shipping Rules" at bounding box center [79, 264] width 77 height 14
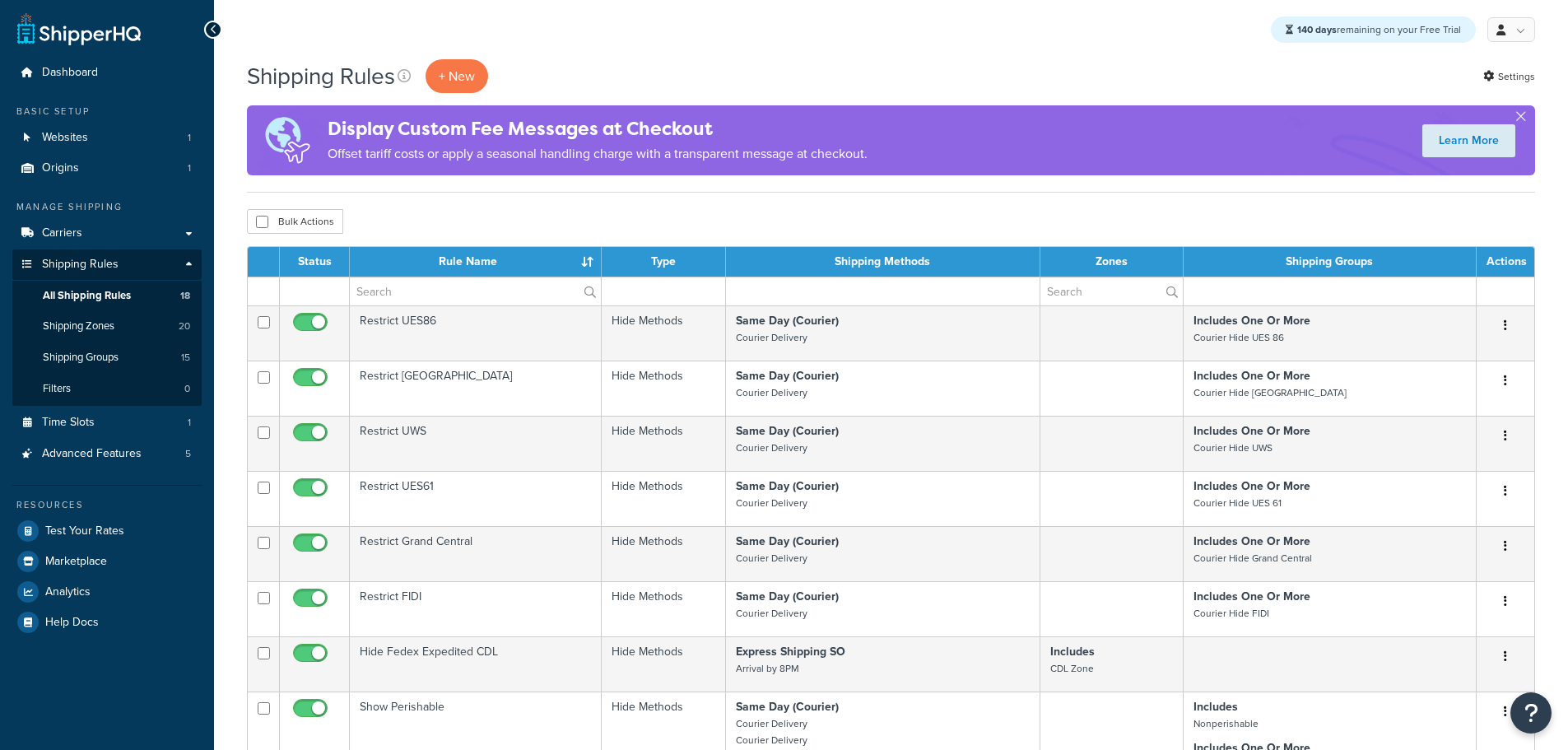
select select "25"
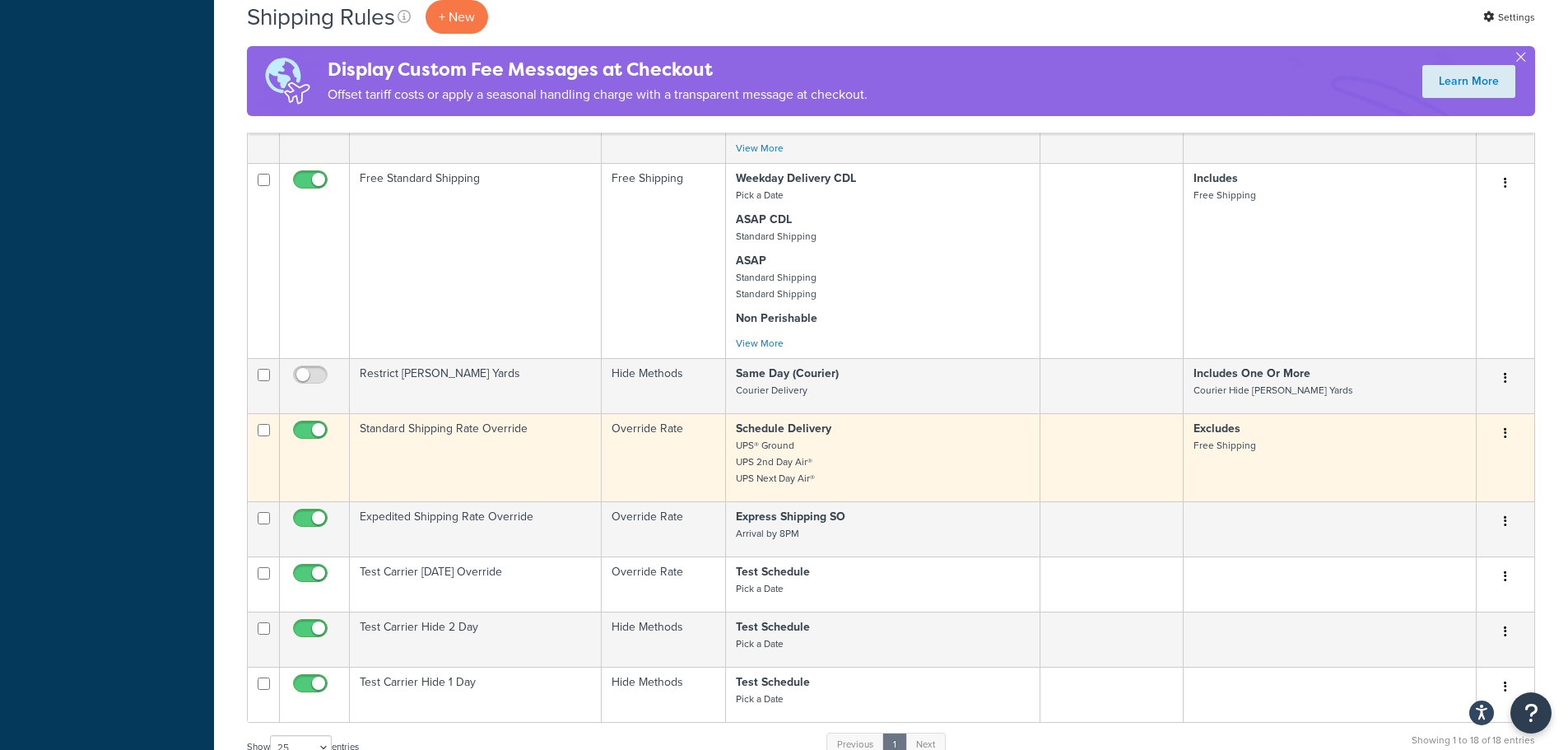
scroll to position [1152, 0]
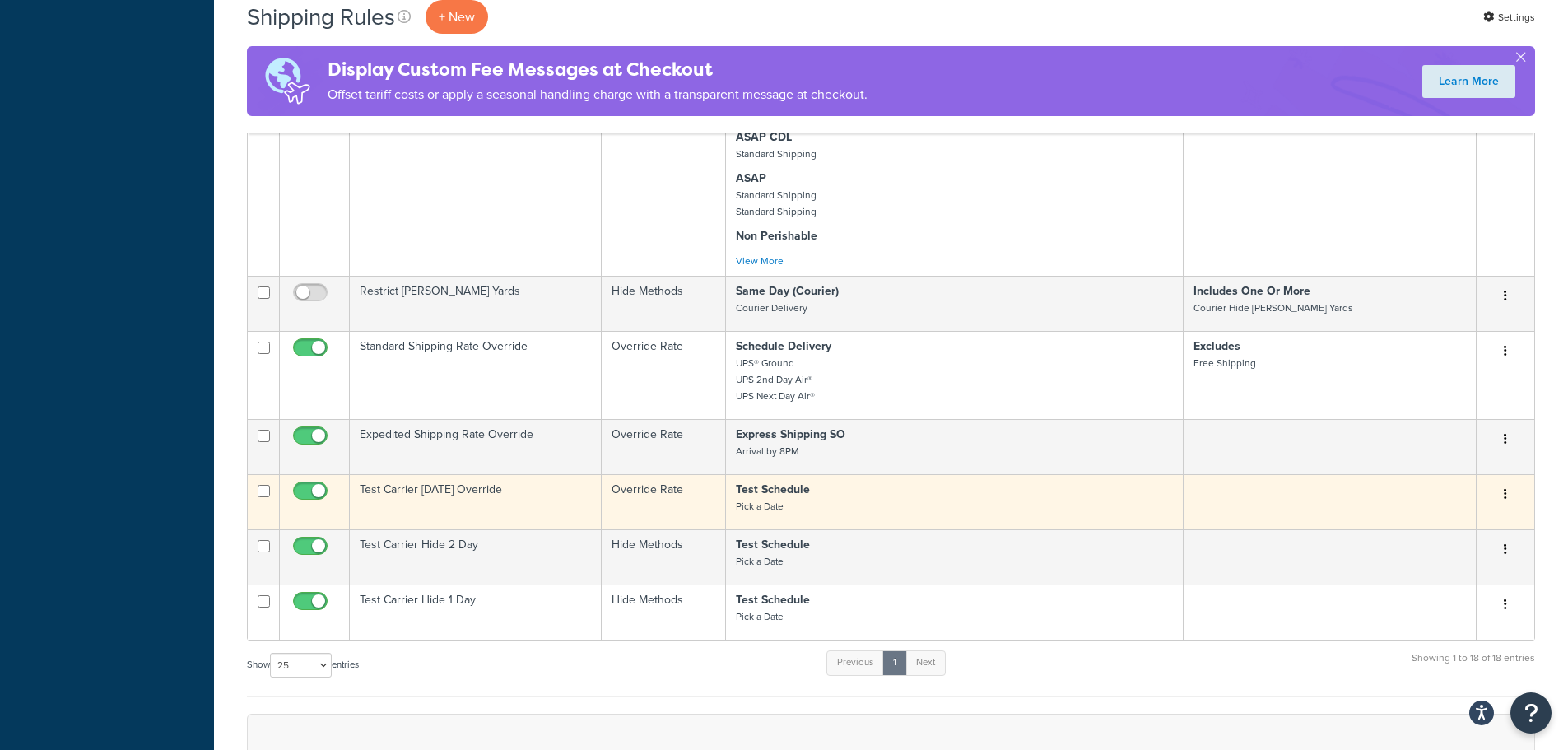
click at [316, 489] on input "checkbox" at bounding box center [313, 495] width 46 height 21
checkbox input "false"
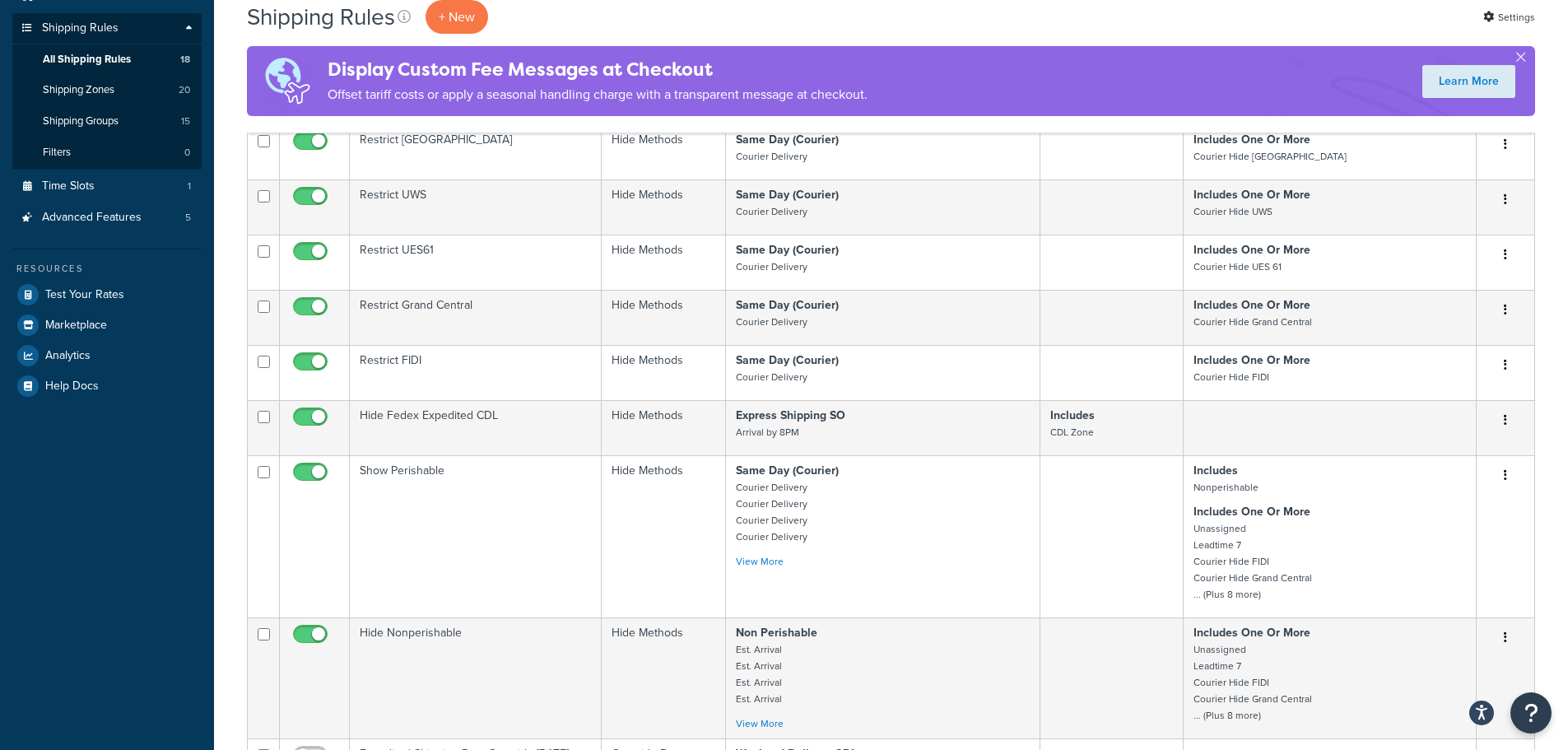
scroll to position [0, 0]
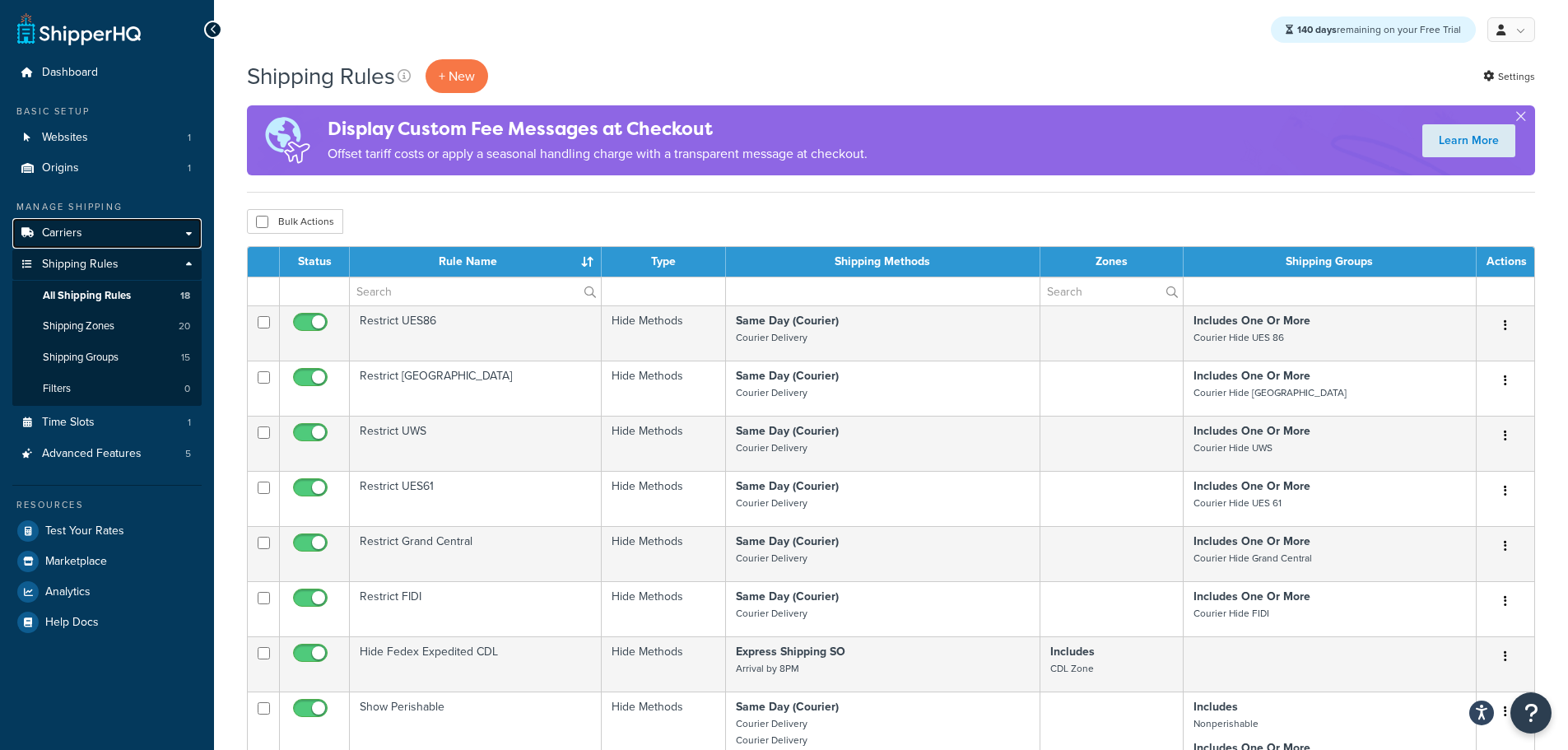
click at [86, 237] on link "Carriers" at bounding box center [106, 233] width 190 height 31
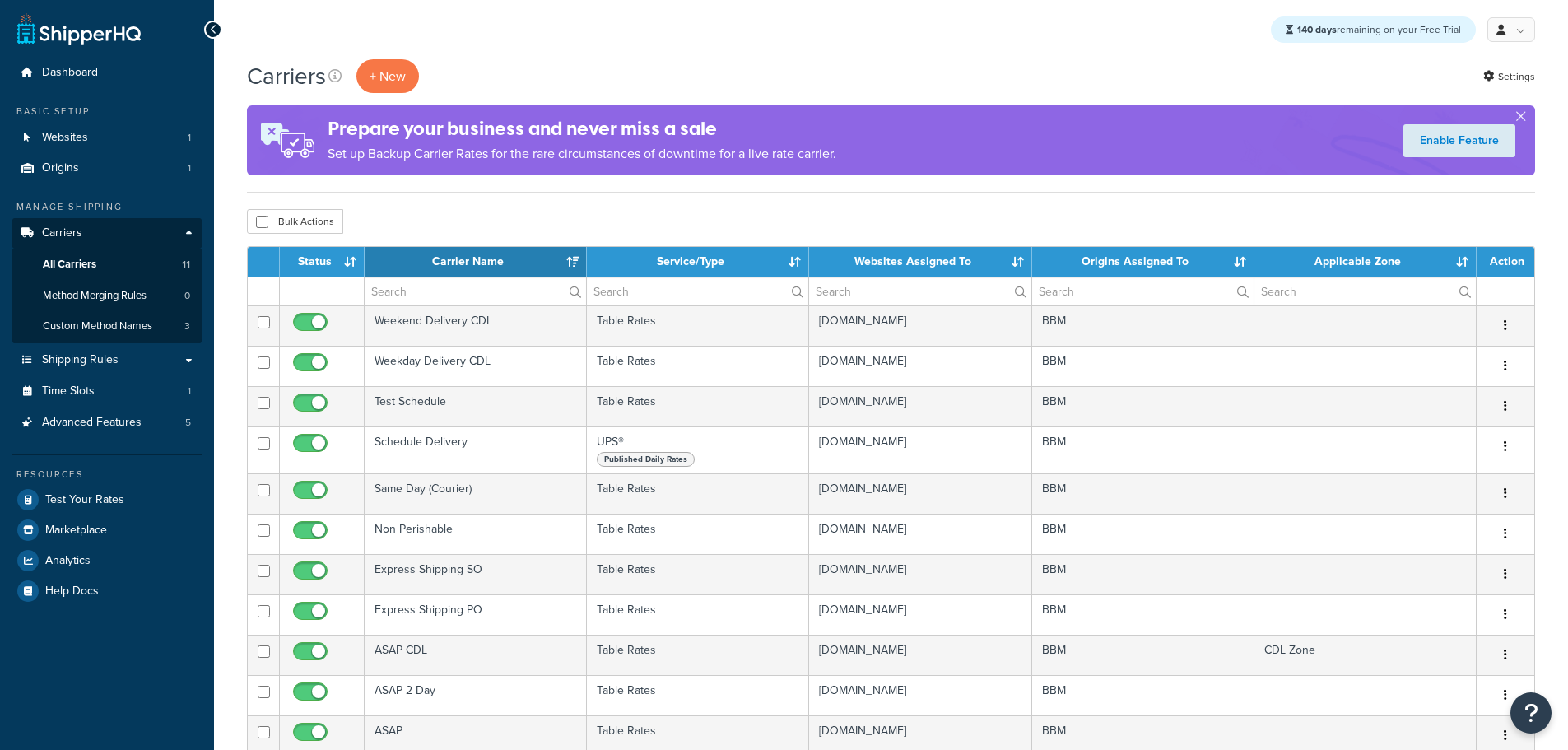
select select "15"
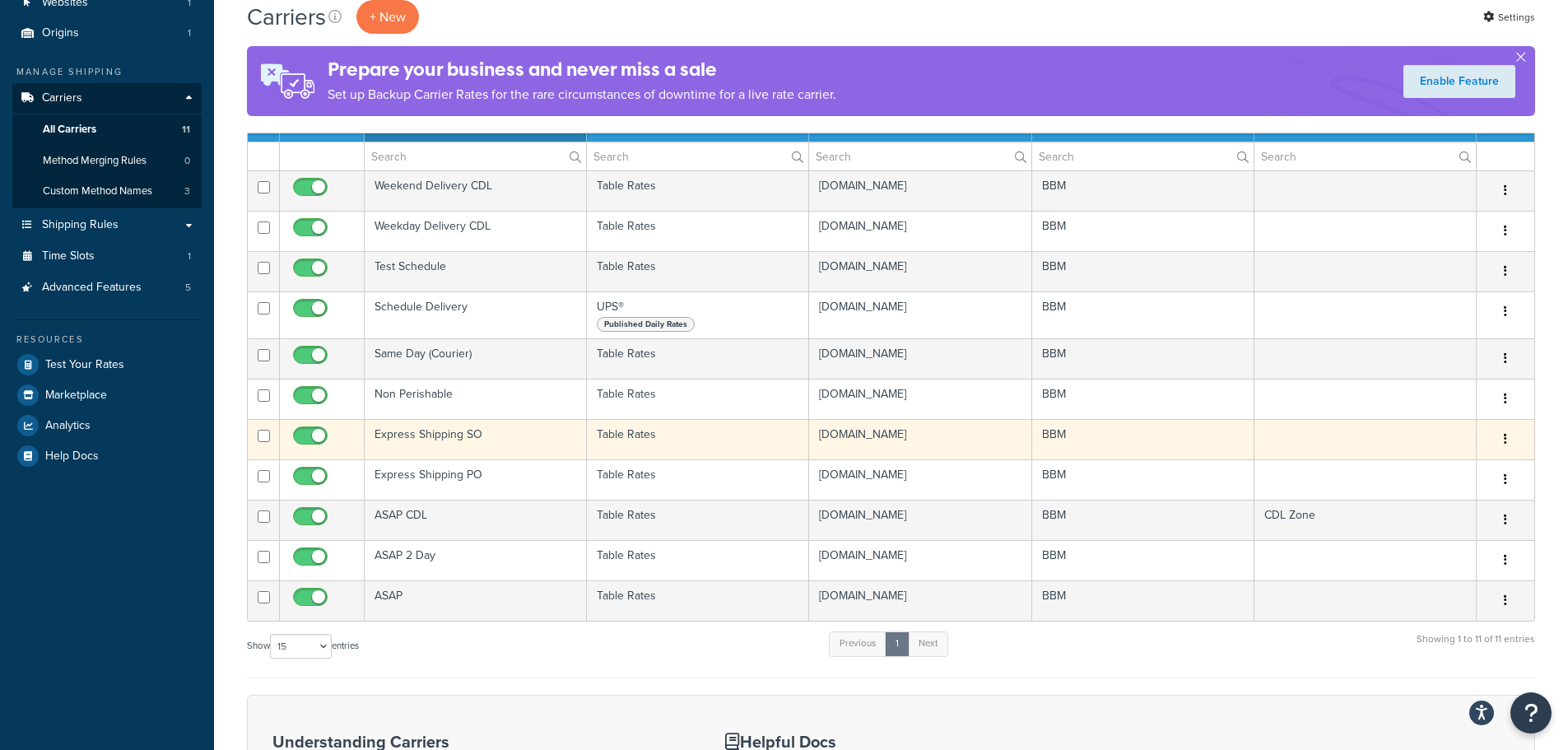
scroll to position [165, 0]
